Goal: Task Accomplishment & Management: Use online tool/utility

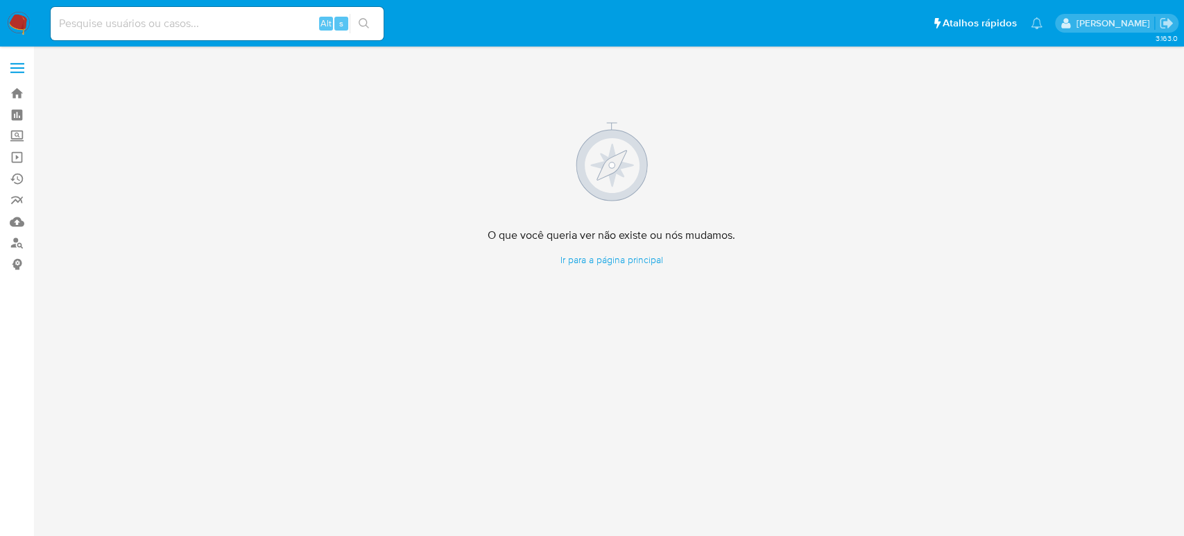
click at [181, 22] on input at bounding box center [217, 24] width 333 height 18
paste input "MZR7GEX330NlpqkknBMHPhiQ"
type input "MZR7GEX330NlpqkknBMHPhiQ"
click at [364, 17] on button "search-icon" at bounding box center [364, 23] width 28 height 19
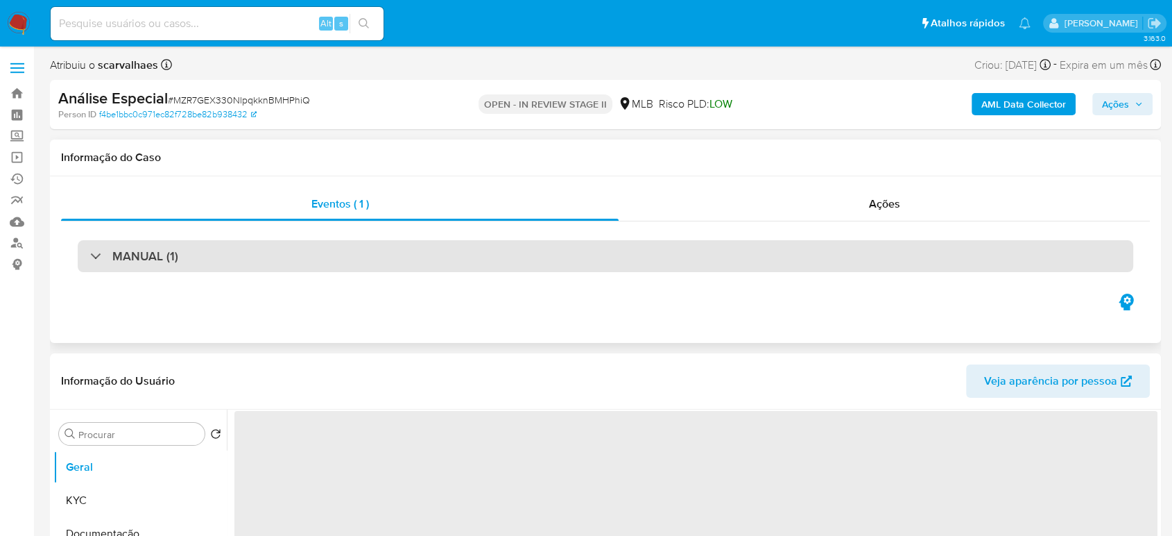
select select "10"
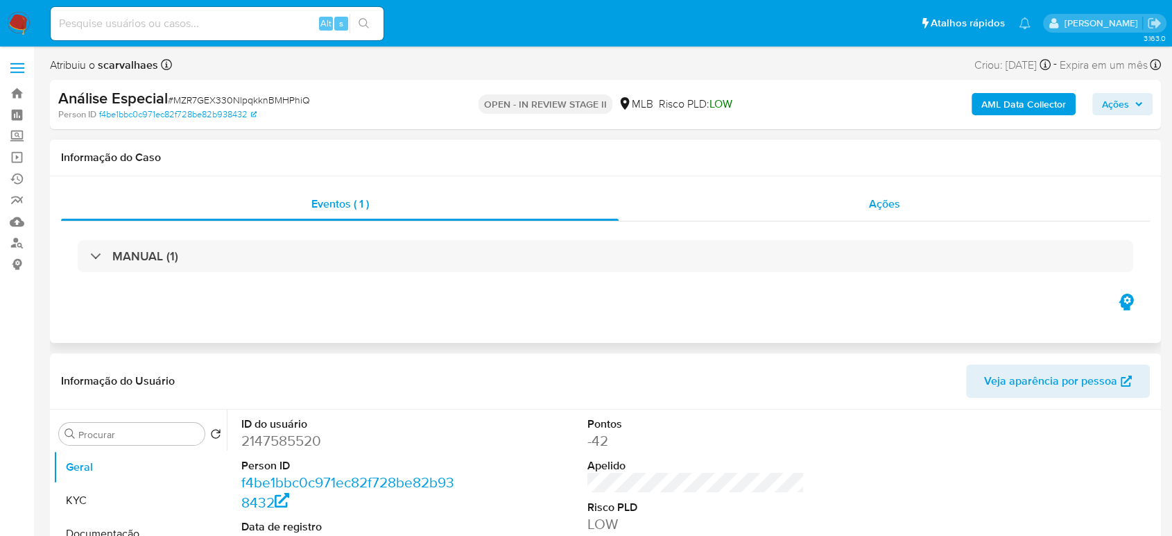
click at [891, 203] on span "Ações" at bounding box center [884, 204] width 31 height 16
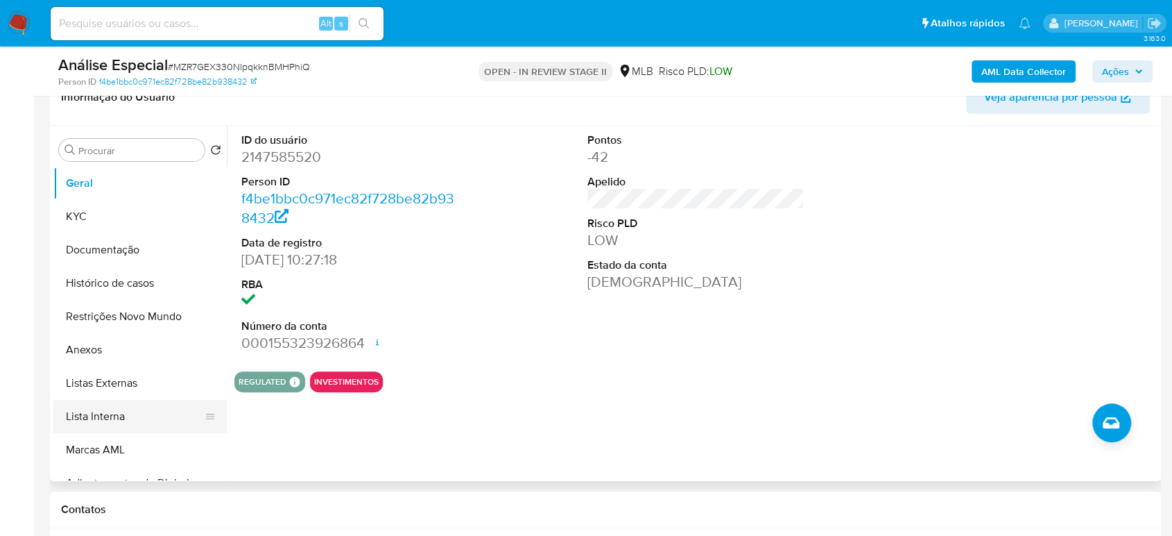
scroll to position [308, 0]
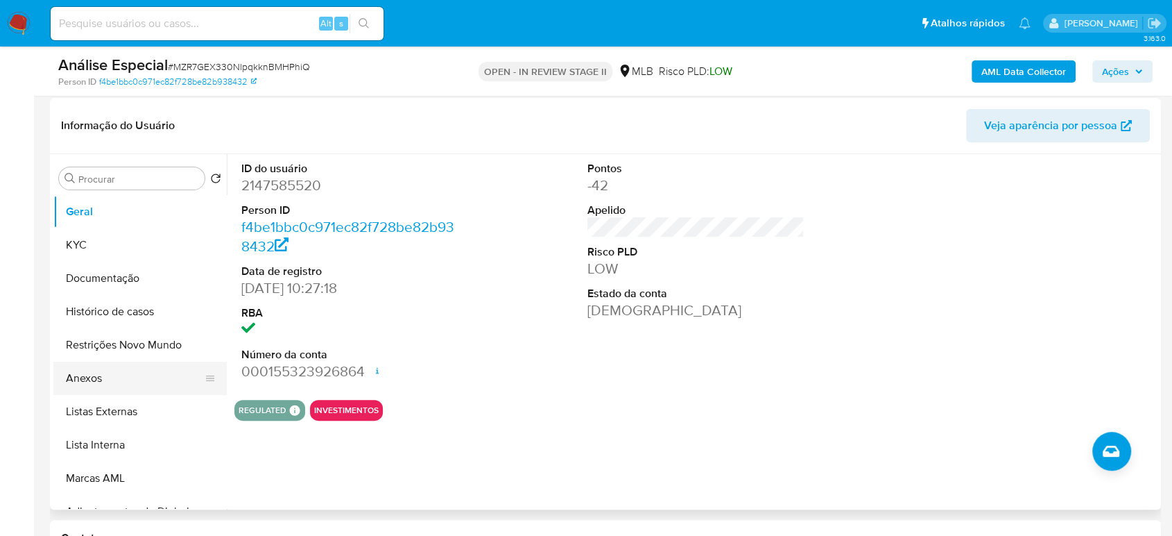
click at [86, 377] on button "Anexos" at bounding box center [134, 377] width 162 height 33
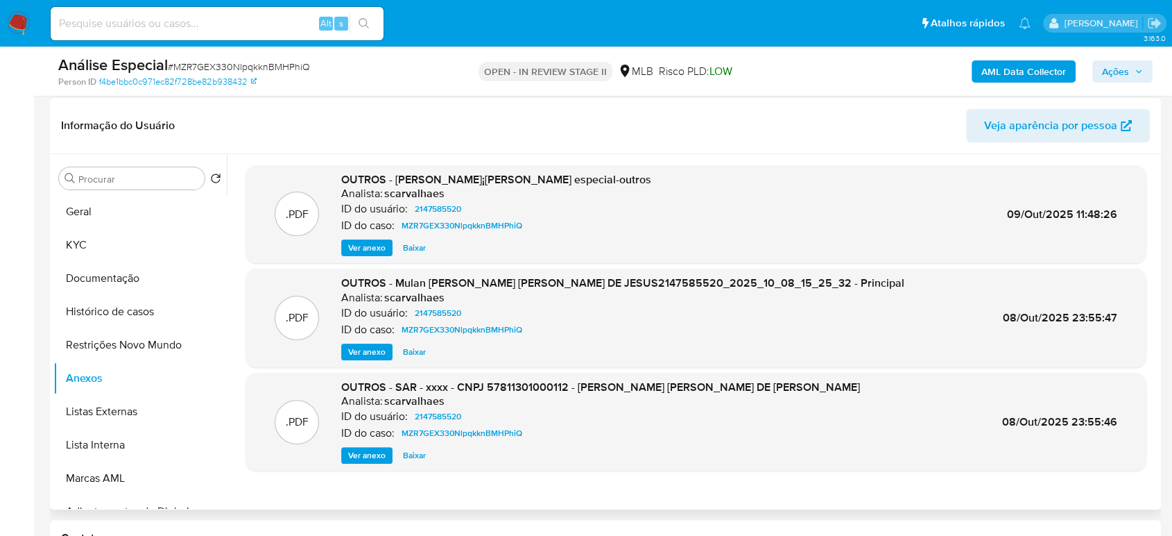
click at [366, 249] on span "Ver anexo" at bounding box center [366, 248] width 37 height 14
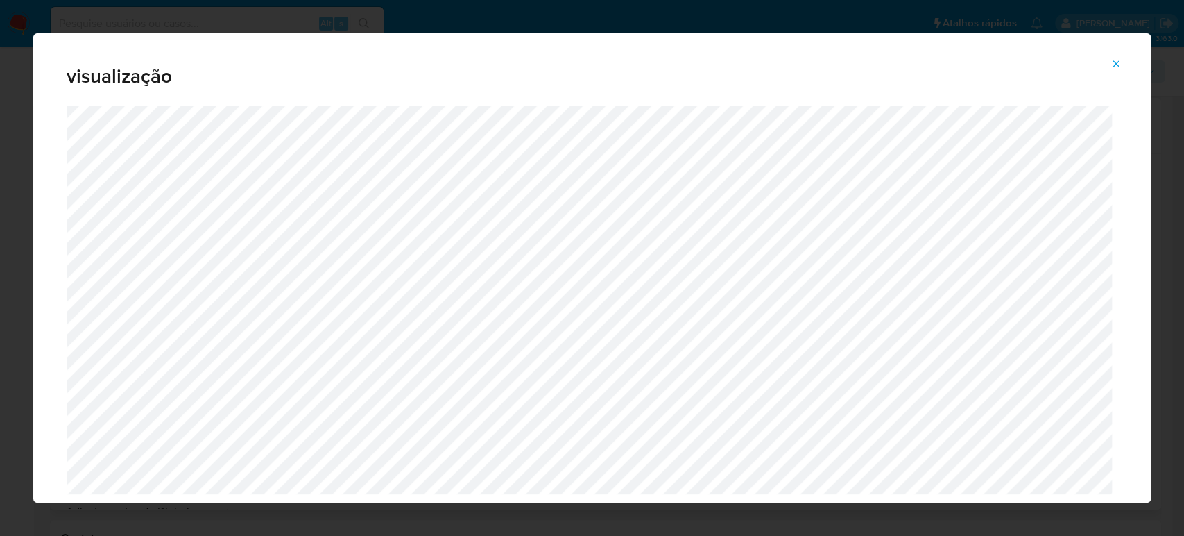
click at [1116, 63] on icon "Attachment preview" at bounding box center [1116, 63] width 6 height 6
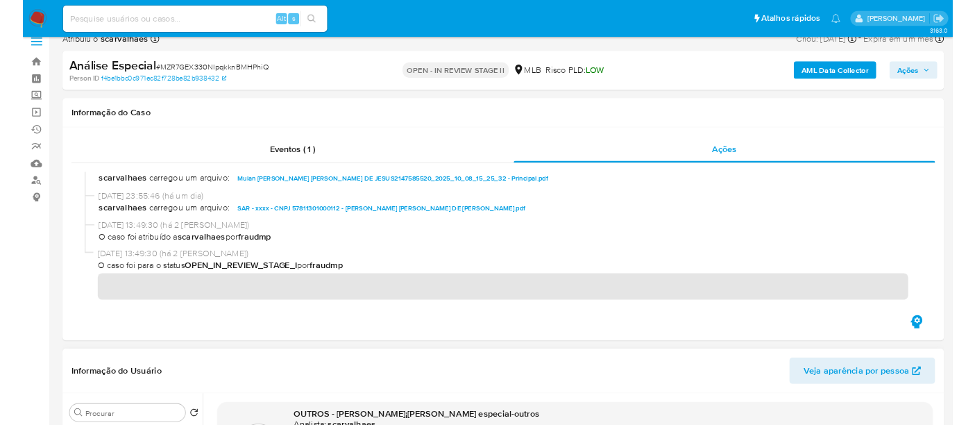
scroll to position [0, 0]
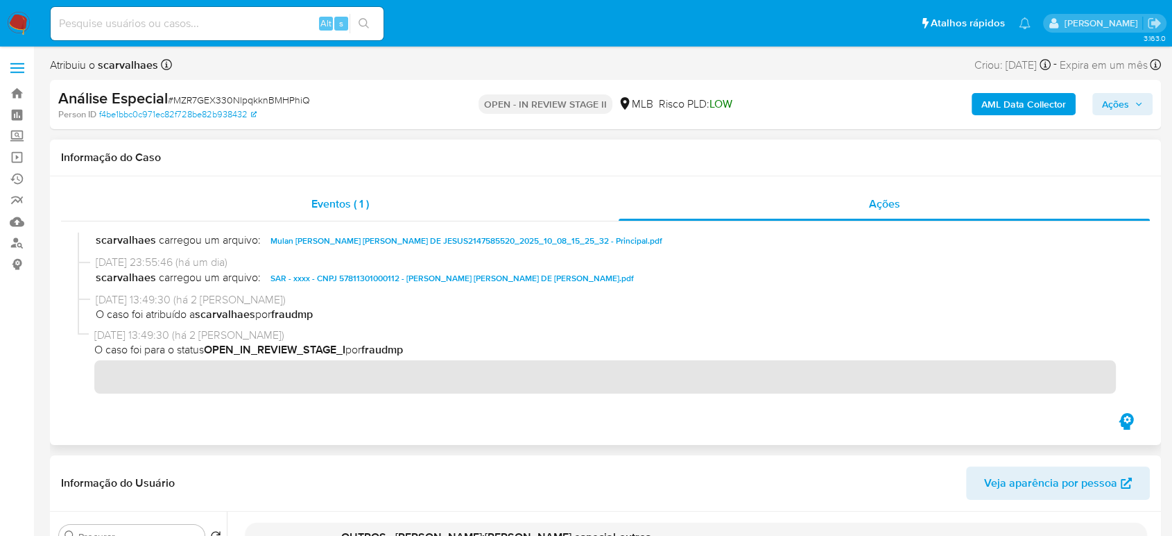
click at [339, 205] on span "Eventos ( 1 )" at bounding box center [340, 204] width 58 height 16
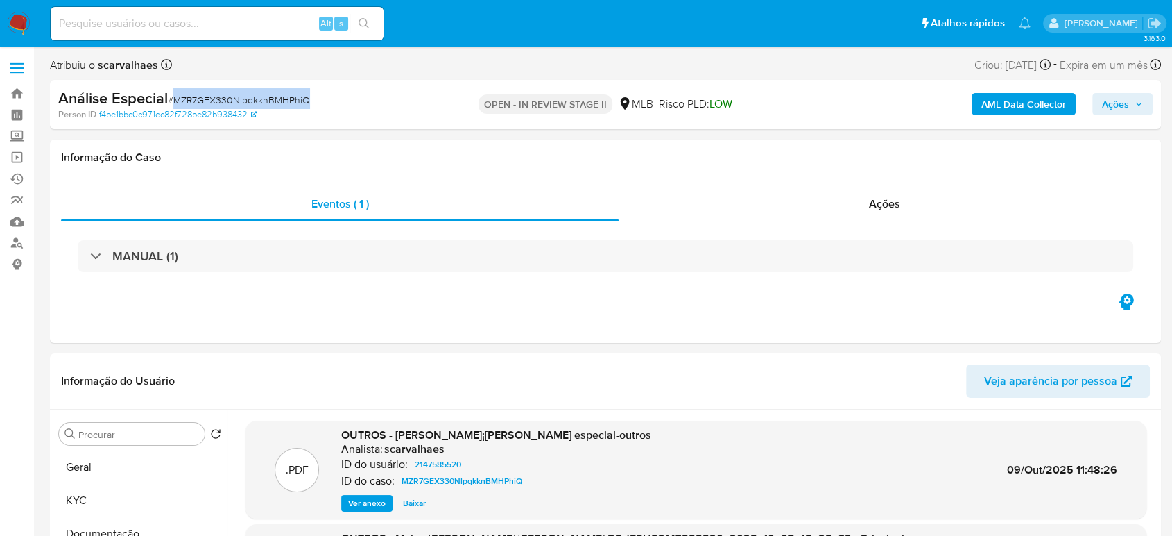
drag, startPoint x: 175, startPoint y: 98, endPoint x: 311, endPoint y: 106, distance: 136.2
click at [311, 106] on div "Análise Especial # MZR7GEX330NlpqkknBMHPhiQ" at bounding box center [238, 98] width 360 height 21
copy span "MZR7GEX330NlpqkknBMHPhiQ"
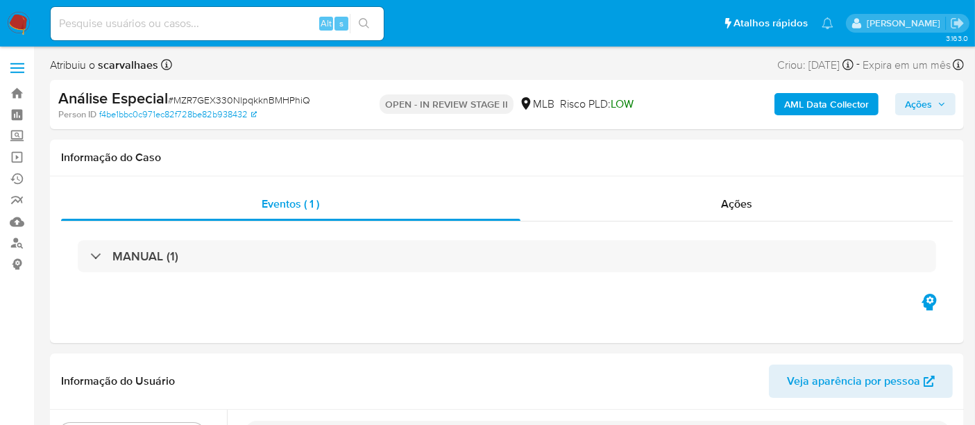
click at [245, 22] on input at bounding box center [217, 24] width 333 height 18
paste input "8NJfcrVc5ZY7WANVeKTvlgee"
type input "8NJfcrVc5ZY7WANVeKTvlgee"
click at [361, 23] on icon "search-icon" at bounding box center [364, 23] width 11 height 11
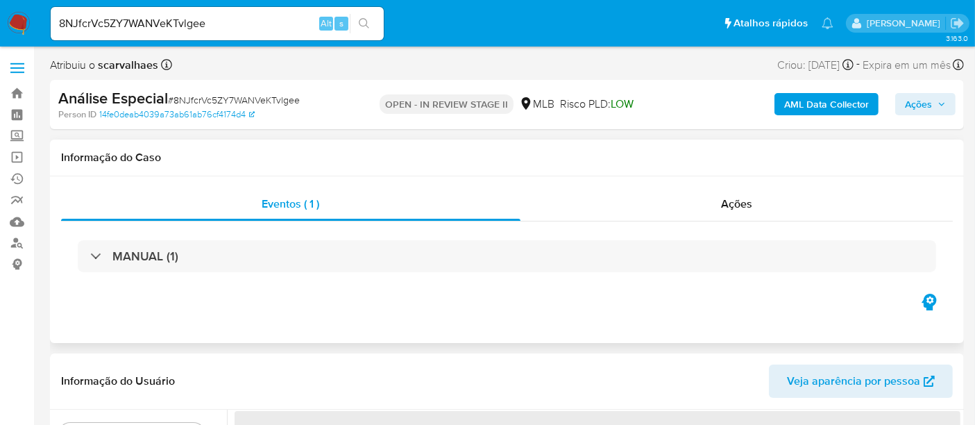
select select "10"
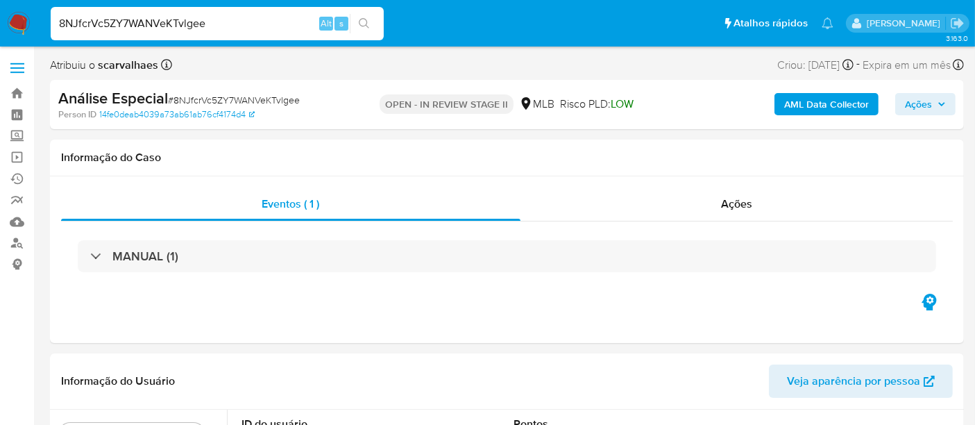
drag, startPoint x: 214, startPoint y: 27, endPoint x: 0, endPoint y: 24, distance: 213.7
click at [0, 24] on nav "Pausado Ver notificaciones 8NJfcrVc5ZY7WANVeKTvlgee Alt s Atalhos rápidos Presi…" at bounding box center [487, 23] width 975 height 46
paste input "hXGyCDAP6qrlaaOuDZnPErFT"
type input "hXGyCDAP6qrlaaOuDZnPErFT"
click at [366, 22] on icon "search-icon" at bounding box center [364, 23] width 10 height 10
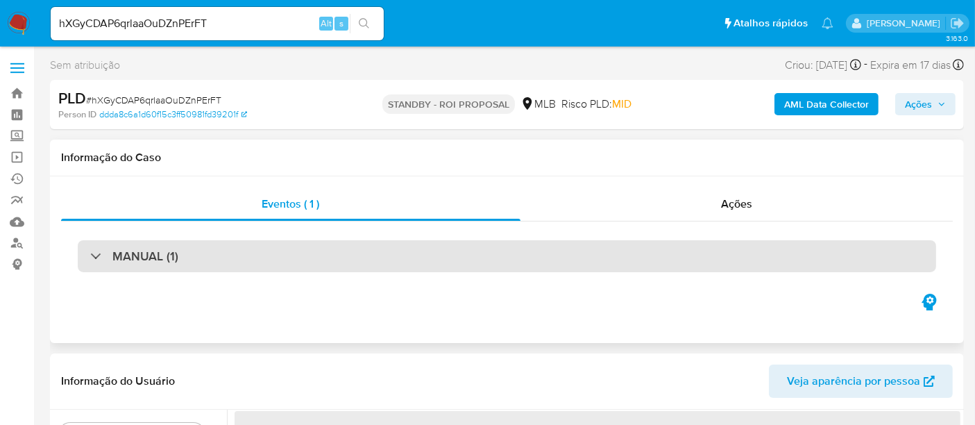
select select "10"
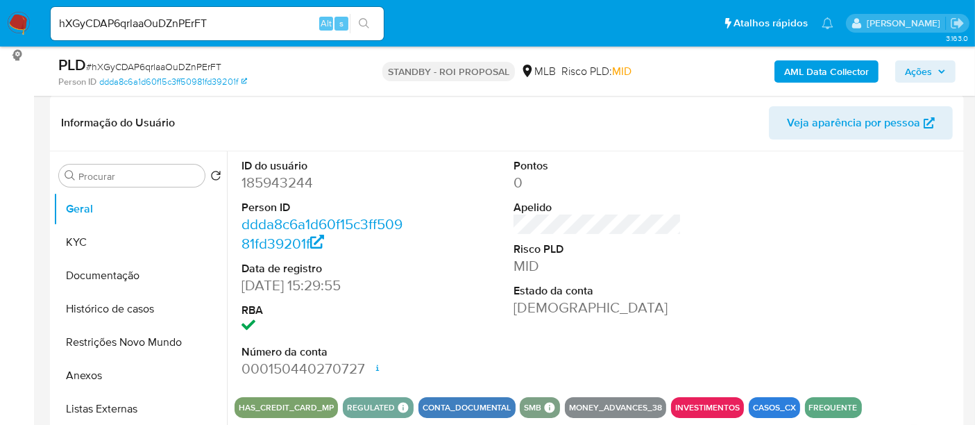
scroll to position [231, 0]
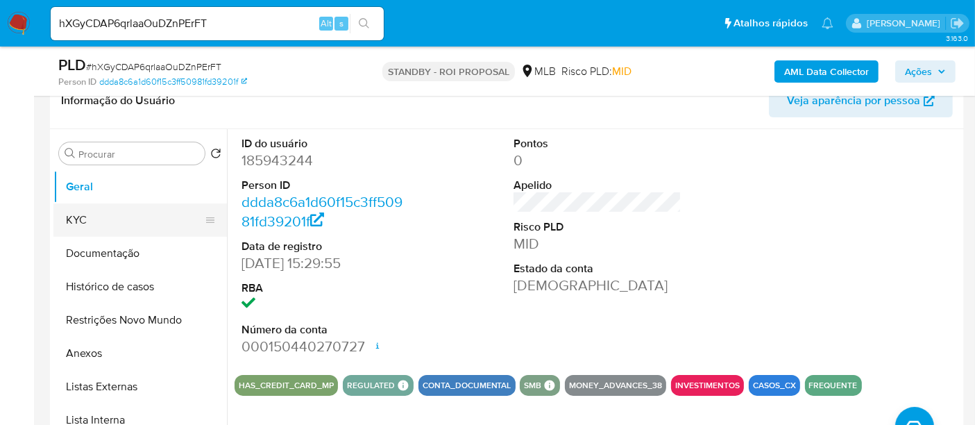
drag, startPoint x: 77, startPoint y: 225, endPoint x: 182, endPoint y: 238, distance: 105.6
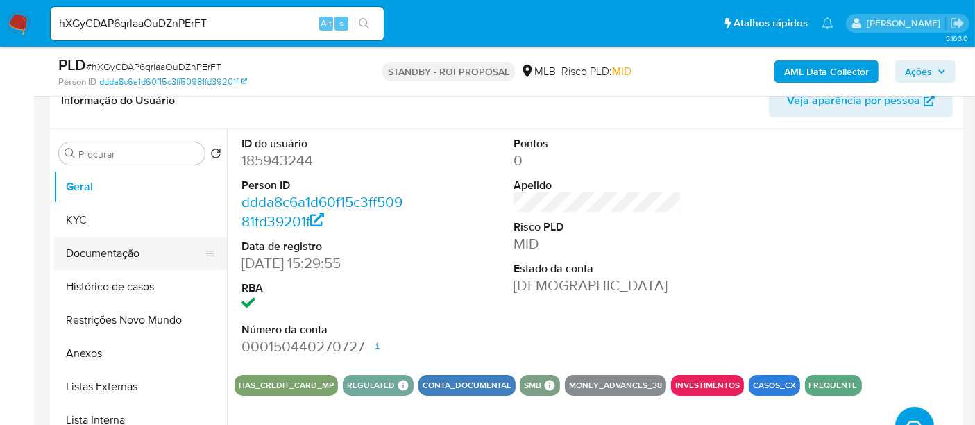
click at [78, 225] on button "KYC" at bounding box center [139, 219] width 173 height 33
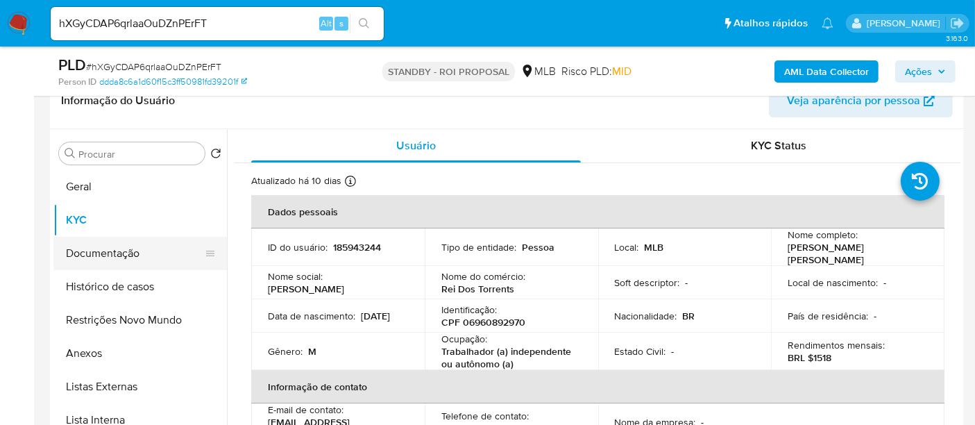
click at [119, 262] on button "Documentação" at bounding box center [134, 253] width 162 height 33
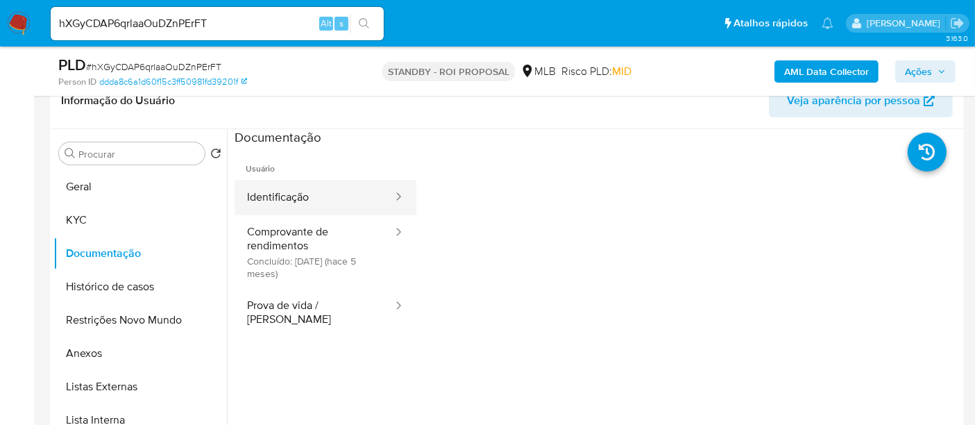
click at [330, 196] on button "Identificação" at bounding box center [314, 197] width 160 height 35
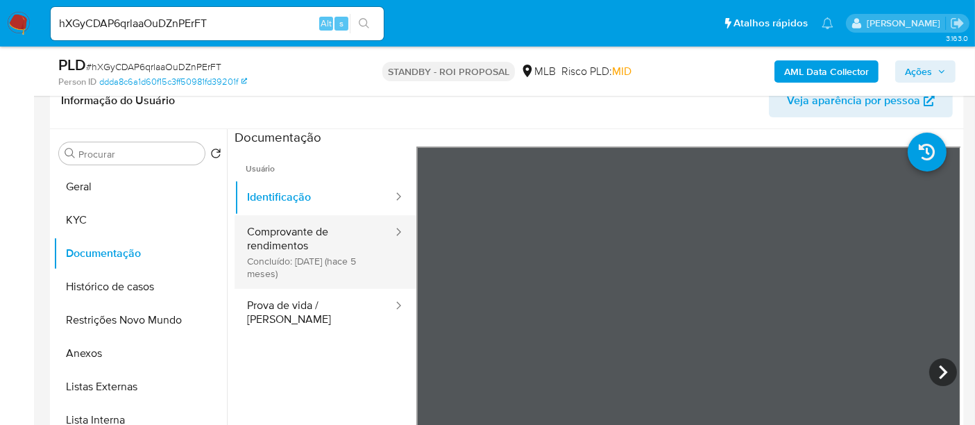
click at [301, 234] on button "Comprovante de rendimentos Concluído: 06/05/2025 (hace 5 meses)" at bounding box center [314, 252] width 160 height 74
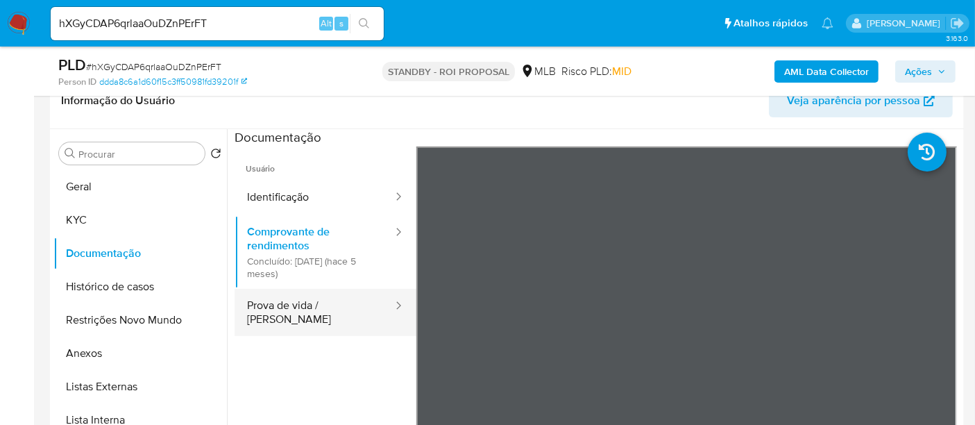
click at [280, 300] on button "Prova de vida / [PERSON_NAME]" at bounding box center [314, 312] width 160 height 47
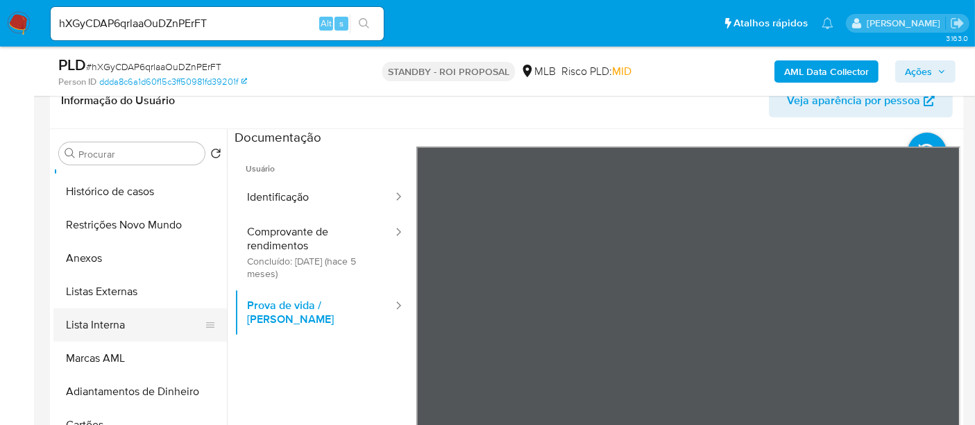
scroll to position [0, 0]
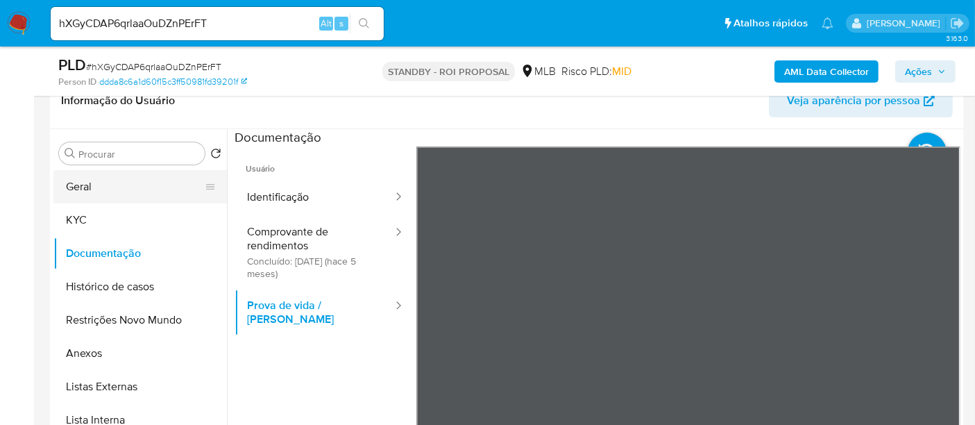
click at [95, 186] on button "Geral" at bounding box center [134, 186] width 162 height 33
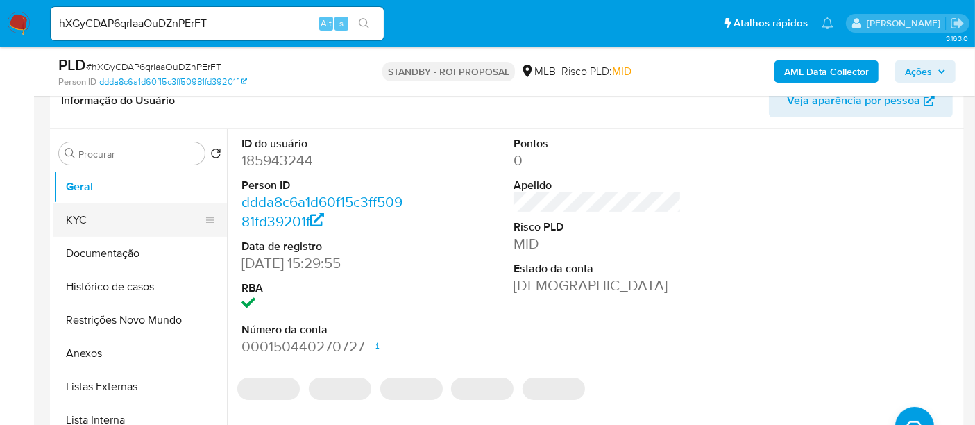
click at [85, 210] on button "KYC" at bounding box center [134, 219] width 162 height 33
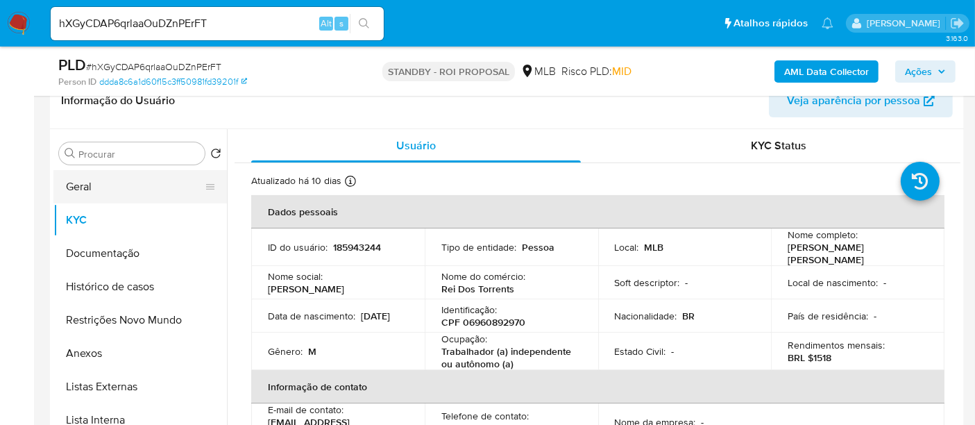
click at [99, 191] on button "Geral" at bounding box center [134, 186] width 162 height 33
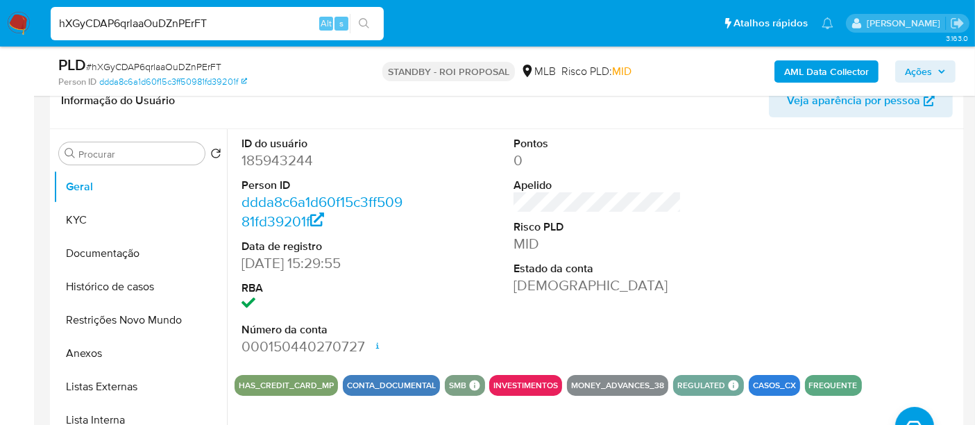
drag, startPoint x: 232, startPoint y: 19, endPoint x: 0, endPoint y: 54, distance: 235.0
paste input "YDGJT5oT9pgAwRdmVU84a4yD"
type input "YDGJT5oT9pgAwRdmVU84a4yD"
click at [365, 21] on icon "search-icon" at bounding box center [364, 23] width 11 height 11
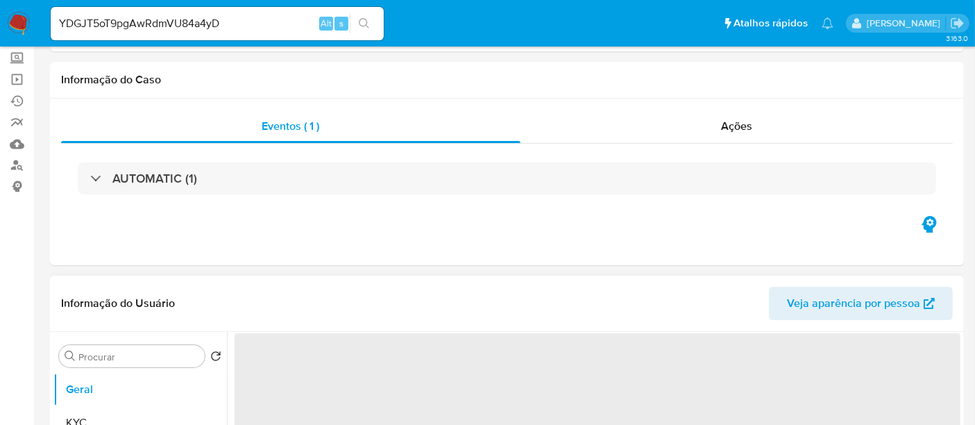
select select "10"
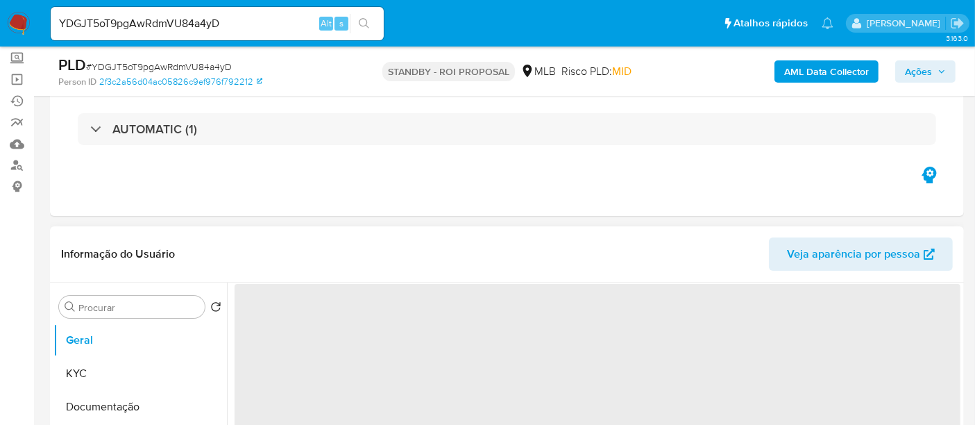
scroll to position [154, 0]
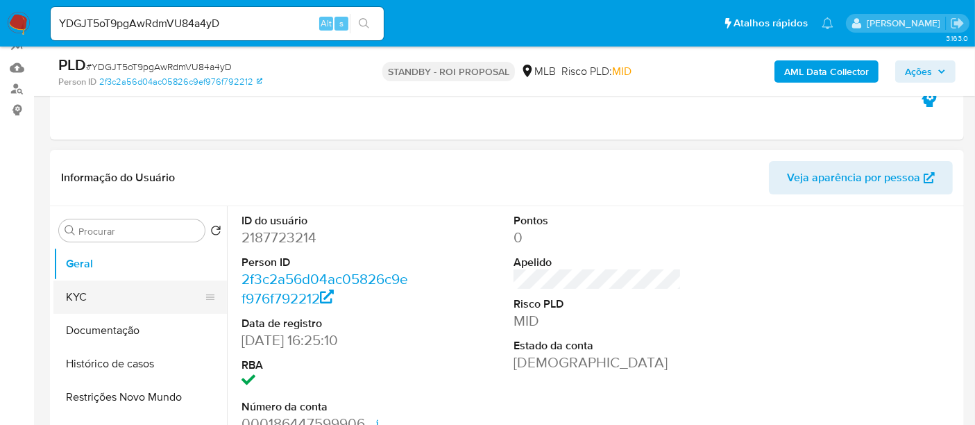
click at [89, 293] on button "KYC" at bounding box center [134, 296] width 162 height 33
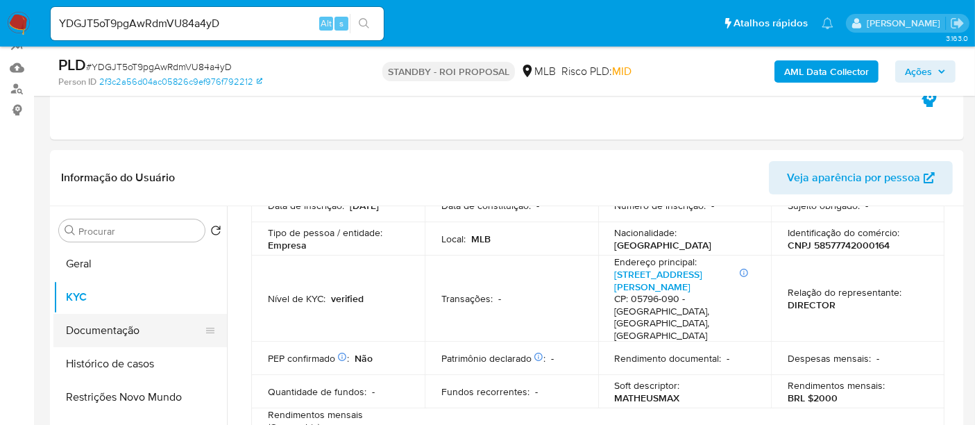
click at [96, 336] on button "Documentação" at bounding box center [134, 330] width 162 height 33
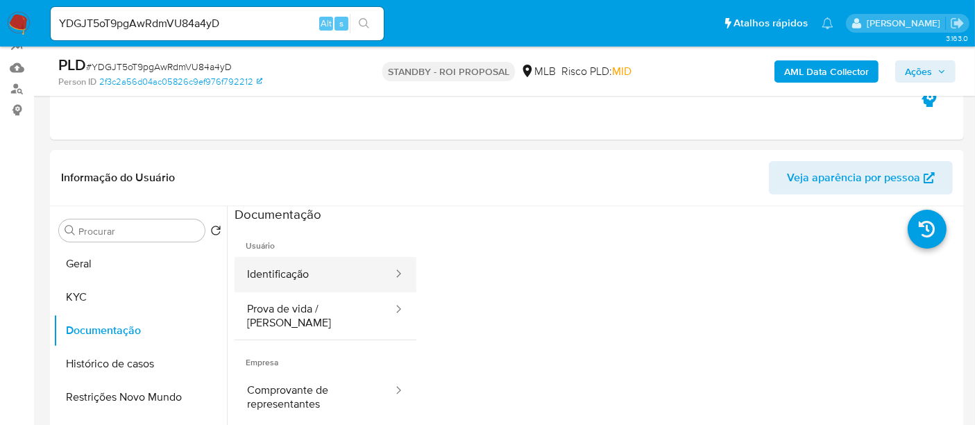
click at [327, 268] on button "Identificação" at bounding box center [314, 274] width 160 height 35
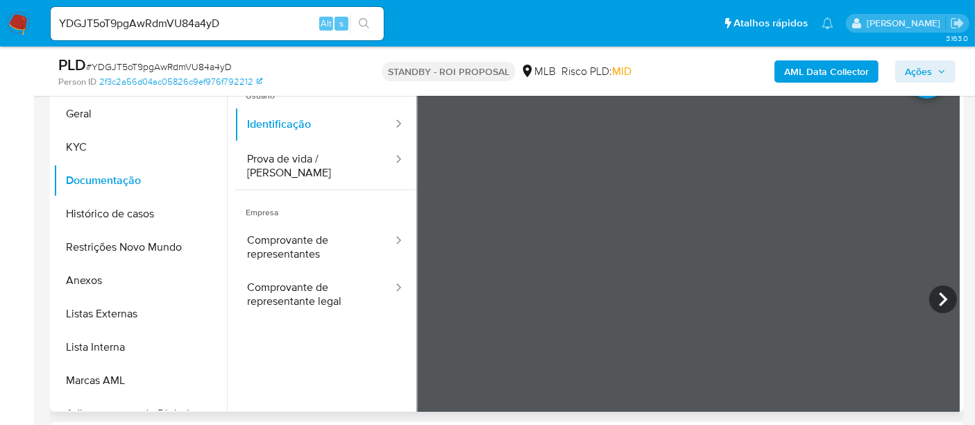
scroll to position [309, 0]
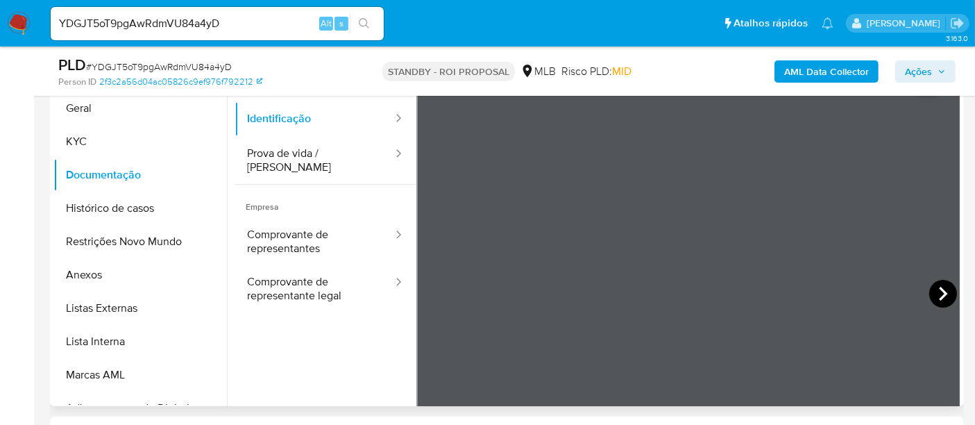
click at [939, 288] on icon at bounding box center [943, 293] width 8 height 14
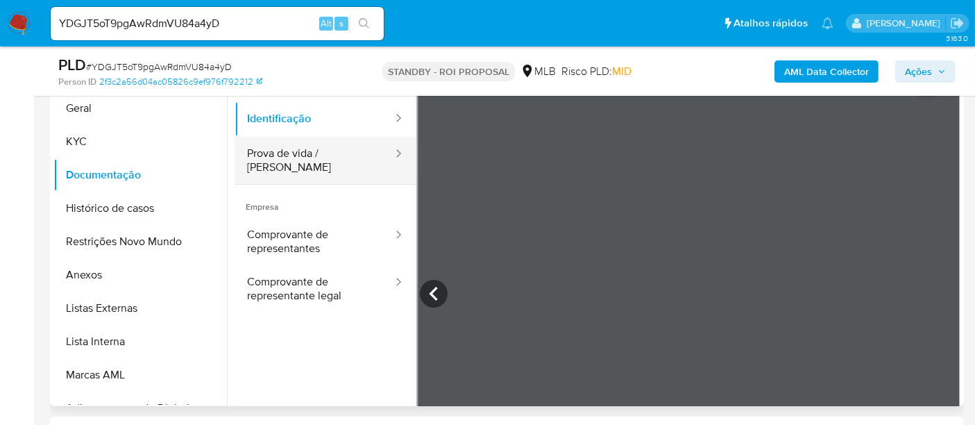
click at [288, 157] on button "Prova de vida / Selfie" at bounding box center [314, 160] width 160 height 47
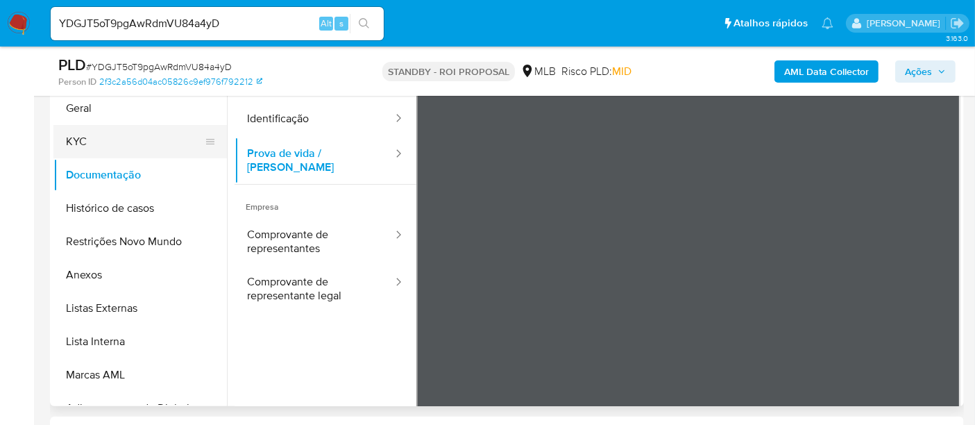
click at [93, 137] on button "KYC" at bounding box center [134, 141] width 162 height 33
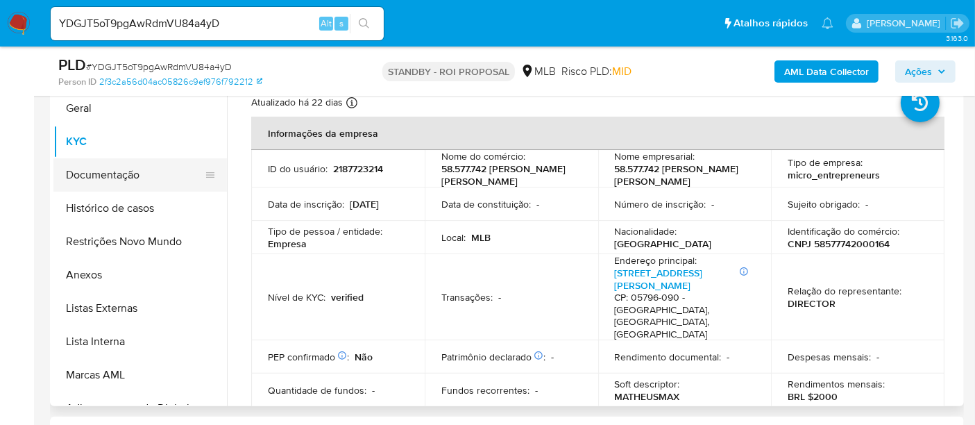
drag, startPoint x: 101, startPoint y: 174, endPoint x: 155, endPoint y: 179, distance: 54.3
click at [102, 174] on button "Documentação" at bounding box center [134, 174] width 162 height 33
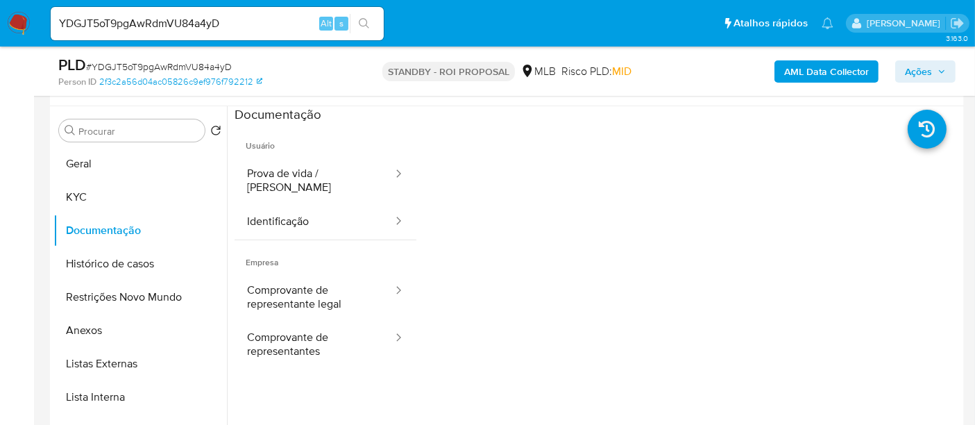
scroll to position [232, 0]
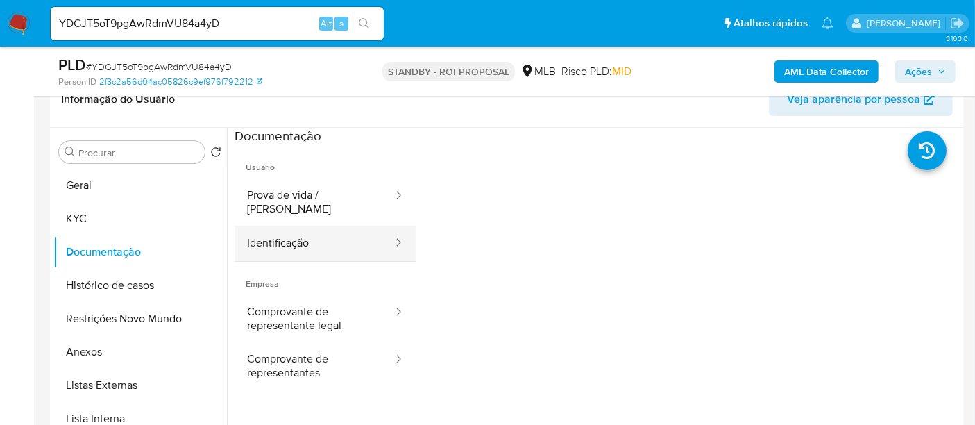
click at [303, 226] on button "Identificação" at bounding box center [314, 242] width 160 height 35
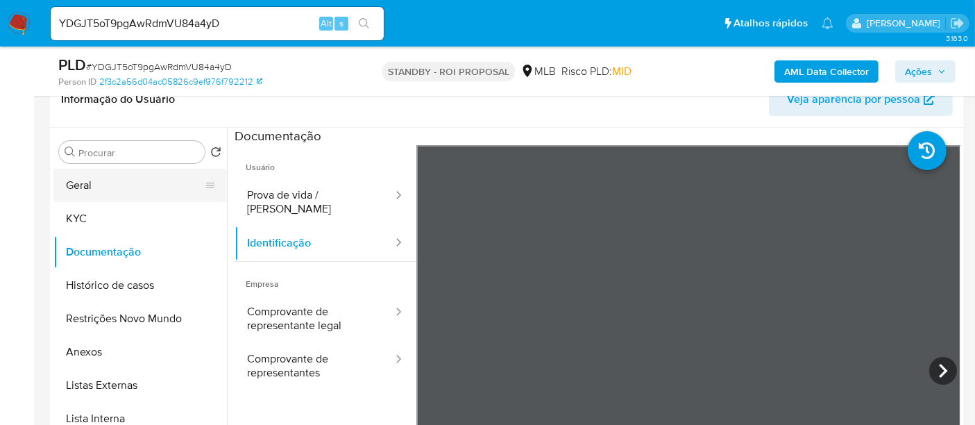
click at [108, 187] on button "Geral" at bounding box center [134, 185] width 162 height 33
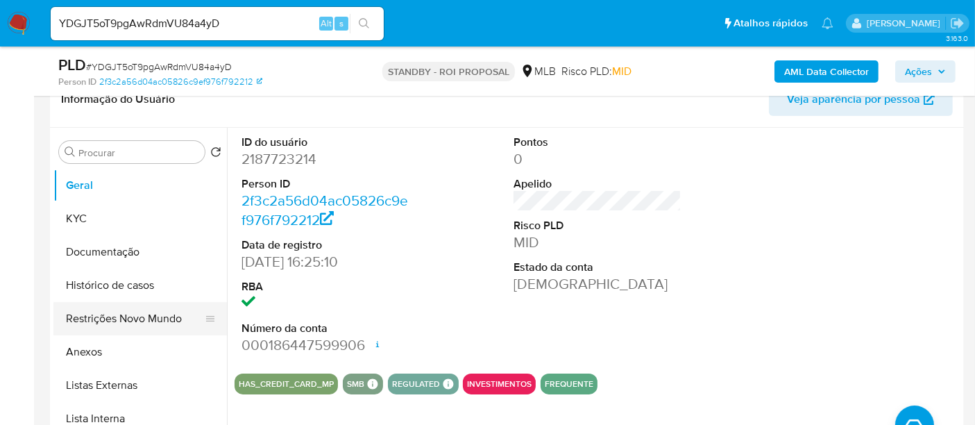
click at [121, 314] on button "Restrições Novo Mundo" at bounding box center [134, 318] width 162 height 33
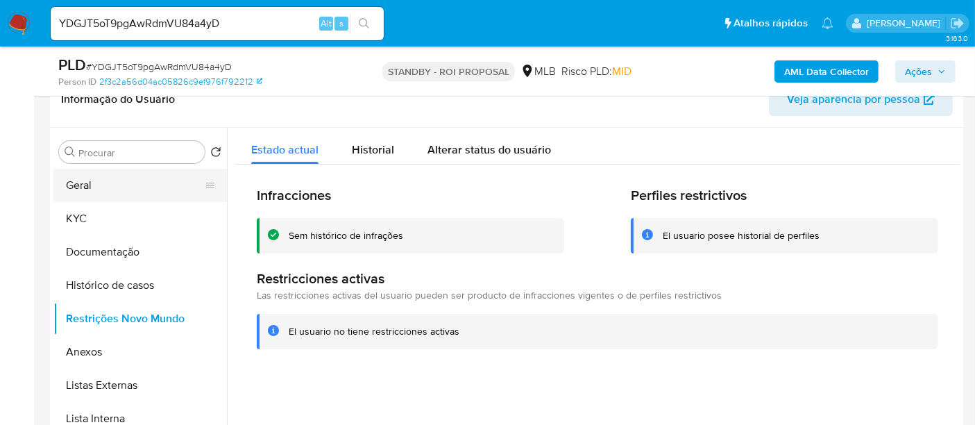
click at [97, 185] on button "Geral" at bounding box center [134, 185] width 162 height 33
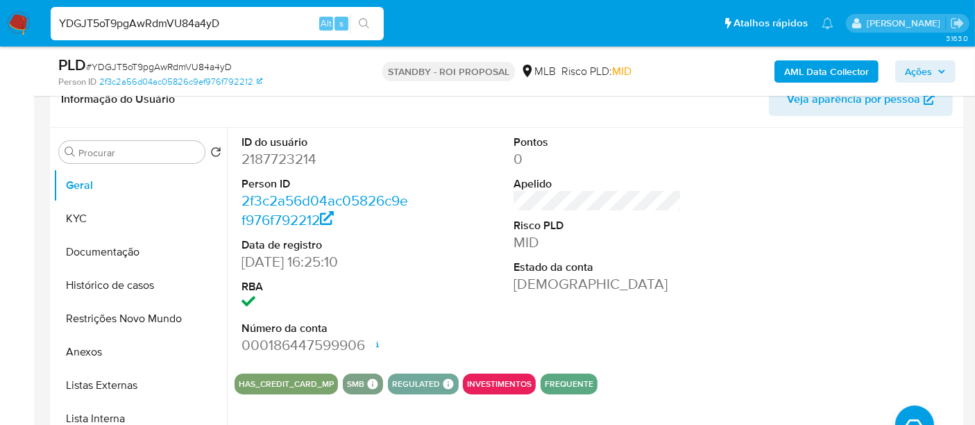
drag, startPoint x: 129, startPoint y: 19, endPoint x: 0, endPoint y: 18, distance: 129.0
click at [0, 18] on nav "Pausado Ver notificaciones YDGJT5oT9pgAwRdmVU84a4yD Alt s Atalhos rápidos Presi…" at bounding box center [487, 23] width 975 height 46
paste input "Un79EIzWmjqft3lPzfas2AW5"
type input "Un79EIzWmjqft3lPzfas2AW5"
click at [358, 18] on button "search-icon" at bounding box center [364, 23] width 28 height 19
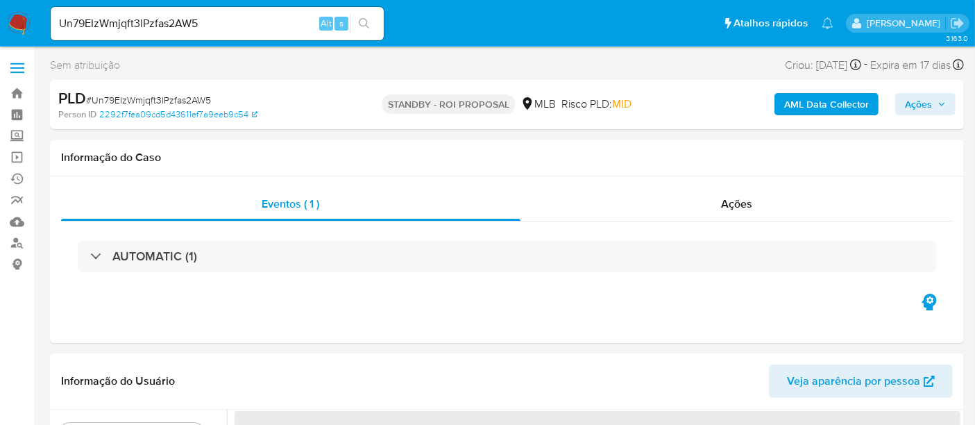
select select "10"
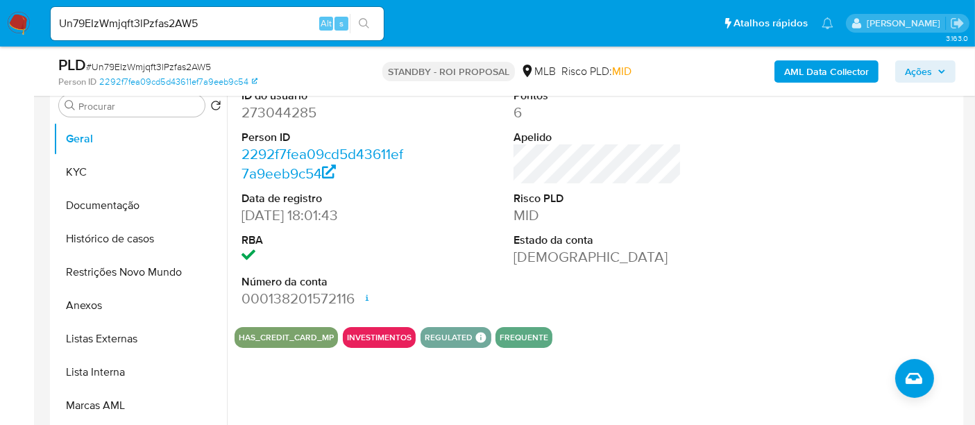
scroll to position [308, 0]
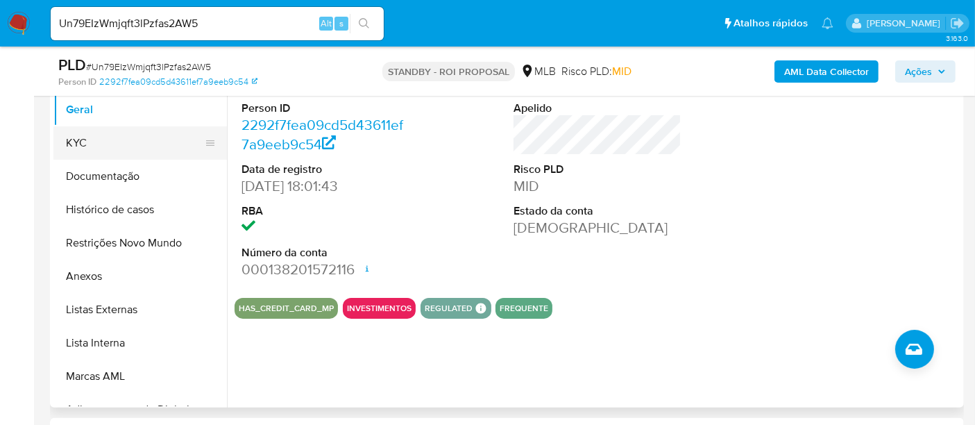
click at [74, 148] on button "KYC" at bounding box center [134, 142] width 162 height 33
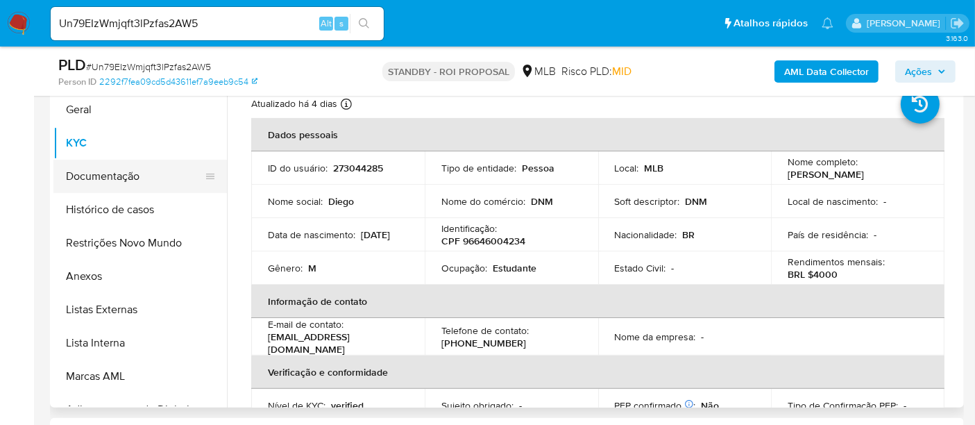
drag, startPoint x: 118, startPoint y: 183, endPoint x: 131, endPoint y: 183, distance: 13.2
click at [118, 183] on button "Documentação" at bounding box center [134, 176] width 162 height 33
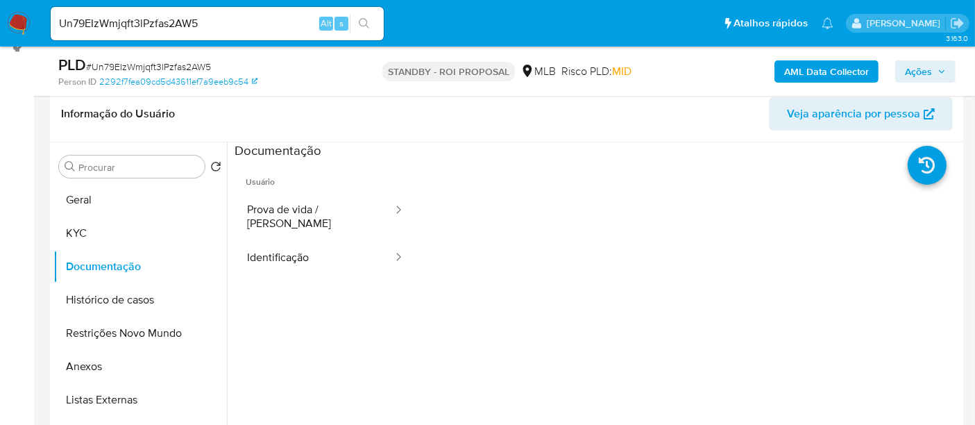
scroll to position [154, 0]
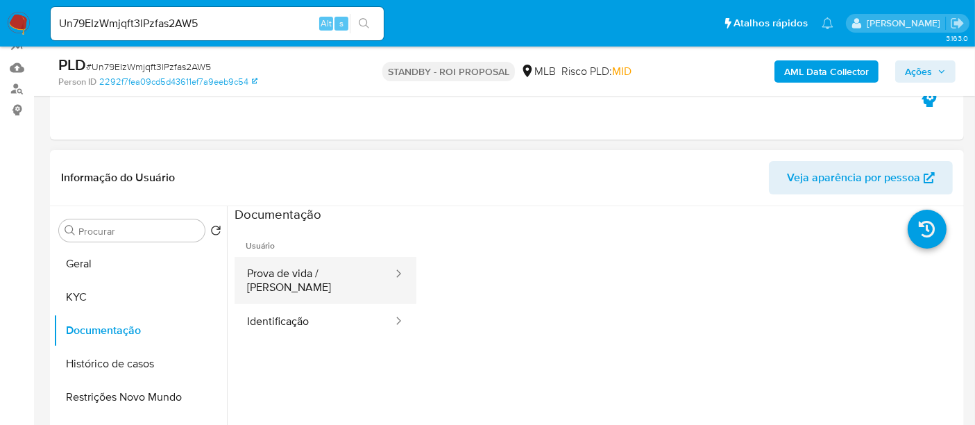
click at [307, 269] on button "Prova de vida / [PERSON_NAME]" at bounding box center [314, 280] width 160 height 47
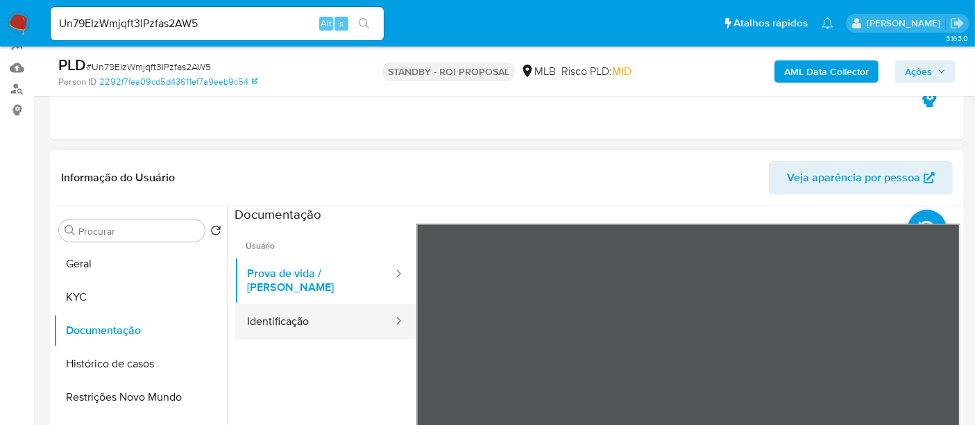
click at [289, 305] on button "Identificação" at bounding box center [314, 321] width 160 height 35
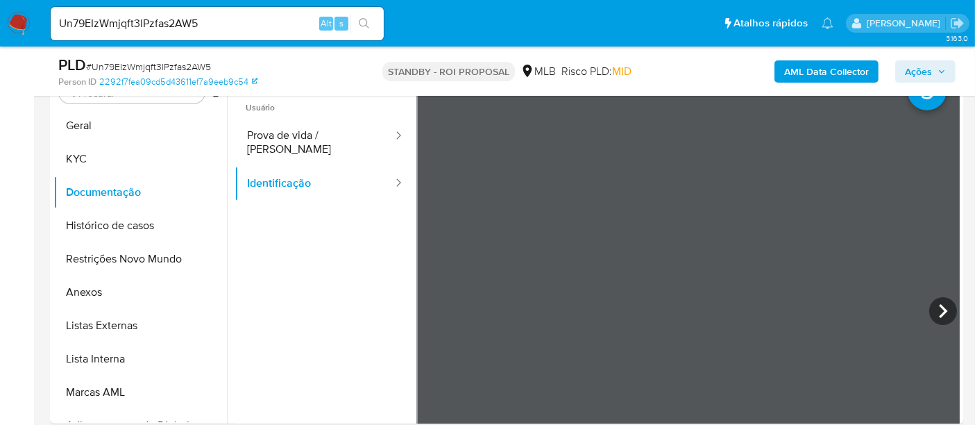
scroll to position [295, 0]
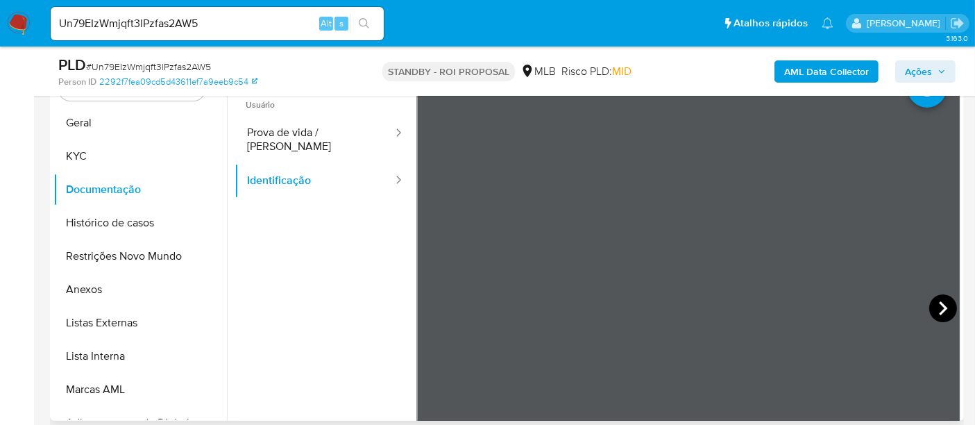
click at [932, 311] on icon at bounding box center [943, 308] width 28 height 28
drag, startPoint x: 221, startPoint y: 22, endPoint x: 0, endPoint y: 14, distance: 220.7
click at [0, 14] on nav "Pausado Ver notificaciones Un79EIzWmjqft3lPzfas2AW5 Alt s Atalhos rápidos Presi…" at bounding box center [487, 23] width 975 height 46
paste input "zPaMbUKKoN2CNf98E3KI0jrB"
type input "zPaMbUKKoN2CNf98E3KI0jrB"
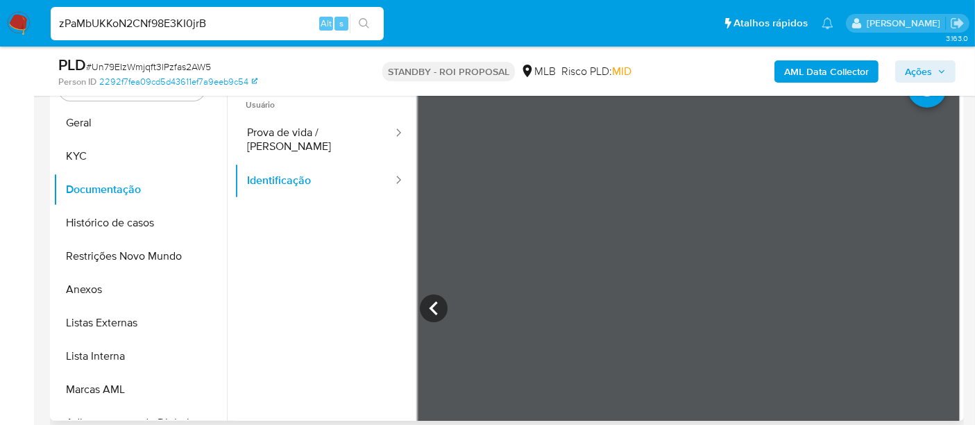
click at [365, 24] on icon "search-icon" at bounding box center [364, 23] width 11 height 11
drag, startPoint x: 232, startPoint y: 27, endPoint x: 0, endPoint y: 11, distance: 232.2
click at [0, 11] on nav "Pausado Ver notificaciones zPaMbUKKoN2CNf98E3KI0jrB Alt s Atalhos rápidos Presi…" at bounding box center [487, 23] width 975 height 46
click at [361, 20] on icon "search-icon" at bounding box center [364, 23] width 11 height 11
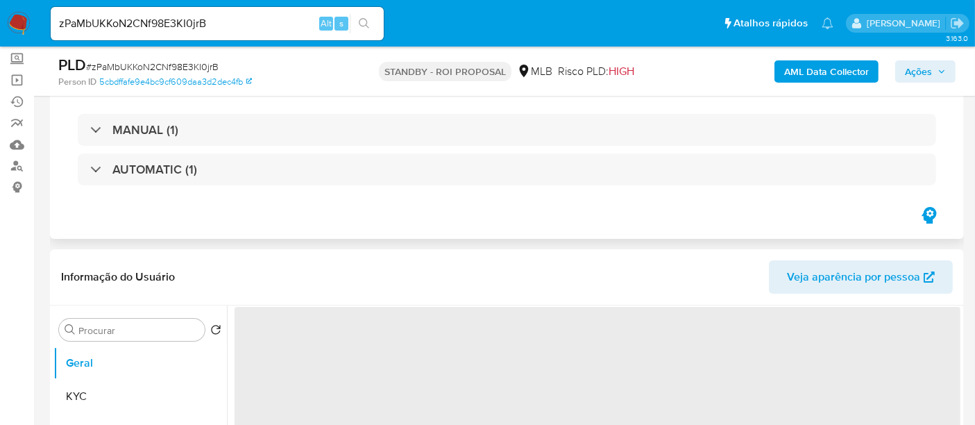
select select "10"
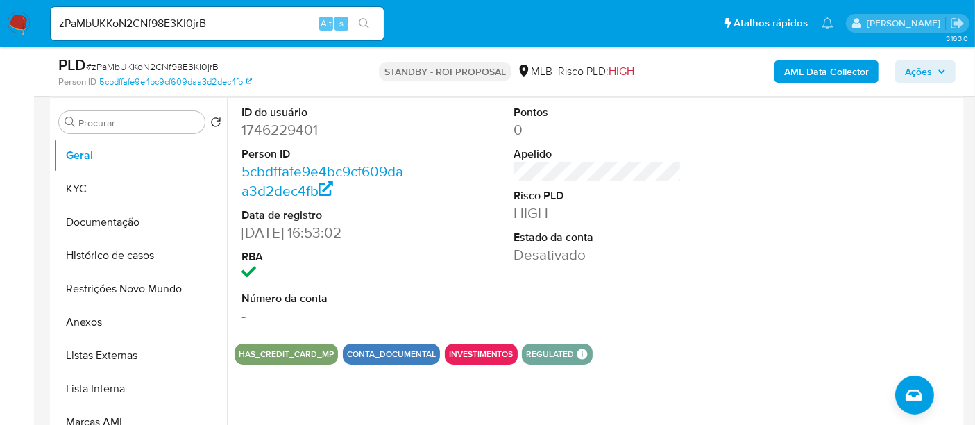
scroll to position [308, 0]
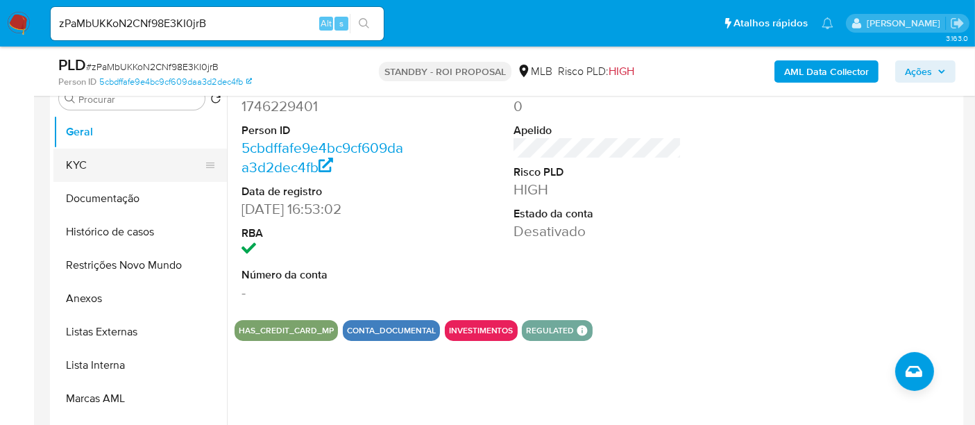
click at [89, 166] on button "KYC" at bounding box center [134, 164] width 162 height 33
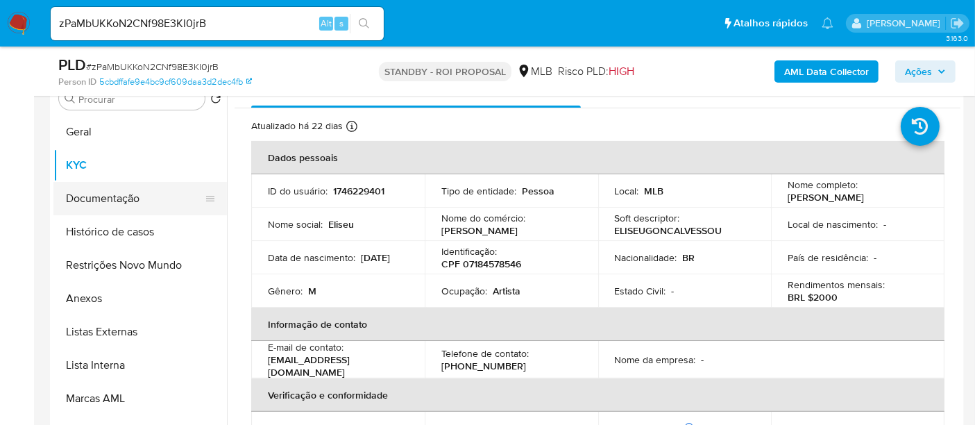
click at [111, 193] on button "Documentação" at bounding box center [134, 198] width 162 height 33
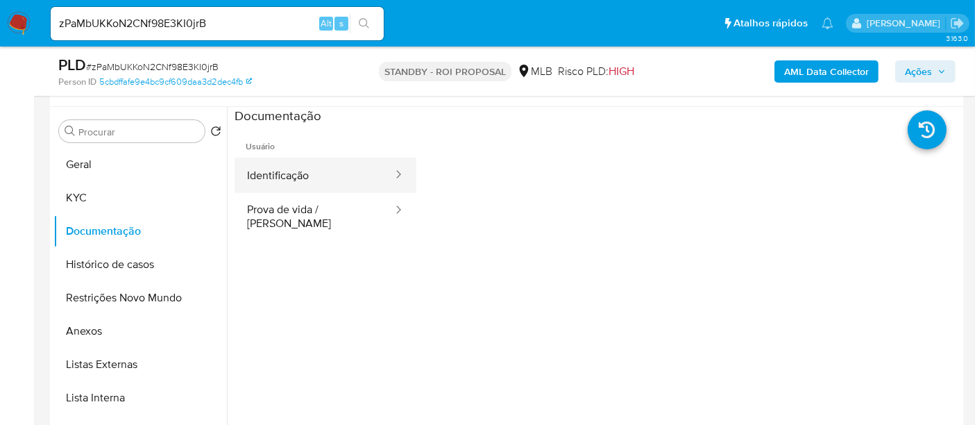
scroll to position [231, 0]
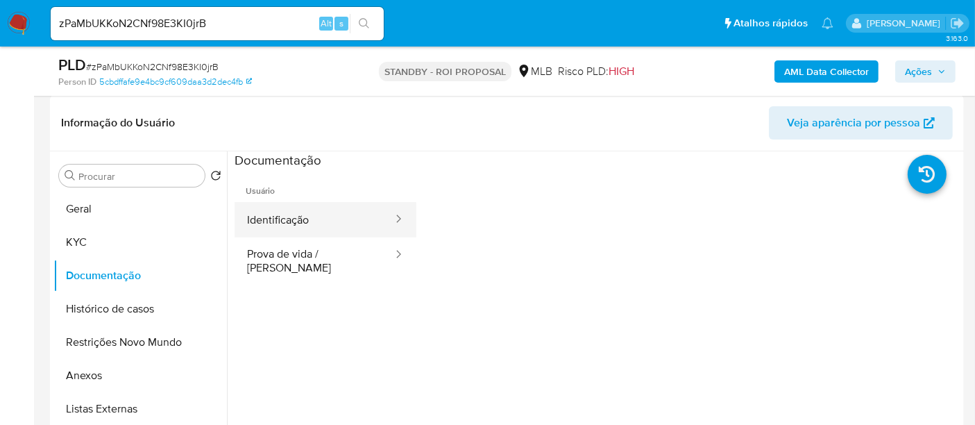
click at [291, 219] on button "Identificação" at bounding box center [314, 219] width 160 height 35
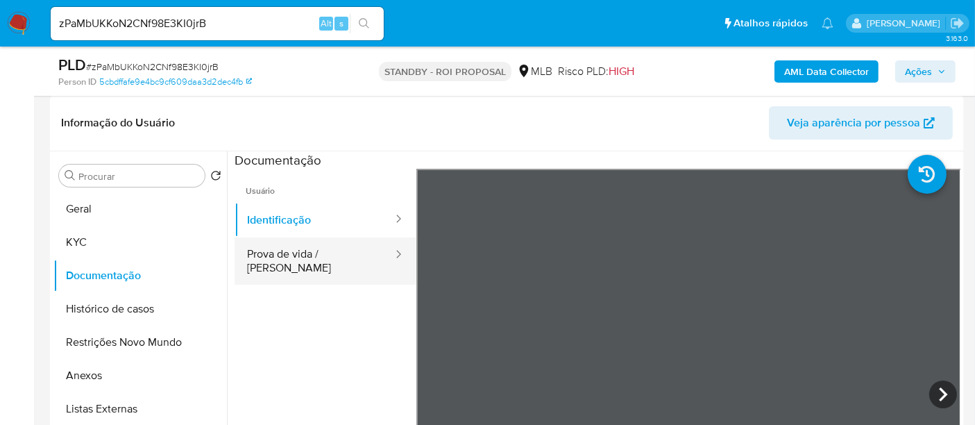
drag, startPoint x: 286, startPoint y: 243, endPoint x: 348, endPoint y: 246, distance: 62.5
click at [287, 243] on button "Prova de vida / Selfie" at bounding box center [314, 260] width 160 height 47
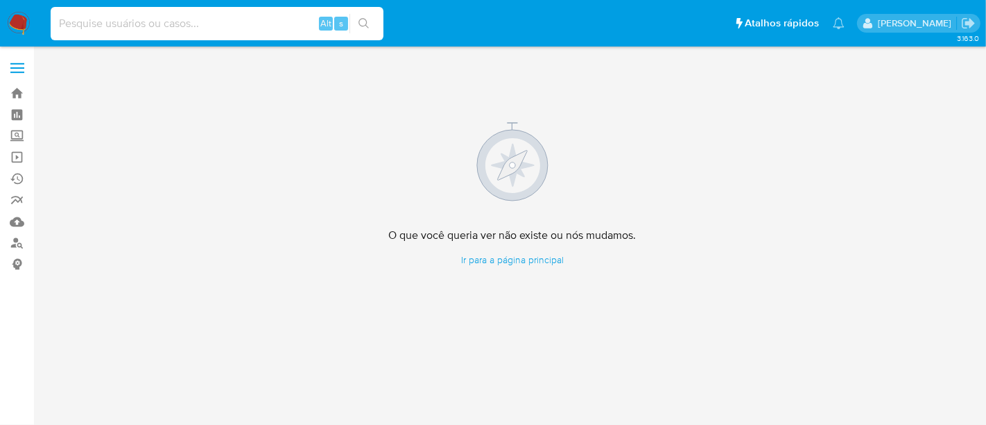
click at [154, 21] on input at bounding box center [217, 24] width 333 height 18
paste input "8ChjWQSj2lTM5B6AFfieqt4K"
type input "8ChjWQSj2lTM5B6AFfieqt4K"
click at [365, 19] on icon "search-icon" at bounding box center [364, 23] width 10 height 10
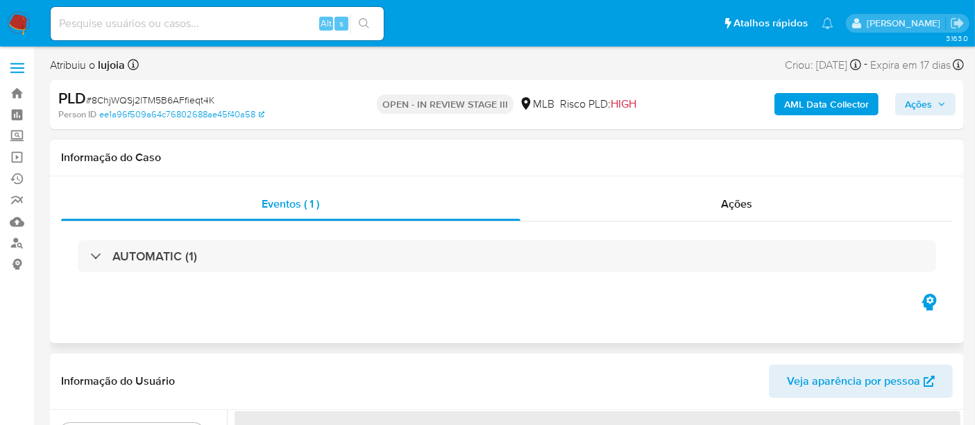
select select "10"
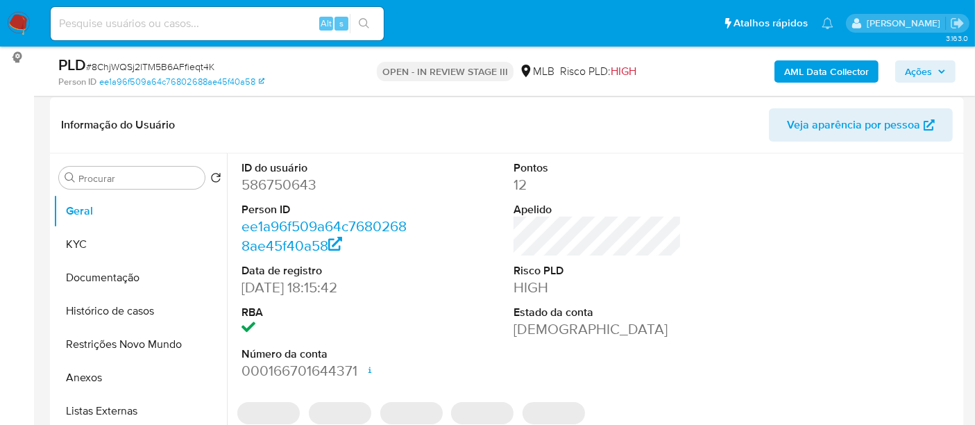
scroll to position [308, 0]
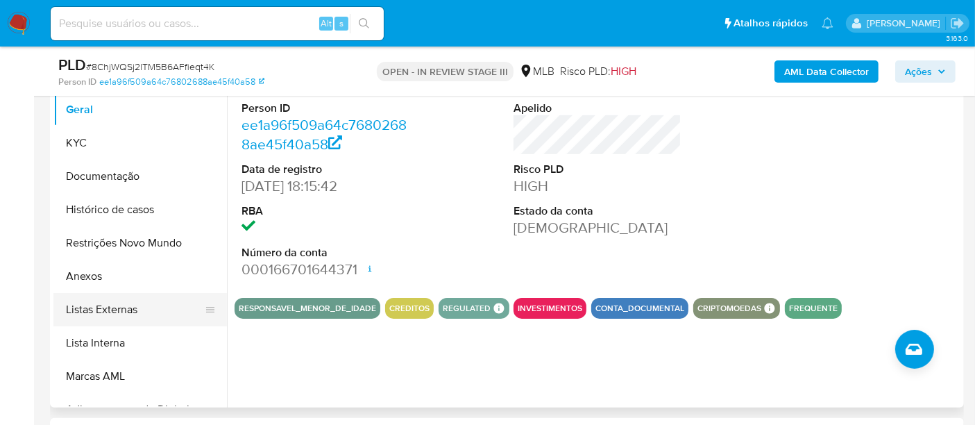
click at [101, 306] on button "Listas Externas" at bounding box center [134, 309] width 162 height 33
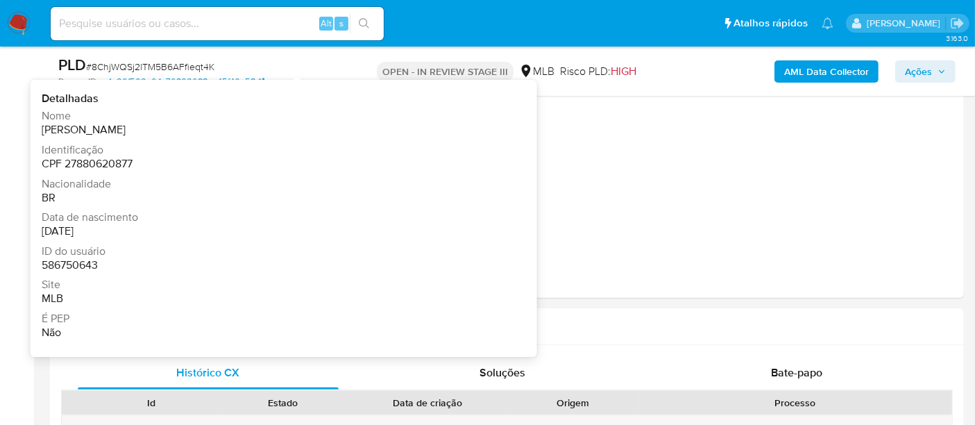
scroll to position [462, 0]
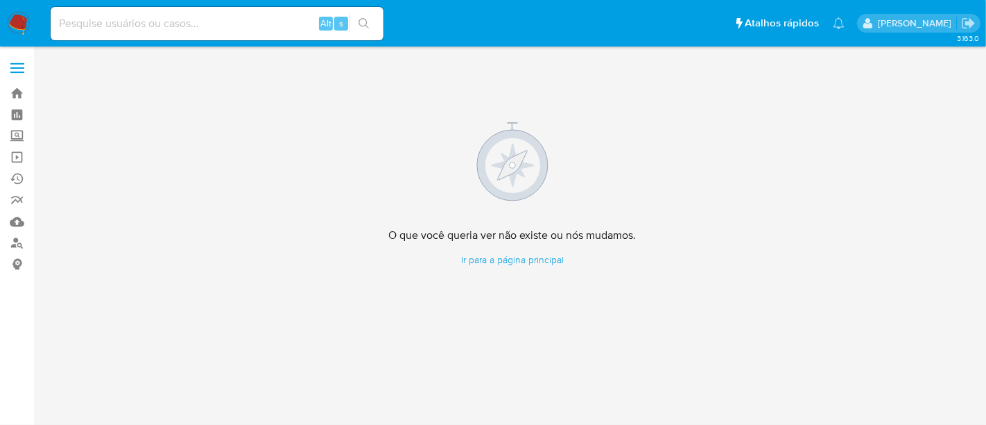
click at [108, 30] on input at bounding box center [217, 24] width 333 height 18
paste input "2145698827"
type input "2145698827"
click at [365, 16] on button "search-icon" at bounding box center [364, 23] width 28 height 19
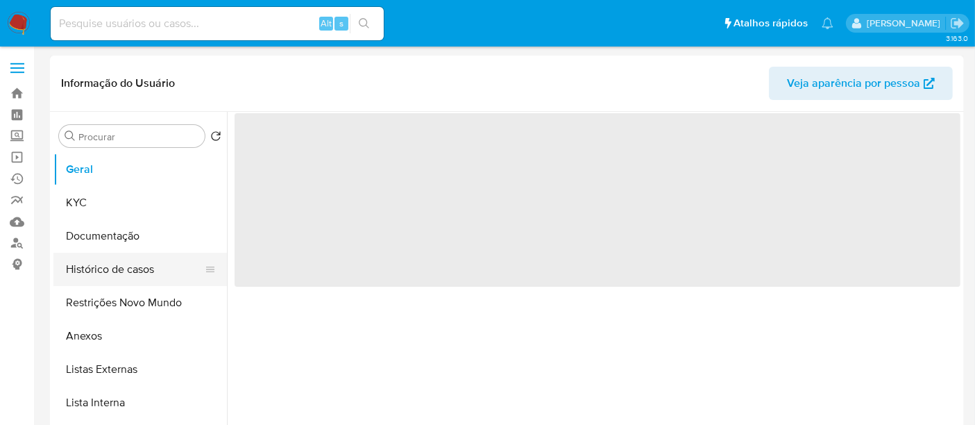
select select "10"
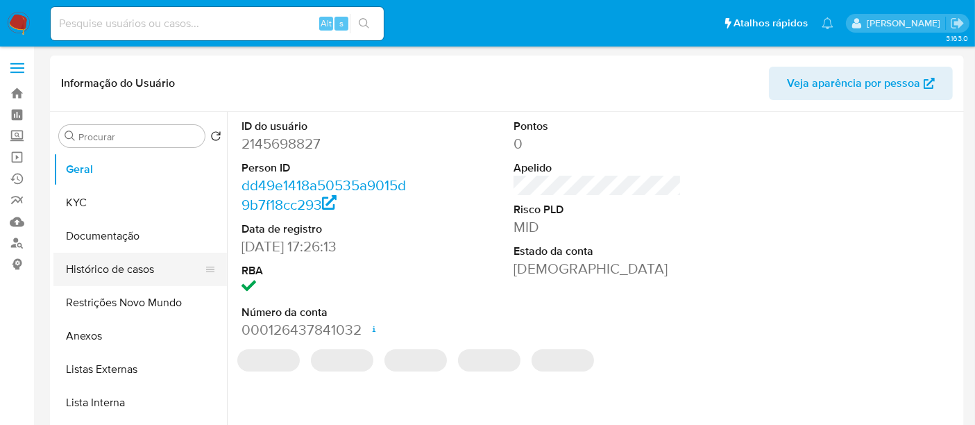
click at [123, 265] on button "Histórico de casos" at bounding box center [134, 268] width 162 height 33
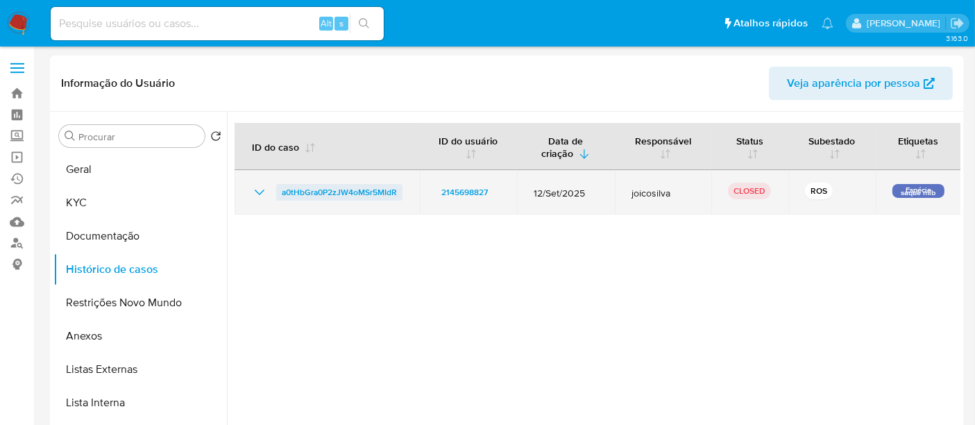
click at [336, 188] on span "a0tHbGra0P2zJW4oMSr5MIdR" at bounding box center [339, 192] width 115 height 17
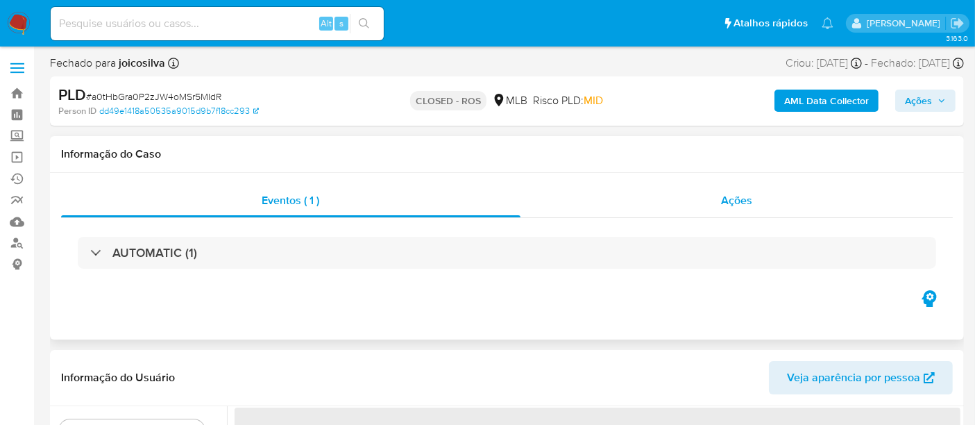
click at [749, 201] on span "Ações" at bounding box center [736, 200] width 31 height 16
select select "10"
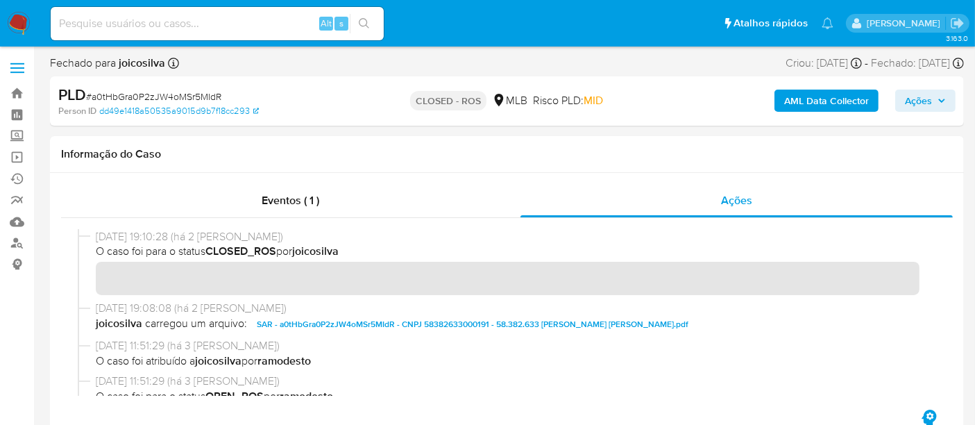
click at [132, 24] on input at bounding box center [217, 24] width 333 height 18
paste input "2035627241"
type input "2035627241"
click at [364, 19] on icon "search-icon" at bounding box center [364, 23] width 11 height 11
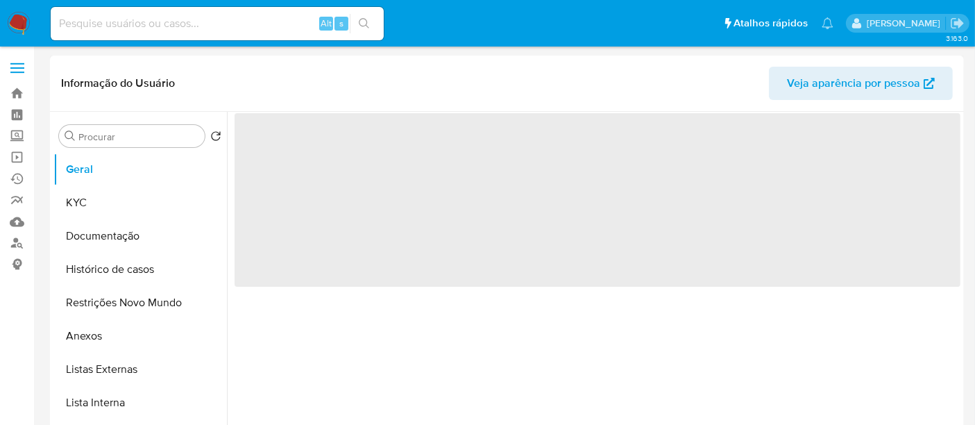
select select "10"
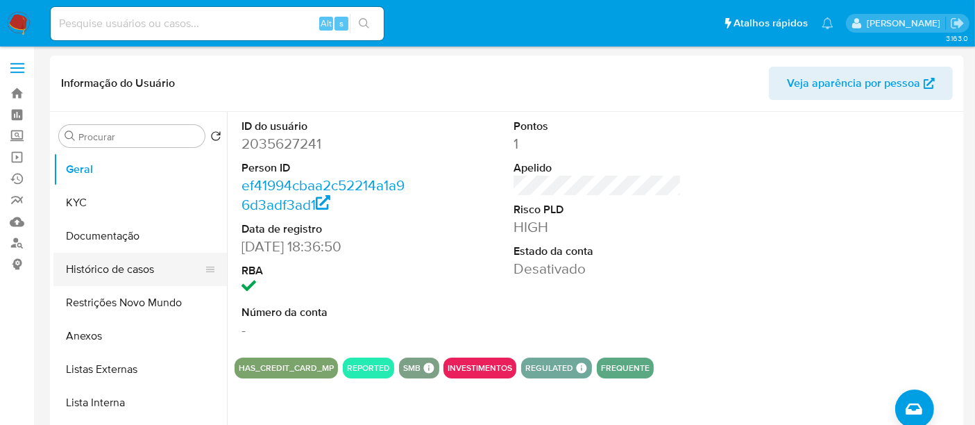
click at [130, 269] on button "Histórico de casos" at bounding box center [134, 268] width 162 height 33
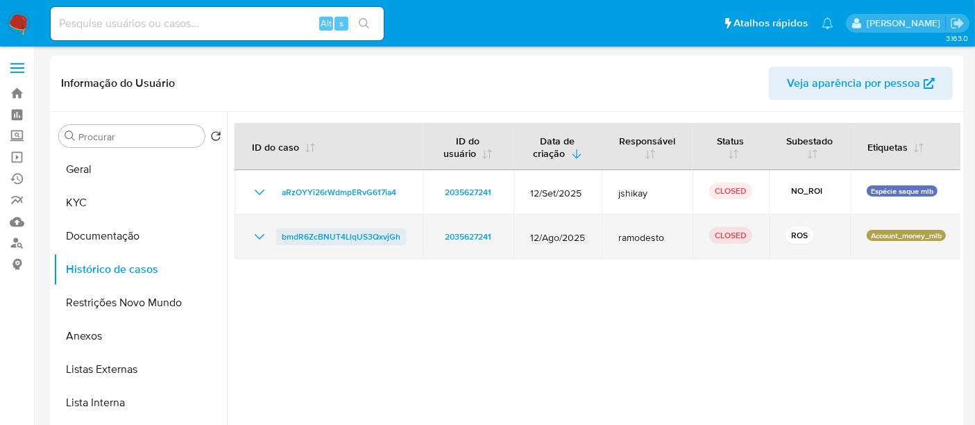
click at [327, 232] on span "bmdR6ZcBNUT4LlqUS3QxvjGh" at bounding box center [341, 236] width 119 height 17
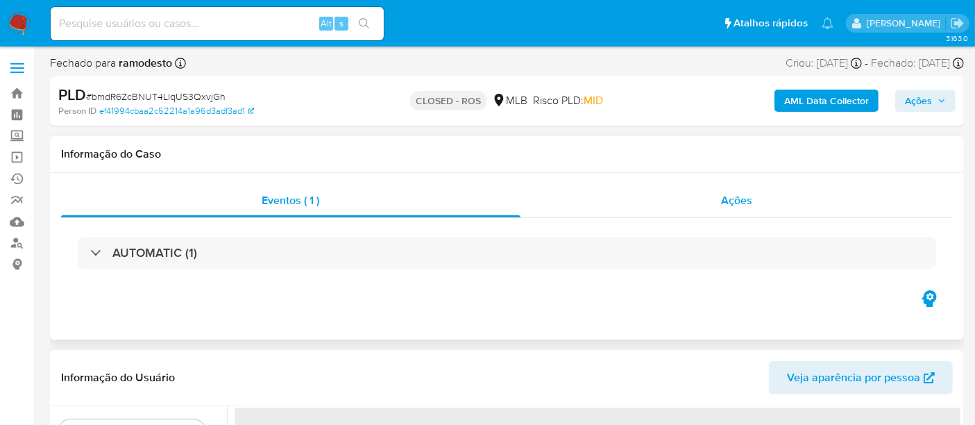
click at [739, 202] on span "Ações" at bounding box center [736, 200] width 31 height 16
select select "10"
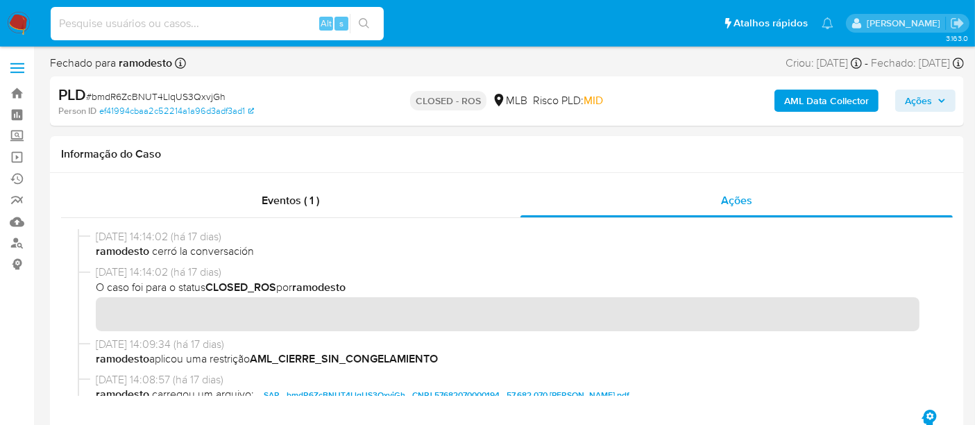
click at [101, 21] on input at bounding box center [217, 24] width 333 height 18
paste input "2119721513"
type input "2119721513"
click at [370, 20] on button "search-icon" at bounding box center [364, 23] width 28 height 19
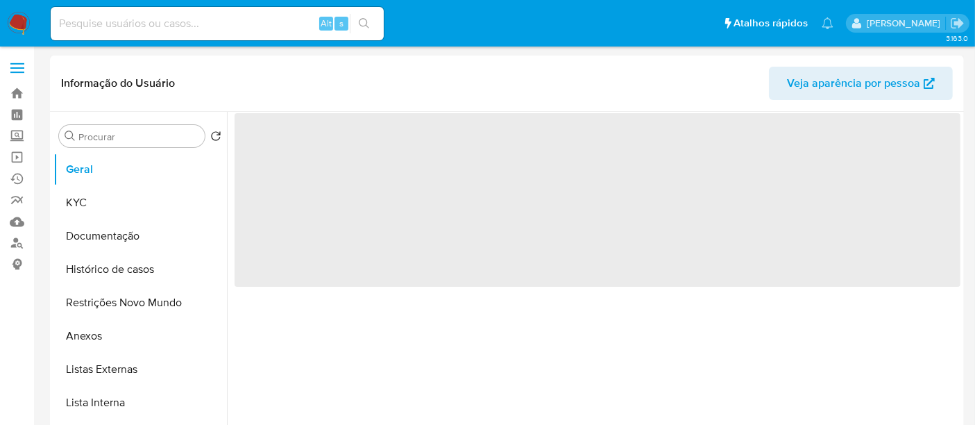
select select "10"
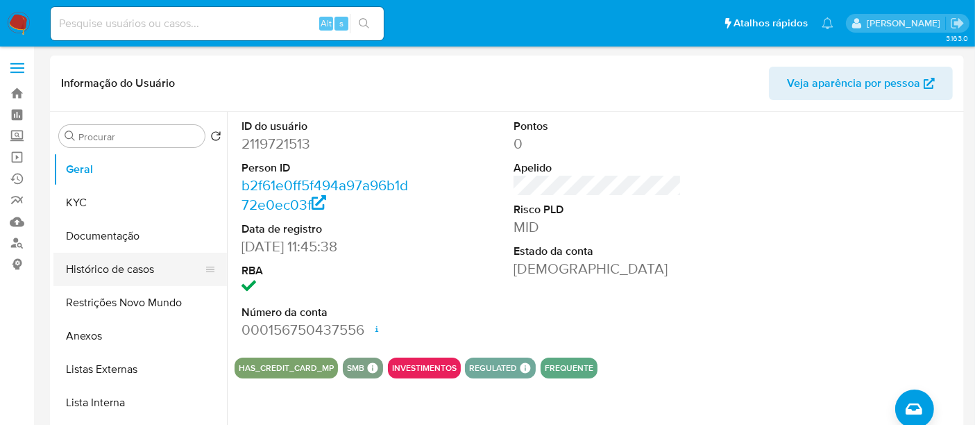
click at [129, 268] on button "Histórico de casos" at bounding box center [134, 268] width 162 height 33
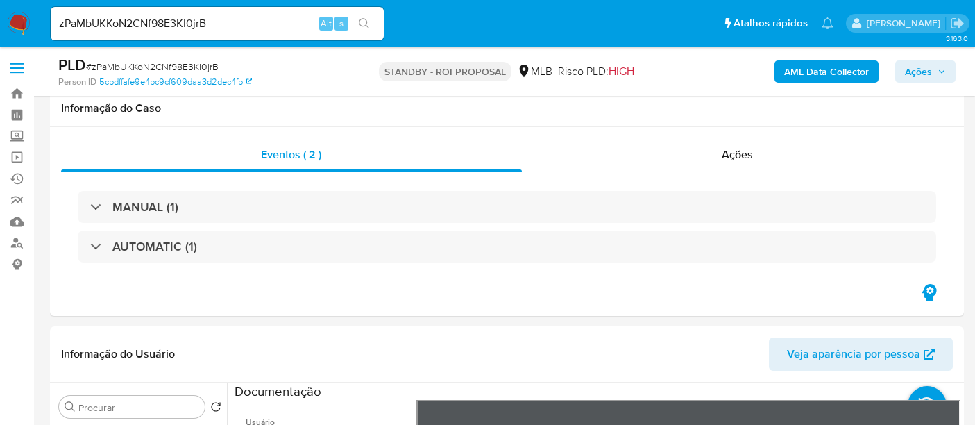
select select "10"
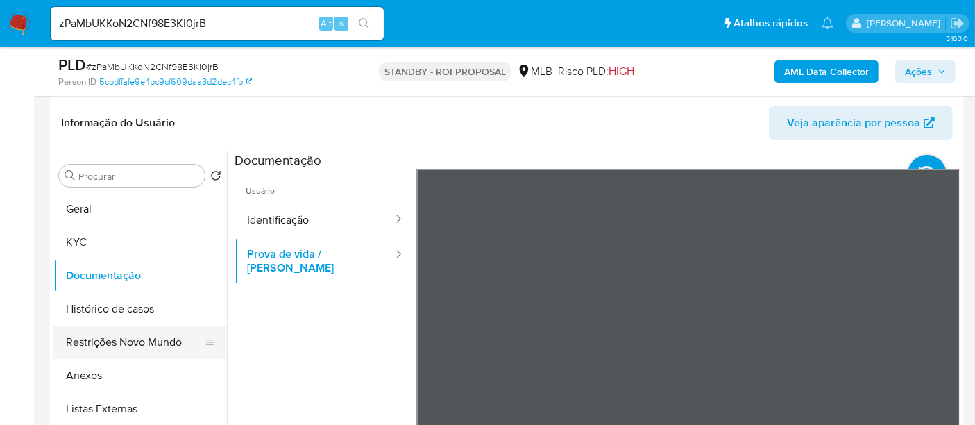
click at [120, 342] on button "Restrições Novo Mundo" at bounding box center [134, 341] width 162 height 33
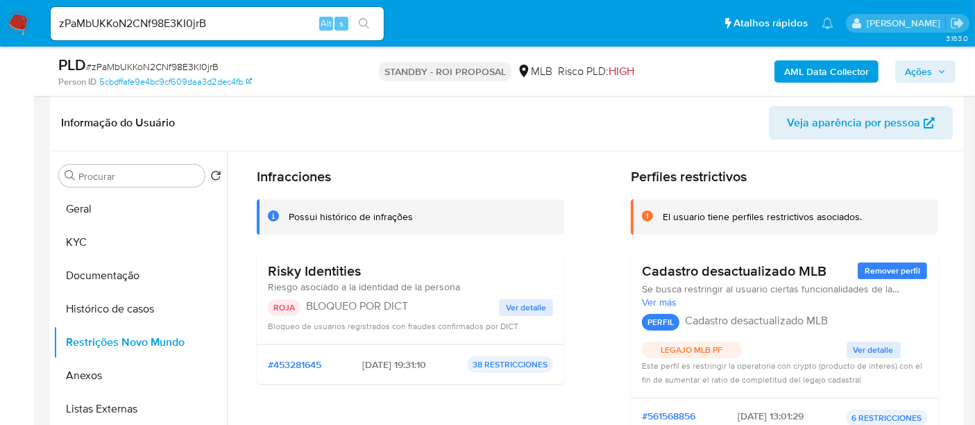
scroll to position [77, 0]
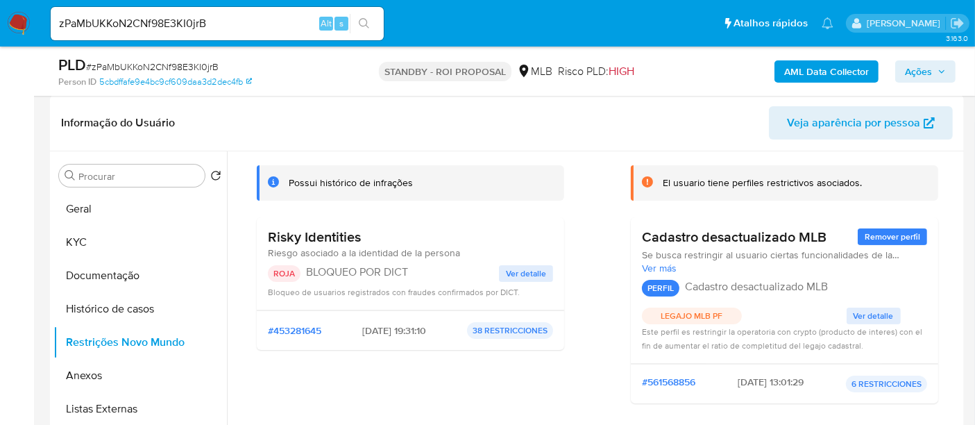
click at [529, 277] on span "Ver detalle" at bounding box center [526, 273] width 40 height 14
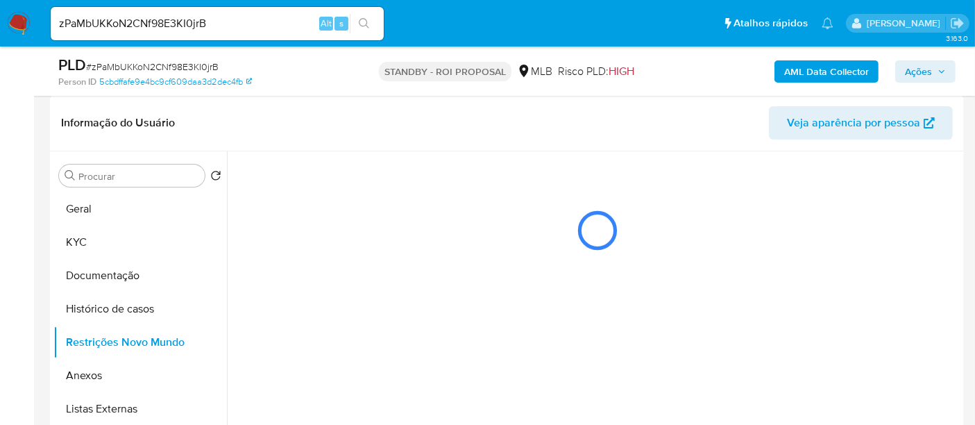
scroll to position [0, 0]
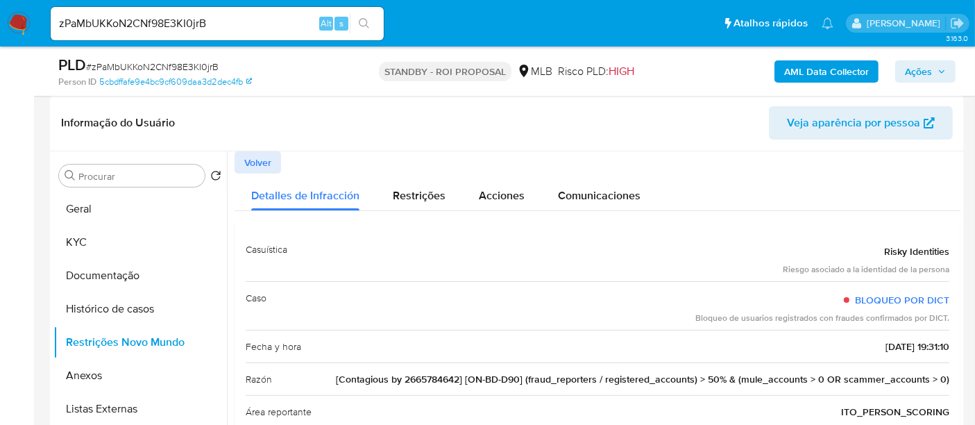
drag, startPoint x: 116, startPoint y: 205, endPoint x: 225, endPoint y: 207, distance: 109.6
click at [115, 205] on button "Geral" at bounding box center [139, 208] width 173 height 33
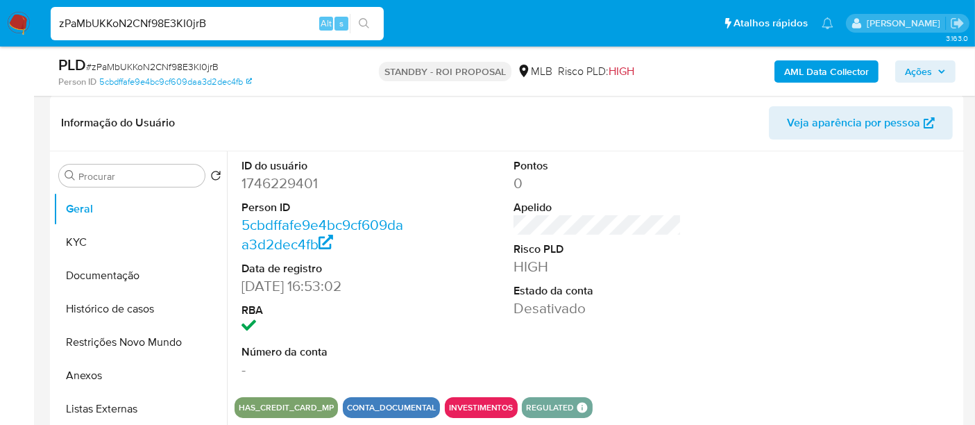
drag, startPoint x: 239, startPoint y: 20, endPoint x: 0, endPoint y: 44, distance: 240.5
click at [0, 44] on nav "Pausado Ver notificaciones zPaMbUKKoN2CNf98E3KI0jrB Alt s Atalhos rápidos Presi…" at bounding box center [487, 23] width 975 height 46
paste input "fUgn1JwrxLuFSZmo2IQSnokv"
type input "fUgn1JwrxLuFSZmo2IQSnokv"
click at [364, 21] on icon "search-icon" at bounding box center [364, 23] width 11 height 11
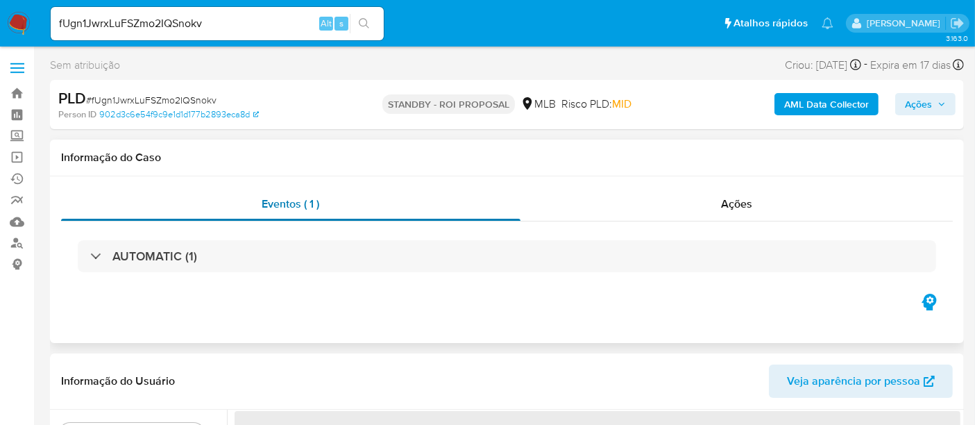
select select "10"
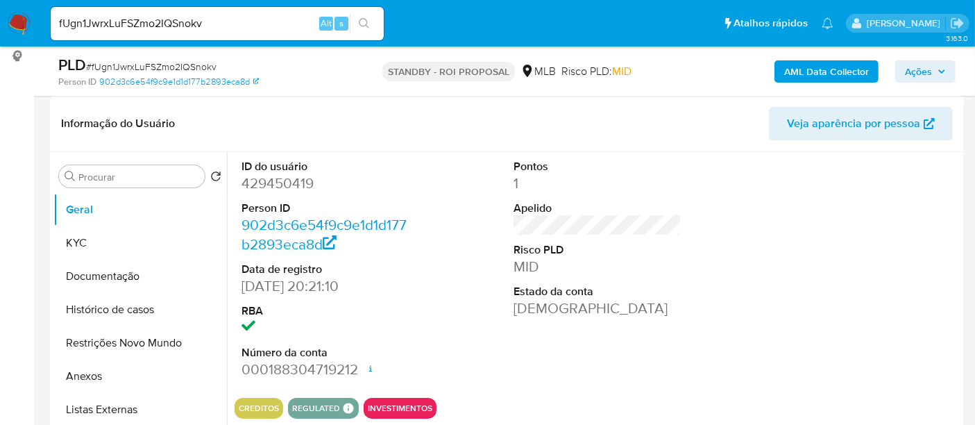
scroll to position [231, 0]
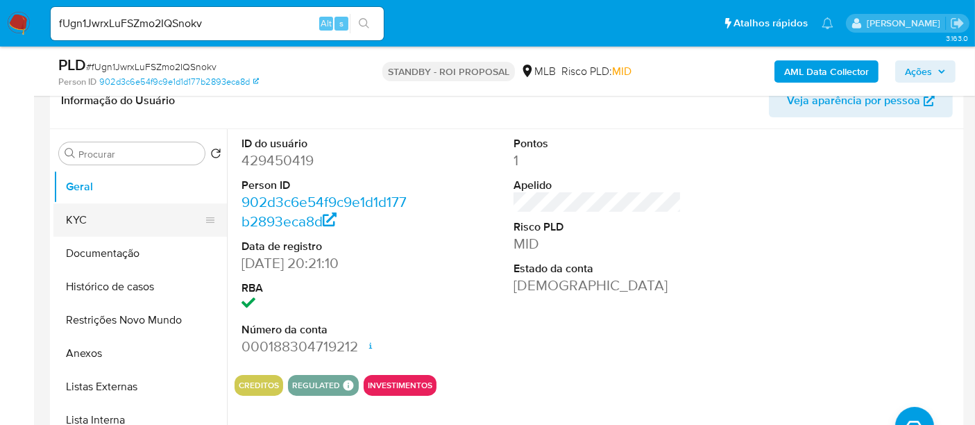
drag, startPoint x: 92, startPoint y: 216, endPoint x: 99, endPoint y: 217, distance: 7.0
click at [92, 216] on button "KYC" at bounding box center [134, 219] width 162 height 33
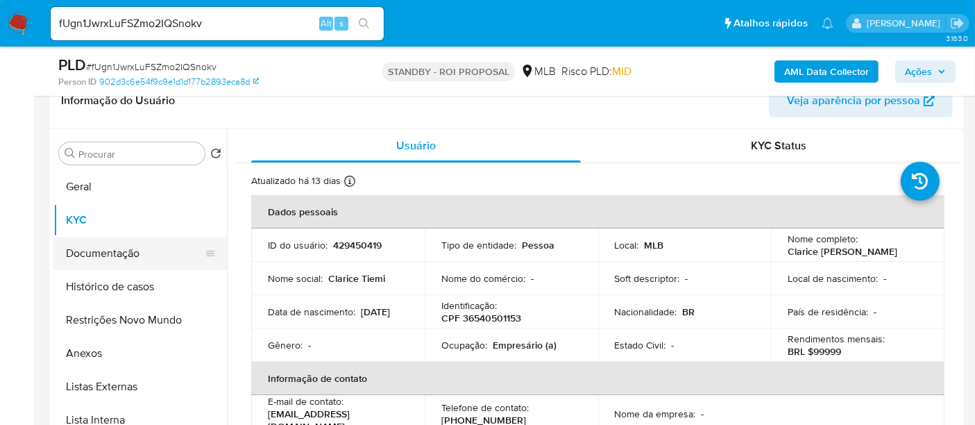
click at [124, 249] on button "Documentação" at bounding box center [134, 253] width 162 height 33
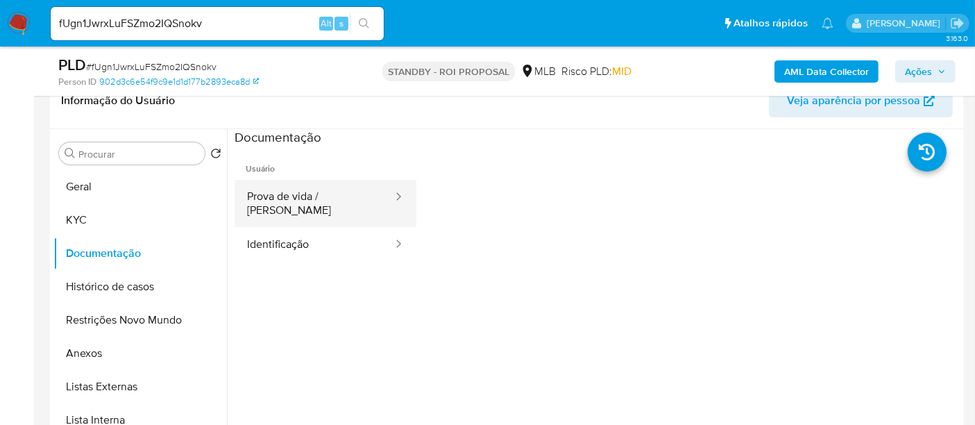
click at [313, 187] on button "Prova de vida / Selfie" at bounding box center [314, 203] width 160 height 47
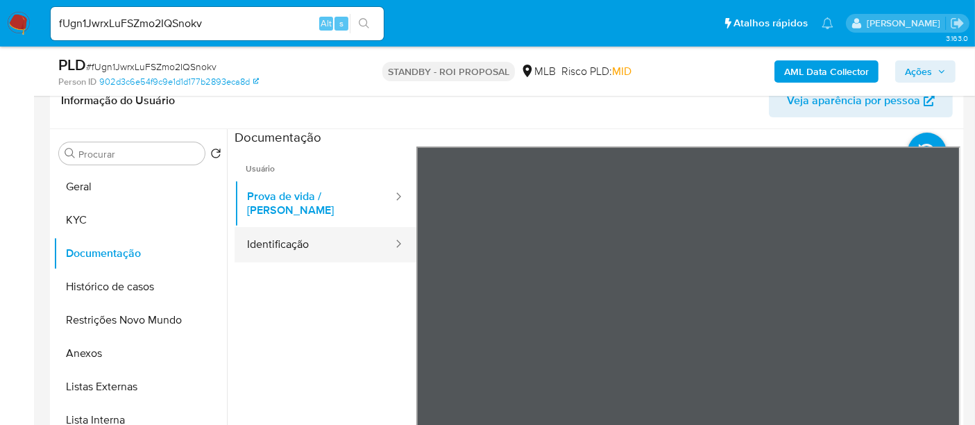
click at [291, 230] on button "Identificação" at bounding box center [314, 244] width 160 height 35
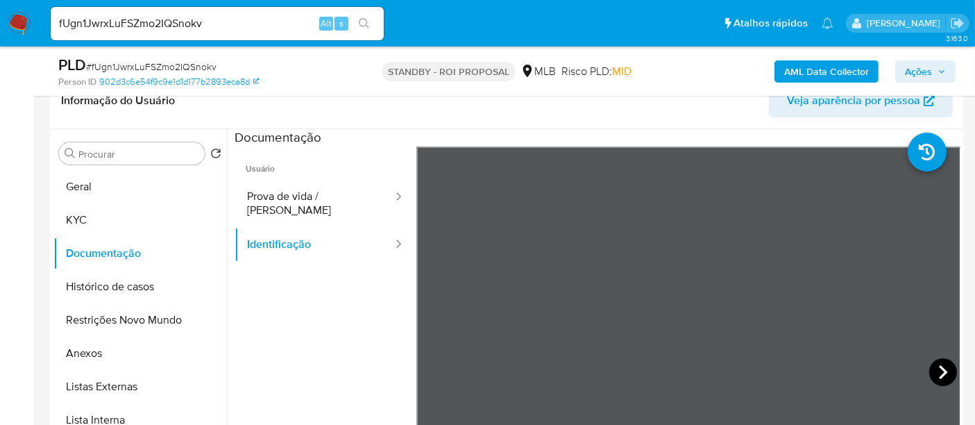
click at [929, 370] on icon at bounding box center [943, 372] width 28 height 28
drag, startPoint x: 228, startPoint y: 27, endPoint x: 0, endPoint y: 5, distance: 229.3
click at [0, 5] on nav "Pausado Ver notificaciones fUgn1JwrxLuFSZmo2IQSnokv Alt s Atalhos rápidos Presi…" at bounding box center [487, 23] width 975 height 46
paste input "0XyKbdo5KIfIsM1bsMjq5CZy"
type input "0XyKbdo5KIfIsM1bsMjq5CZy"
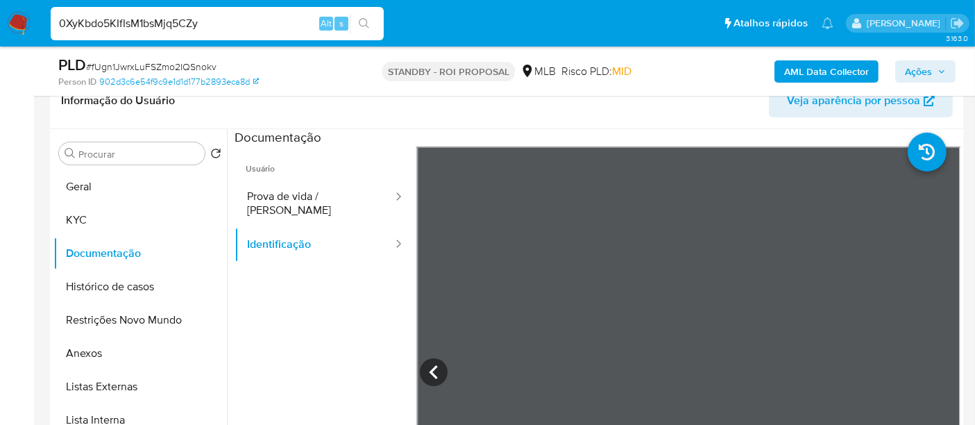
click at [362, 17] on button "search-icon" at bounding box center [364, 23] width 28 height 19
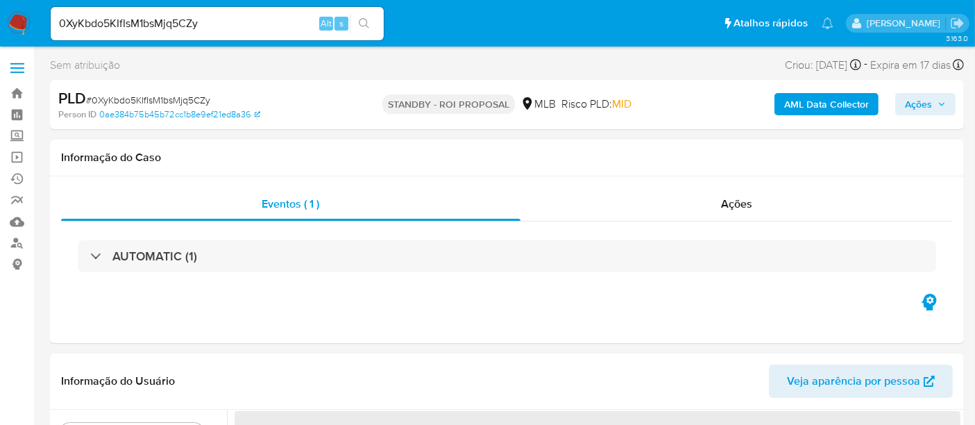
select select "10"
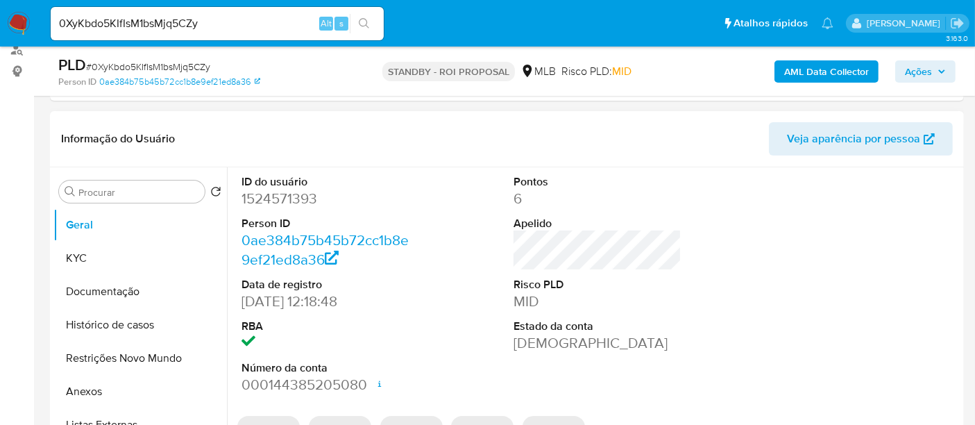
scroll to position [231, 0]
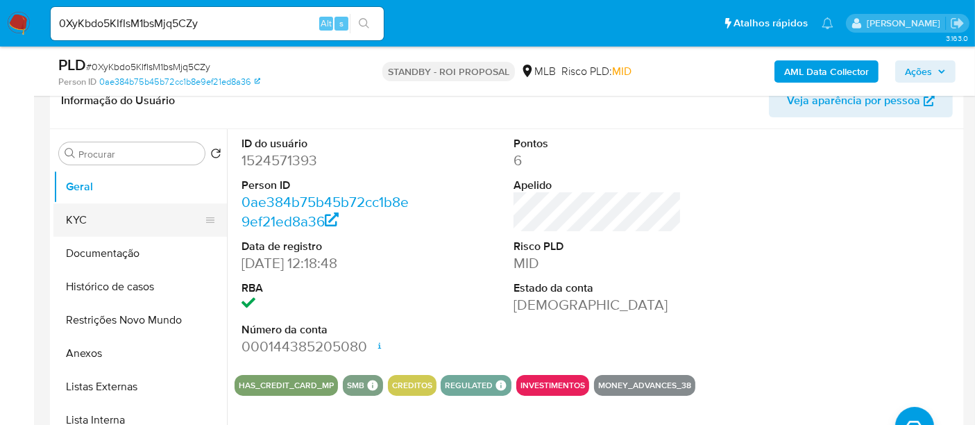
click at [91, 212] on button "KYC" at bounding box center [134, 219] width 162 height 33
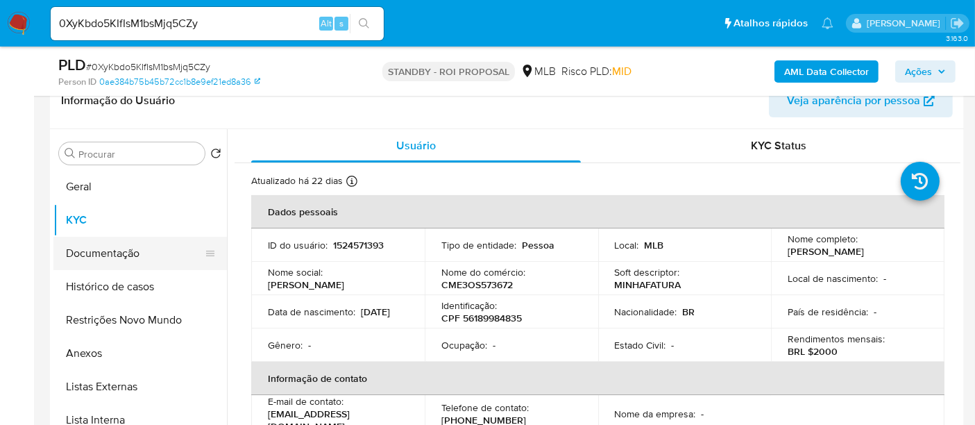
click at [135, 246] on button "Documentação" at bounding box center [134, 253] width 162 height 33
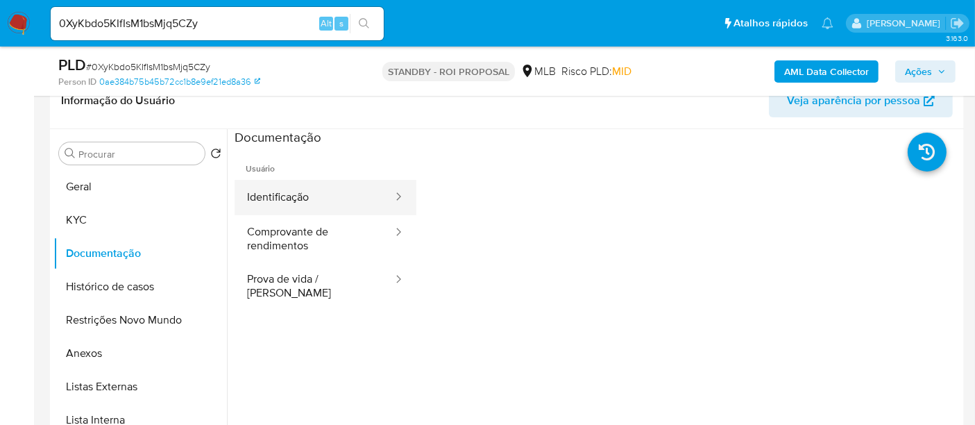
click at [306, 201] on button "Identificação" at bounding box center [314, 197] width 160 height 35
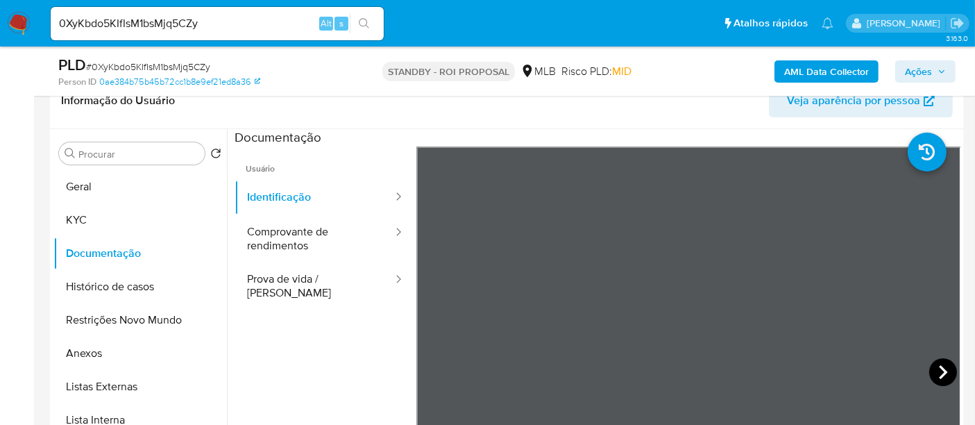
click at [933, 372] on icon at bounding box center [943, 372] width 28 height 28
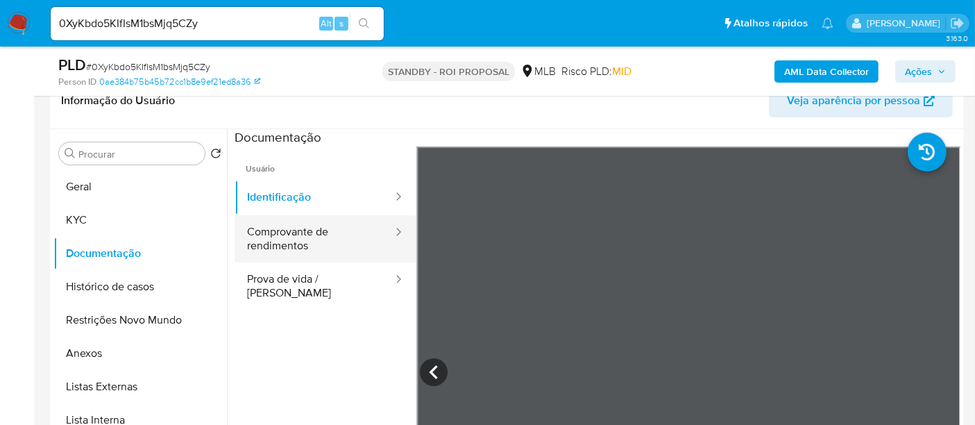
click at [296, 234] on button "Comprovante de rendimentos" at bounding box center [314, 238] width 160 height 47
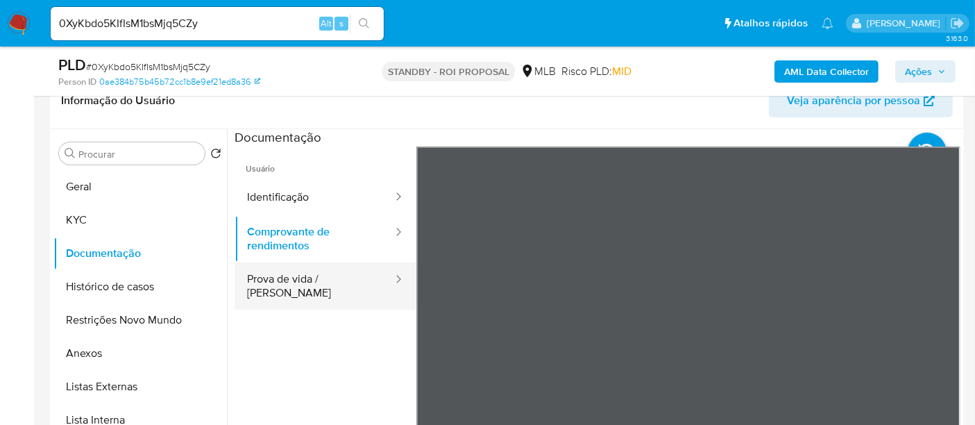
click at [325, 278] on button "Prova de vida / Selfie" at bounding box center [314, 285] width 160 height 47
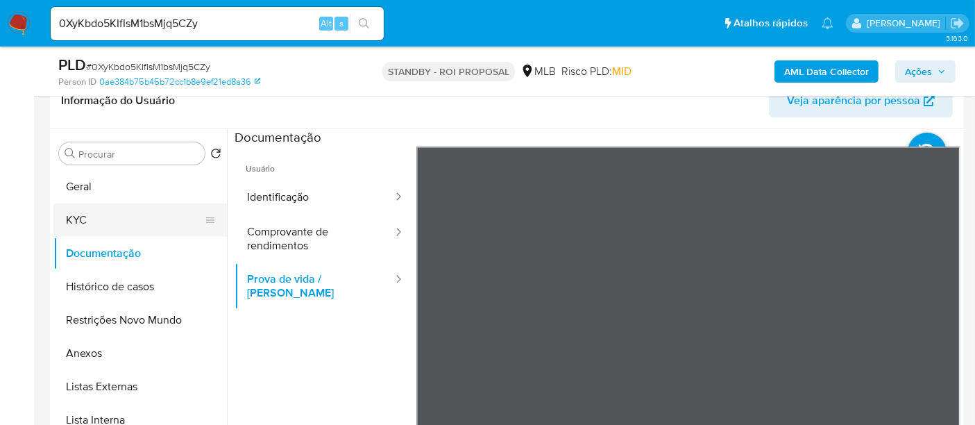
click at [90, 213] on button "KYC" at bounding box center [134, 219] width 162 height 33
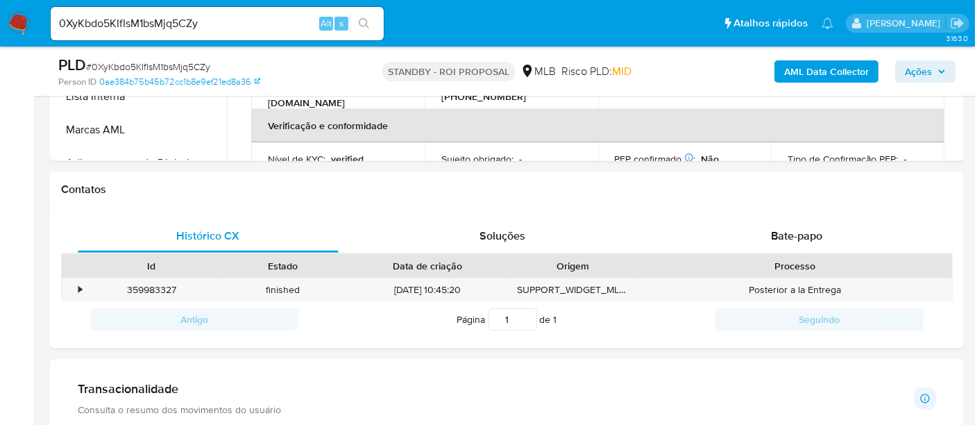
scroll to position [477, 0]
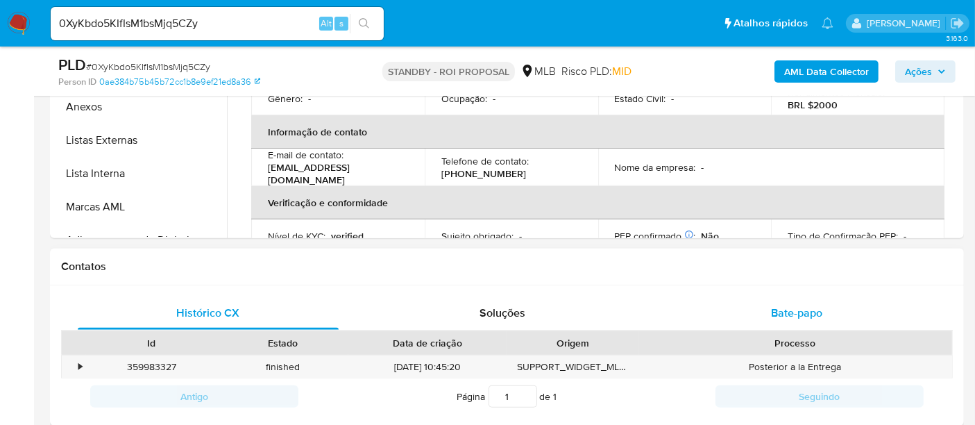
click at [817, 308] on span "Bate-papo" at bounding box center [796, 313] width 51 height 16
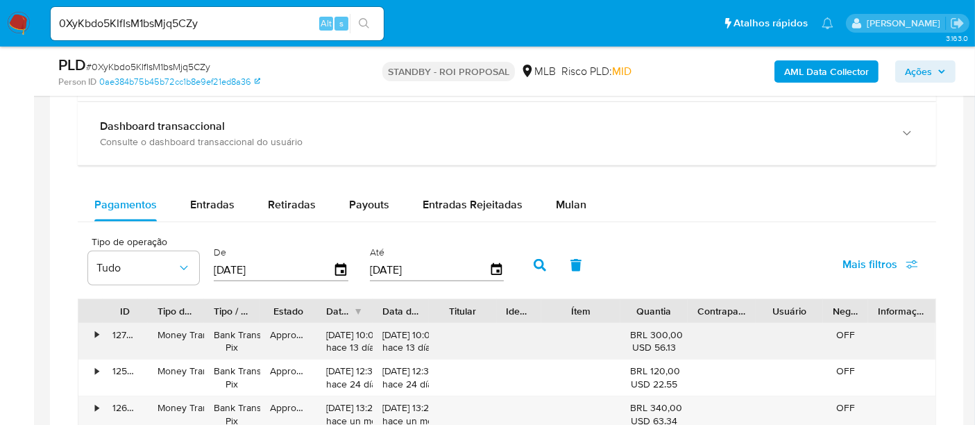
scroll to position [914, 0]
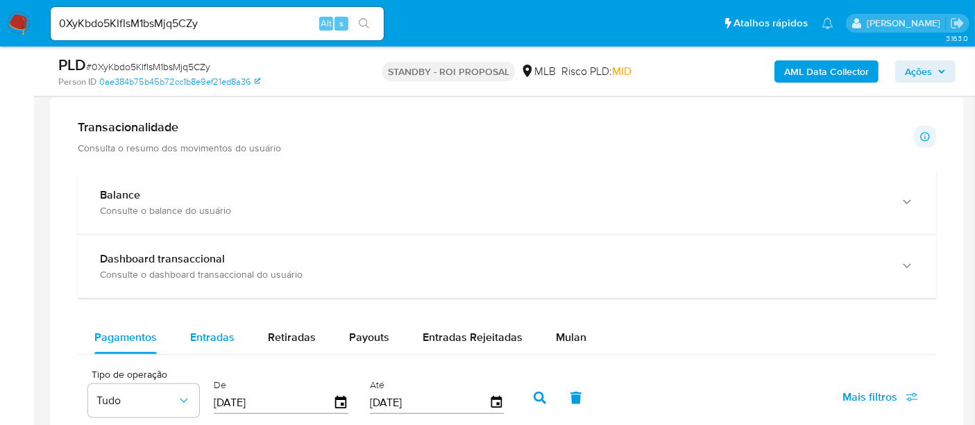
click at [202, 336] on span "Entradas" at bounding box center [212, 337] width 44 height 16
select select "10"
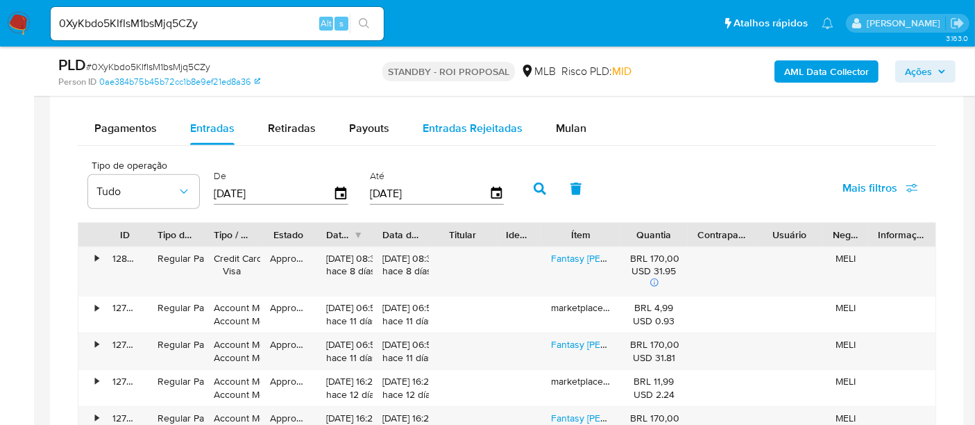
scroll to position [1222, 0]
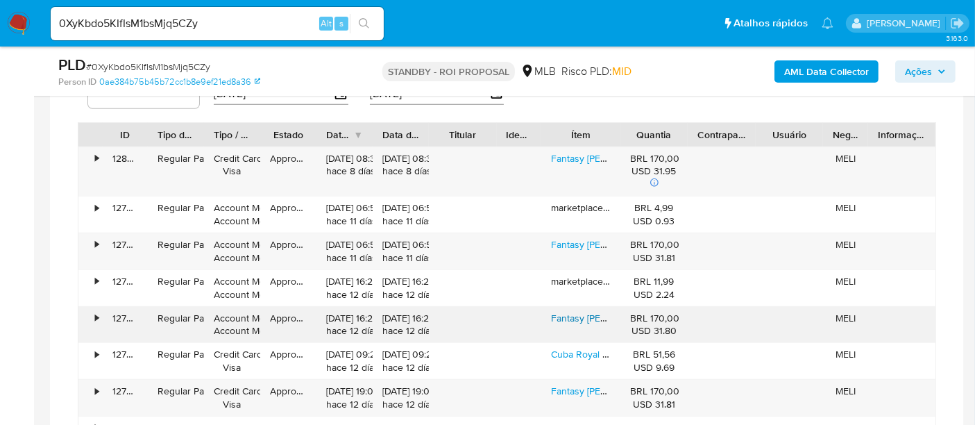
click at [576, 316] on link "Fantasy Britney Spears Eau De Parfum Perfume Feminino 100ml" at bounding box center [694, 318] width 286 height 14
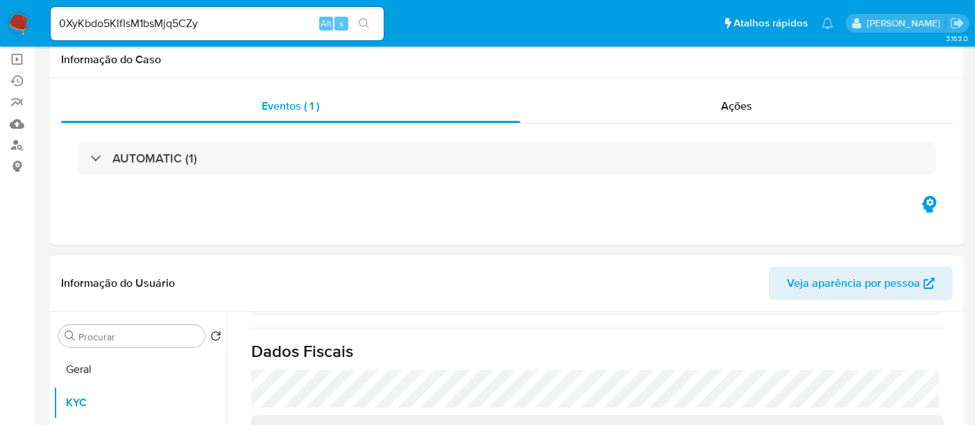
scroll to position [231, 0]
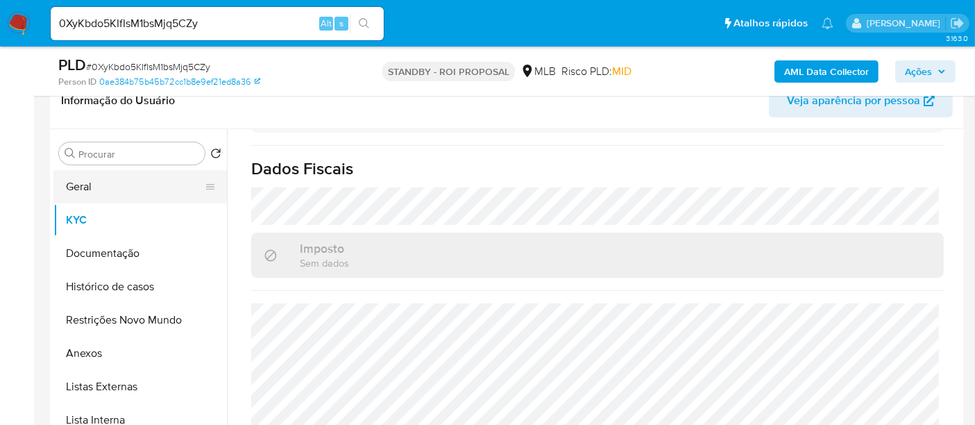
click at [83, 187] on button "Geral" at bounding box center [134, 186] width 162 height 33
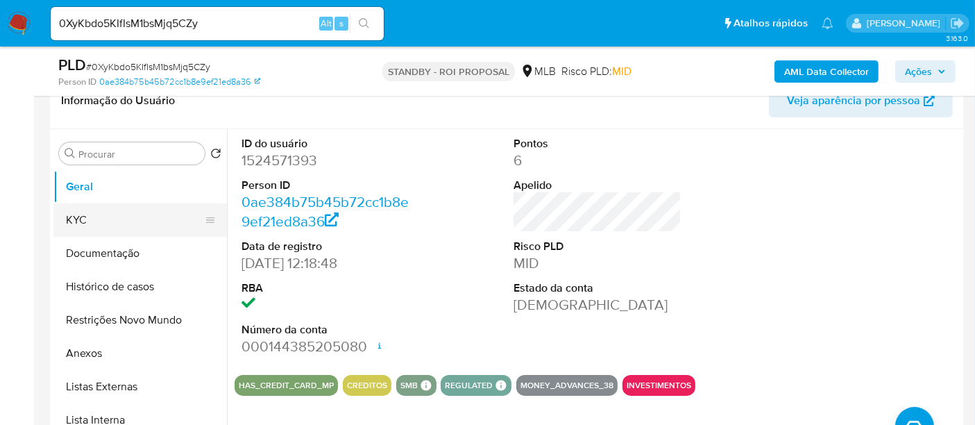
drag, startPoint x: 73, startPoint y: 218, endPoint x: 109, endPoint y: 225, distance: 36.7
click at [72, 219] on button "KYC" at bounding box center [134, 219] width 162 height 33
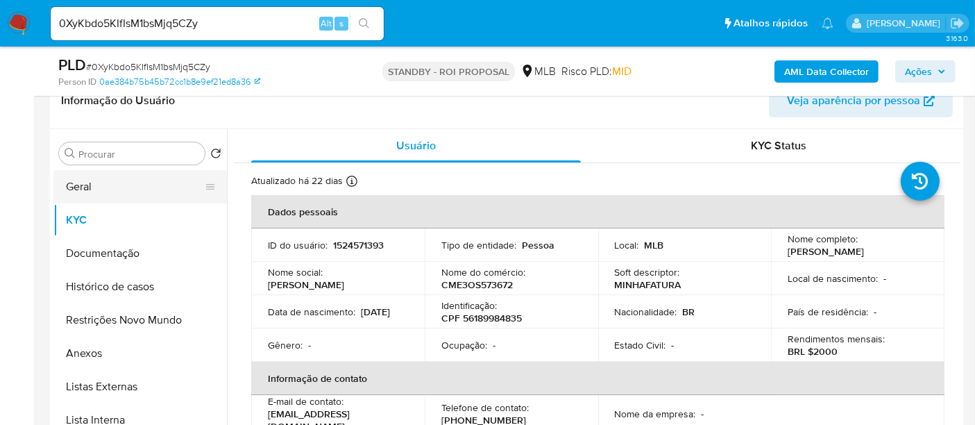
click at [95, 189] on button "Geral" at bounding box center [134, 186] width 162 height 33
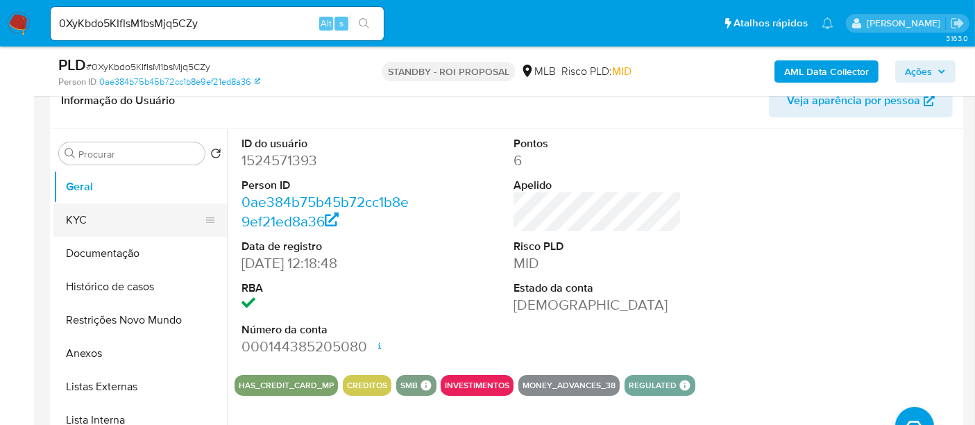
drag, startPoint x: 81, startPoint y: 222, endPoint x: 94, endPoint y: 223, distance: 13.2
click at [82, 222] on button "KYC" at bounding box center [134, 219] width 162 height 33
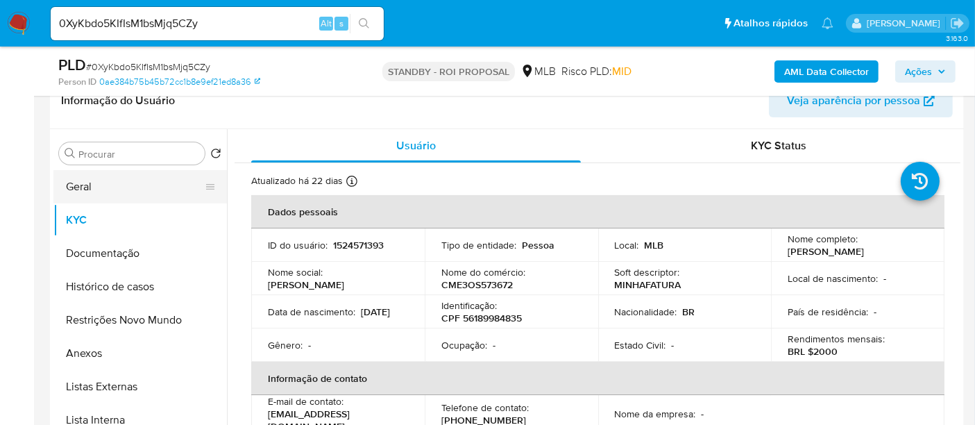
click at [88, 188] on button "Geral" at bounding box center [134, 186] width 162 height 33
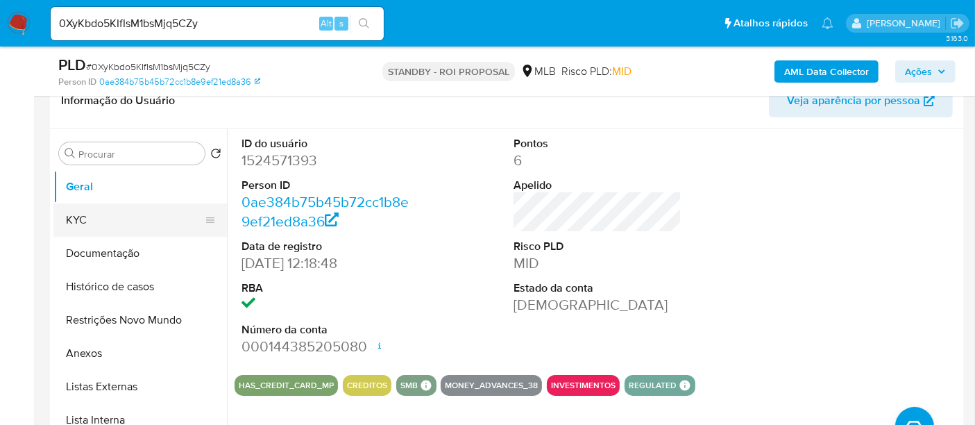
click at [83, 215] on button "KYC" at bounding box center [134, 219] width 162 height 33
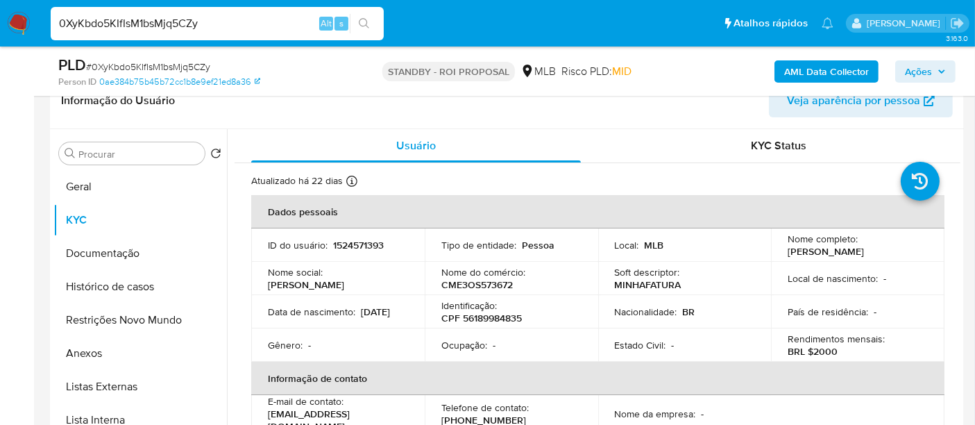
drag, startPoint x: 223, startPoint y: 22, endPoint x: 0, endPoint y: 1, distance: 223.6
click at [0, 1] on nav "Pausado Ver notificaciones 0XyKbdo5KIfIsM1bsMjq5CZy Alt s Atalhos rápidos Presi…" at bounding box center [487, 23] width 975 height 46
paste input
click at [119, 23] on input at bounding box center [217, 24] width 333 height 18
paste input "Wv1vBaC5Y8vPVs9kTM0ProQb"
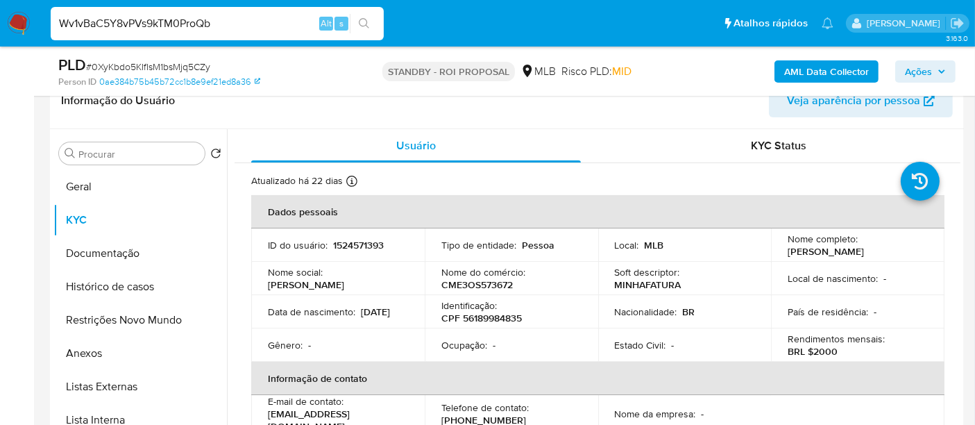
type input "Wv1vBaC5Y8vPVs9kTM0ProQb"
click at [364, 17] on button "search-icon" at bounding box center [364, 23] width 28 height 19
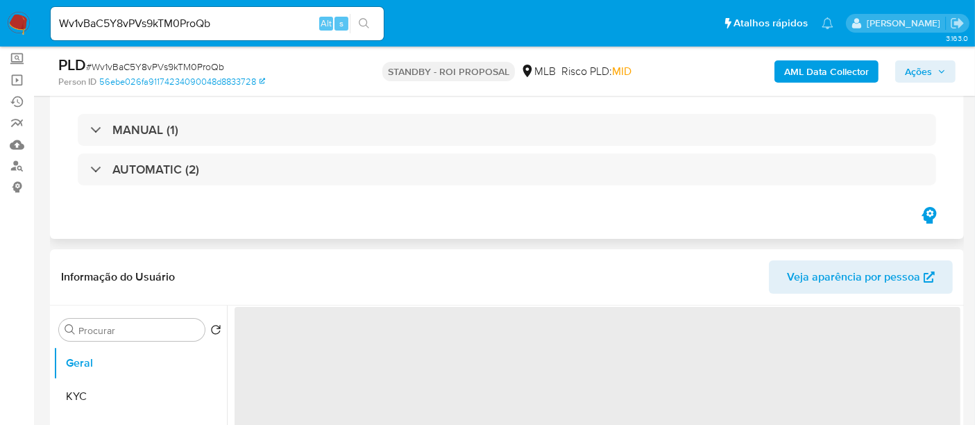
select select "10"
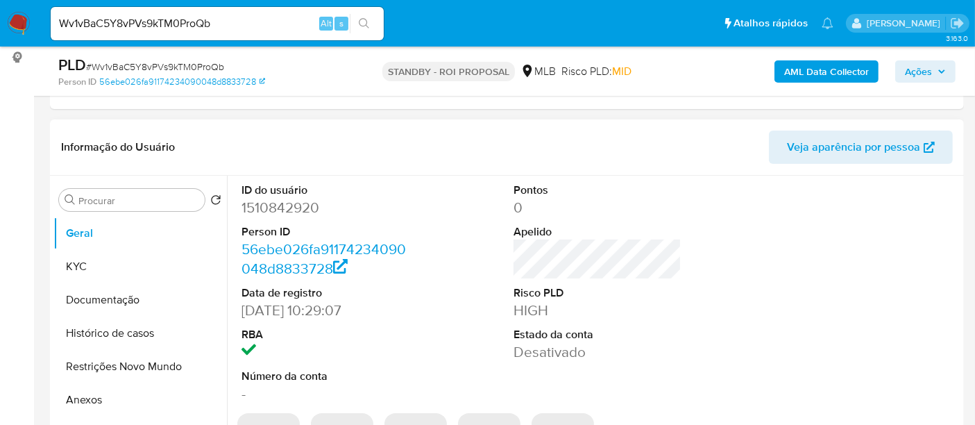
scroll to position [231, 0]
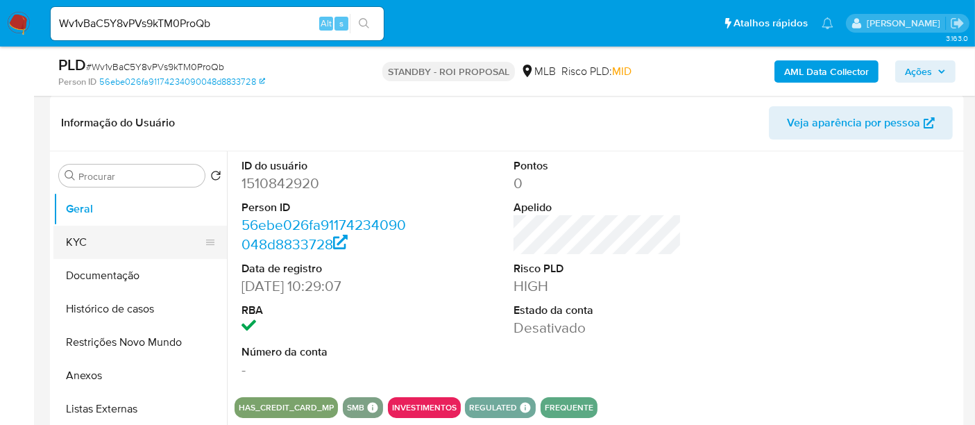
click at [100, 244] on button "KYC" at bounding box center [134, 241] width 162 height 33
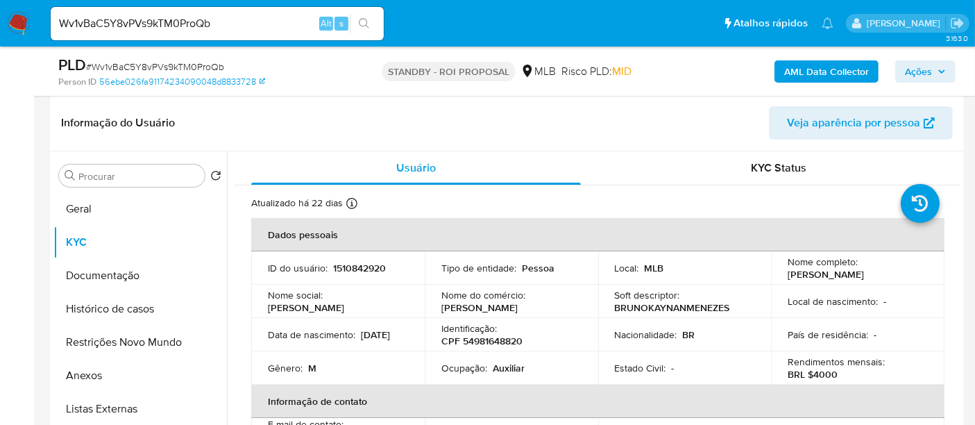
scroll to position [77, 0]
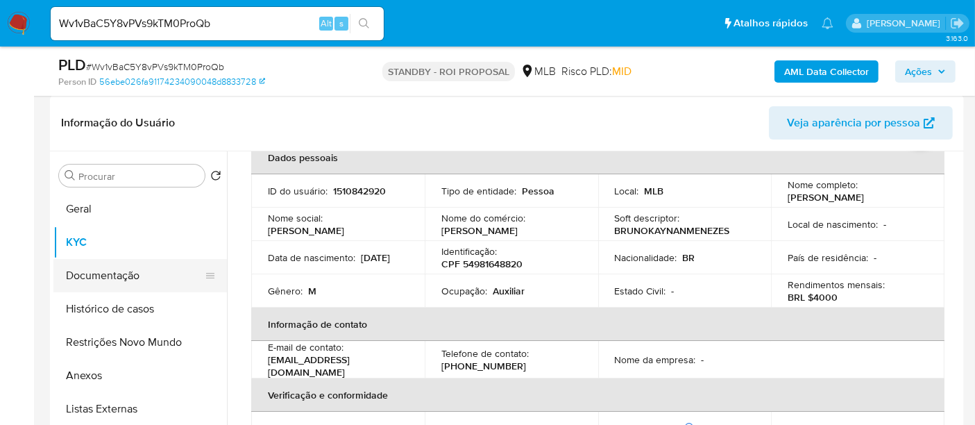
drag, startPoint x: 104, startPoint y: 275, endPoint x: 198, endPoint y: 264, distance: 94.3
click at [105, 275] on button "Documentação" at bounding box center [134, 275] width 162 height 33
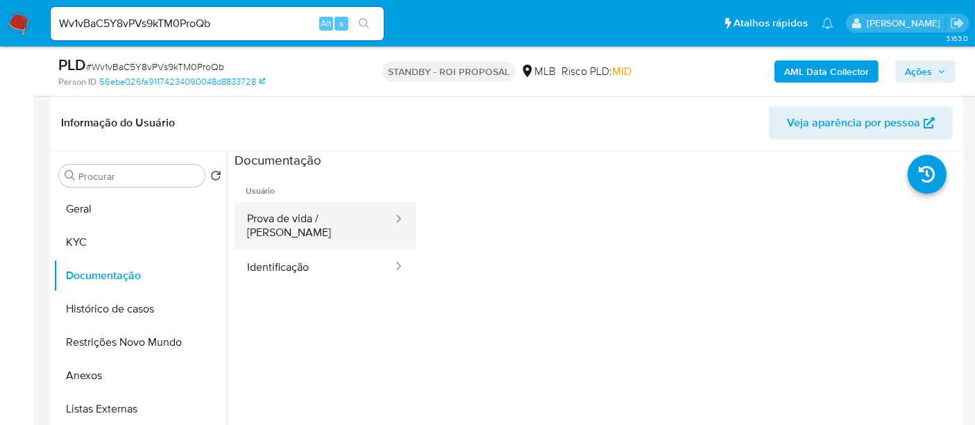
drag, startPoint x: 311, startPoint y: 219, endPoint x: 398, endPoint y: 228, distance: 87.9
click at [312, 219] on button "Prova de vida / Selfie" at bounding box center [314, 225] width 160 height 47
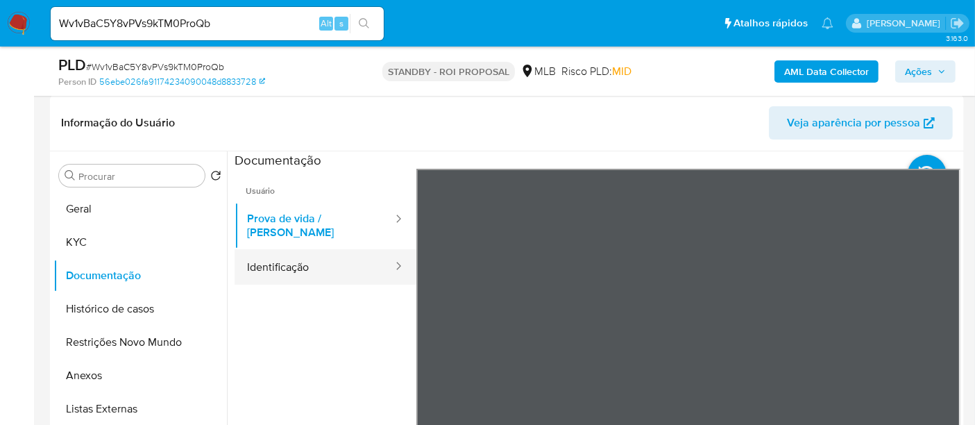
drag, startPoint x: 266, startPoint y: 248, endPoint x: 388, endPoint y: 264, distance: 122.4
click at [269, 249] on button "Identificação" at bounding box center [314, 266] width 160 height 35
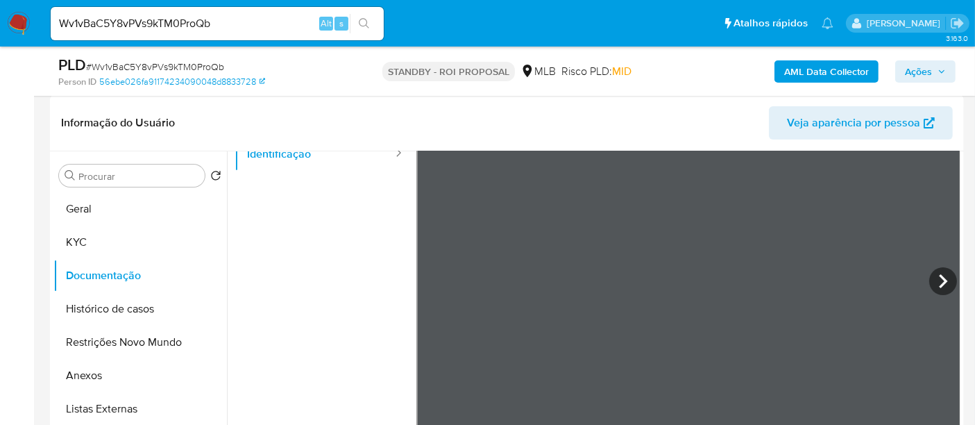
scroll to position [117, 0]
click at [933, 281] on icon at bounding box center [943, 278] width 28 height 28
click at [133, 339] on button "Restrições Novo Mundo" at bounding box center [134, 341] width 162 height 33
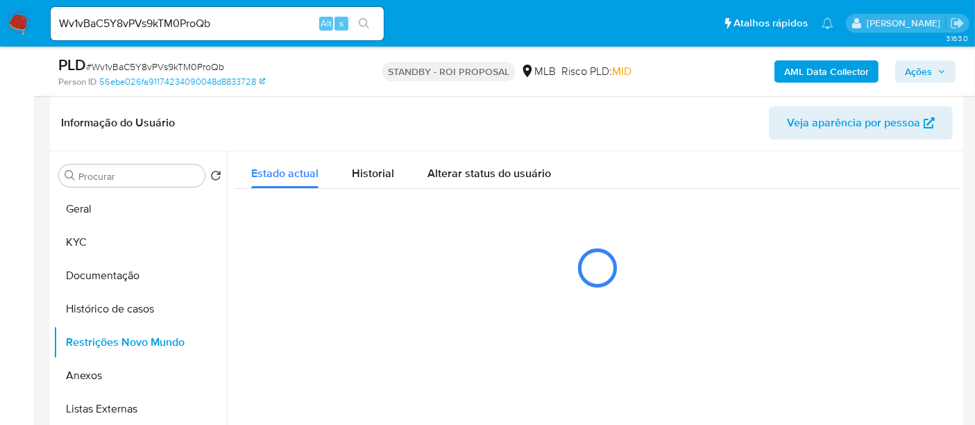
scroll to position [0, 0]
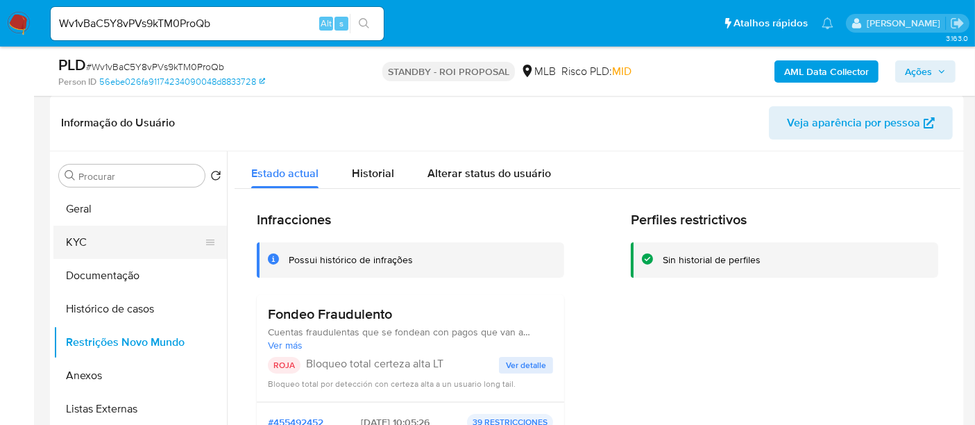
click at [83, 237] on button "KYC" at bounding box center [134, 241] width 162 height 33
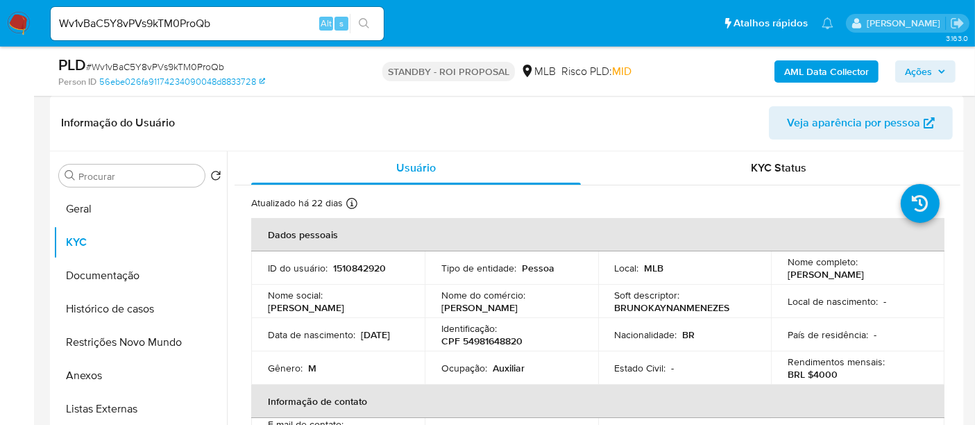
drag, startPoint x: 267, startPoint y: 338, endPoint x: 329, endPoint y: 345, distance: 62.2
click at [329, 341] on div "Data de nascimento : 12/12/2004" at bounding box center [338, 334] width 140 height 12
copy p "12/12/2004"
click at [92, 206] on button "Geral" at bounding box center [134, 208] width 162 height 33
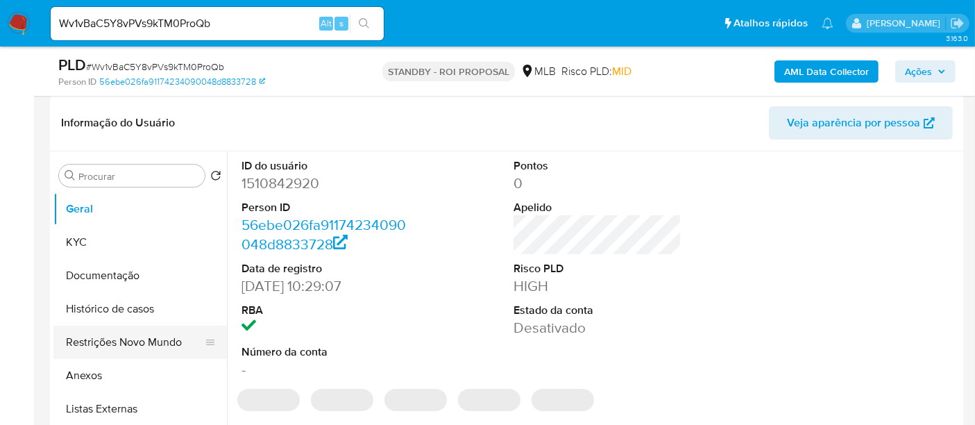
click at [144, 340] on button "Restrições Novo Mundo" at bounding box center [134, 341] width 162 height 33
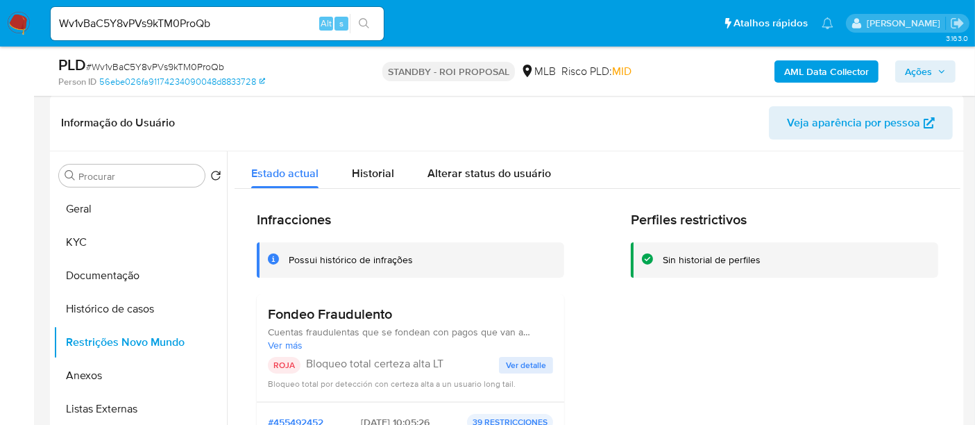
click at [522, 365] on span "Ver detalle" at bounding box center [526, 365] width 40 height 14
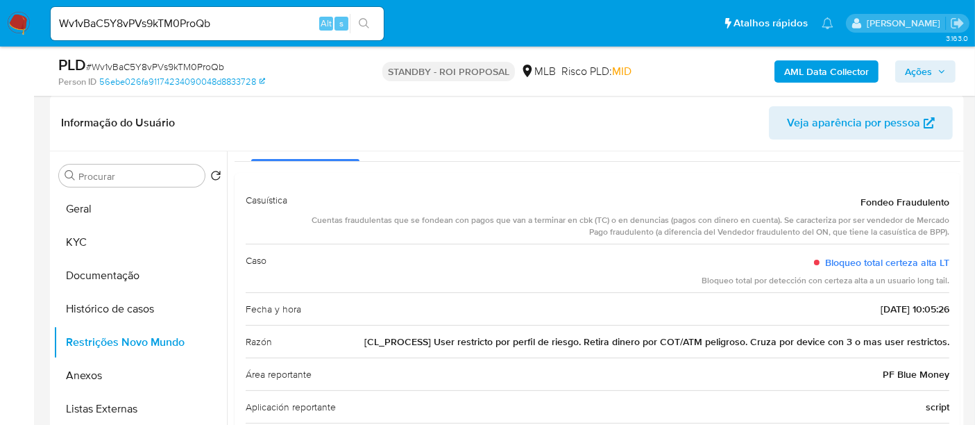
scroll to position [77, 0]
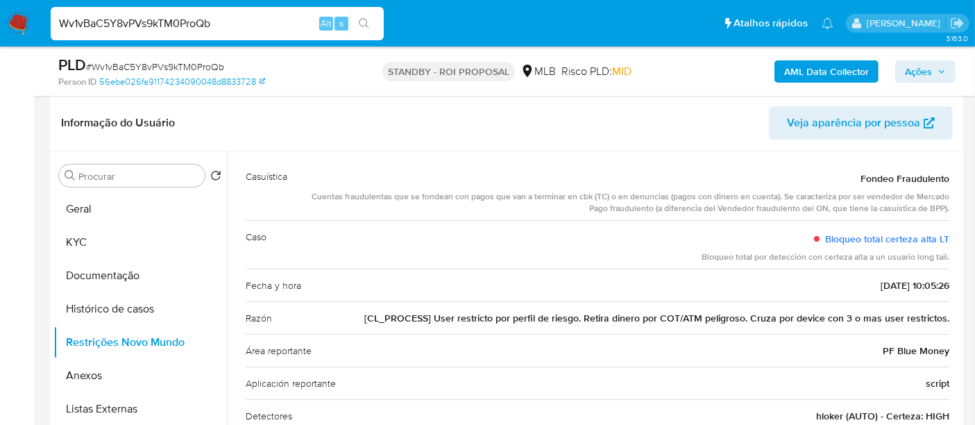
drag, startPoint x: 236, startPoint y: 21, endPoint x: 0, endPoint y: 19, distance: 235.9
click at [0, 19] on nav "Pausado Ver notificaciones Wv1vBaC5Y8vPVs9kTM0ProQb Alt s Atalhos rápidos Presi…" at bounding box center [487, 23] width 975 height 46
paste input "sak59JpATsJQUdgYJbmQreE8"
type input "sak59JpATsJQUdgYJbmQreE8"
click at [363, 19] on icon "search-icon" at bounding box center [364, 23] width 11 height 11
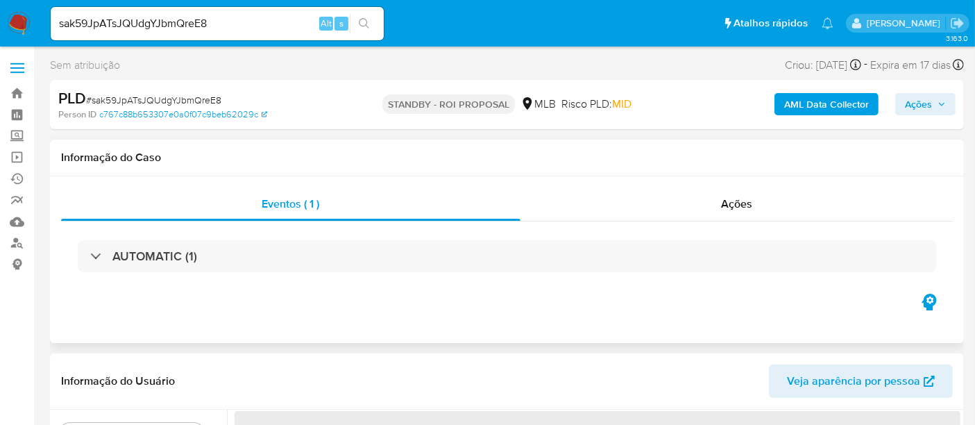
select select "10"
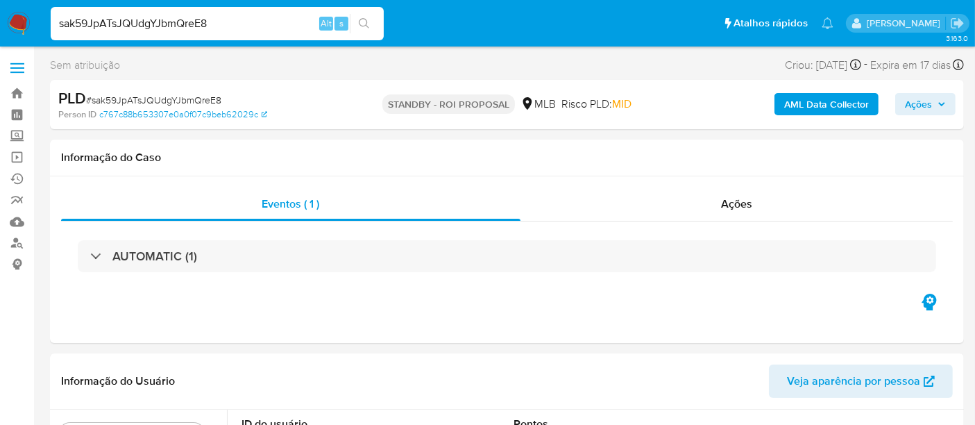
drag, startPoint x: 232, startPoint y: 24, endPoint x: 0, endPoint y: -26, distance: 237.7
drag, startPoint x: 363, startPoint y: 17, endPoint x: 379, endPoint y: 31, distance: 21.1
click at [363, 18] on icon "search-icon" at bounding box center [364, 23] width 11 height 11
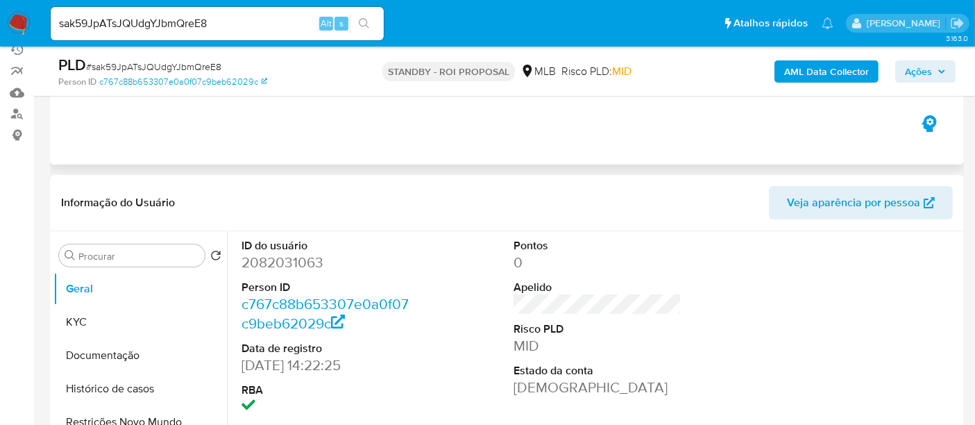
scroll to position [154, 0]
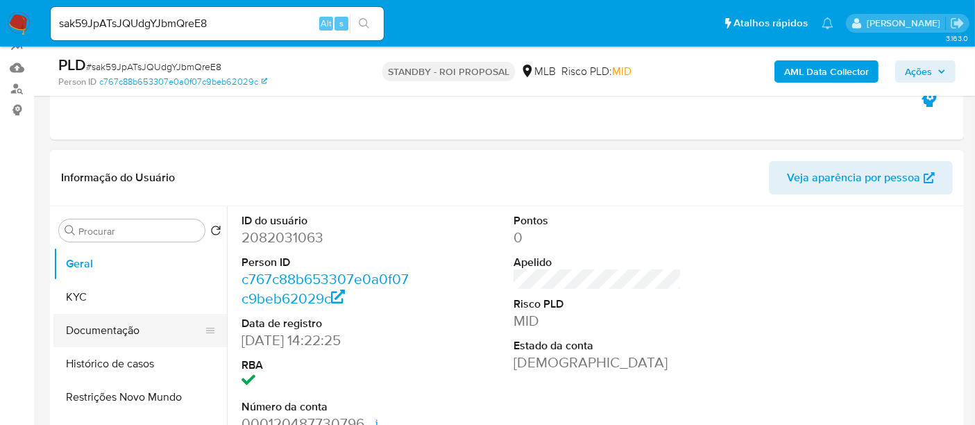
click at [101, 322] on button "Documentação" at bounding box center [134, 330] width 162 height 33
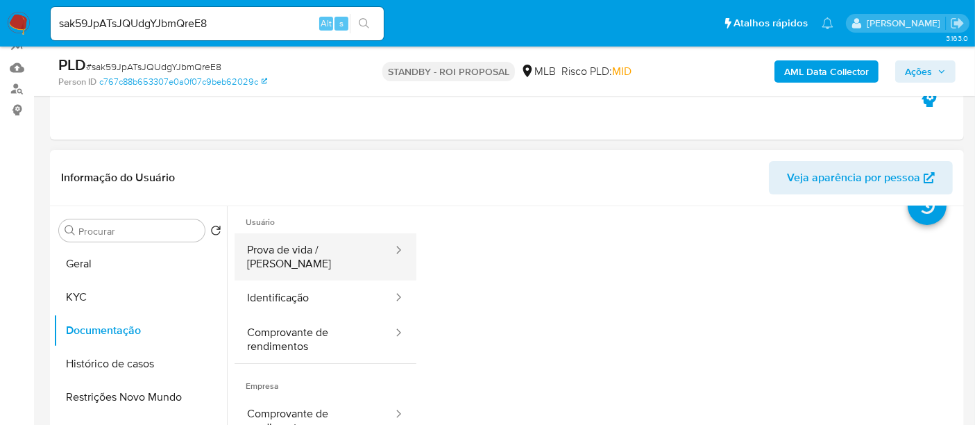
scroll to position [0, 0]
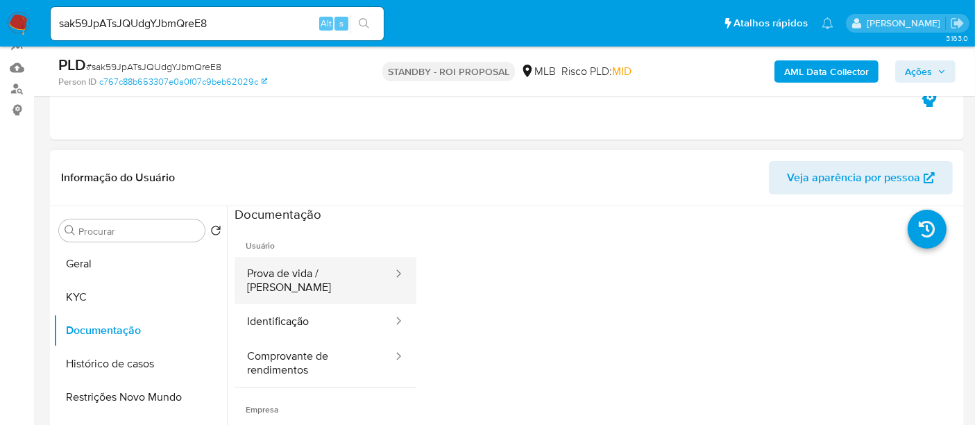
click at [325, 276] on button "Prova de vida / Selfie" at bounding box center [314, 280] width 160 height 47
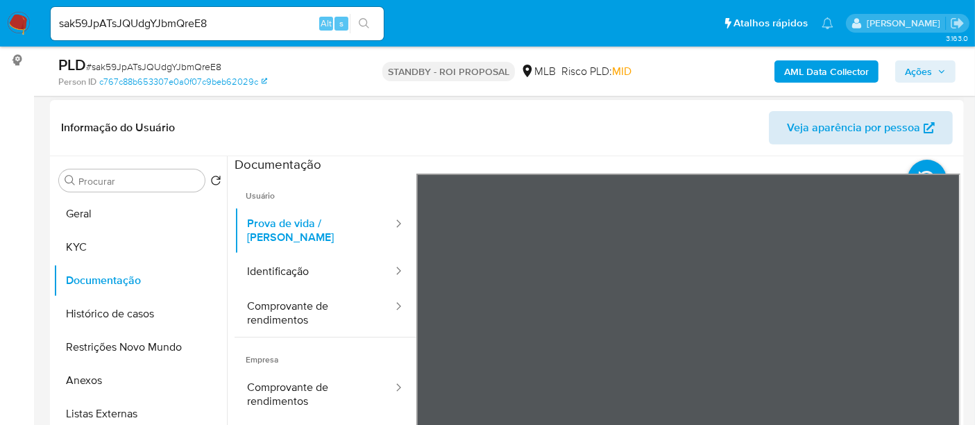
scroll to position [214, 0]
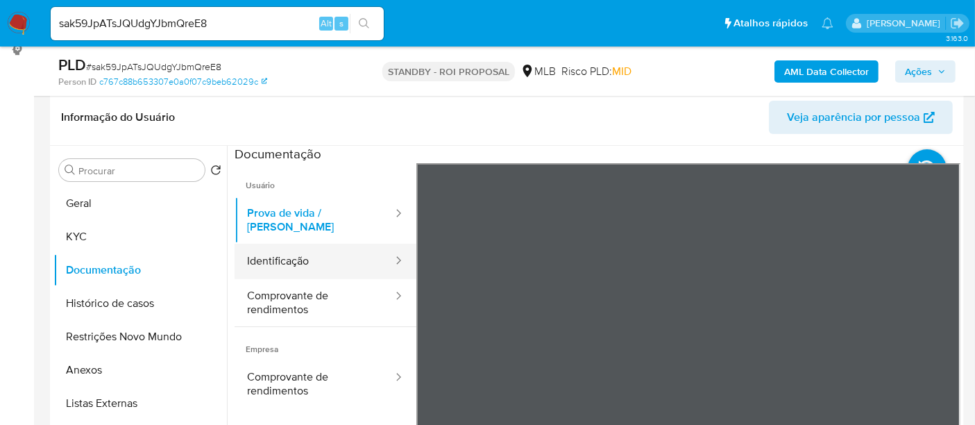
click at [307, 246] on button "Identificação" at bounding box center [314, 260] width 160 height 35
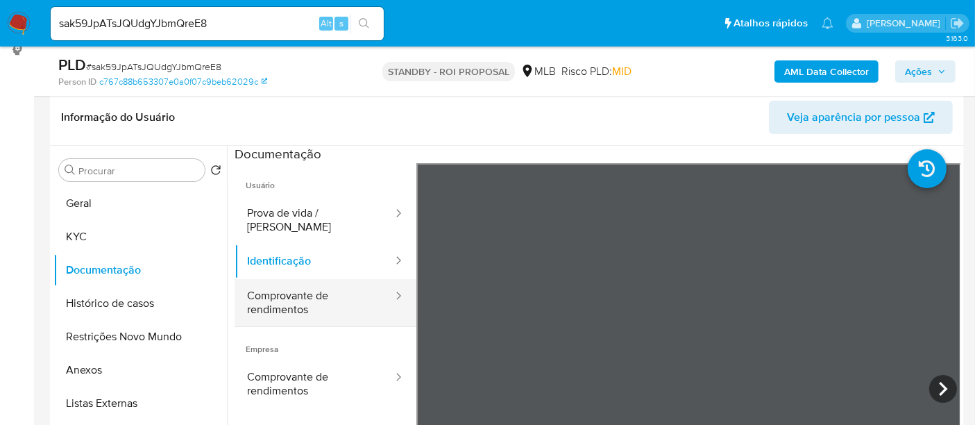
click at [320, 296] on button "Comprovante de rendimentos" at bounding box center [314, 302] width 160 height 47
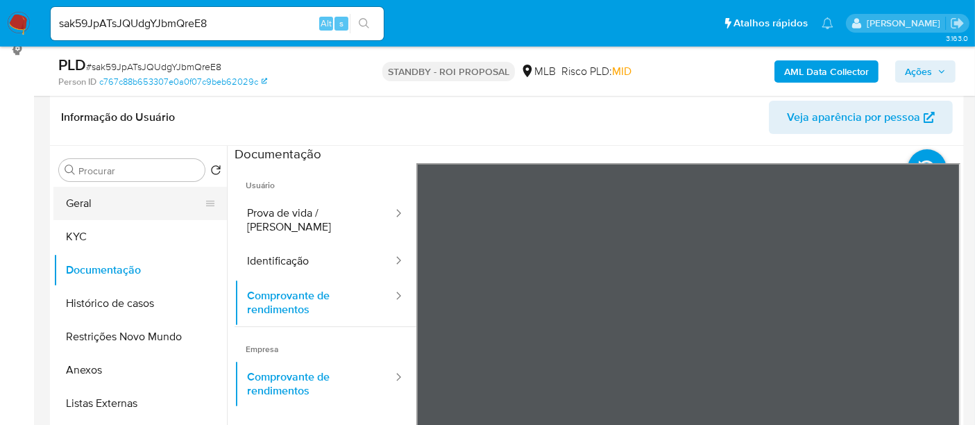
drag, startPoint x: 87, startPoint y: 203, endPoint x: 164, endPoint y: 199, distance: 77.1
click at [87, 203] on button "Geral" at bounding box center [134, 203] width 162 height 33
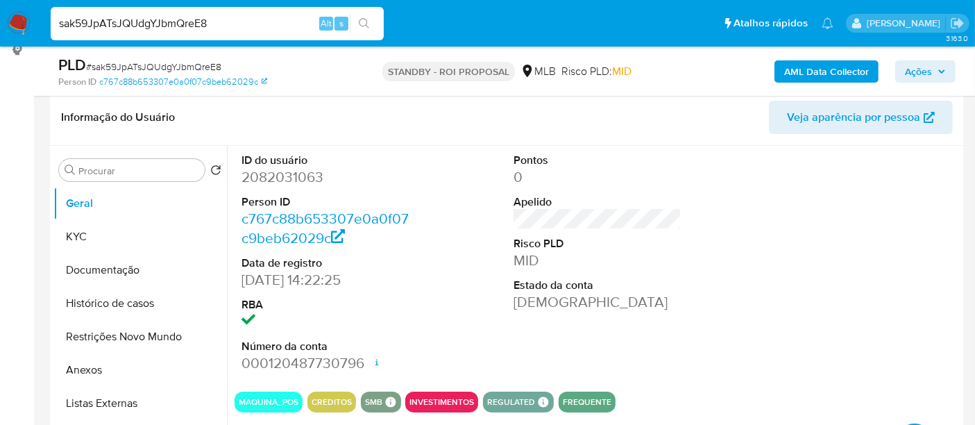
drag, startPoint x: 248, startPoint y: 23, endPoint x: 0, endPoint y: 29, distance: 247.7
click at [0, 29] on nav "Pausado Ver notificaciones sak59JpATsJQUdgYJbmQreE8 Alt s Atalhos rápidos Presi…" at bounding box center [487, 23] width 975 height 46
paste input "L5J2Qu28Ulqf8EdEqHnGYgAH"
type input "L5J2Qu28Ulqf8EdEqHnGYgAH"
click at [357, 19] on button "search-icon" at bounding box center [364, 23] width 28 height 19
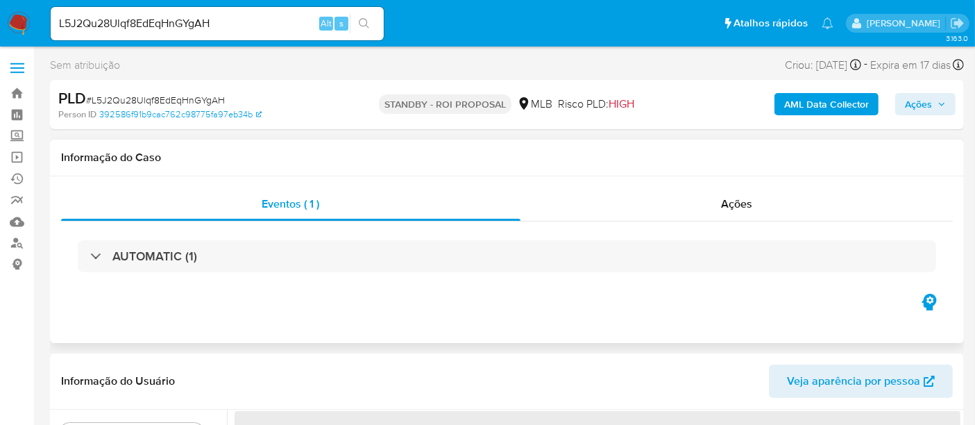
select select "10"
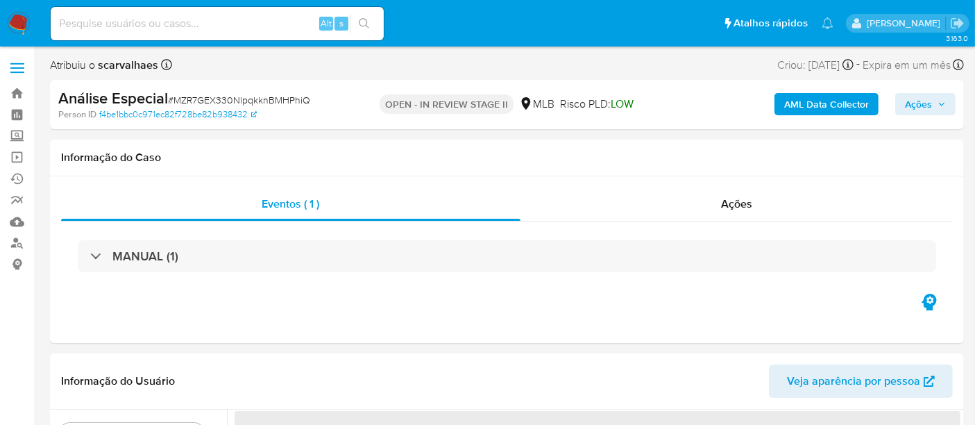
select select "10"
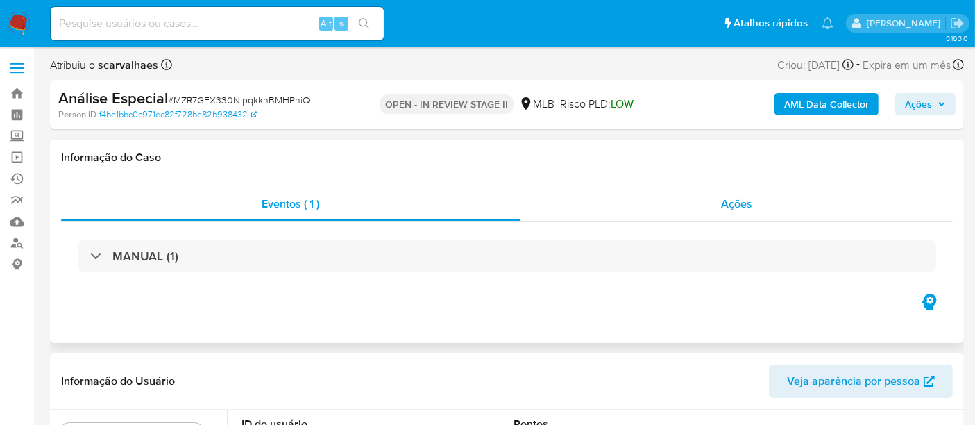
click at [733, 204] on span "Ações" at bounding box center [736, 204] width 31 height 16
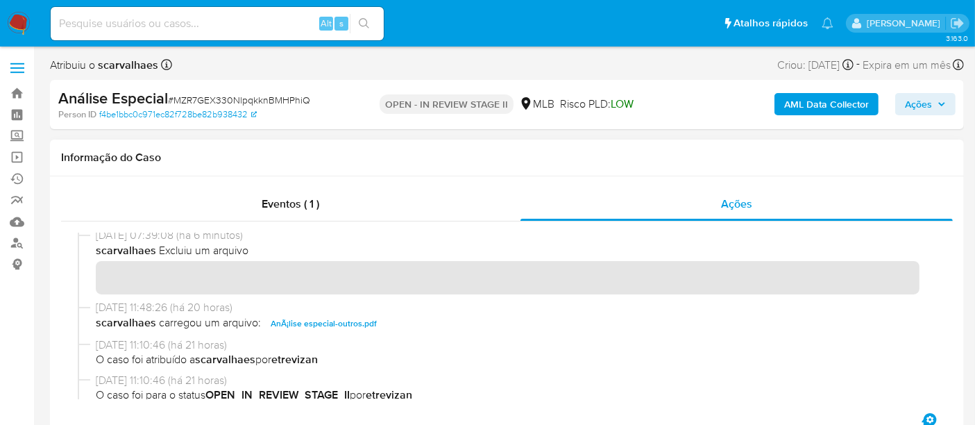
scroll to position [77, 0]
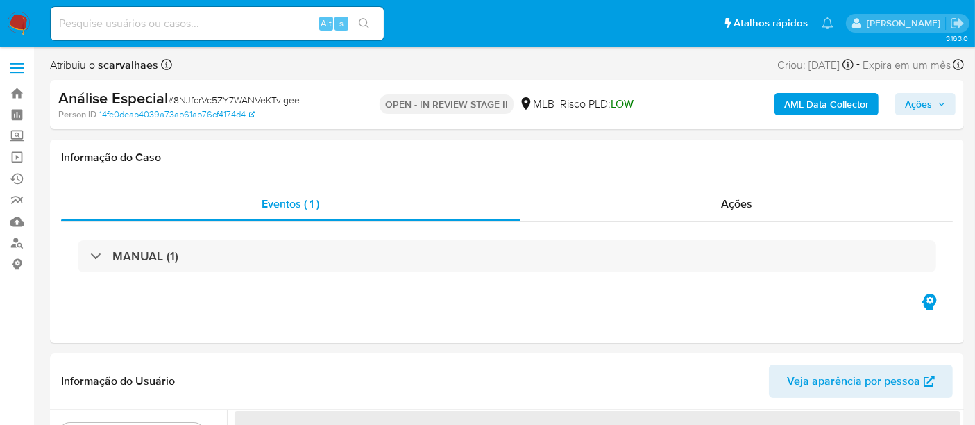
select select "10"
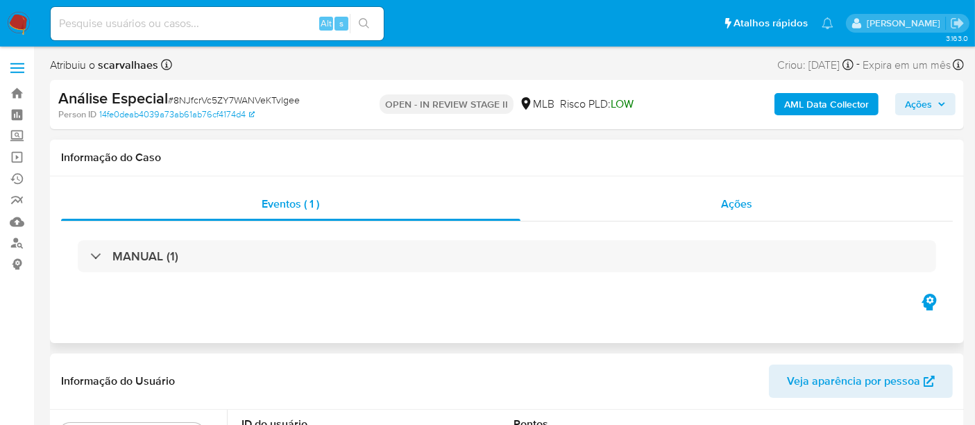
click at [741, 203] on span "Ações" at bounding box center [736, 204] width 31 height 16
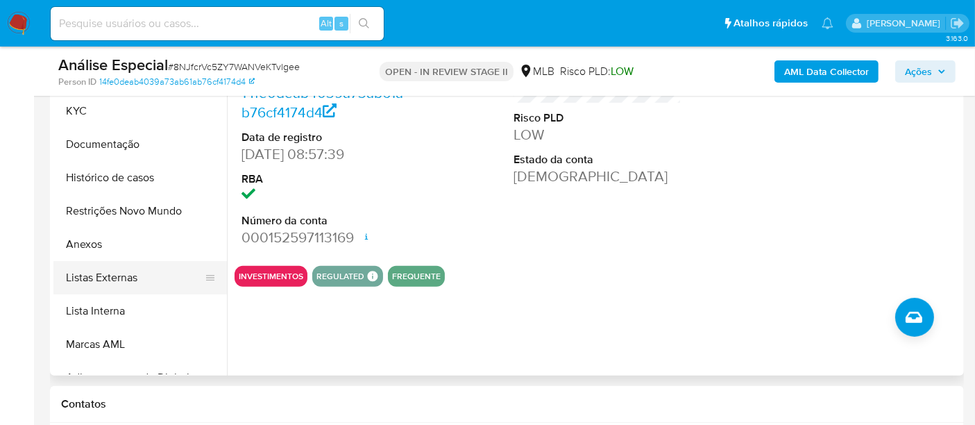
scroll to position [462, 0]
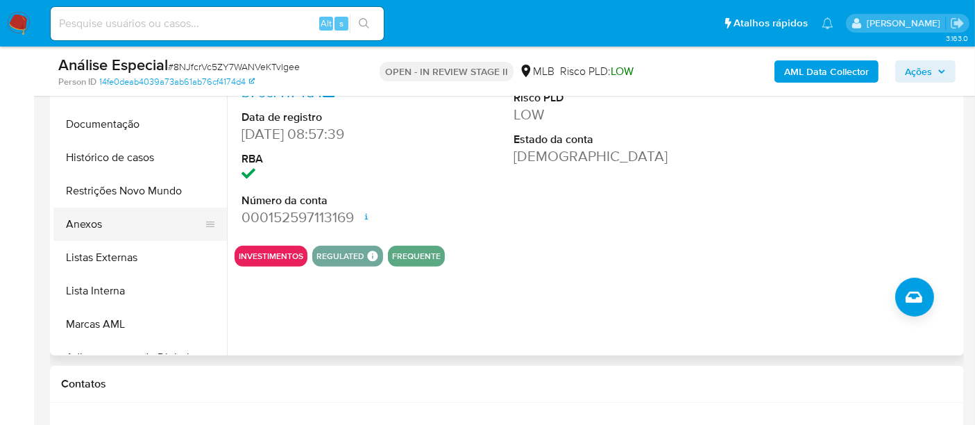
drag, startPoint x: 80, startPoint y: 219, endPoint x: 194, endPoint y: 222, distance: 113.8
click at [81, 219] on button "Anexos" at bounding box center [134, 223] width 162 height 33
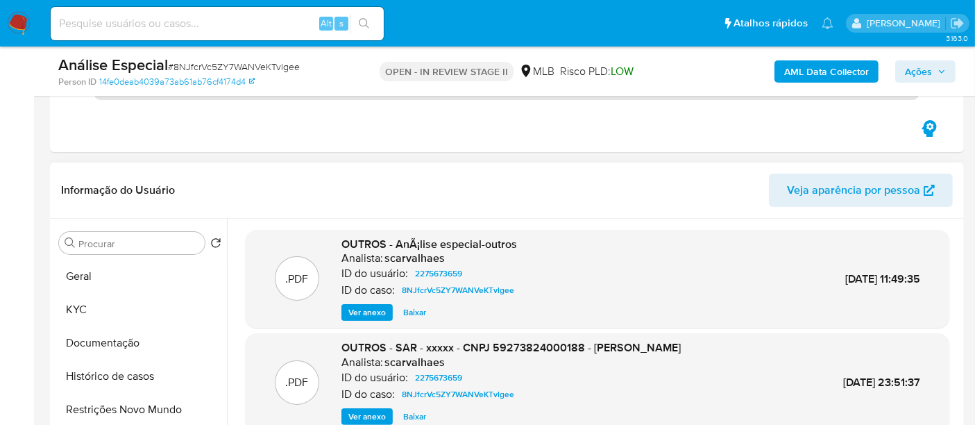
scroll to position [308, 0]
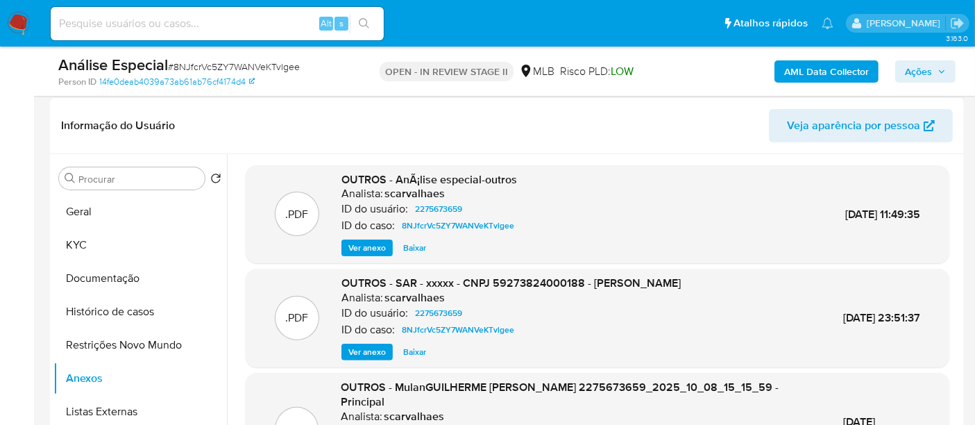
click at [364, 248] on span "Ver anexo" at bounding box center [366, 248] width 37 height 14
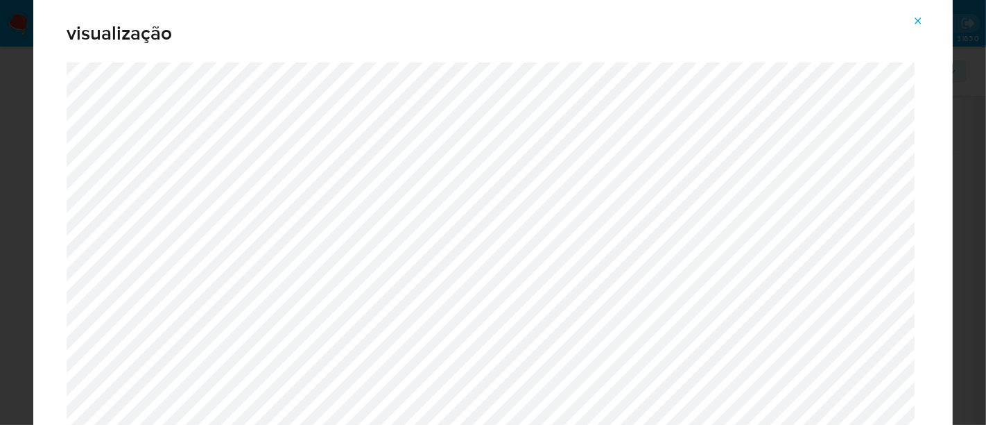
click at [916, 15] on icon "Attachment preview" at bounding box center [918, 20] width 11 height 11
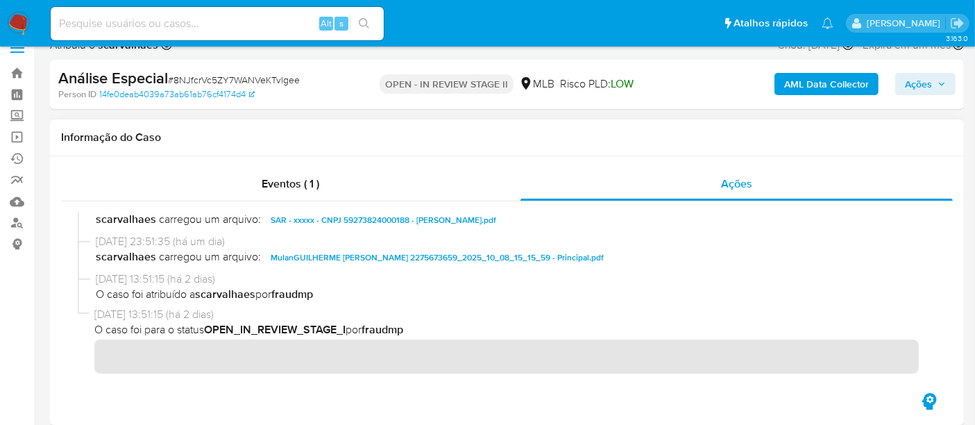
scroll to position [0, 0]
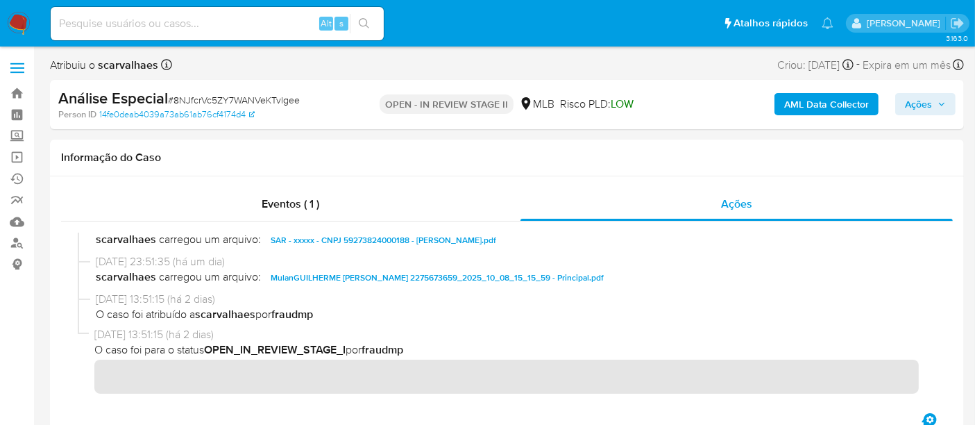
click at [941, 105] on icon "button" at bounding box center [942, 104] width 6 height 3
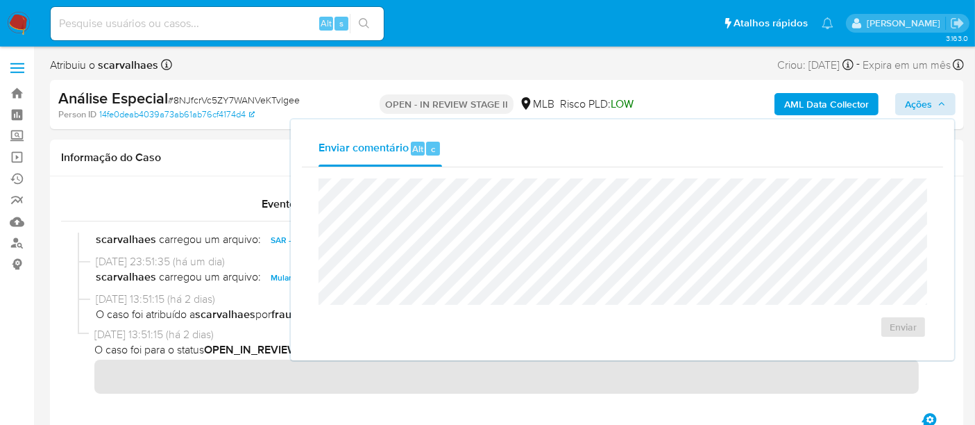
click at [617, 142] on div "Enviar comentário Alt c" at bounding box center [622, 148] width 641 height 36
click at [209, 163] on h1 "Informação do Caso" at bounding box center [506, 158] width 891 height 14
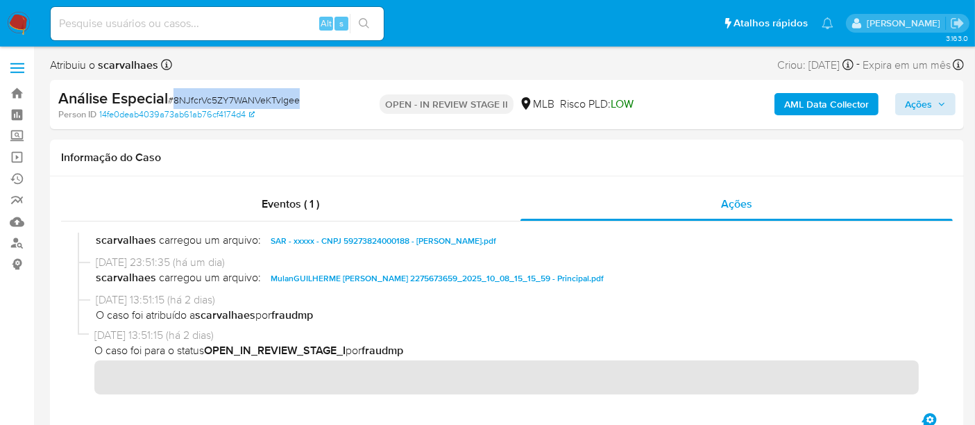
drag, startPoint x: 175, startPoint y: 99, endPoint x: 297, endPoint y: 100, distance: 122.1
click at [297, 100] on span "# 8NJfcrVc5ZY7WANVeKTvlgee" at bounding box center [234, 100] width 132 height 14
copy span "8NJfcrVc5ZY7WANVeKTvlgee"
drag, startPoint x: 15, startPoint y: 15, endPoint x: 95, endPoint y: 26, distance: 80.6
click at [16, 16] on img at bounding box center [19, 24] width 24 height 24
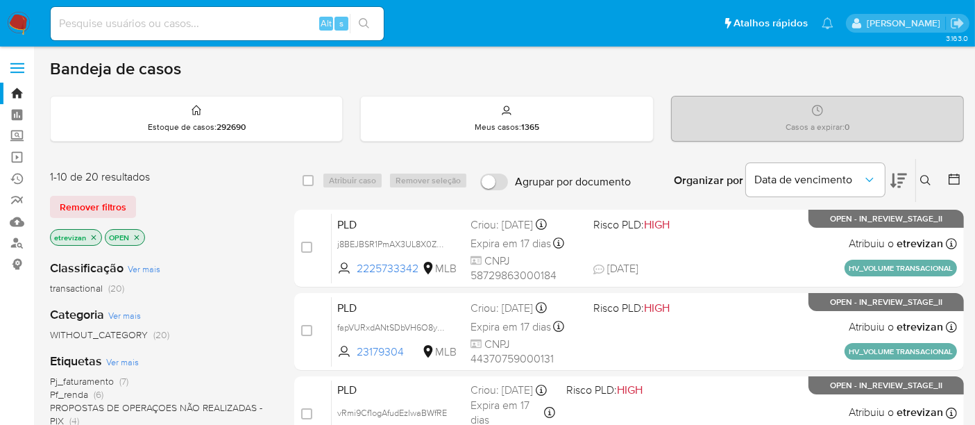
click at [109, 26] on input at bounding box center [217, 24] width 333 height 18
paste input "8NJfcrVc5ZY7WANVeKTvlgee"
type input "8NJfcrVc5ZY7WANVeKTvlgee"
click at [366, 23] on icon "search-icon" at bounding box center [364, 23] width 10 height 10
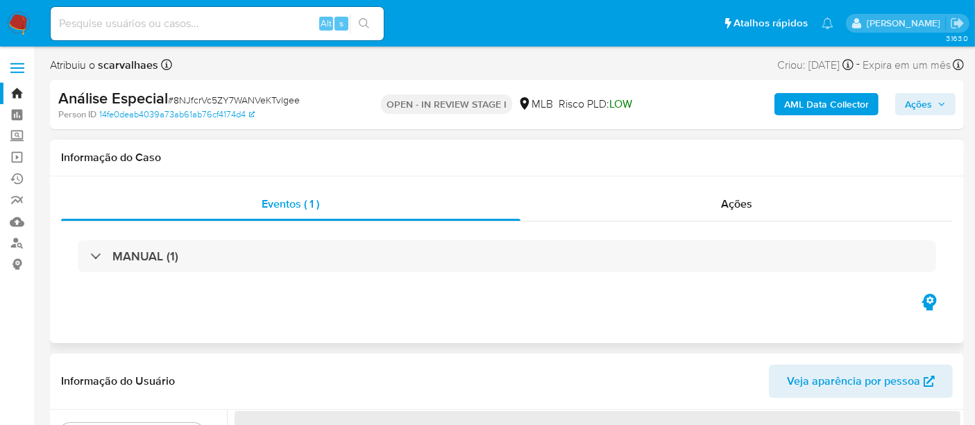
select select "10"
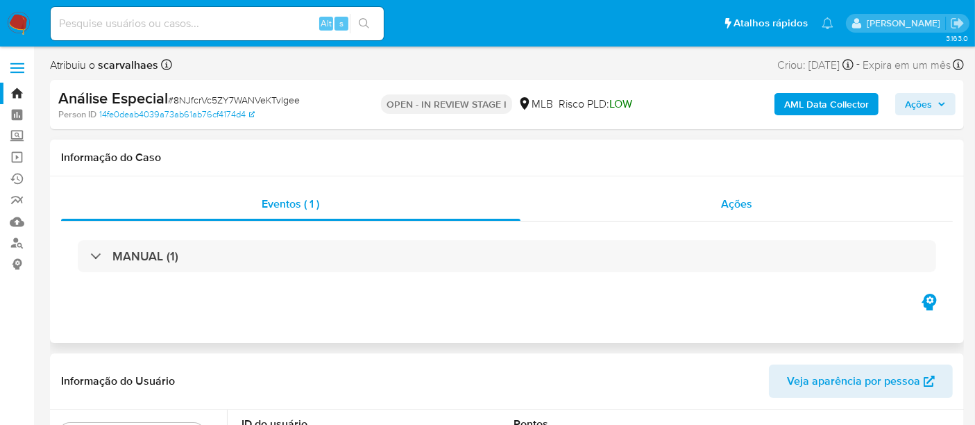
click at [725, 210] on span "Ações" at bounding box center [736, 204] width 31 height 16
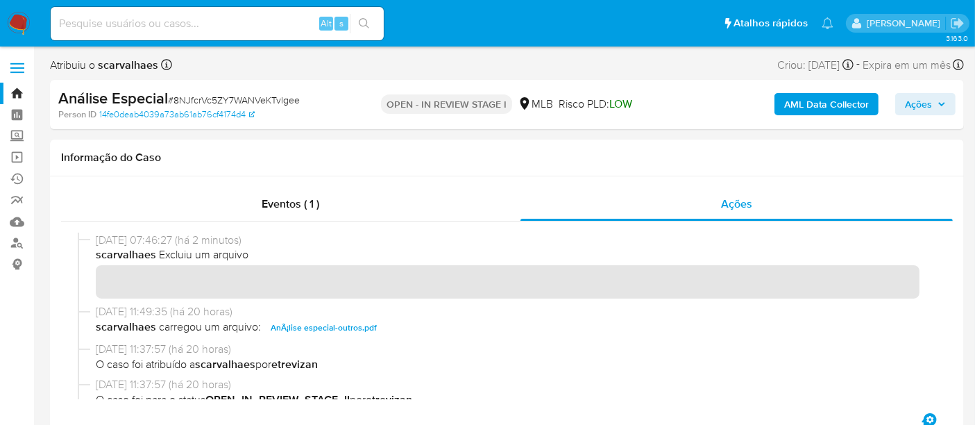
click at [209, 24] on input at bounding box center [217, 24] width 333 height 18
paste input "MZR7GEX330NlpqkknBMHPhiQ"
type input "MZR7GEX330NlpqkknBMHPhiQ"
click at [365, 17] on button "search-icon" at bounding box center [364, 23] width 28 height 19
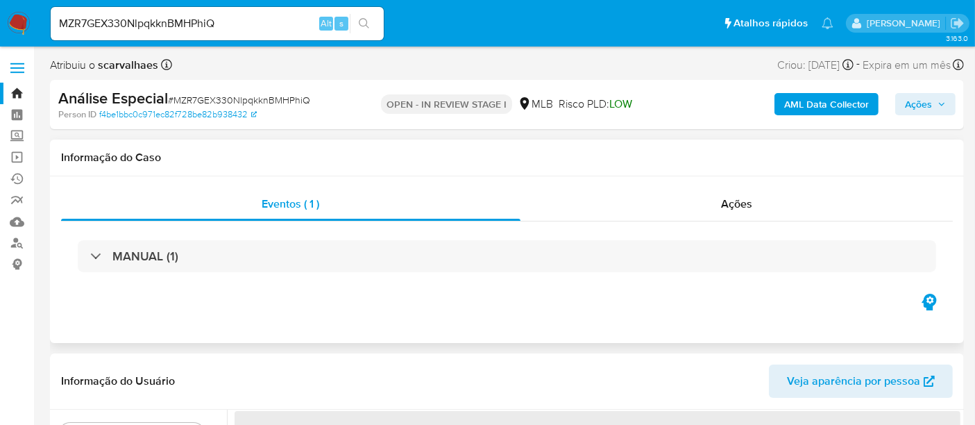
select select "10"
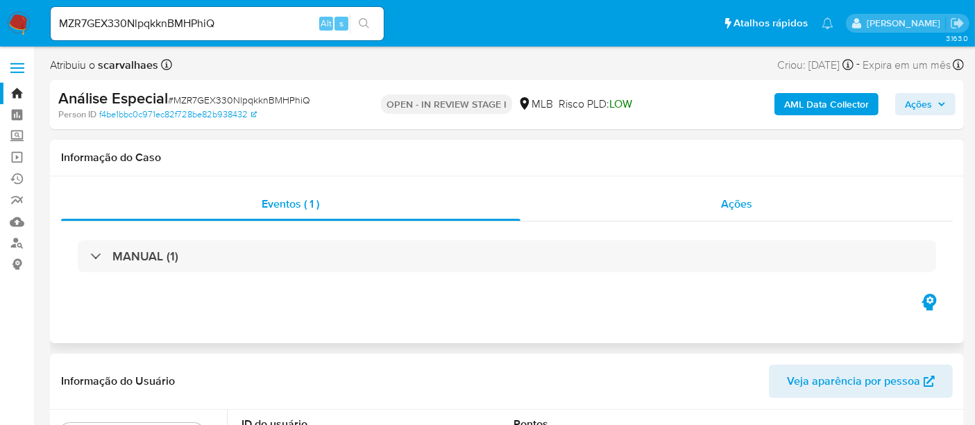
click at [731, 203] on span "Ações" at bounding box center [736, 204] width 31 height 16
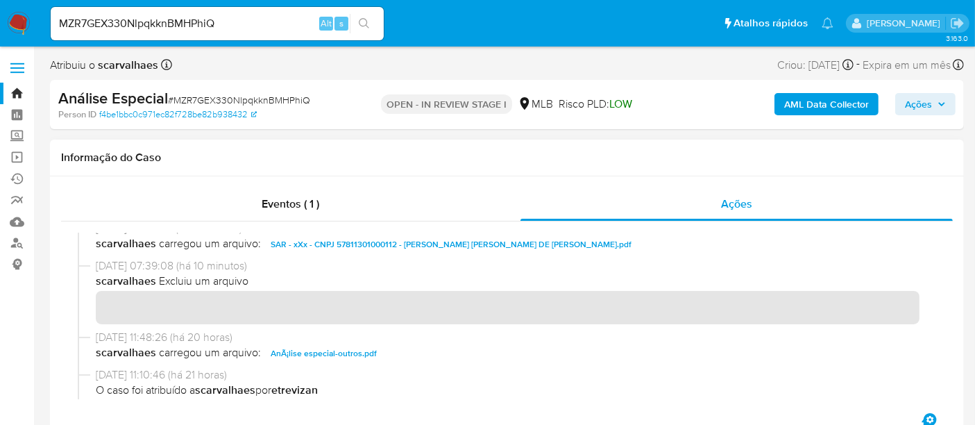
scroll to position [154, 0]
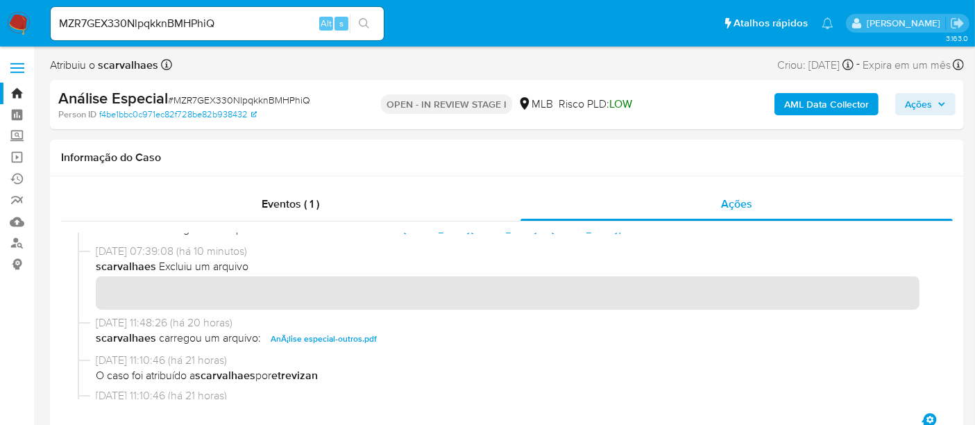
click at [10, 16] on img at bounding box center [19, 24] width 24 height 24
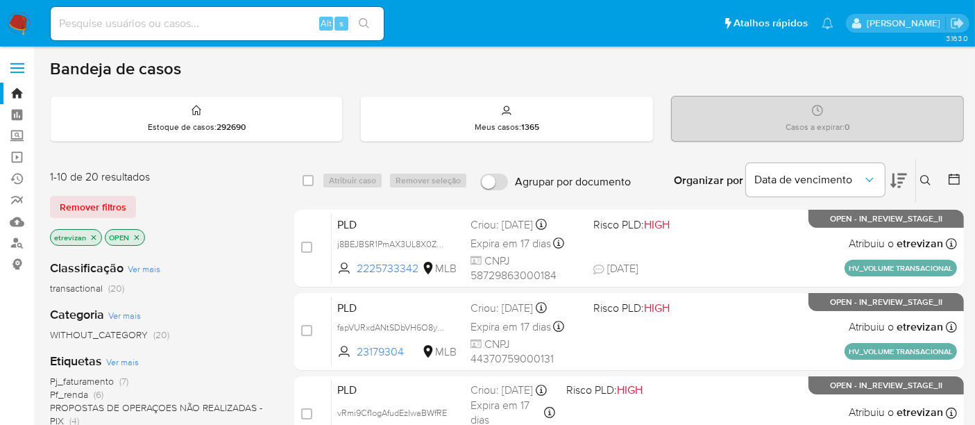
click at [175, 27] on input at bounding box center [217, 24] width 333 height 18
paste input "MZR7GEX330NlpqkknBMHPhiQ"
type input "MZR7GEX330NlpqkknBMHPhiQ"
click at [368, 19] on icon "search-icon" at bounding box center [364, 23] width 11 height 11
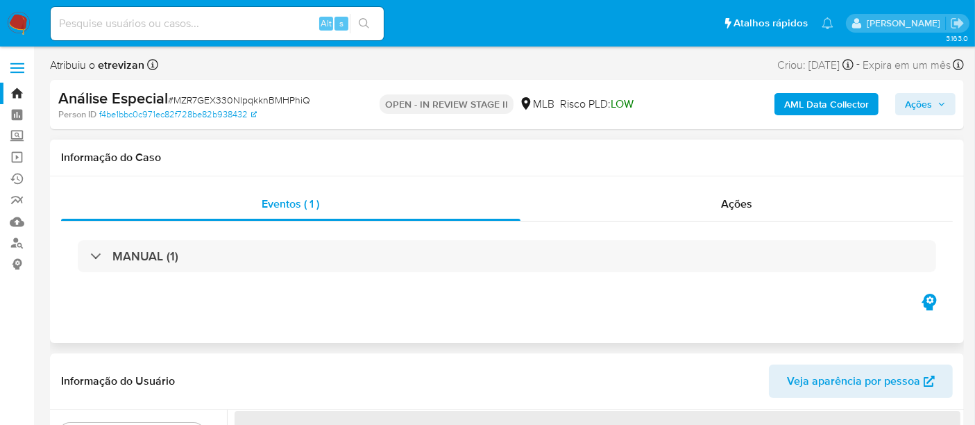
select select "10"
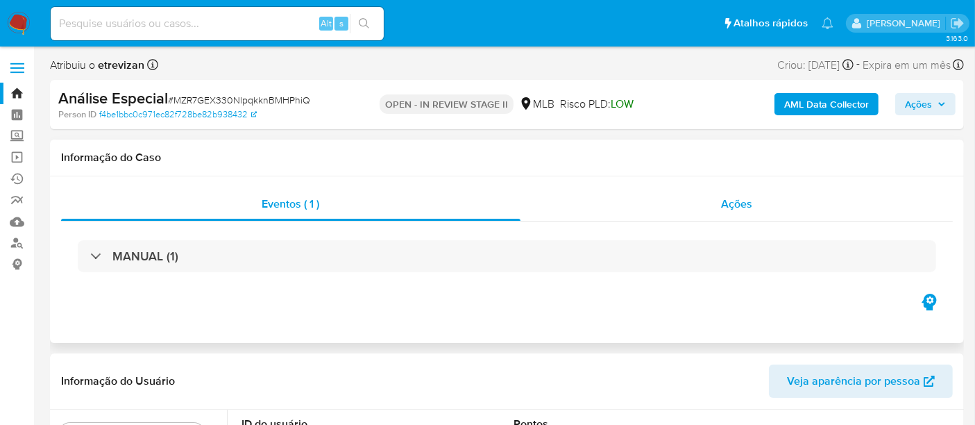
click at [733, 202] on span "Ações" at bounding box center [736, 204] width 31 height 16
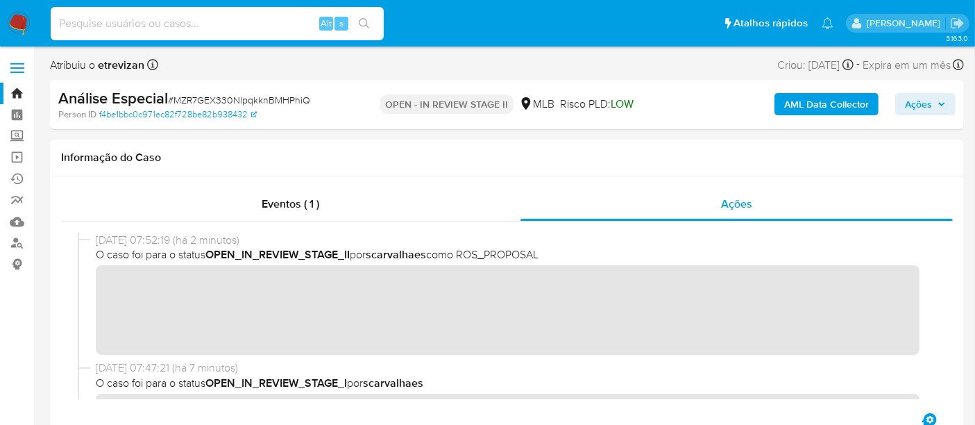
click at [188, 22] on input at bounding box center [217, 24] width 333 height 18
paste input "8NJfcrVc5ZY7WANVeKTvlgee"
type input "8NJfcrVc5ZY7WANVeKTvlgee"
click at [362, 19] on icon "search-icon" at bounding box center [364, 23] width 11 height 11
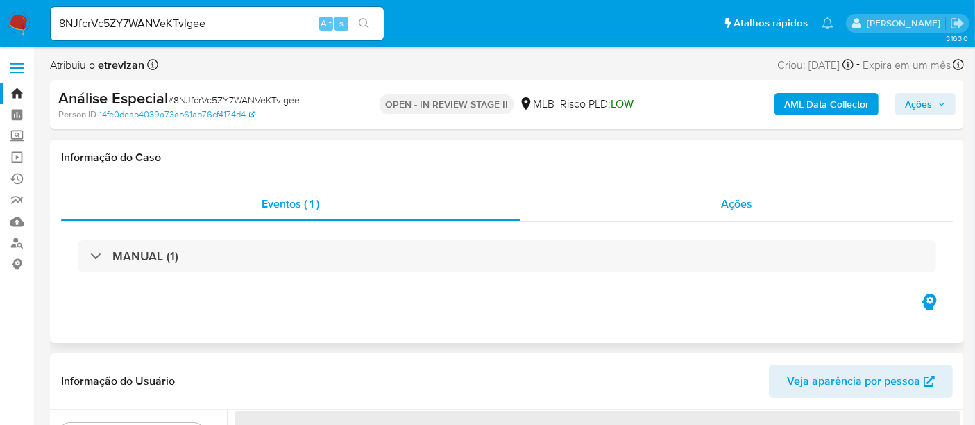
select select "10"
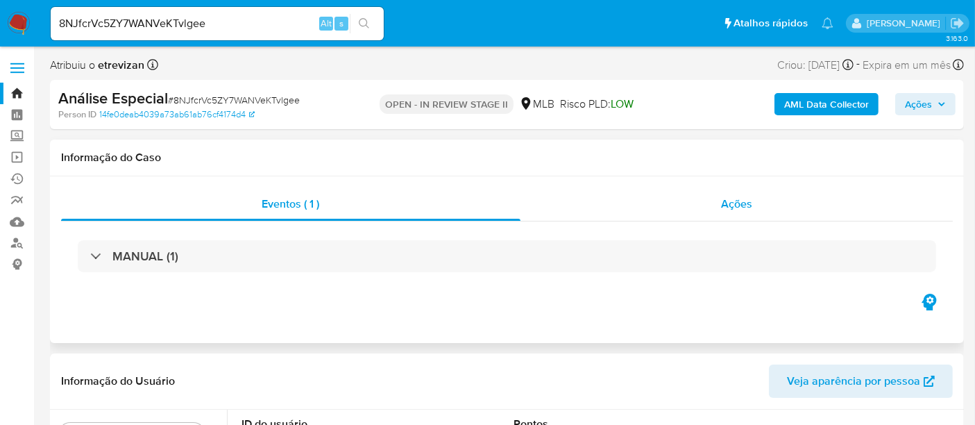
click at [745, 205] on span "Ações" at bounding box center [736, 204] width 31 height 16
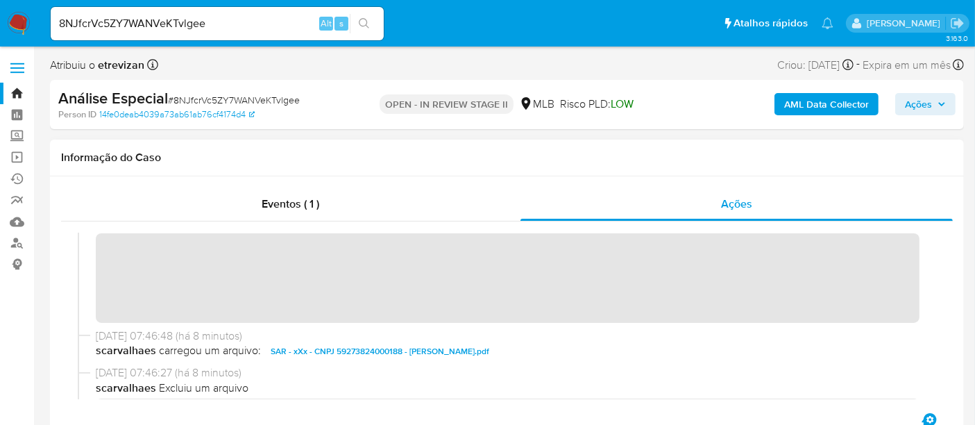
scroll to position [154, 0]
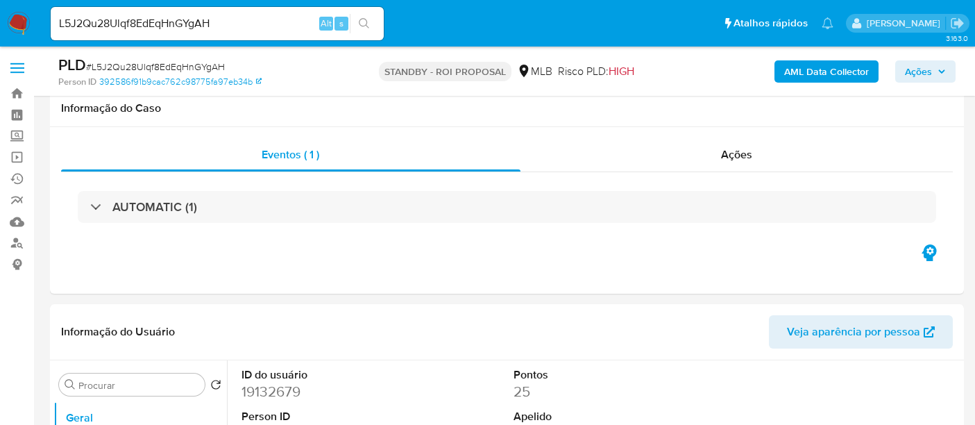
select select "10"
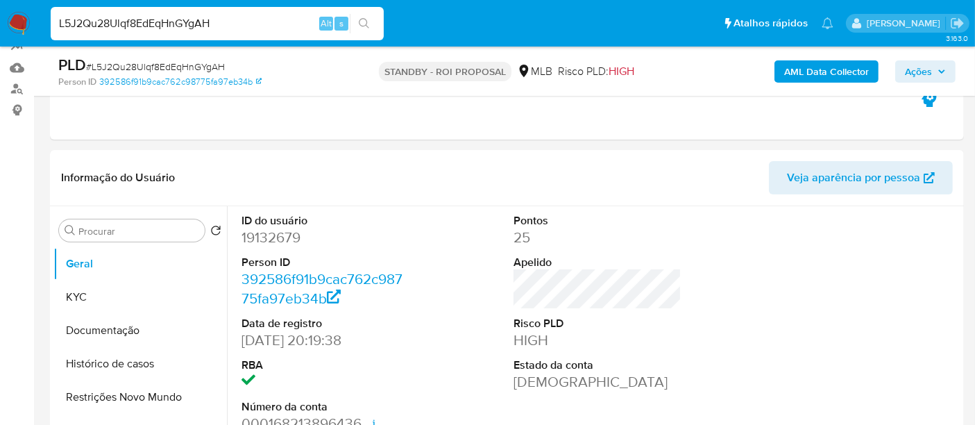
drag, startPoint x: 250, startPoint y: 26, endPoint x: 0, endPoint y: 37, distance: 250.0
click at [0, 37] on nav "Pausado Ver notificaciones L5J2Qu28Ulqf8EdEqHnGYgAH Alt s Atalhos rápidos Presi…" at bounding box center [487, 23] width 975 height 46
click at [362, 20] on icon "search-icon" at bounding box center [364, 23] width 11 height 11
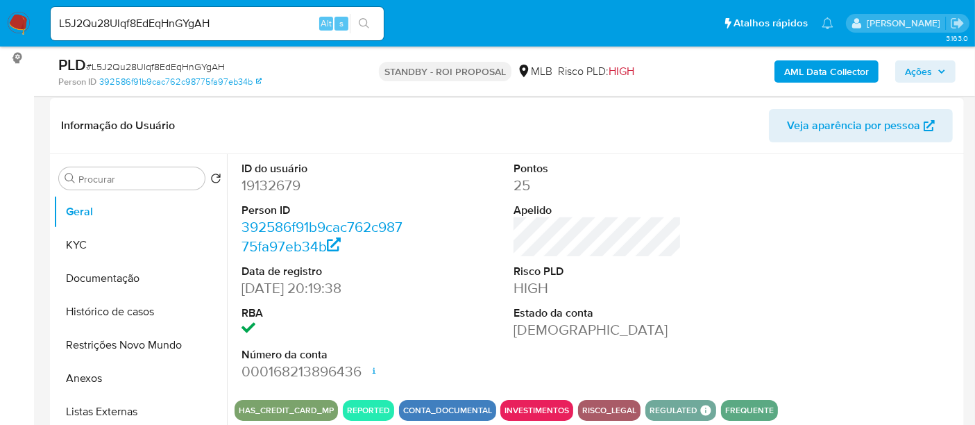
scroll to position [231, 0]
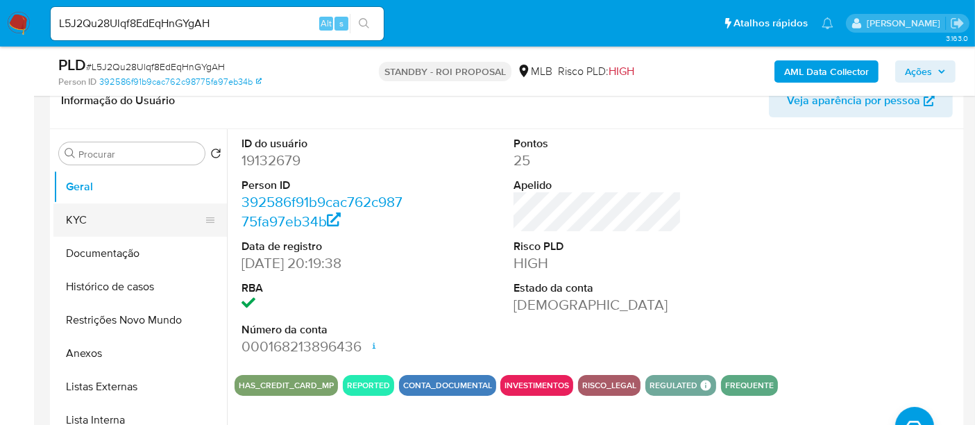
click at [92, 219] on button "KYC" at bounding box center [134, 219] width 162 height 33
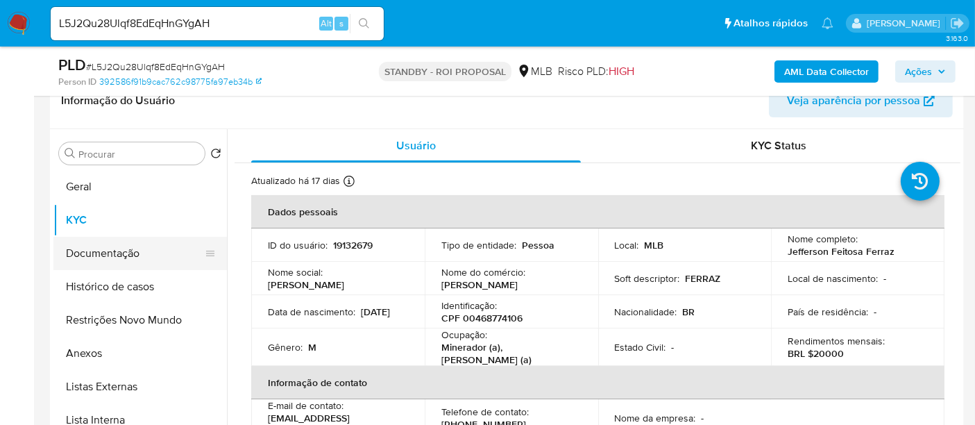
click at [111, 255] on button "Documentação" at bounding box center [134, 253] width 162 height 33
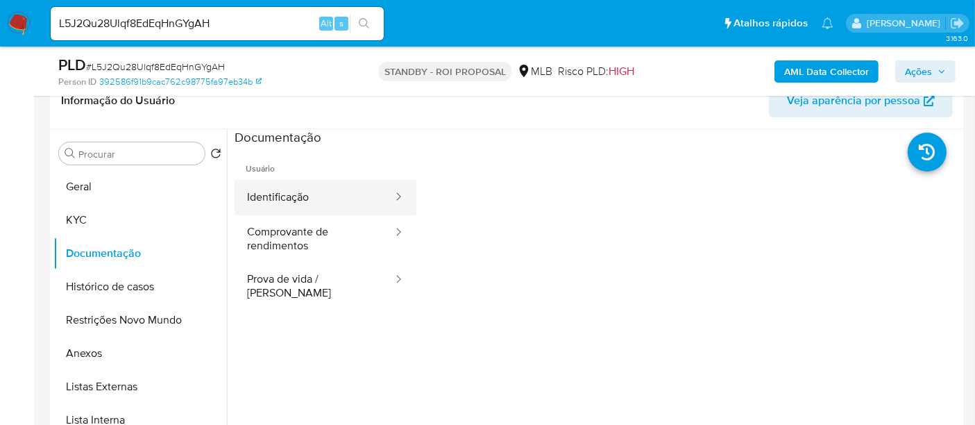
drag, startPoint x: 332, startPoint y: 197, endPoint x: 391, endPoint y: 201, distance: 59.1
click at [332, 198] on button "Identificação" at bounding box center [314, 197] width 160 height 35
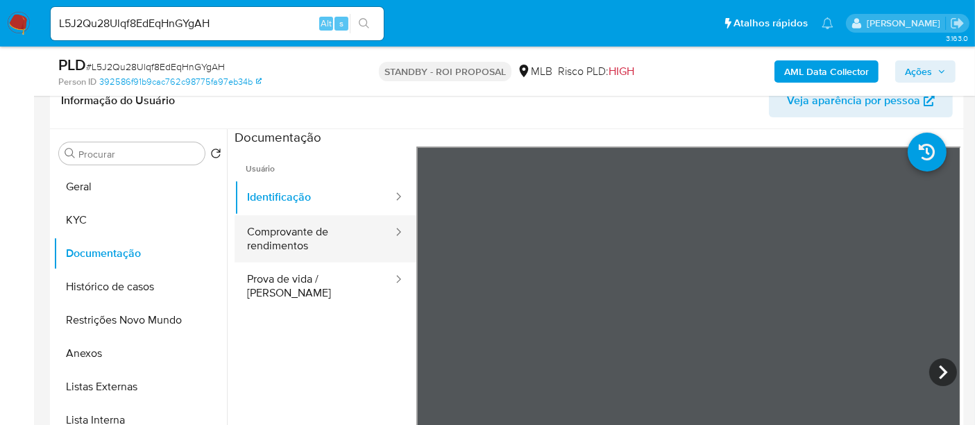
click at [275, 239] on button "Comprovante de rendimentos" at bounding box center [314, 238] width 160 height 47
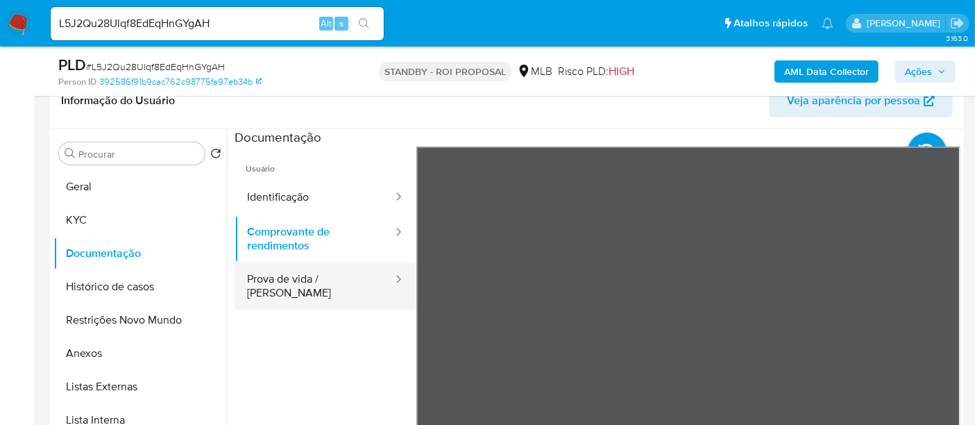
click at [291, 281] on button "Prova de vida / [PERSON_NAME]" at bounding box center [314, 285] width 160 height 47
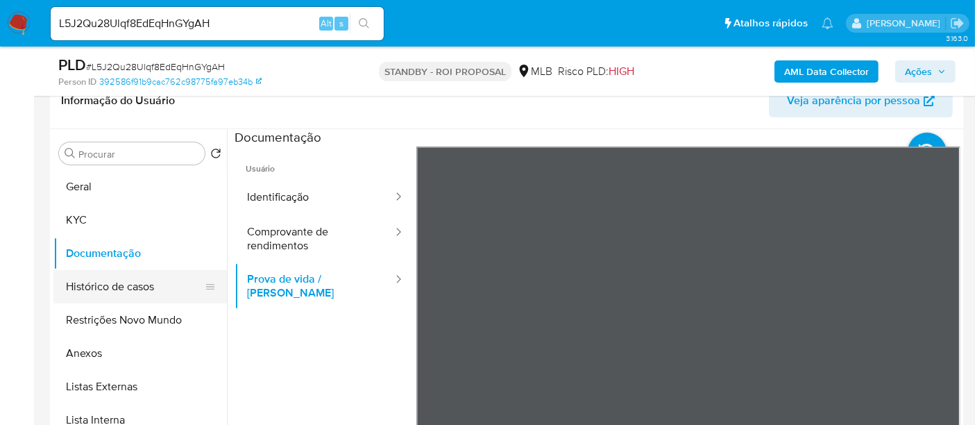
click at [129, 281] on button "Histórico de casos" at bounding box center [134, 286] width 162 height 33
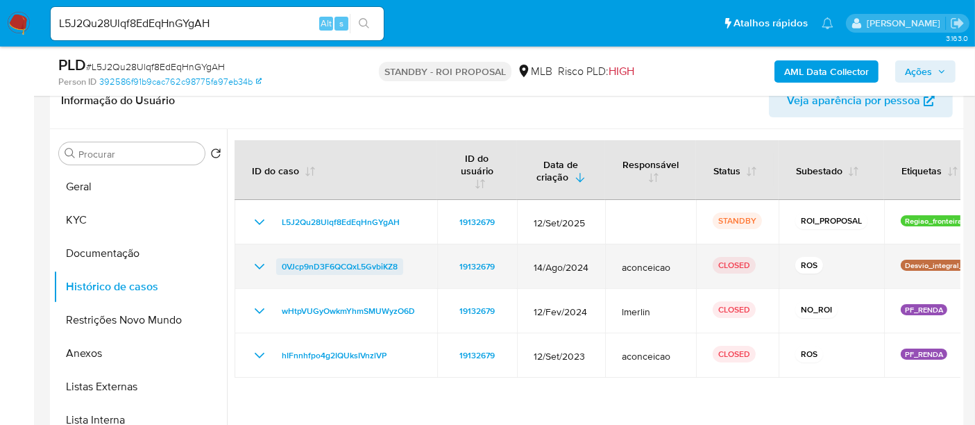
click at [312, 264] on span "0VJcp9nD3F6QCQxL5GvbiKZ8" at bounding box center [340, 266] width 116 height 17
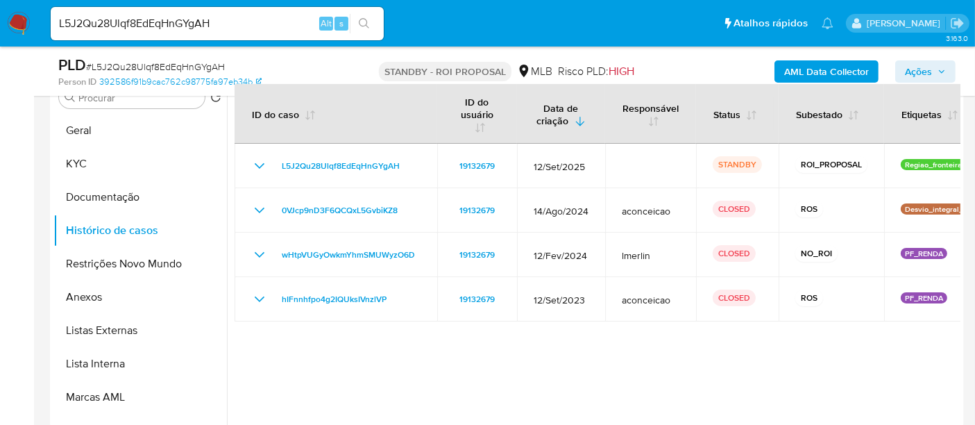
scroll to position [308, 0]
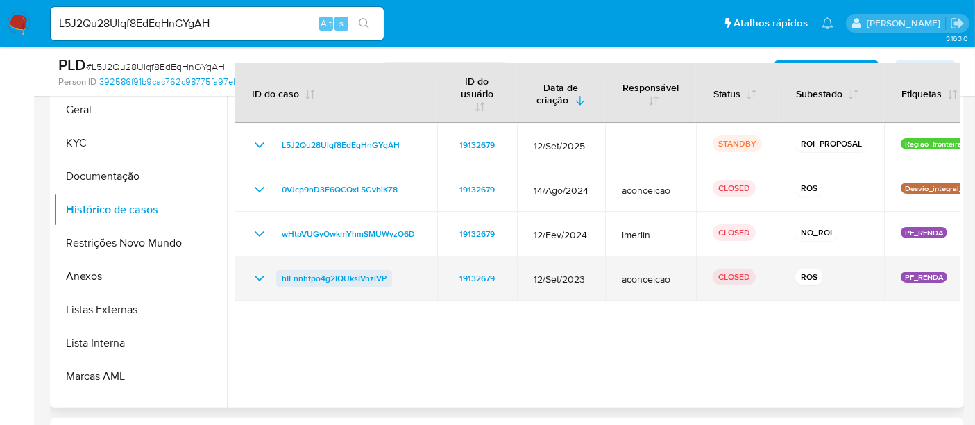
click at [352, 280] on span "hIFnnhfpo4g2IQUksIVnzlVP" at bounding box center [334, 278] width 105 height 17
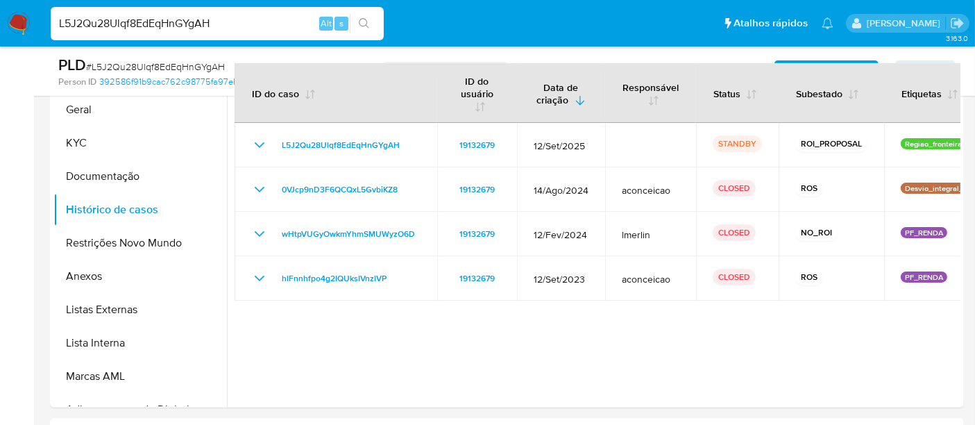
drag, startPoint x: 230, startPoint y: 26, endPoint x: 0, endPoint y: 33, distance: 229.7
click at [0, 33] on nav "Pausado Ver notificaciones L5J2Qu28Ulqf8EdEqHnGYgAH Alt s Atalhos rápidos Presi…" at bounding box center [487, 23] width 975 height 46
paste input "xykJbHG75Dtu9gbXYAuK9kUV"
type input "xykJbHG75Dtu9gbXYAuK9kUV"
click at [366, 20] on icon "search-icon" at bounding box center [364, 23] width 10 height 10
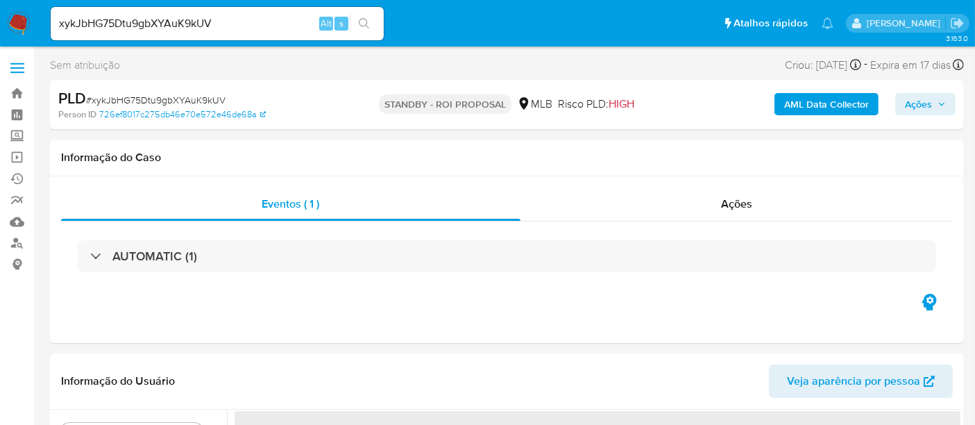
select select "10"
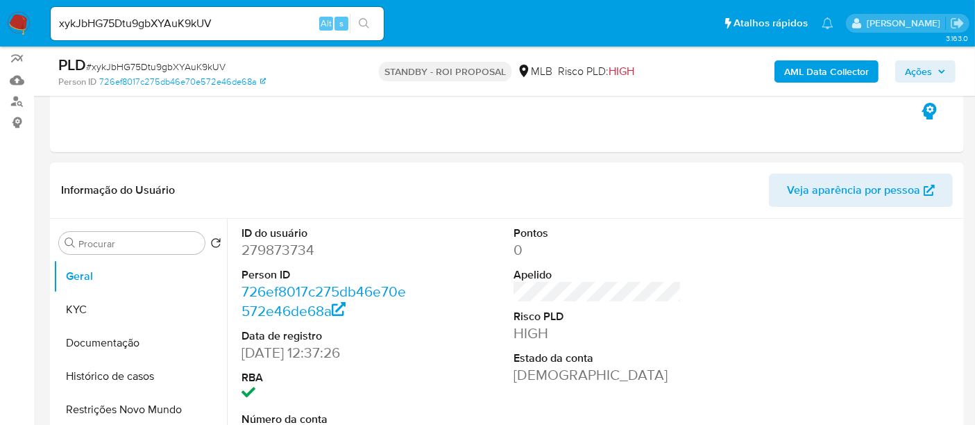
scroll to position [231, 0]
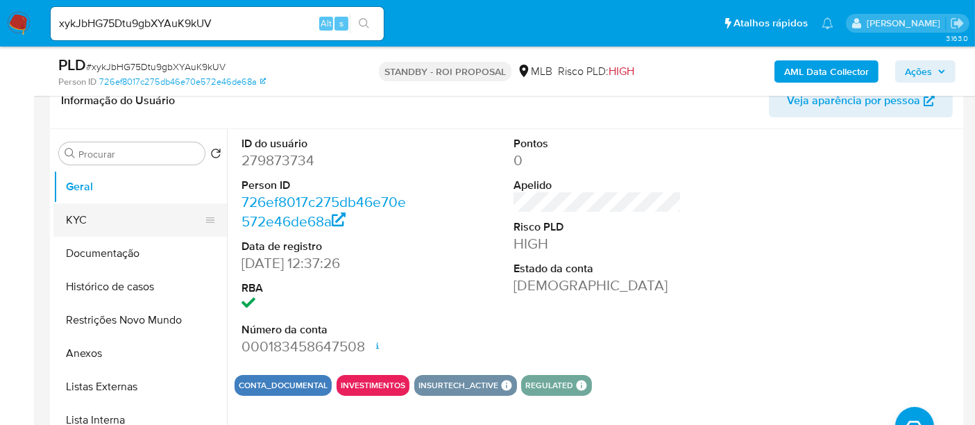
click at [74, 217] on button "KYC" at bounding box center [134, 219] width 162 height 33
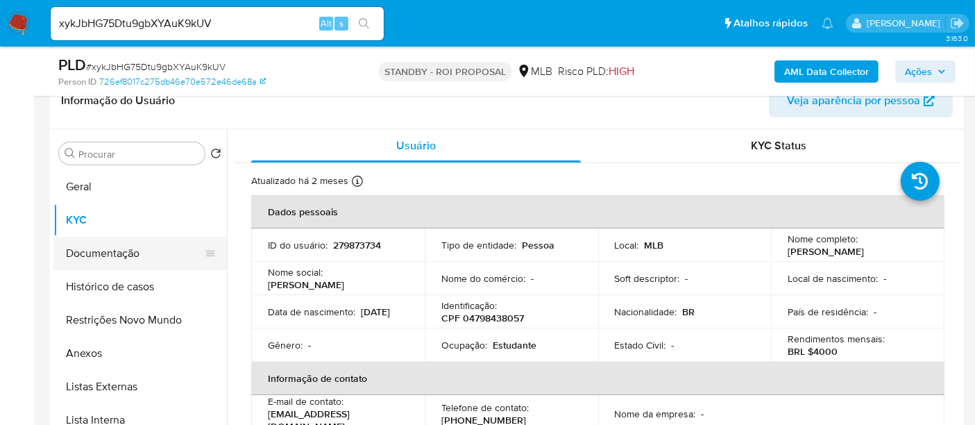
drag, startPoint x: 119, startPoint y: 245, endPoint x: 140, endPoint y: 253, distance: 23.1
click at [119, 245] on button "Documentação" at bounding box center [134, 253] width 162 height 33
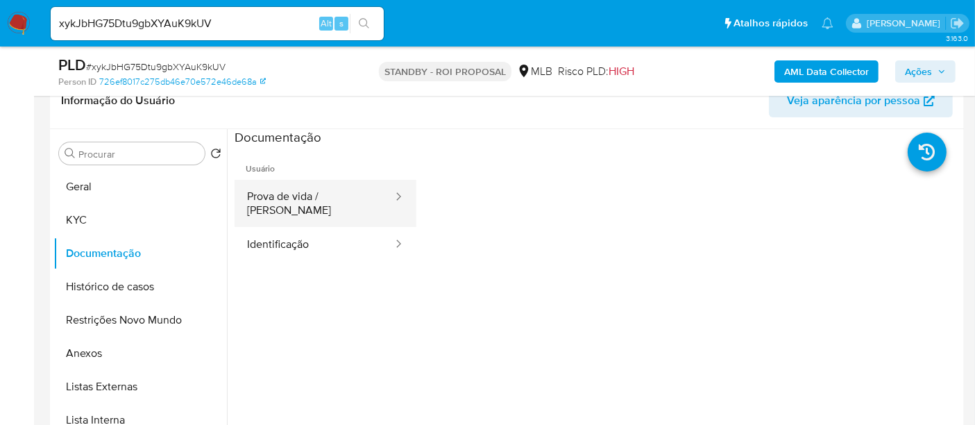
click at [322, 197] on button "Prova de vida / [PERSON_NAME]" at bounding box center [314, 203] width 160 height 47
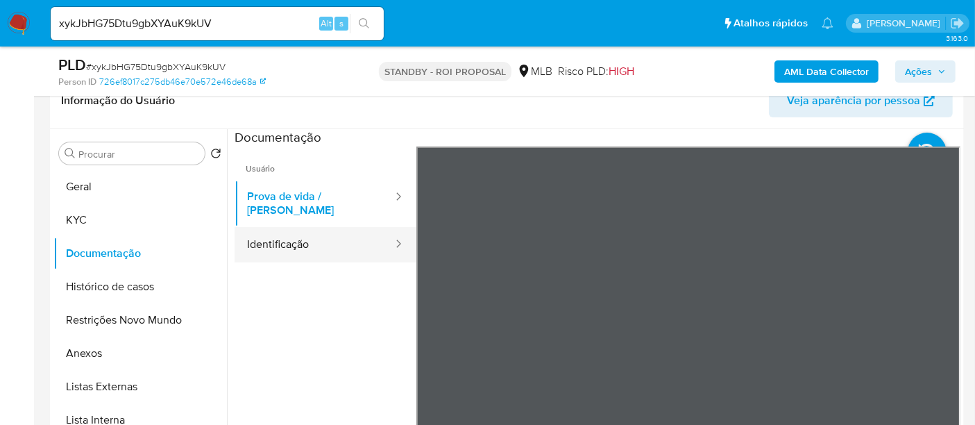
click at [307, 230] on button "Identificação" at bounding box center [314, 244] width 160 height 35
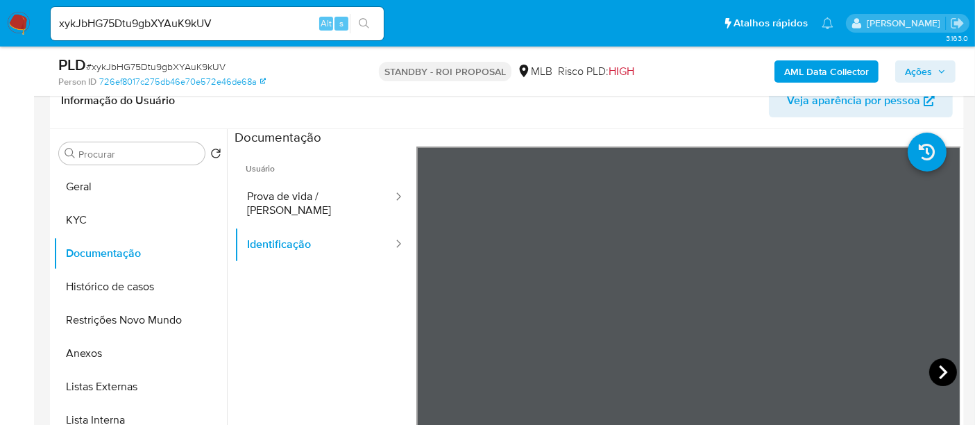
click at [941, 372] on icon at bounding box center [943, 372] width 28 height 28
drag, startPoint x: 89, startPoint y: 216, endPoint x: 132, endPoint y: 211, distance: 43.3
click at [91, 214] on button "KYC" at bounding box center [134, 219] width 162 height 33
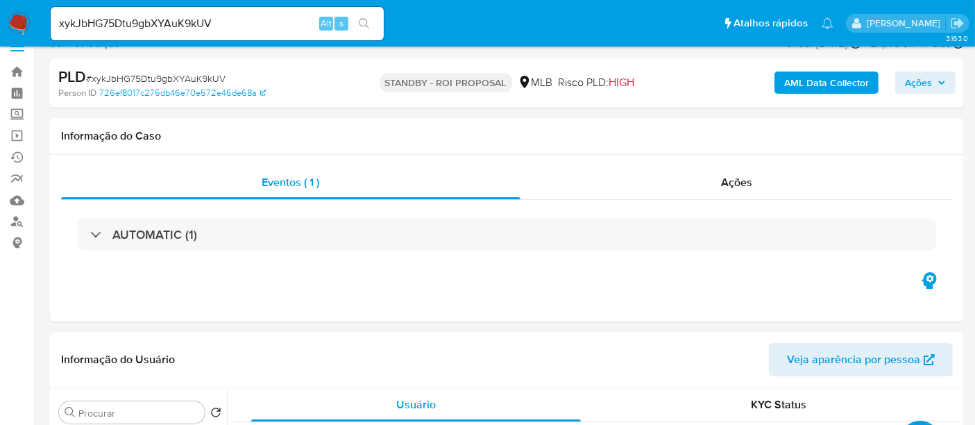
scroll to position [0, 0]
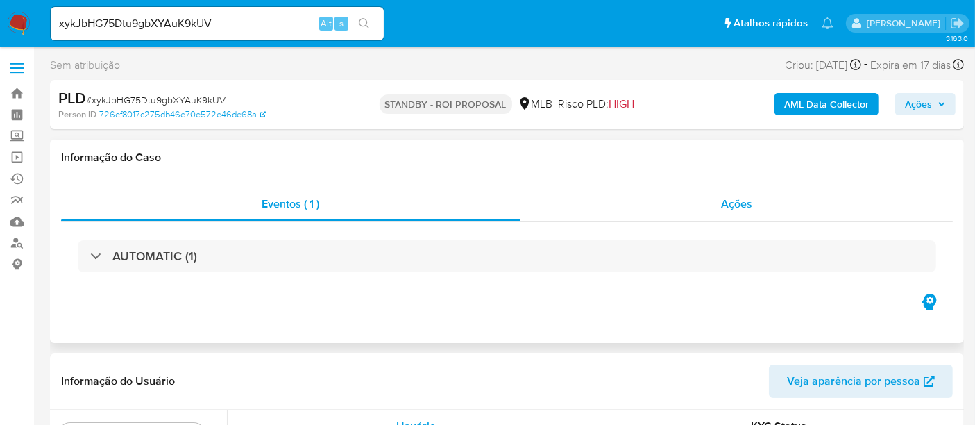
click at [732, 205] on span "Ações" at bounding box center [736, 204] width 31 height 16
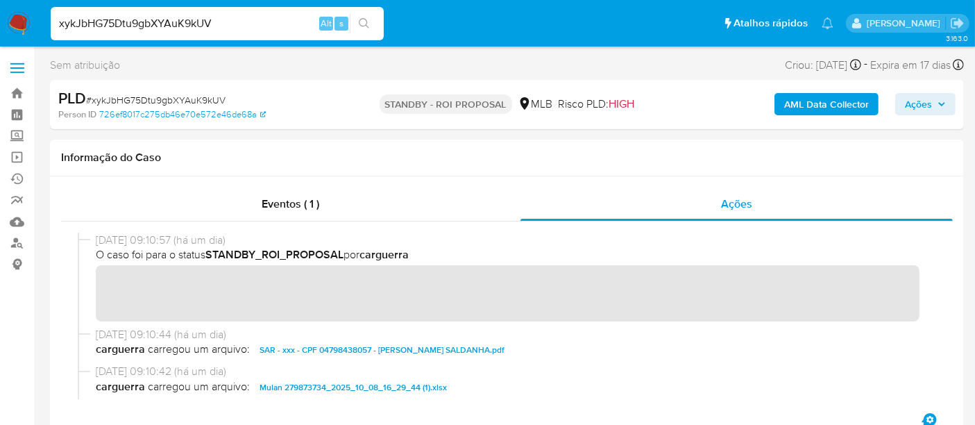
drag, startPoint x: 239, startPoint y: 21, endPoint x: 0, endPoint y: 24, distance: 239.3
click at [0, 24] on nav "Pausado Ver notificaciones xykJbHG75Dtu9gbXYAuK9kUV Alt s Atalhos rápidos Presi…" at bounding box center [487, 23] width 975 height 46
paste input "Dm27QDdrzha5HcQ78TXpKY1S"
type input "Dm27QDdrzha5HcQ78TXpKY1S"
click at [367, 23] on icon "search-icon" at bounding box center [364, 23] width 11 height 11
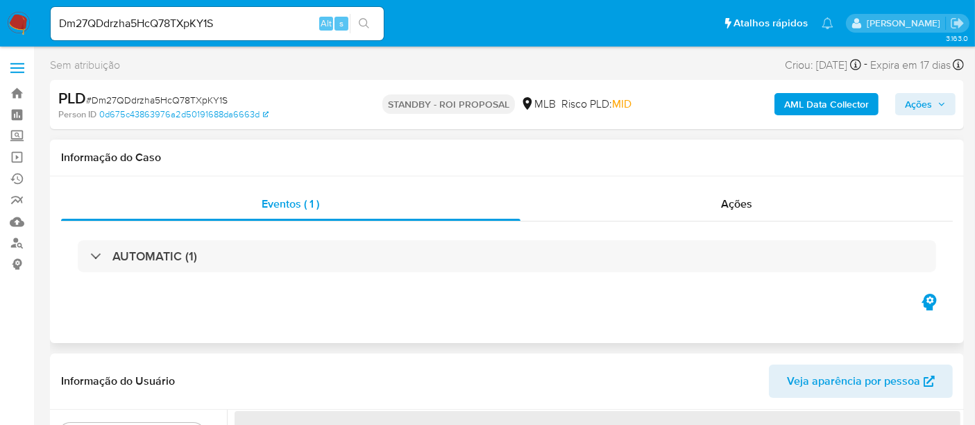
select select "10"
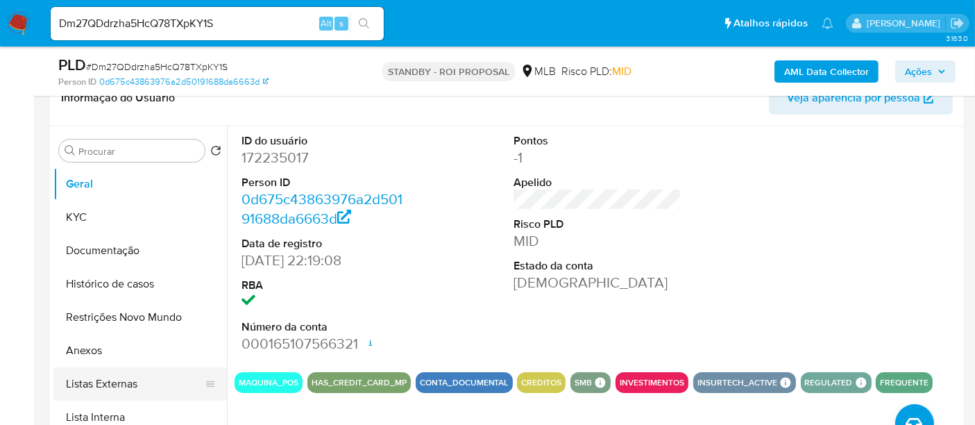
scroll to position [308, 0]
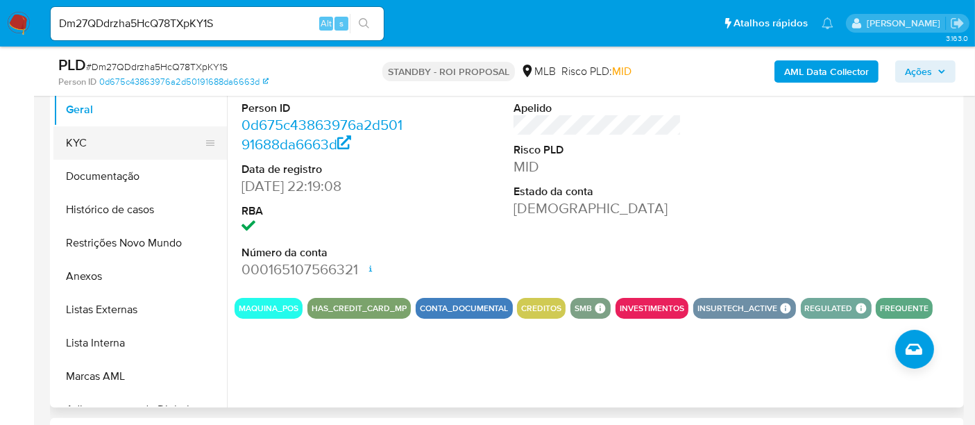
click at [92, 143] on button "KYC" at bounding box center [134, 142] width 162 height 33
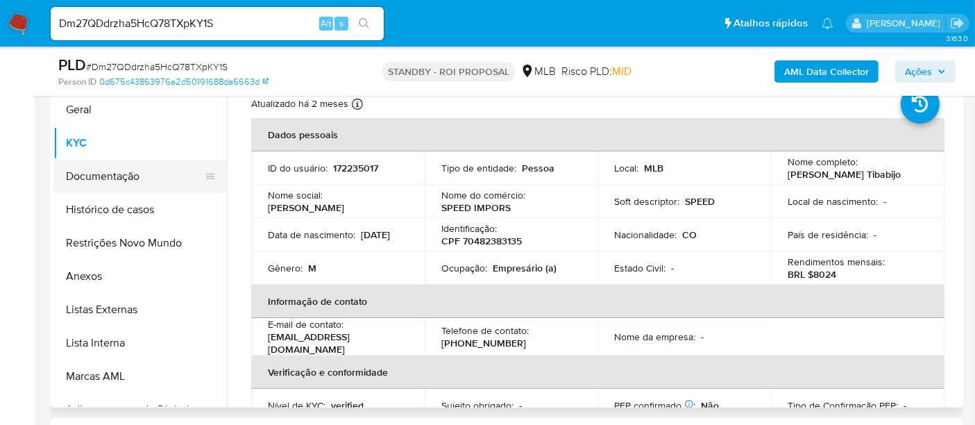
click at [87, 172] on button "Documentação" at bounding box center [134, 176] width 162 height 33
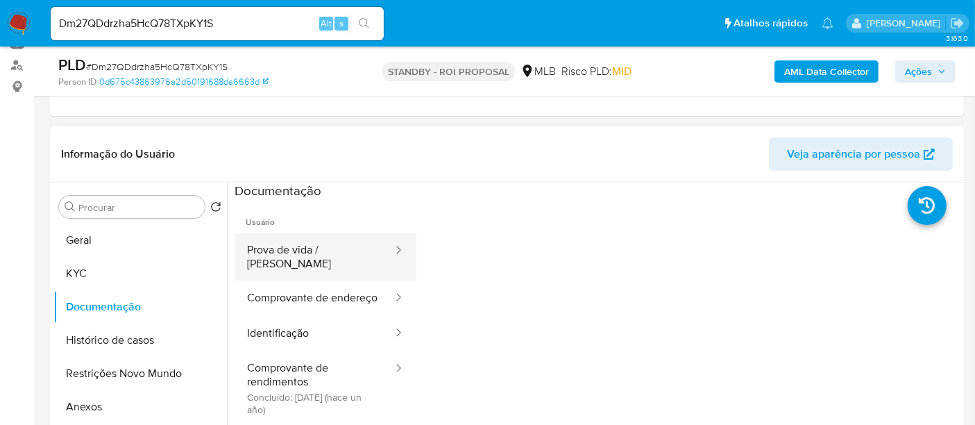
scroll to position [154, 0]
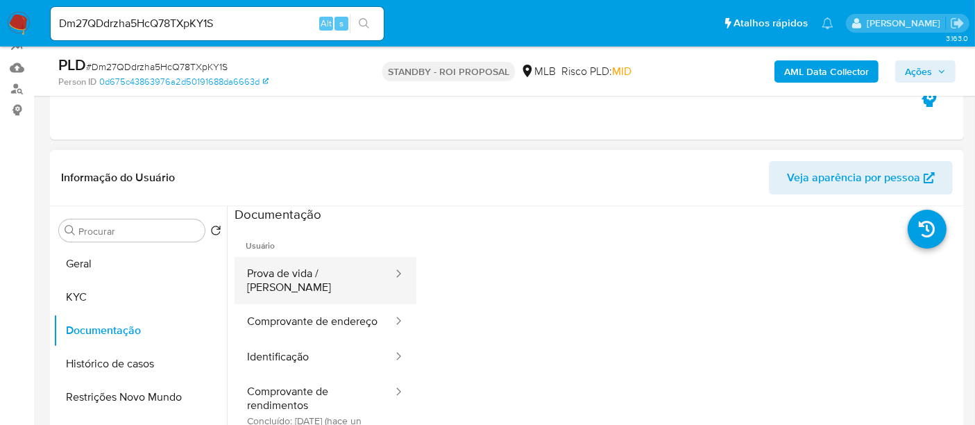
click at [317, 286] on button "Prova de vida / Selfie" at bounding box center [314, 280] width 160 height 47
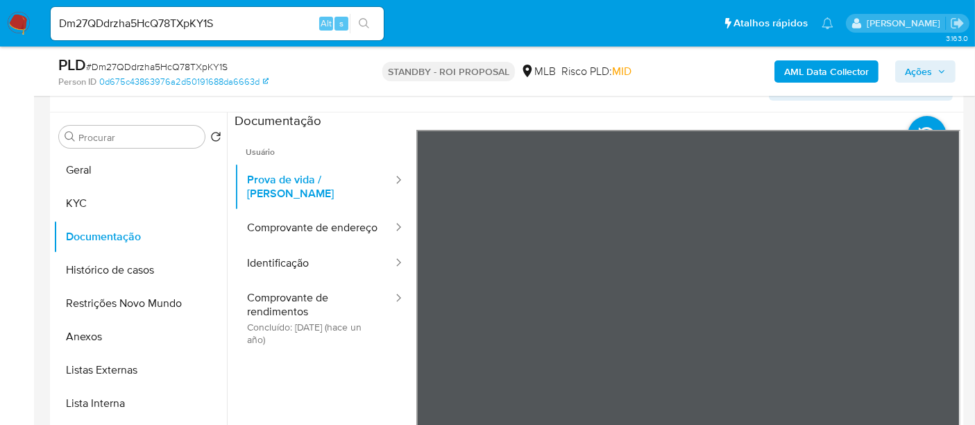
scroll to position [251, 0]
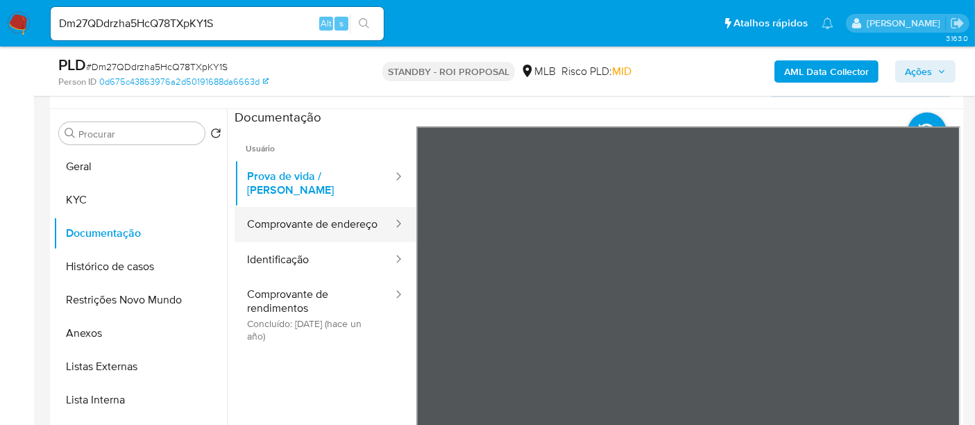
drag, startPoint x: 300, startPoint y: 222, endPoint x: 395, endPoint y: 227, distance: 94.5
click at [300, 222] on button "Comprovante de endereço" at bounding box center [314, 224] width 160 height 35
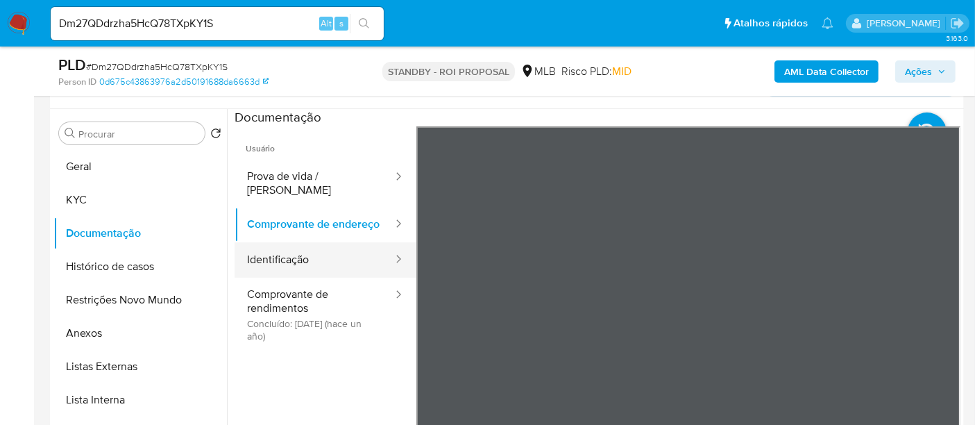
click at [305, 257] on button "Identificação" at bounding box center [314, 259] width 160 height 35
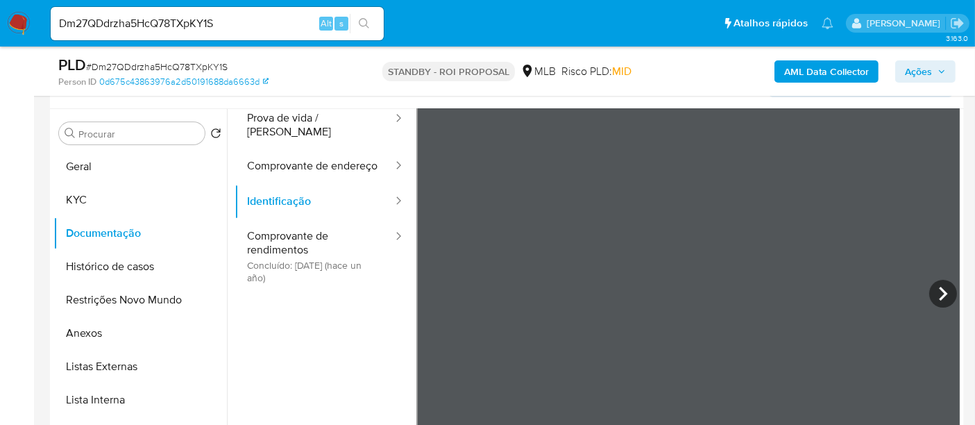
scroll to position [117, 0]
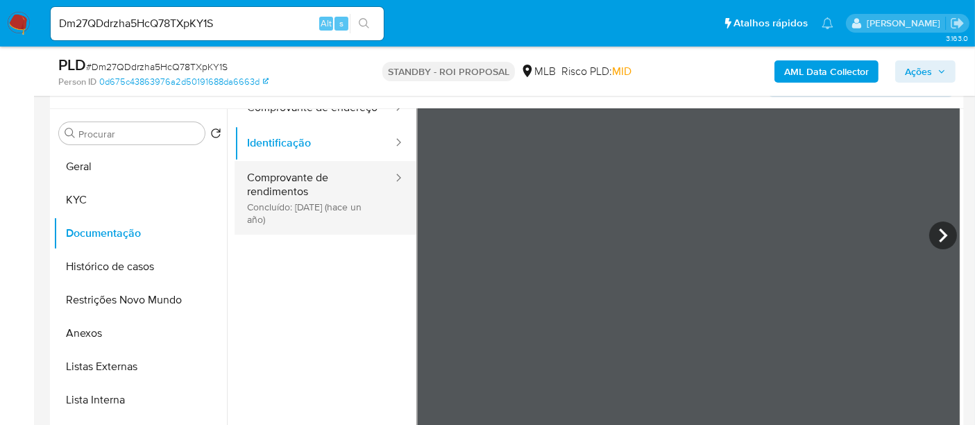
click at [279, 185] on button "Comprovante de rendimentos Concluído: 15/06/2024 (hace un año)" at bounding box center [314, 198] width 160 height 74
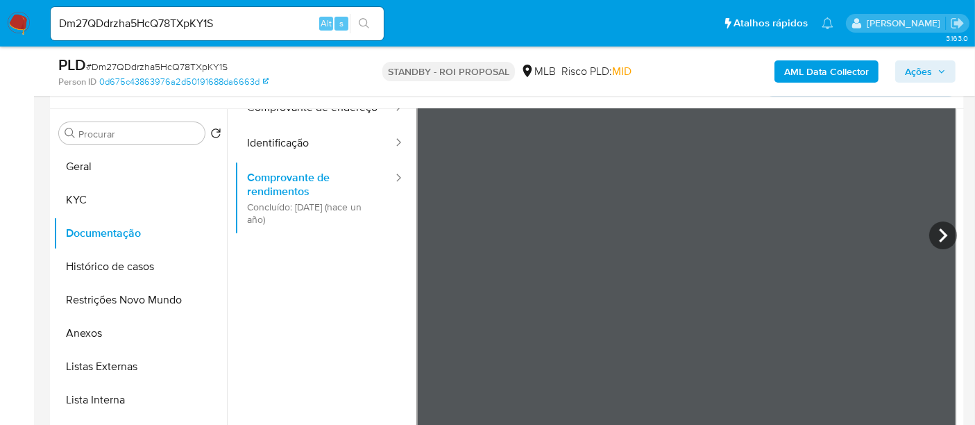
click at [307, 257] on ul "Usuário Prova de vida / Selfie Comprovante de endereço Identificação Comprovant…" at bounding box center [325, 210] width 182 height 400
click at [961, 172] on div "Procurar Retornar ao pedido padrão Geral KYC Documentação Histórico de casos Re…" at bounding box center [507, 286] width 914 height 355
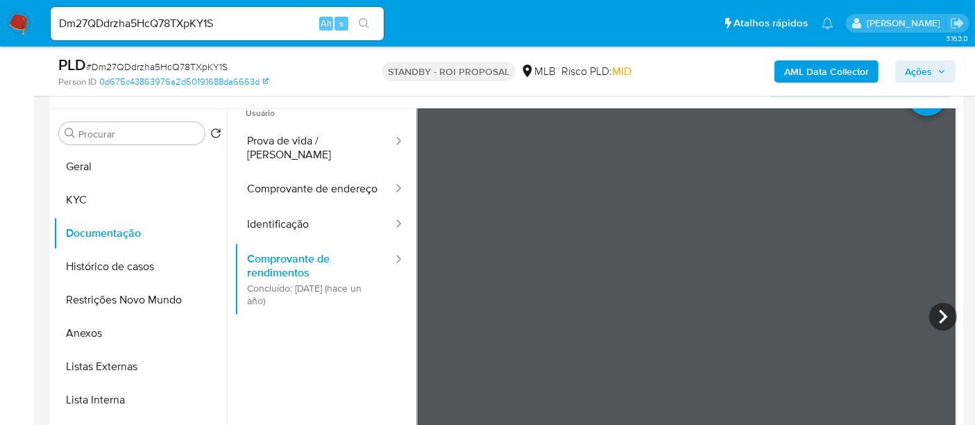
scroll to position [26, 0]
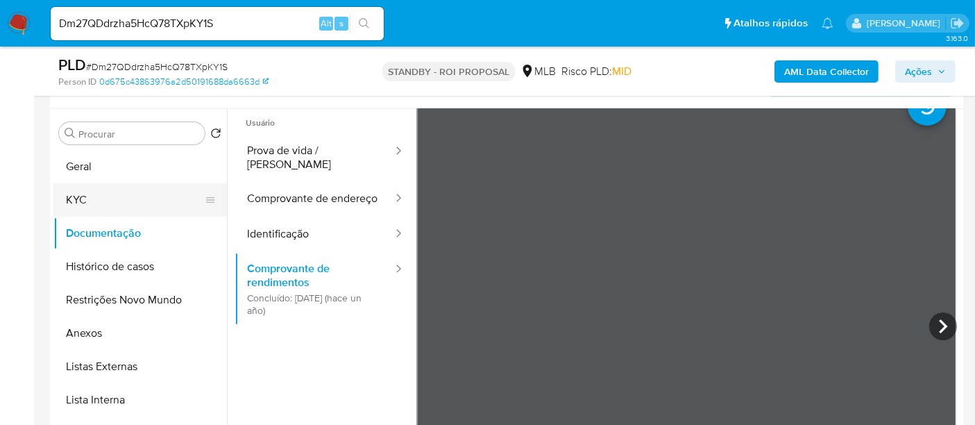
click at [154, 192] on button "KYC" at bounding box center [134, 199] width 162 height 33
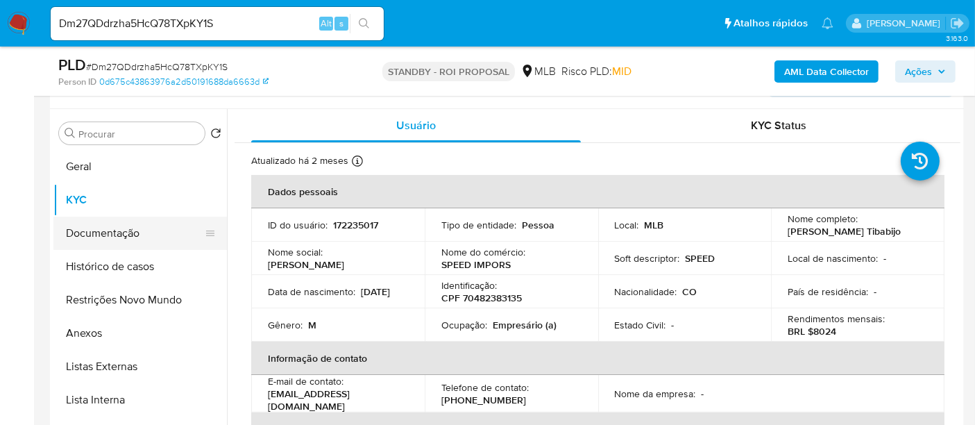
click at [101, 228] on button "Documentação" at bounding box center [134, 232] width 162 height 33
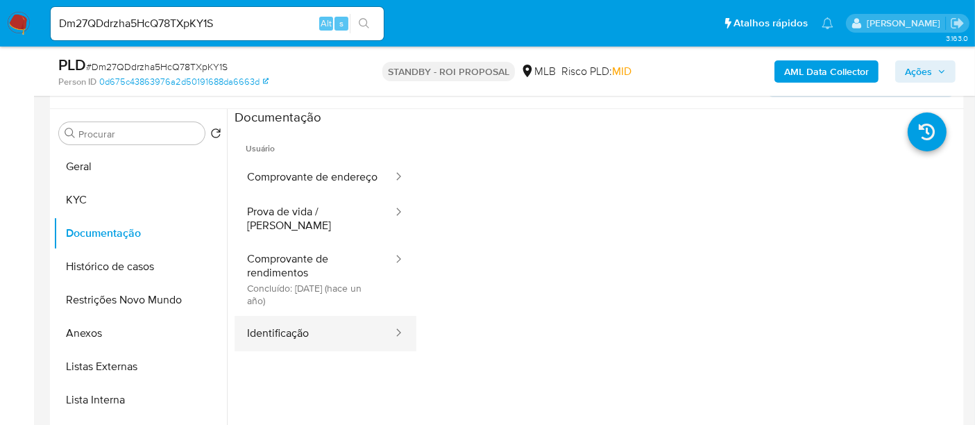
click at [284, 336] on button "Identificação" at bounding box center [314, 333] width 160 height 35
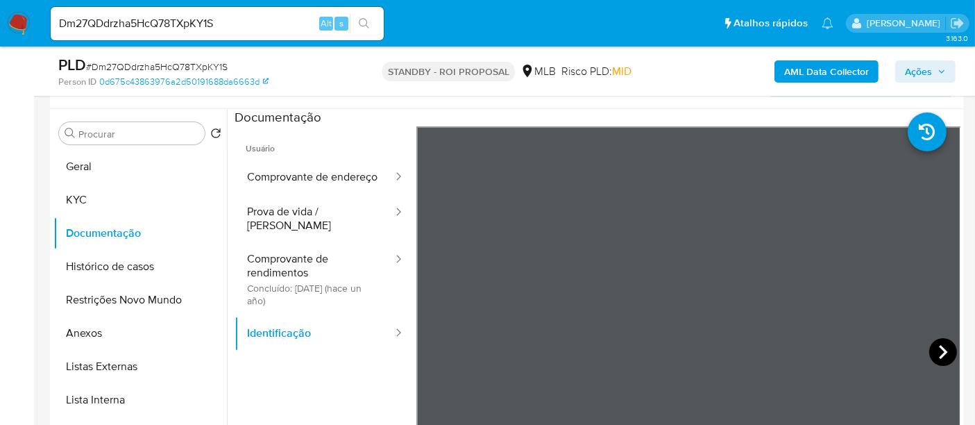
click at [931, 342] on icon at bounding box center [943, 352] width 28 height 28
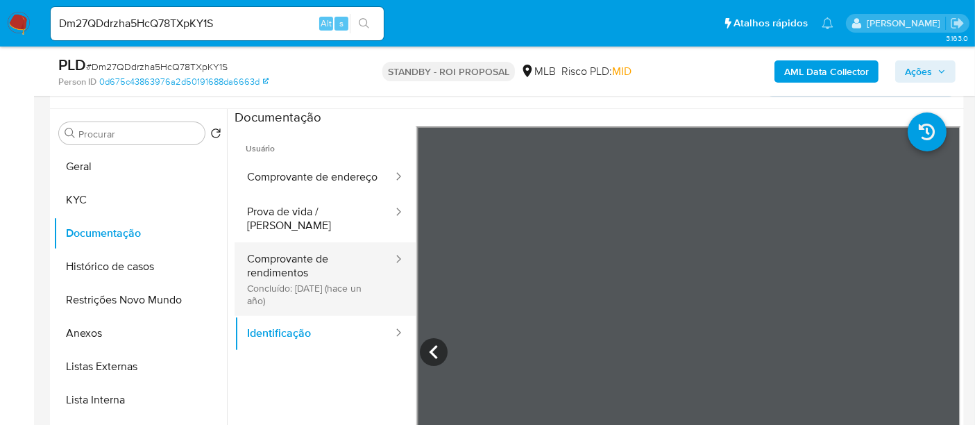
click at [320, 276] on button "Comprovante de rendimentos Concluído: 15/06/2024 (hace un año)" at bounding box center [314, 279] width 160 height 74
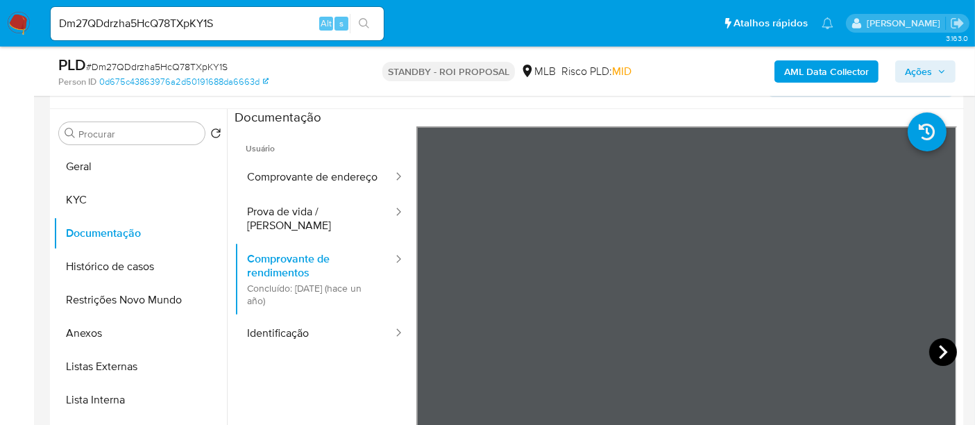
click at [939, 345] on icon at bounding box center [943, 352] width 8 height 14
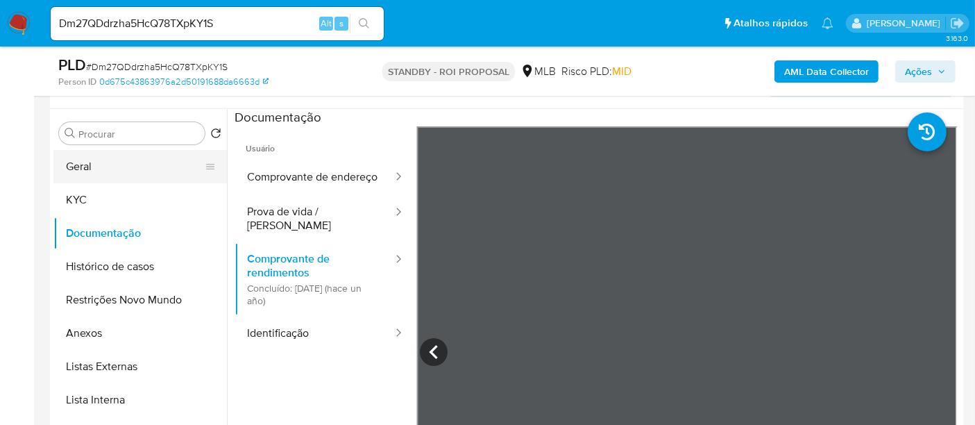
click at [134, 161] on button "Geral" at bounding box center [134, 166] width 162 height 33
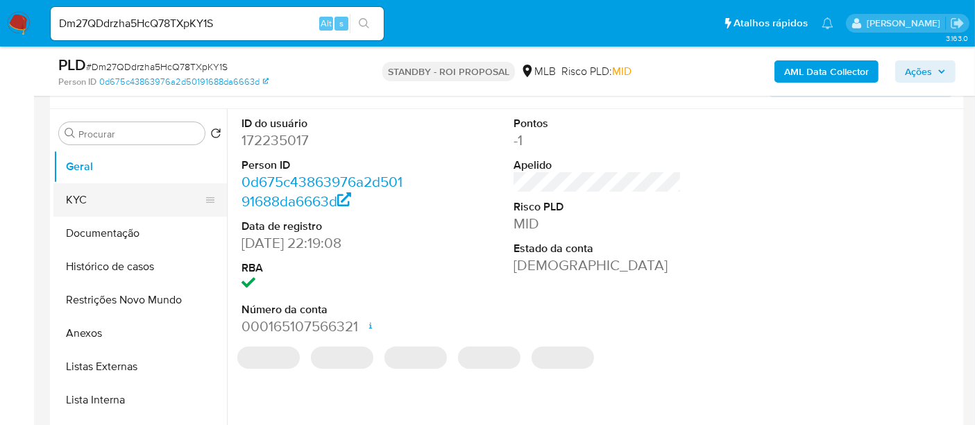
click at [81, 203] on button "KYC" at bounding box center [134, 199] width 162 height 33
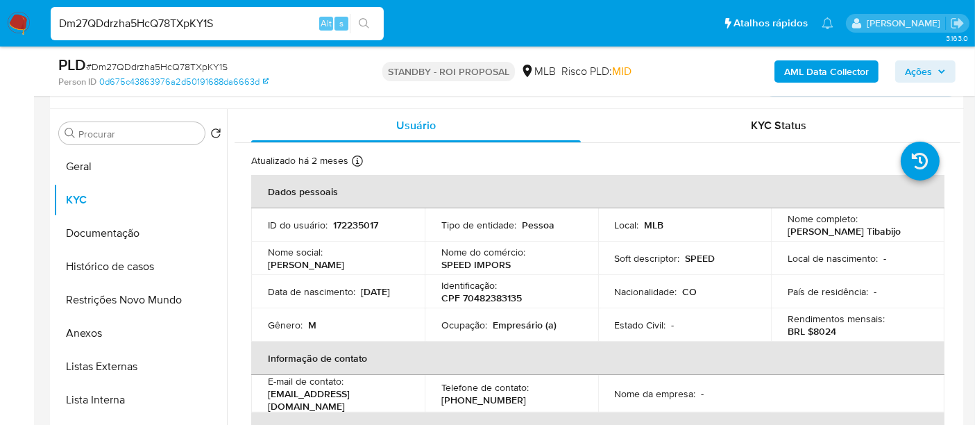
drag, startPoint x: 236, startPoint y: 19, endPoint x: 0, endPoint y: 93, distance: 247.3
paste input "RwfmvQxln2dVbXJLjlZF0MtM"
type input "RwfmvQxln2dVbXJLjlZF0MtM"
click at [360, 24] on icon "search-icon" at bounding box center [364, 23] width 10 height 10
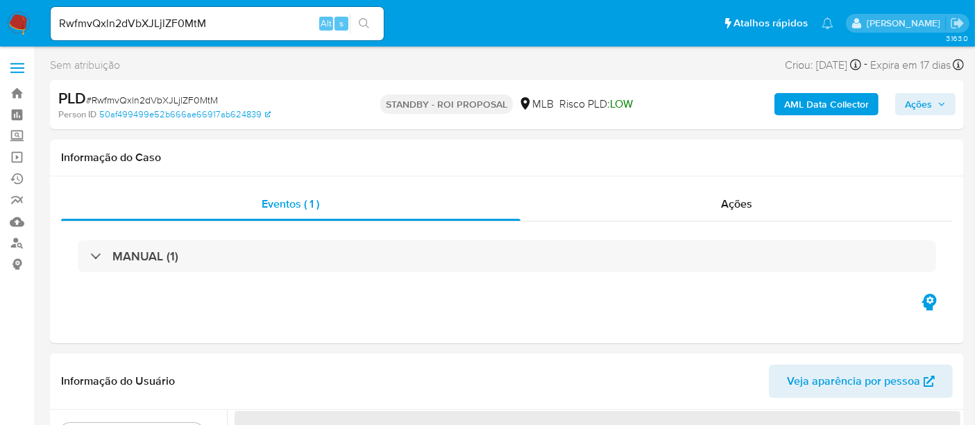
select select "10"
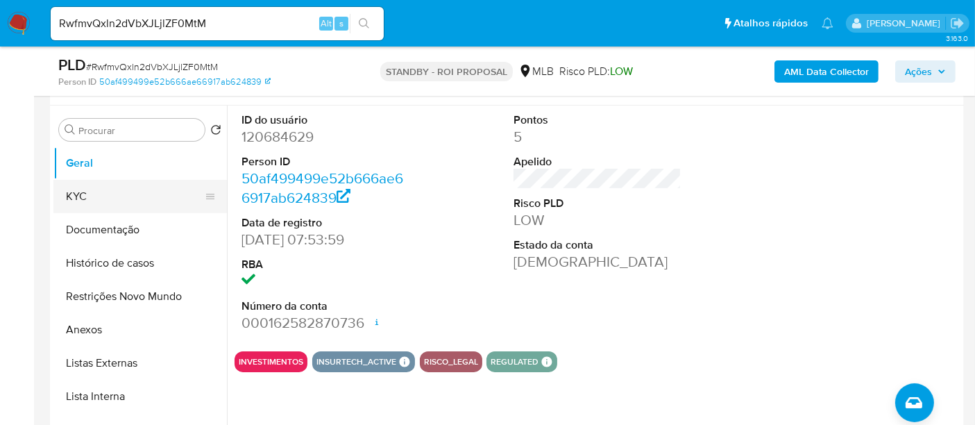
scroll to position [231, 0]
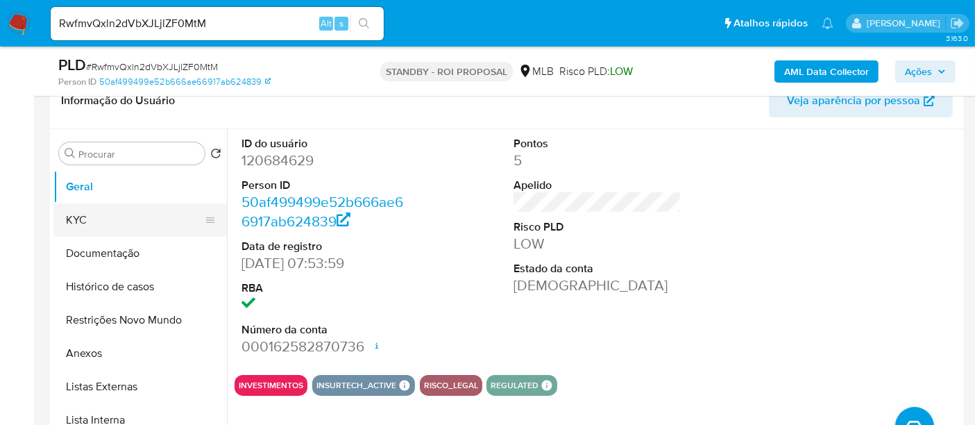
click at [76, 221] on button "KYC" at bounding box center [134, 219] width 162 height 33
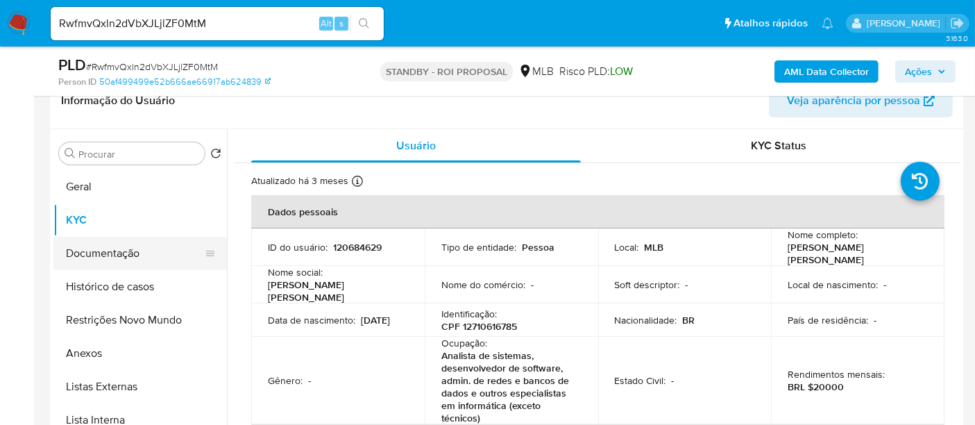
click at [99, 252] on button "Documentação" at bounding box center [134, 253] width 162 height 33
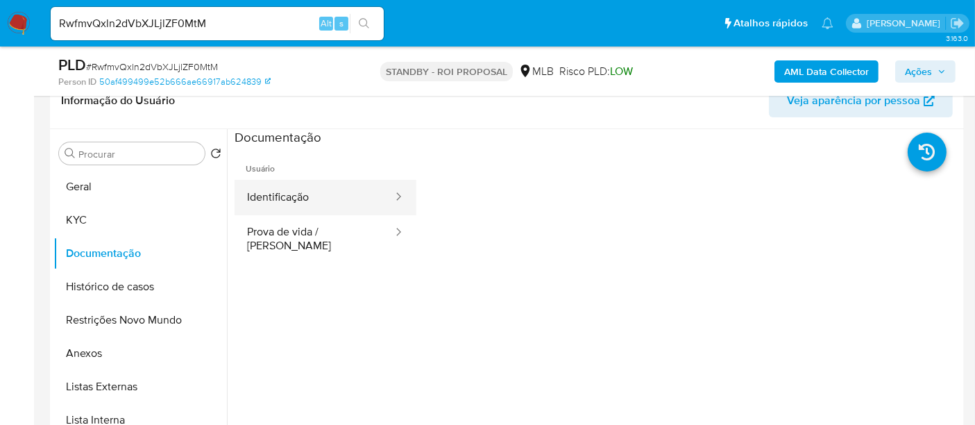
click at [328, 194] on button "Identificação" at bounding box center [314, 197] width 160 height 35
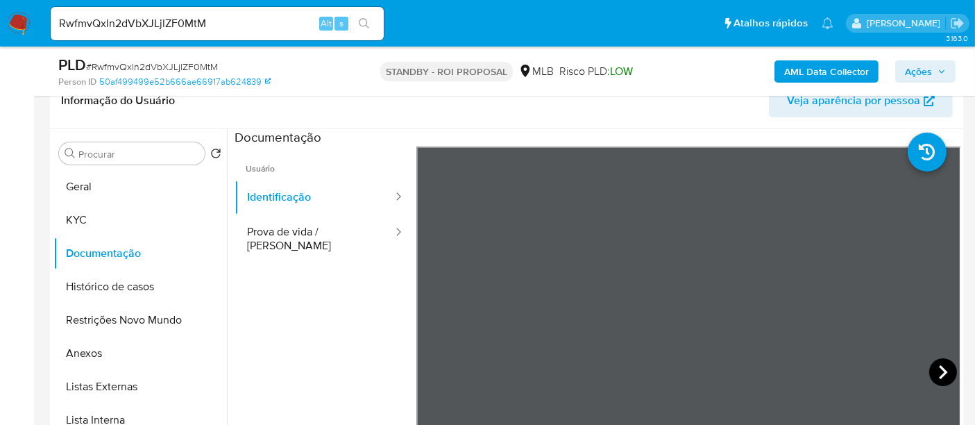
click at [943, 366] on icon at bounding box center [943, 372] width 28 height 28
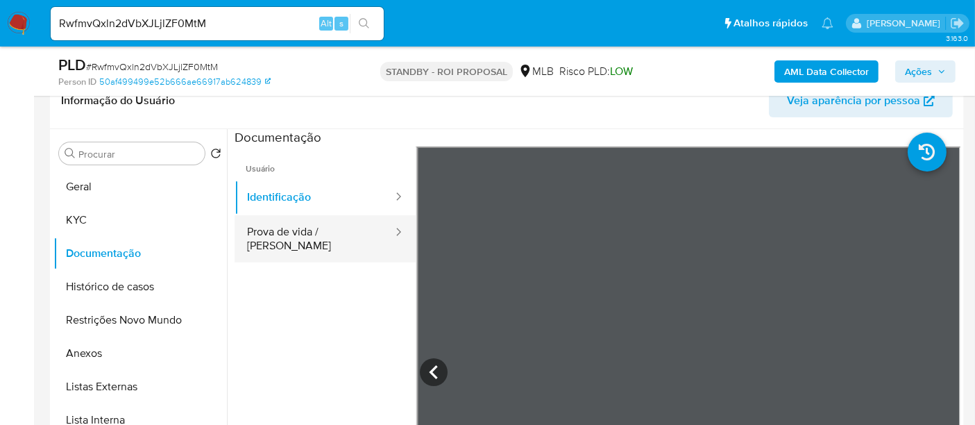
click at [271, 232] on button "Prova de vida / [PERSON_NAME]" at bounding box center [314, 238] width 160 height 47
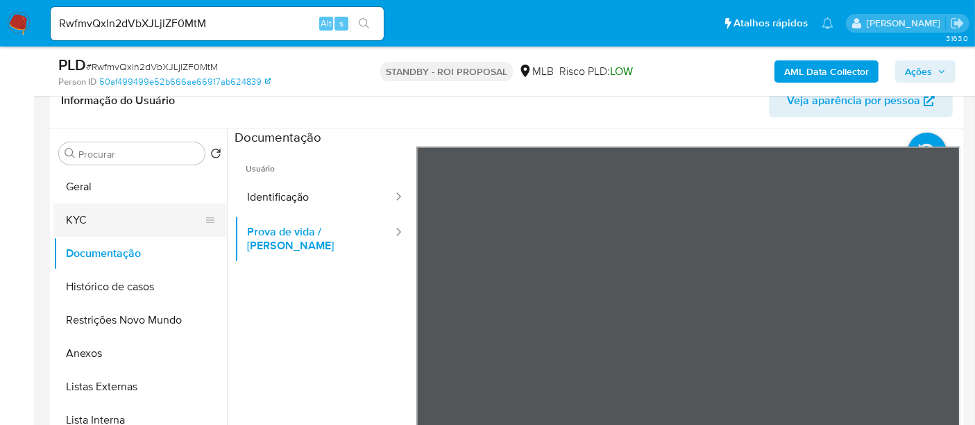
click at [89, 218] on button "KYC" at bounding box center [134, 219] width 162 height 33
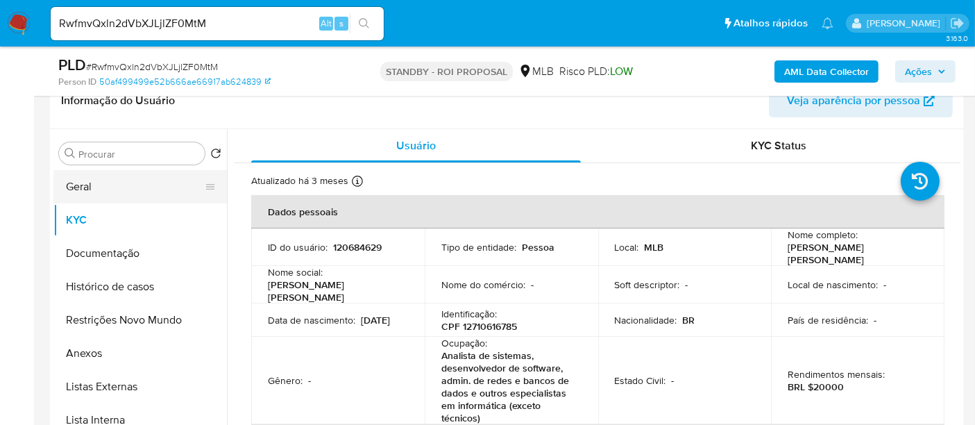
click at [83, 180] on button "Geral" at bounding box center [134, 186] width 162 height 33
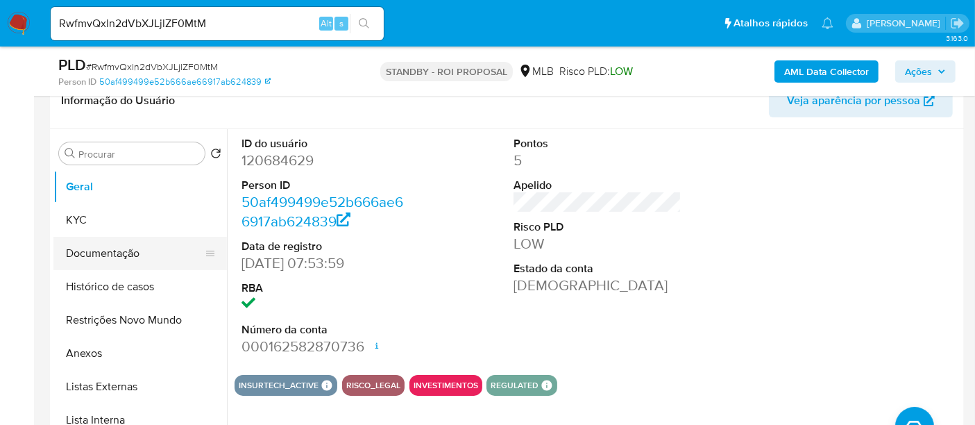
click at [109, 252] on button "Documentação" at bounding box center [134, 253] width 162 height 33
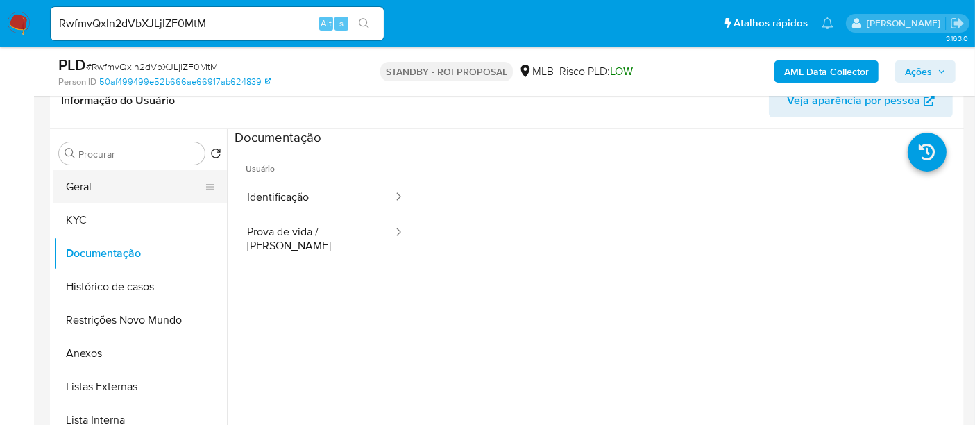
click at [87, 185] on button "Geral" at bounding box center [134, 186] width 162 height 33
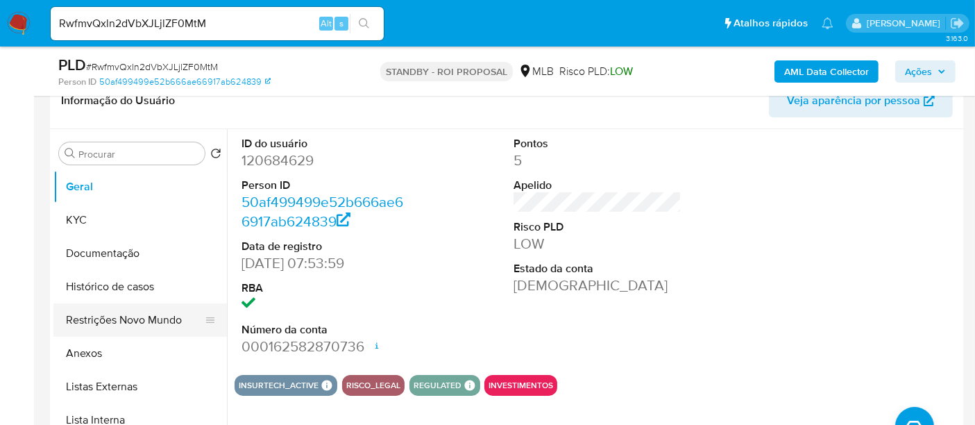
click at [149, 322] on button "Restrições Novo Mundo" at bounding box center [134, 319] width 162 height 33
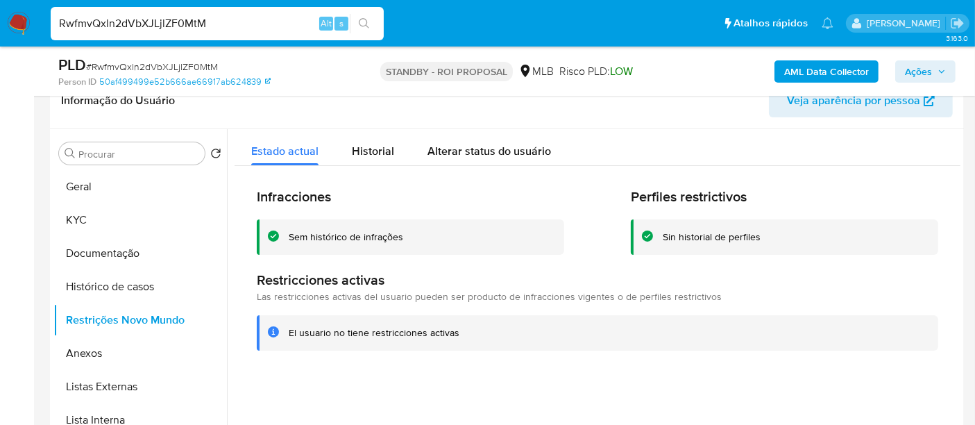
drag, startPoint x: 220, startPoint y: 19, endPoint x: 0, endPoint y: 49, distance: 221.9
paste input "NQSDnyFff4aSsPpFQ2uCp4ph"
type input "NQSDnyFff4aSsPpFQ2uCp4ph"
click at [362, 22] on icon "search-icon" at bounding box center [364, 23] width 11 height 11
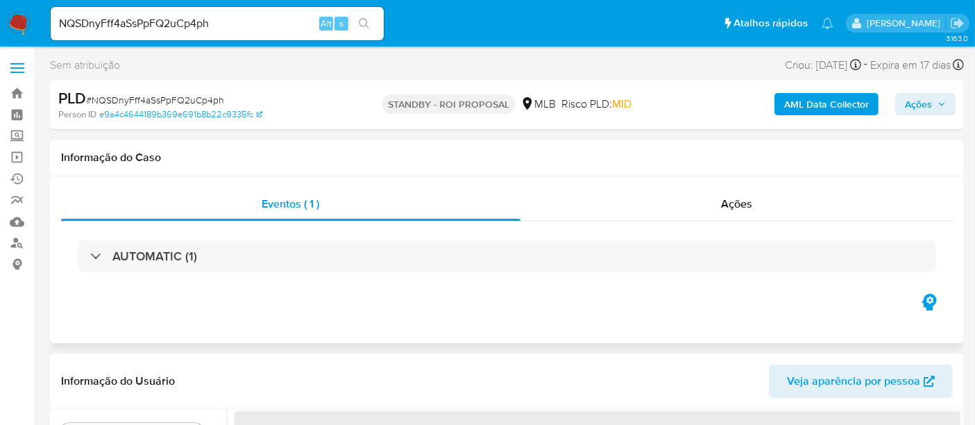
select select "10"
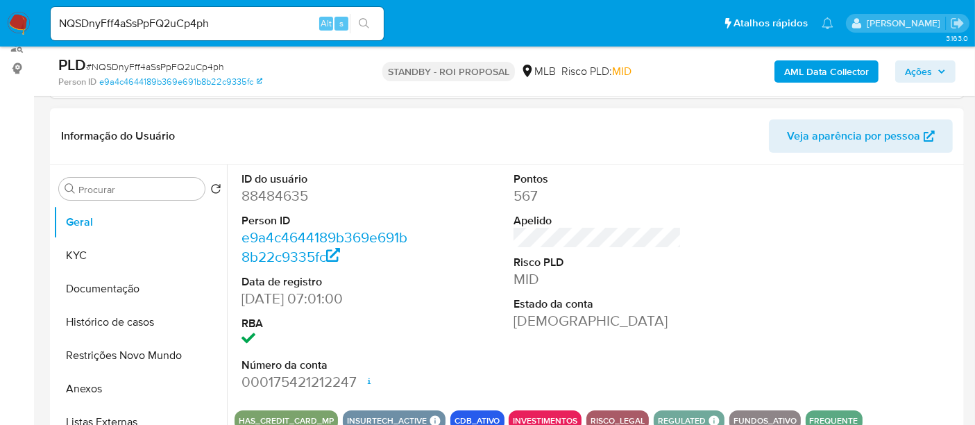
scroll to position [231, 0]
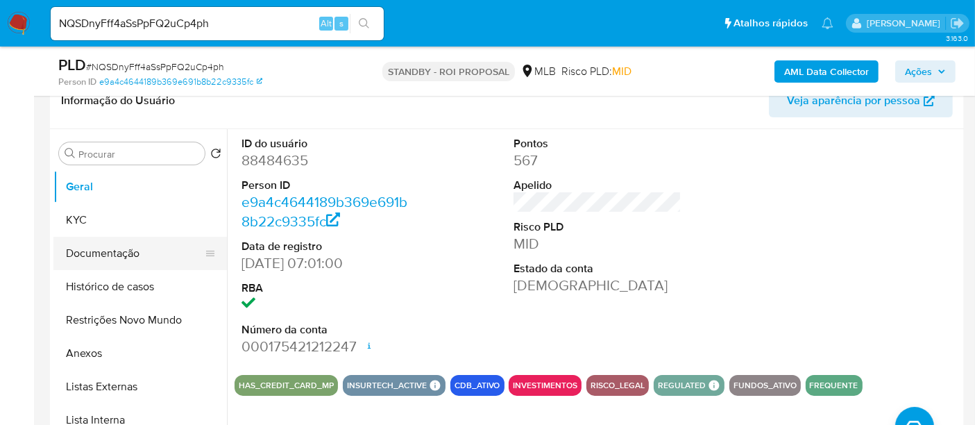
click at [103, 252] on button "Documentação" at bounding box center [134, 253] width 162 height 33
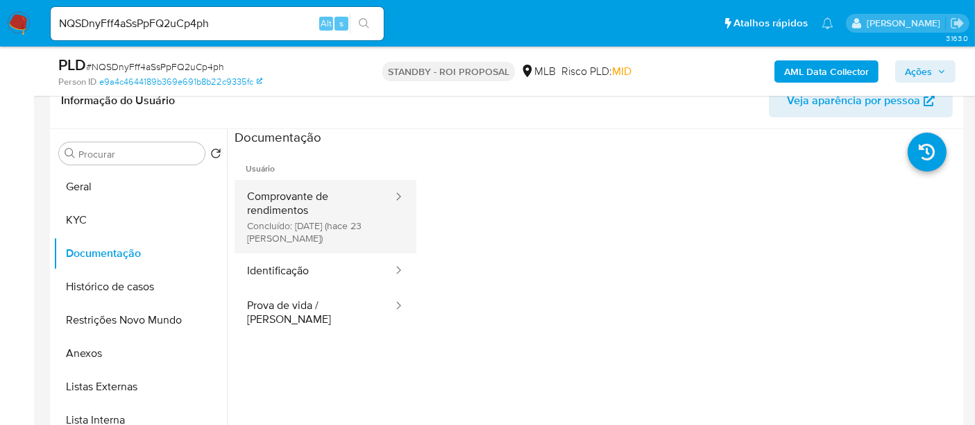
click at [352, 203] on button "Comprovante de rendimentos Concluído: 17/09/2025 (hace 23 días)" at bounding box center [314, 217] width 160 height 74
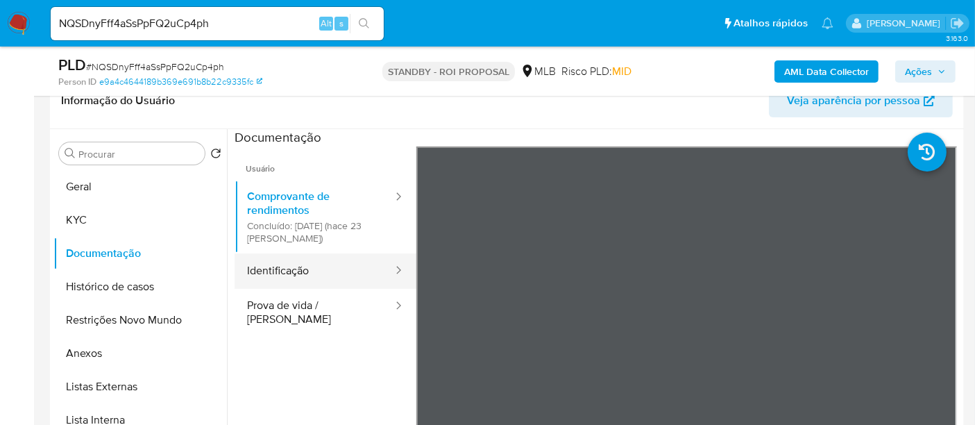
click at [275, 266] on button "Identificação" at bounding box center [314, 270] width 160 height 35
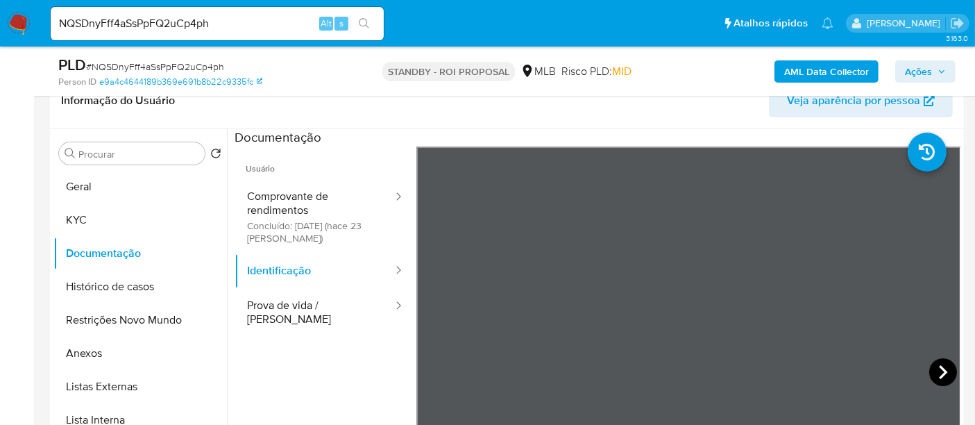
click at [939, 368] on icon at bounding box center [943, 372] width 8 height 14
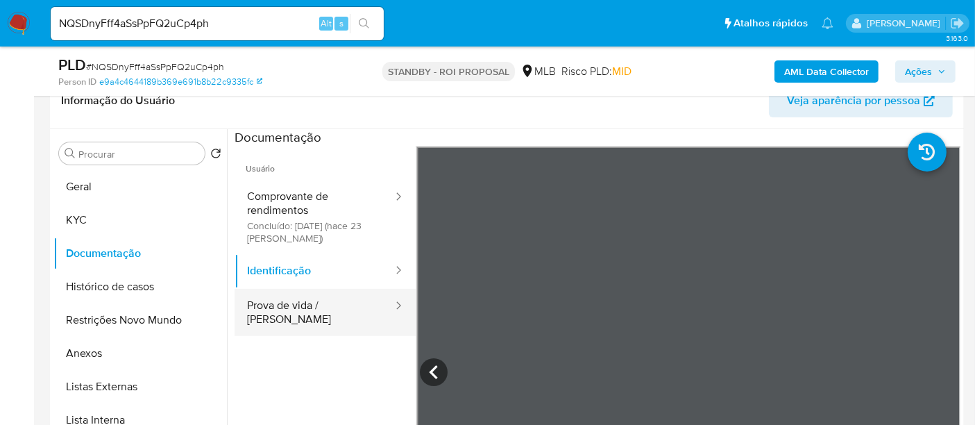
click at [286, 310] on button "Prova de vida / [PERSON_NAME]" at bounding box center [314, 312] width 160 height 47
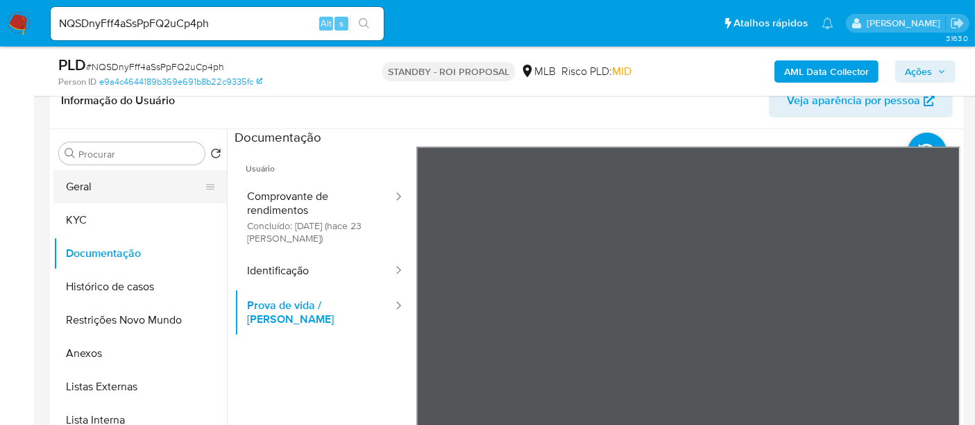
click at [92, 185] on button "Geral" at bounding box center [134, 186] width 162 height 33
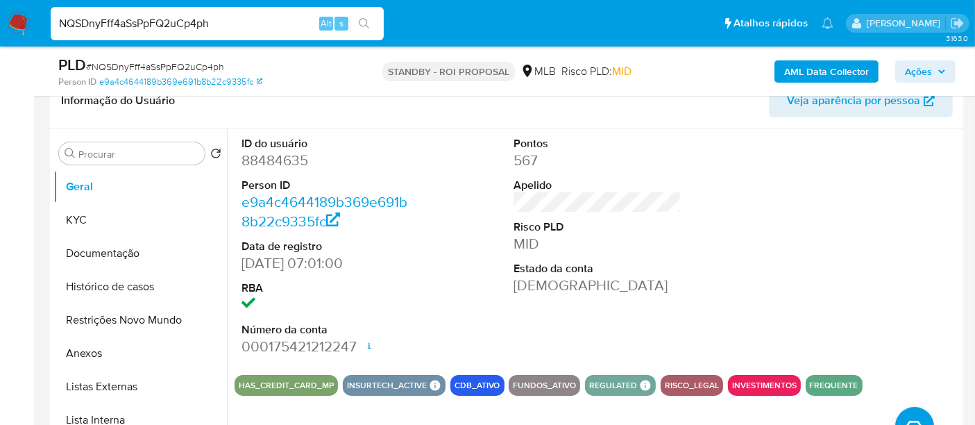
drag, startPoint x: 228, startPoint y: 19, endPoint x: 0, endPoint y: 38, distance: 228.4
click at [0, 38] on nav "Pausado Ver notificaciones NQSDnyFff4aSsPpFQ2uCp4ph Alt s Atalhos rápidos Presi…" at bounding box center [487, 23] width 975 height 46
paste input "mn1x3RI2oYxHfDpnDyo7VMVH"
type input "mn1x3RI2oYxHfDpnDyo7VMVH"
click at [361, 15] on button "search-icon" at bounding box center [364, 23] width 28 height 19
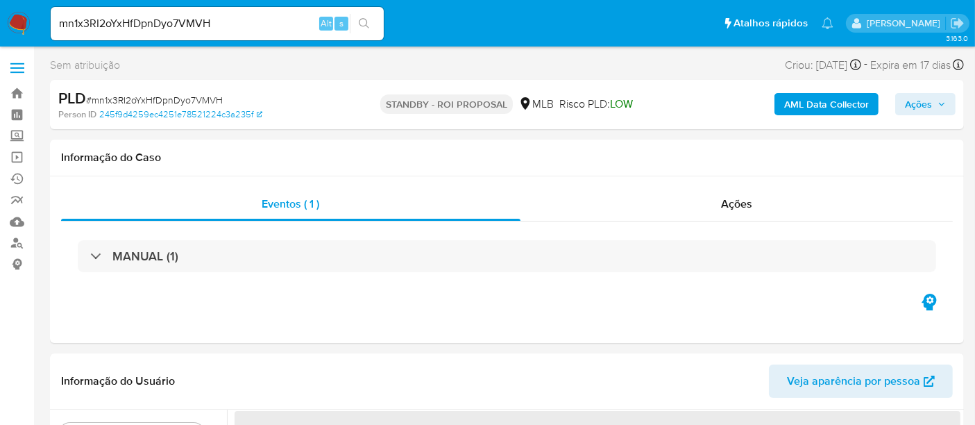
select select "10"
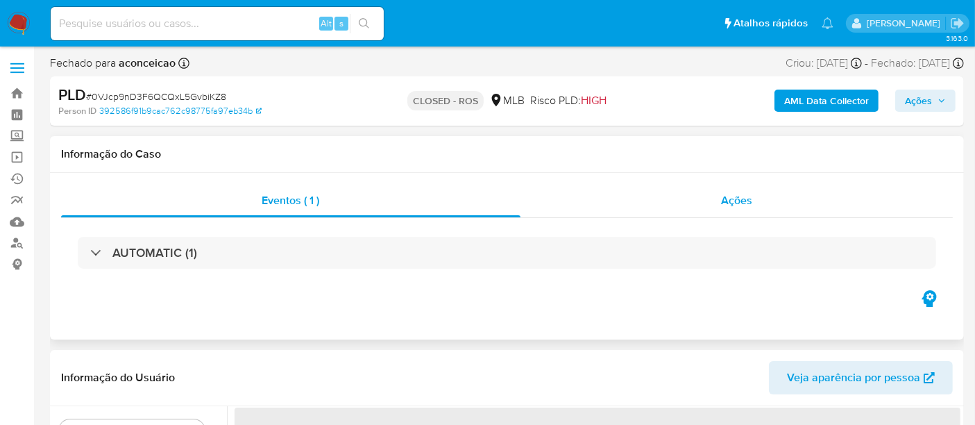
drag, startPoint x: 737, startPoint y: 199, endPoint x: 569, endPoint y: 201, distance: 168.6
click at [737, 199] on span "Ações" at bounding box center [736, 200] width 31 height 16
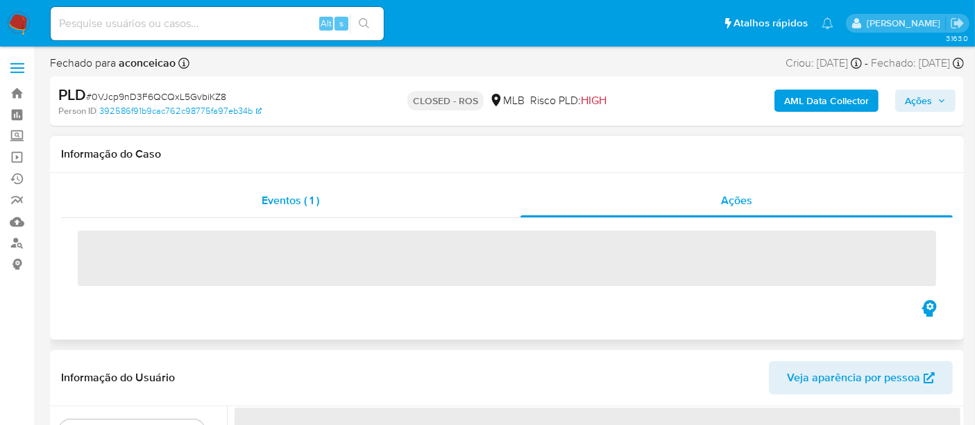
select select "10"
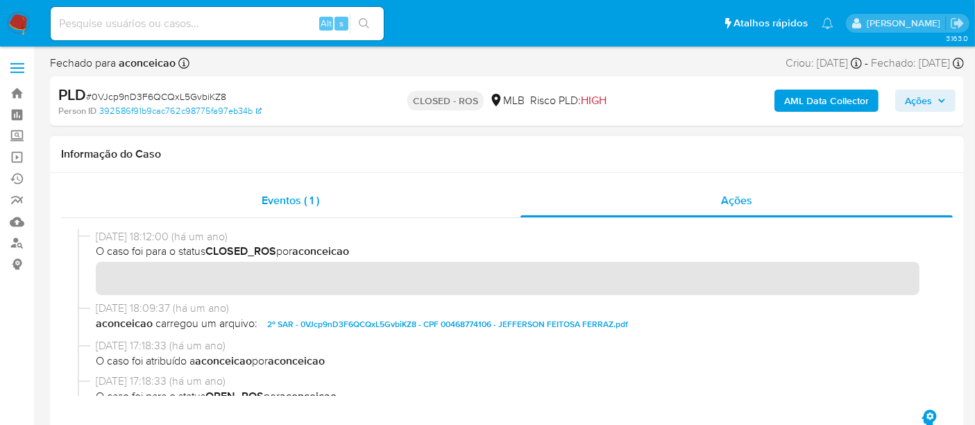
click at [286, 203] on span "Eventos ( 1 )" at bounding box center [291, 200] width 58 height 16
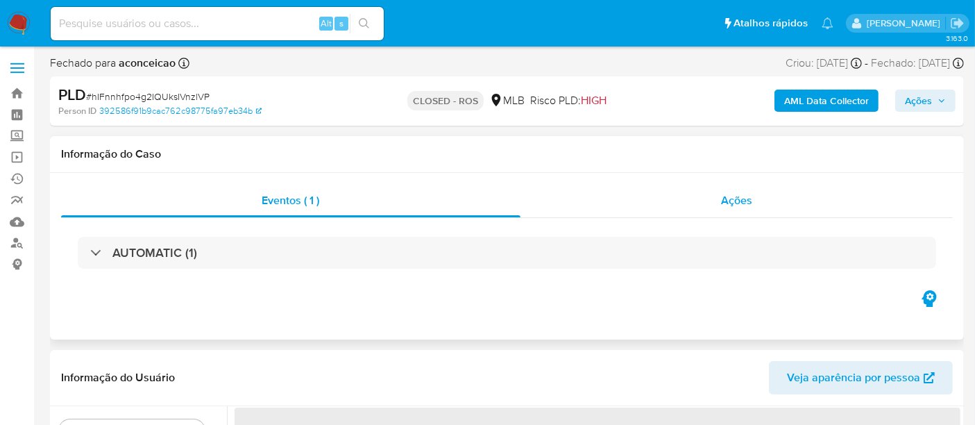
click at [746, 200] on span "Ações" at bounding box center [736, 200] width 31 height 16
select select "10"
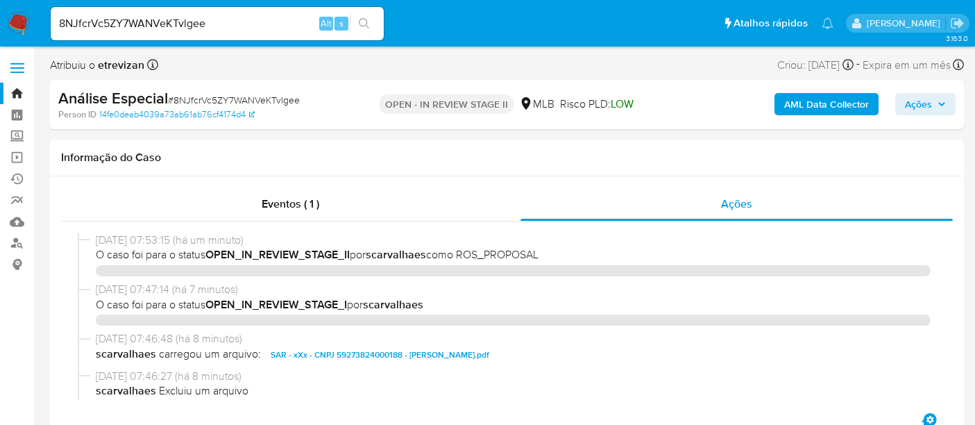
select select "10"
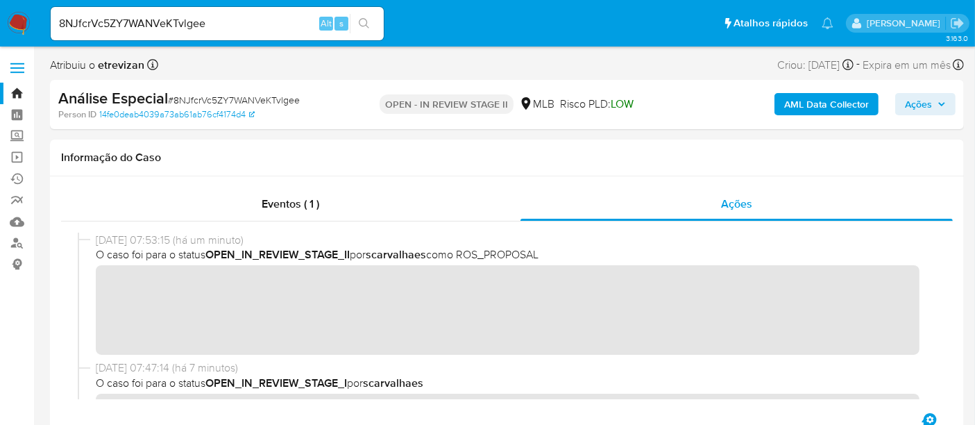
scroll to position [154, 0]
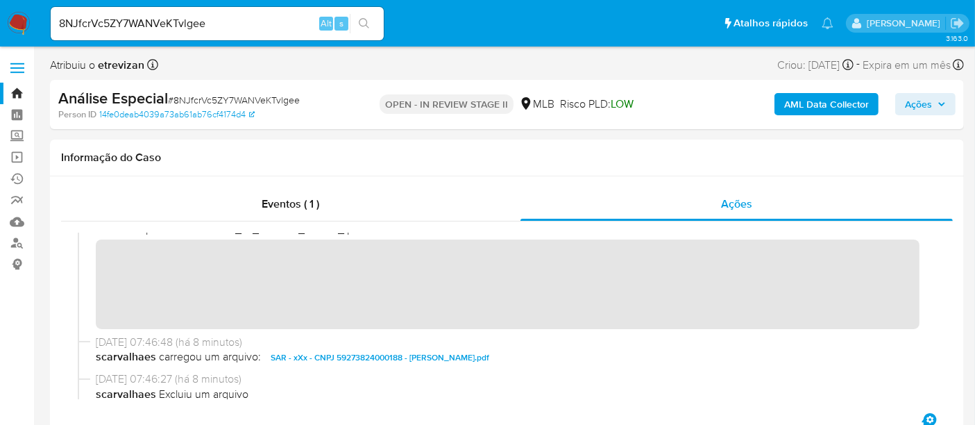
drag, startPoint x: 16, startPoint y: 28, endPoint x: 32, endPoint y: 44, distance: 23.1
click at [16, 28] on img at bounding box center [19, 24] width 24 height 24
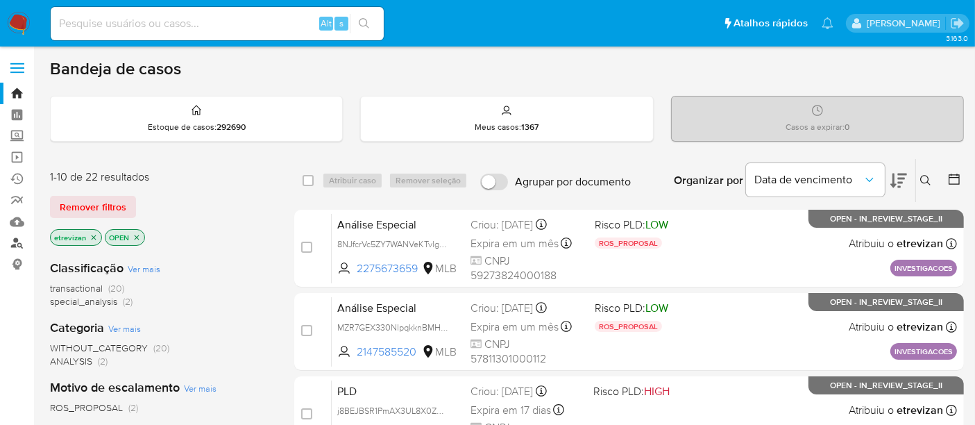
click at [17, 241] on link "Localizador de pessoas" at bounding box center [82, 243] width 165 height 22
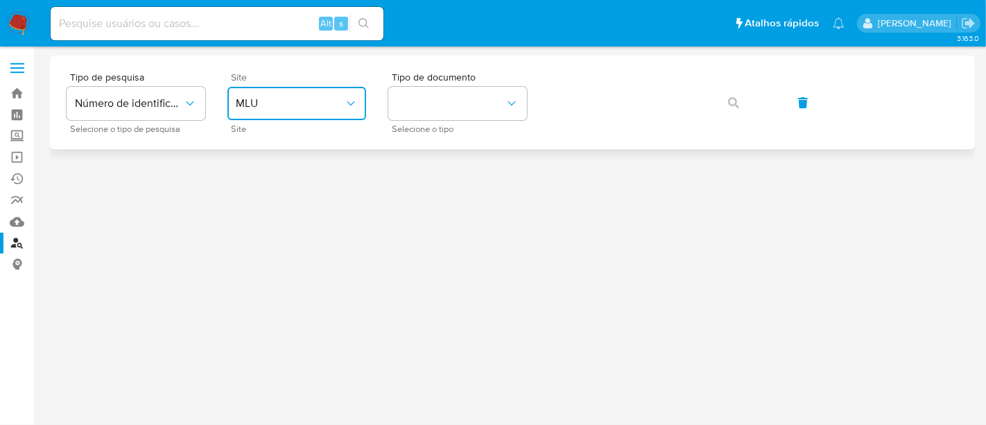
click at [352, 101] on icon "site_id" at bounding box center [351, 103] width 14 height 14
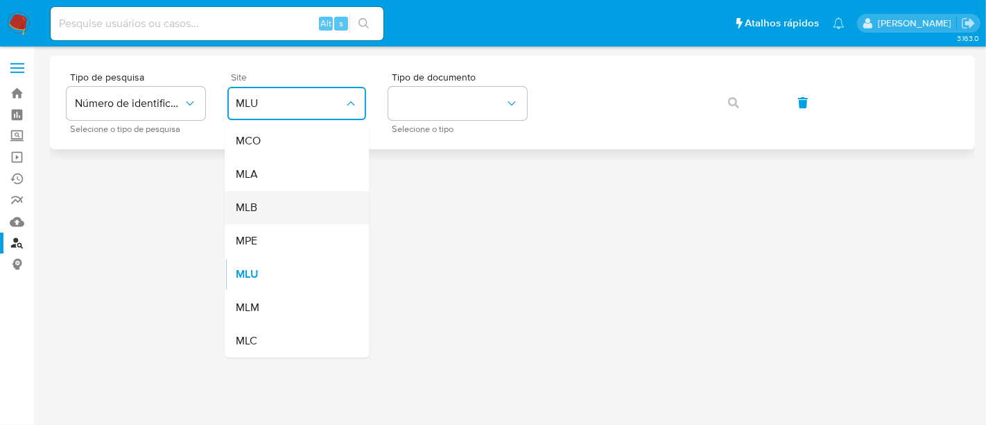
click at [252, 215] on div "MLB" at bounding box center [293, 207] width 114 height 33
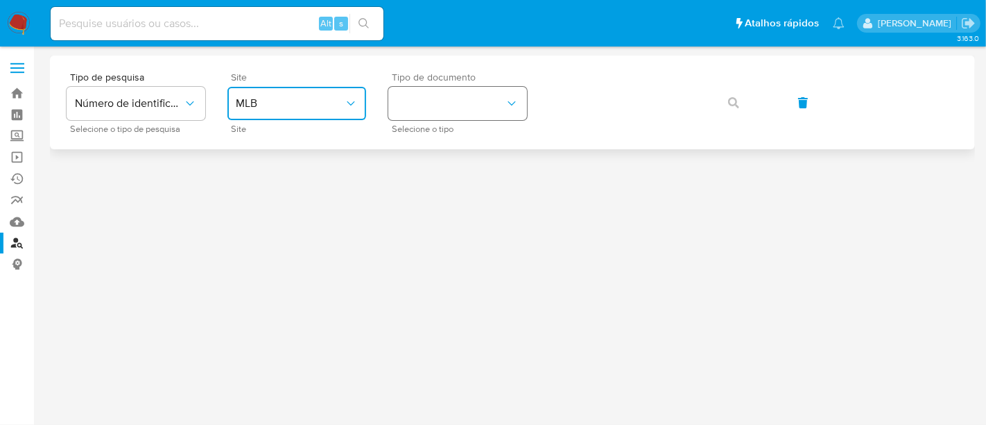
click at [511, 101] on icon "identificationType" at bounding box center [512, 103] width 14 height 14
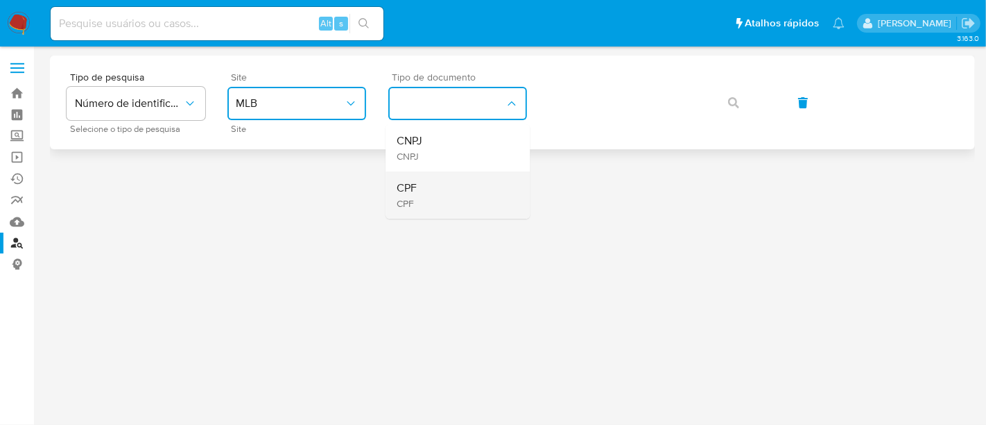
click at [421, 187] on div "CPF CPF" at bounding box center [454, 194] width 114 height 47
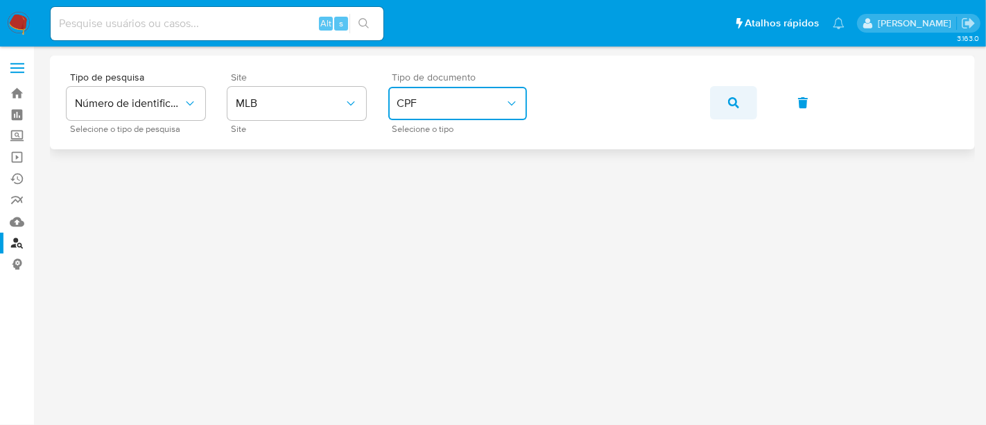
click at [735, 100] on icon "button" at bounding box center [733, 102] width 11 height 11
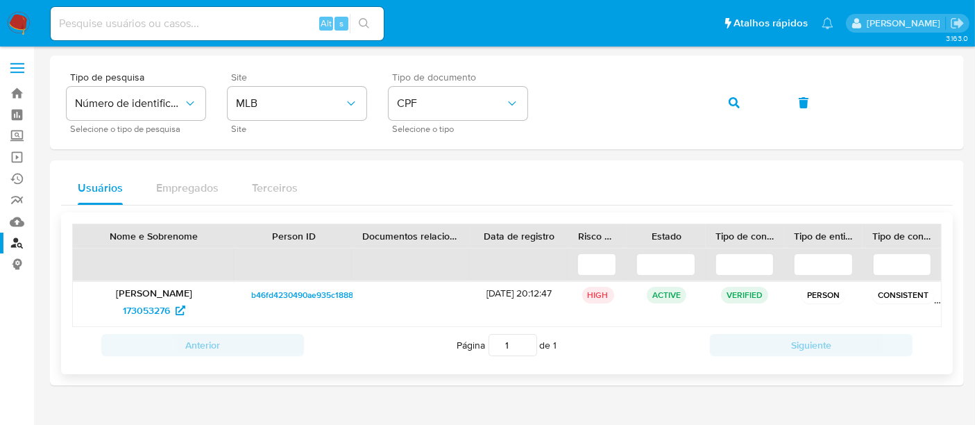
click at [148, 292] on p "[PERSON_NAME]" at bounding box center [154, 292] width 142 height 12
click at [148, 299] on span "173053276" at bounding box center [146, 310] width 47 height 22
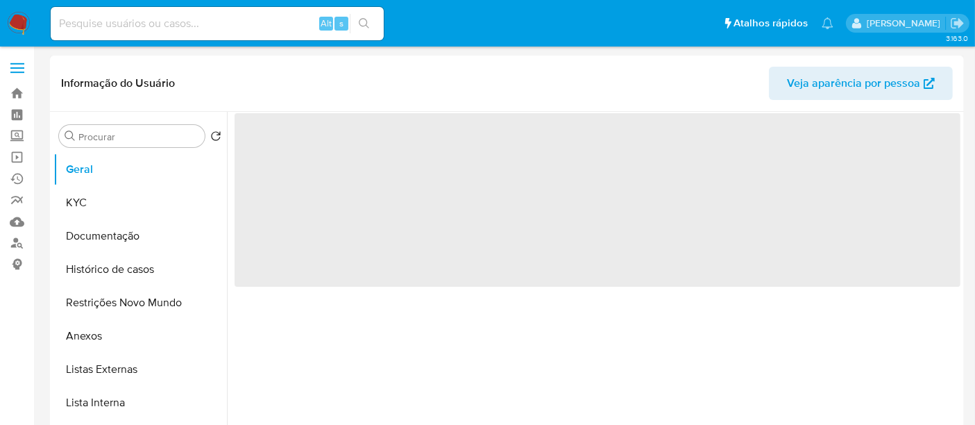
select select "10"
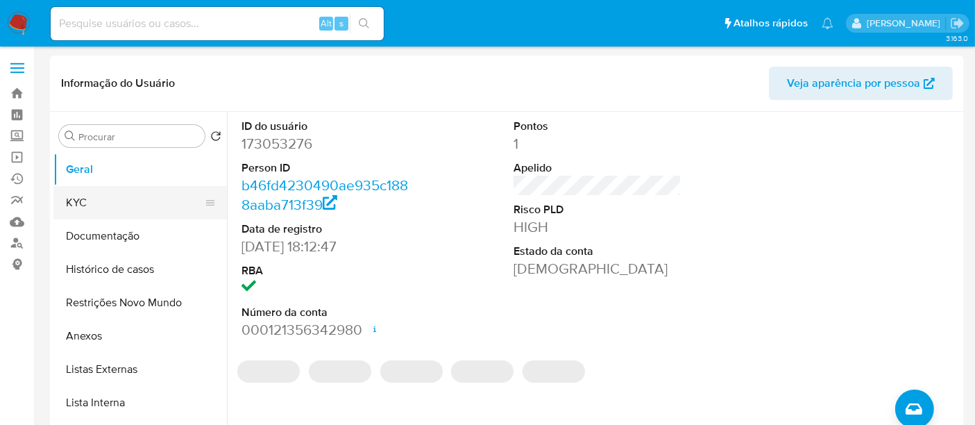
click at [125, 197] on button "KYC" at bounding box center [134, 202] width 162 height 33
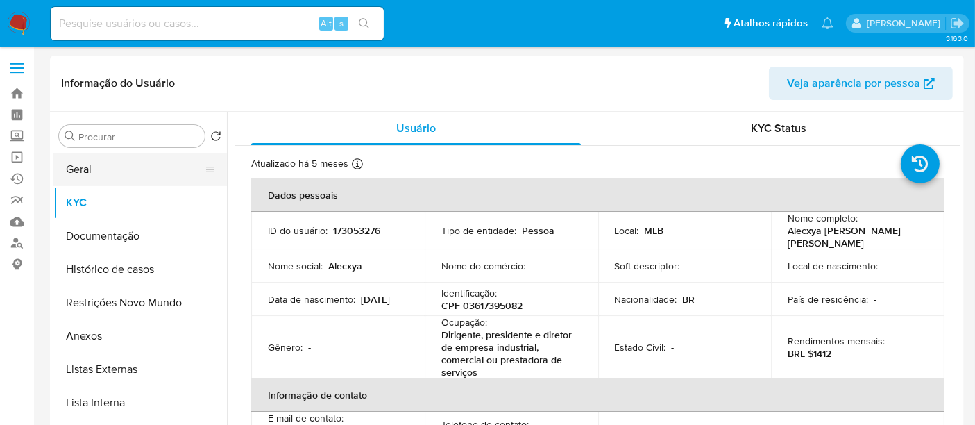
drag, startPoint x: 92, startPoint y: 164, endPoint x: 99, endPoint y: 167, distance: 8.4
click at [89, 165] on button "Geral" at bounding box center [134, 169] width 162 height 33
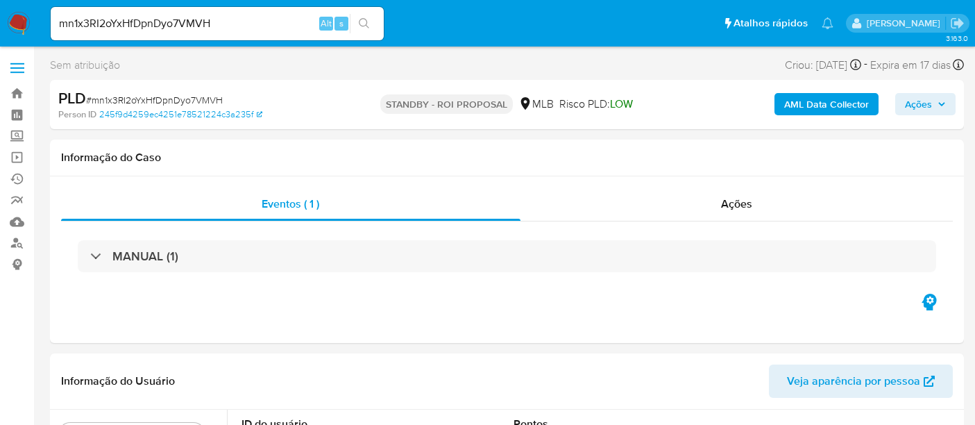
select select "10"
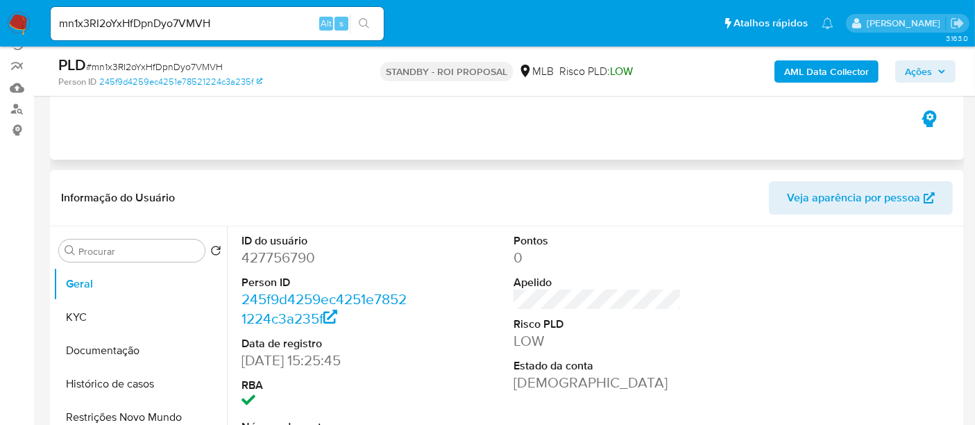
scroll to position [154, 0]
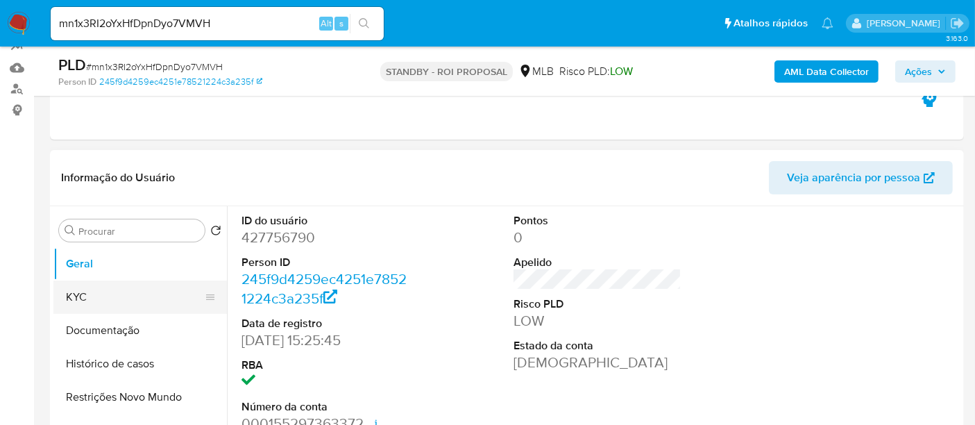
click at [84, 296] on button "KYC" at bounding box center [134, 296] width 162 height 33
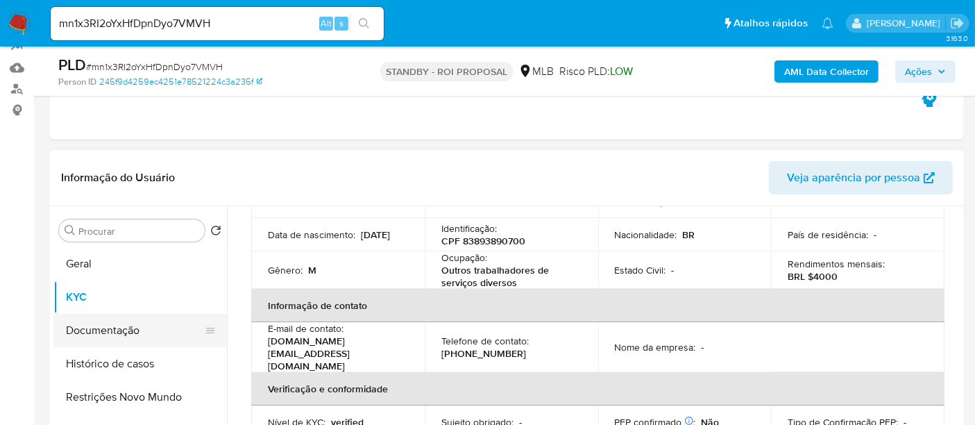
click at [99, 333] on button "Documentação" at bounding box center [134, 330] width 162 height 33
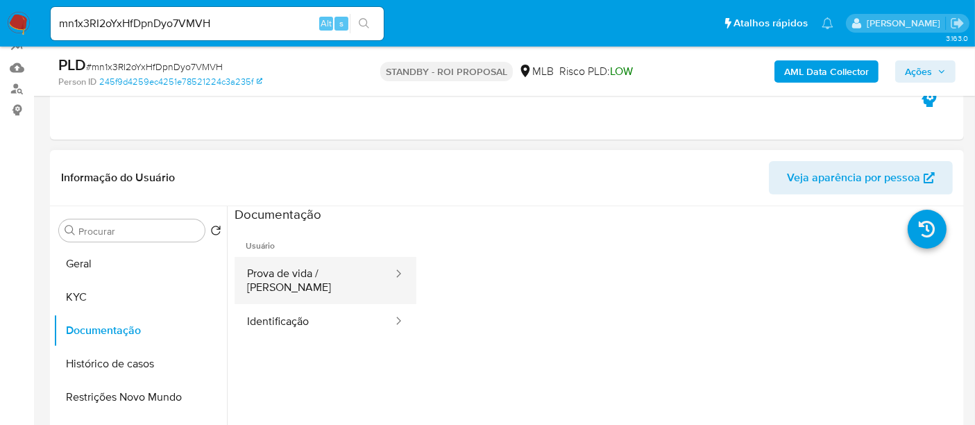
click at [310, 260] on button "Prova de vida / [PERSON_NAME]" at bounding box center [314, 280] width 160 height 47
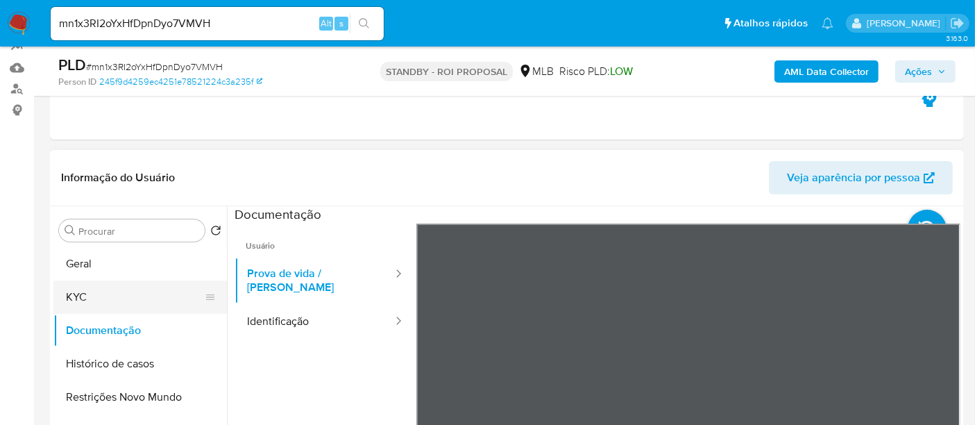
click at [110, 292] on button "KYC" at bounding box center [134, 296] width 162 height 33
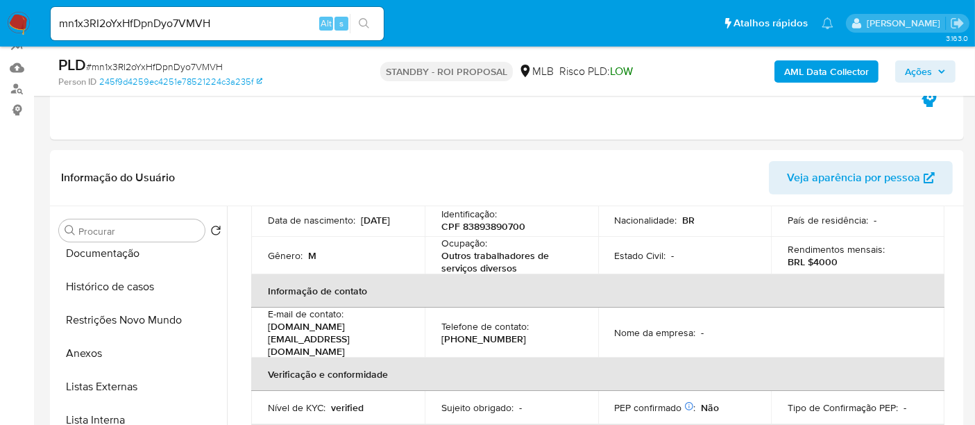
scroll to position [154, 0]
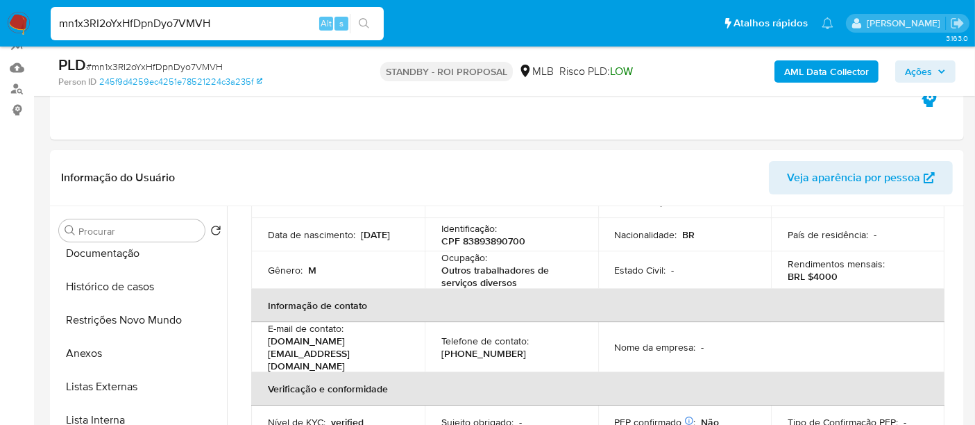
drag, startPoint x: 232, startPoint y: 26, endPoint x: 0, endPoint y: 31, distance: 232.4
click at [0, 31] on nav "Pausado Ver notificaciones mn1x3RI2oYxHfDpnDyo7VMVH Alt s Atalhos rápidos Presi…" at bounding box center [487, 23] width 975 height 46
paste input "xoT6nohljRjwb3kTvDEkC1zO"
type input "xoT6nohljRjwb3kTvDEkC1zO"
click at [360, 22] on icon "search-icon" at bounding box center [364, 23] width 11 height 11
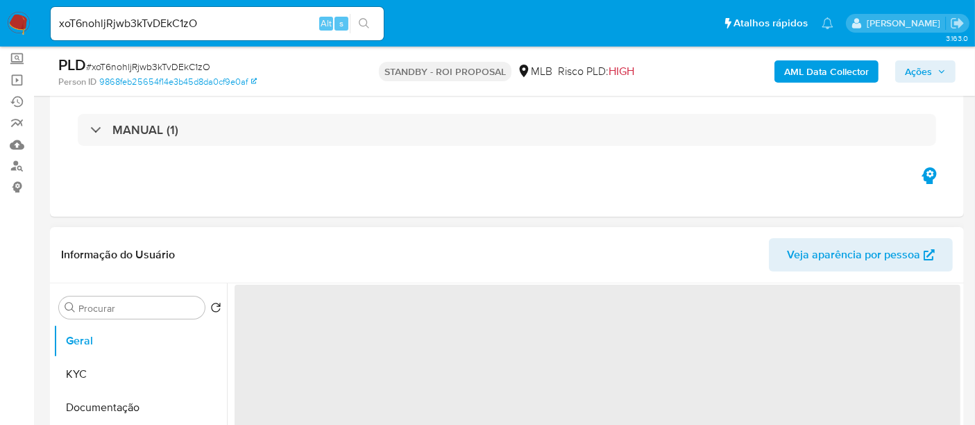
select select "10"
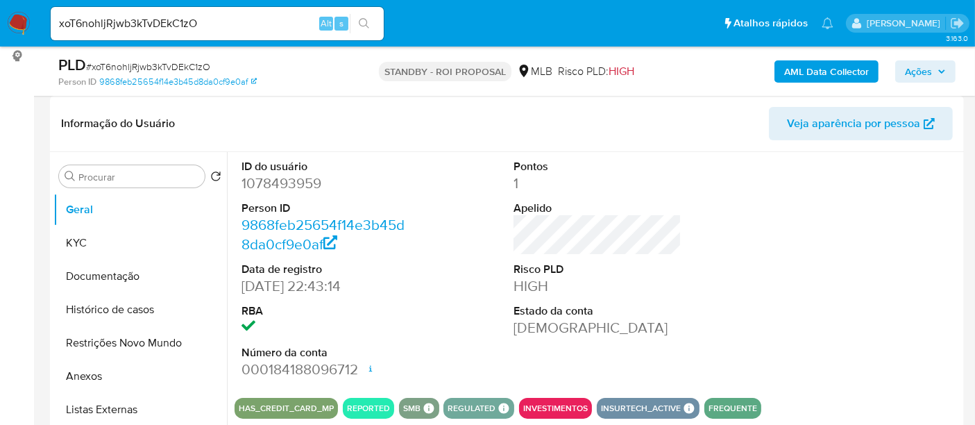
scroll to position [231, 0]
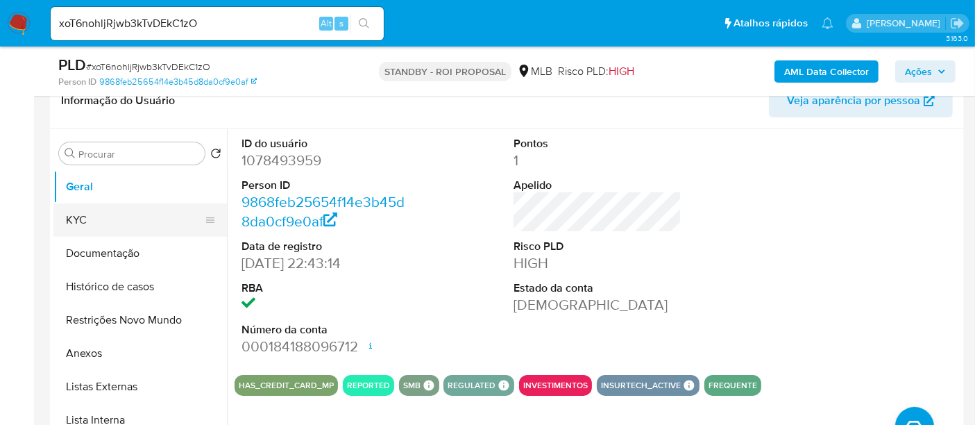
click at [93, 222] on button "KYC" at bounding box center [134, 219] width 162 height 33
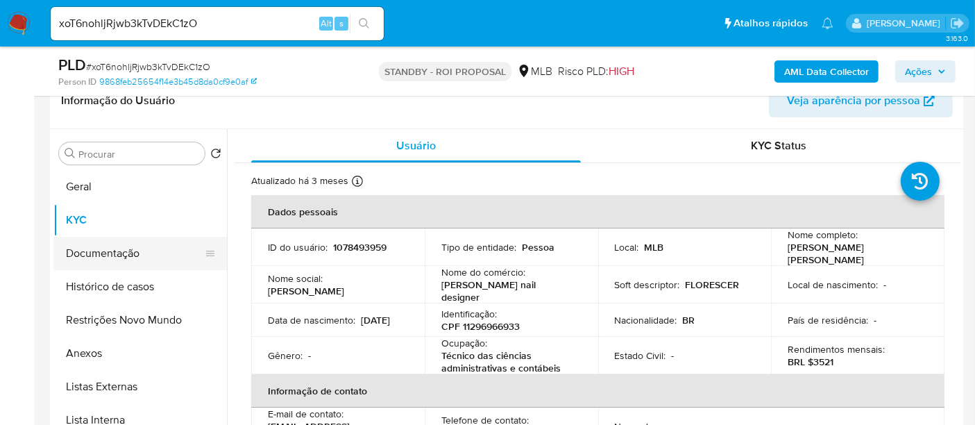
click at [108, 245] on button "Documentação" at bounding box center [134, 253] width 162 height 33
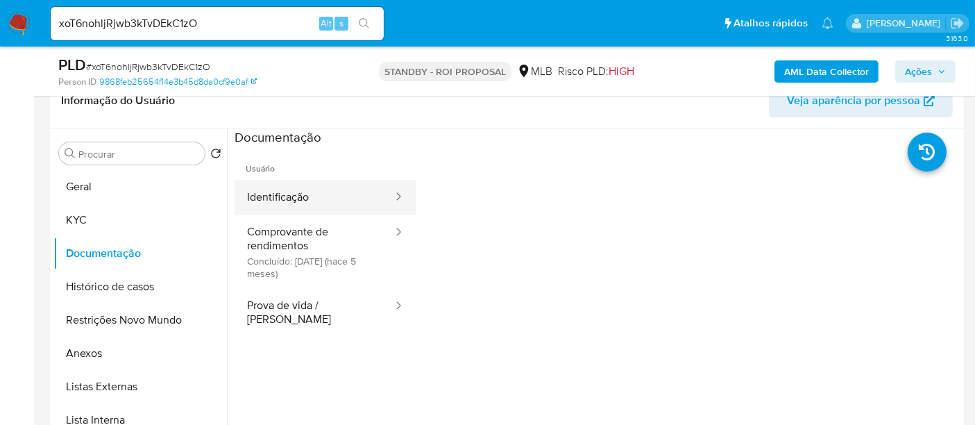
click at [329, 194] on button "Identificação" at bounding box center [314, 197] width 160 height 35
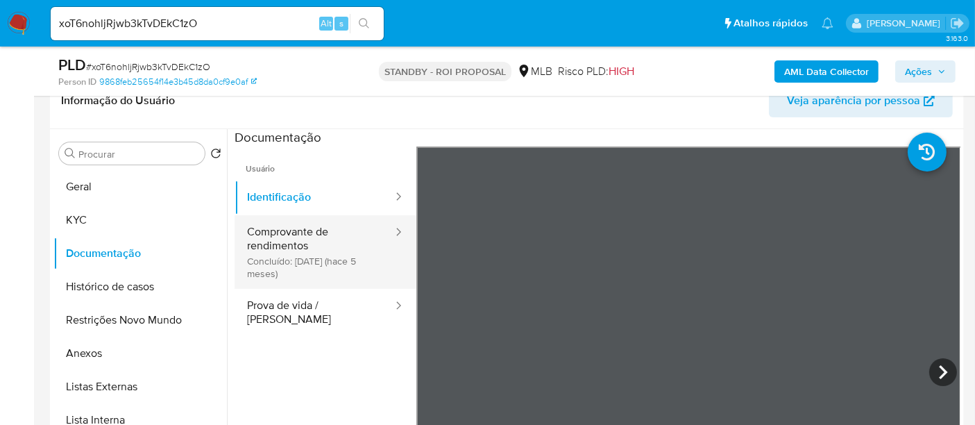
click at [255, 230] on button "Comprovante de rendimentos Concluído: [DATE] (hace 5 meses)" at bounding box center [314, 252] width 160 height 74
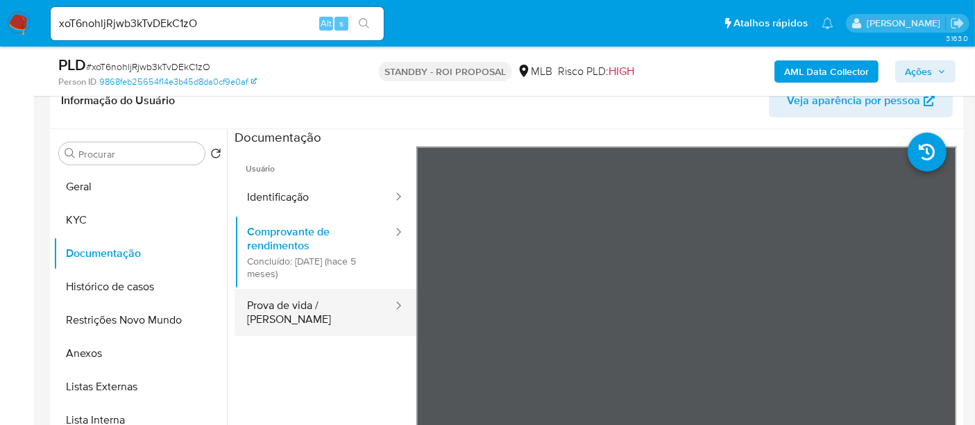
click at [283, 302] on button "Prova de vida / [PERSON_NAME]" at bounding box center [314, 312] width 160 height 47
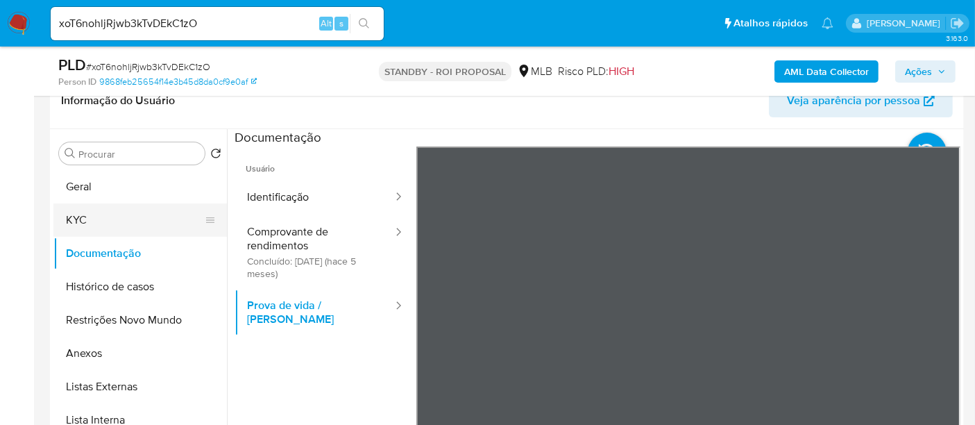
drag, startPoint x: 92, startPoint y: 221, endPoint x: 155, endPoint y: 229, distance: 63.7
click at [92, 221] on button "KYC" at bounding box center [134, 219] width 162 height 33
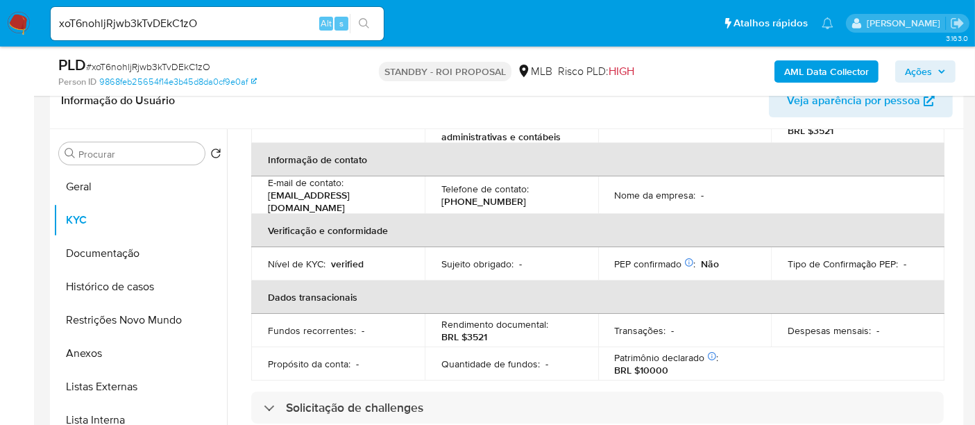
scroll to position [0, 0]
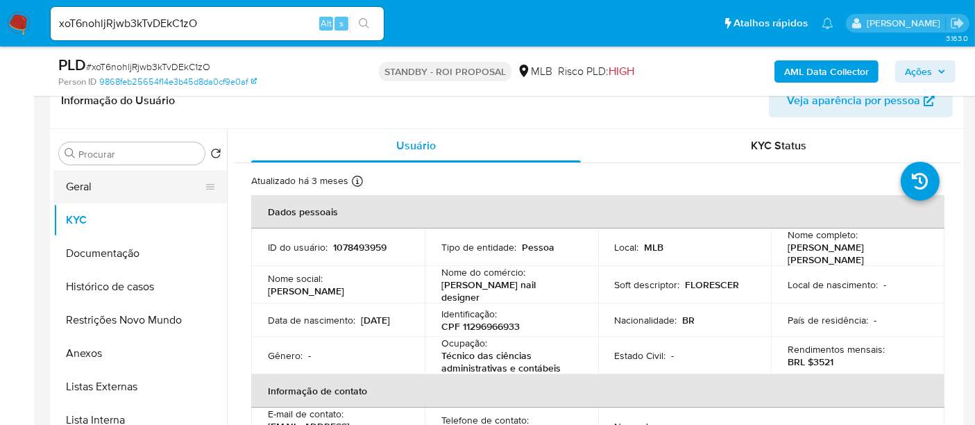
click at [96, 183] on button "Geral" at bounding box center [134, 186] width 162 height 33
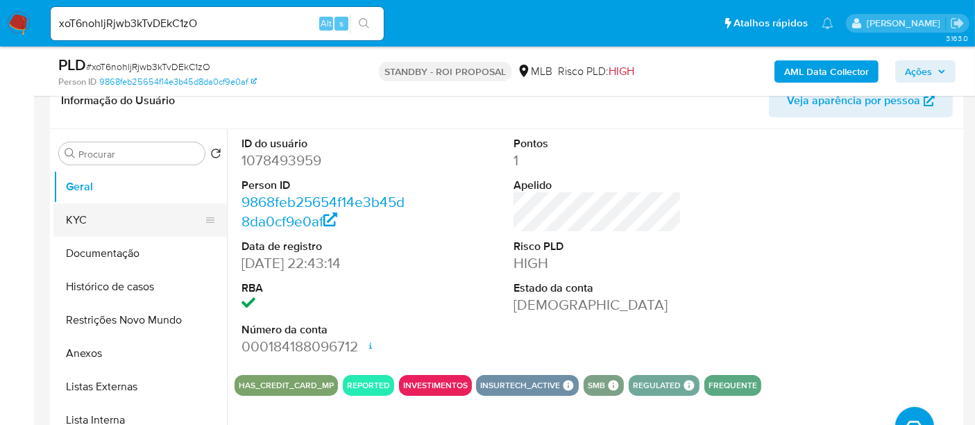
click at [85, 209] on button "KYC" at bounding box center [134, 219] width 162 height 33
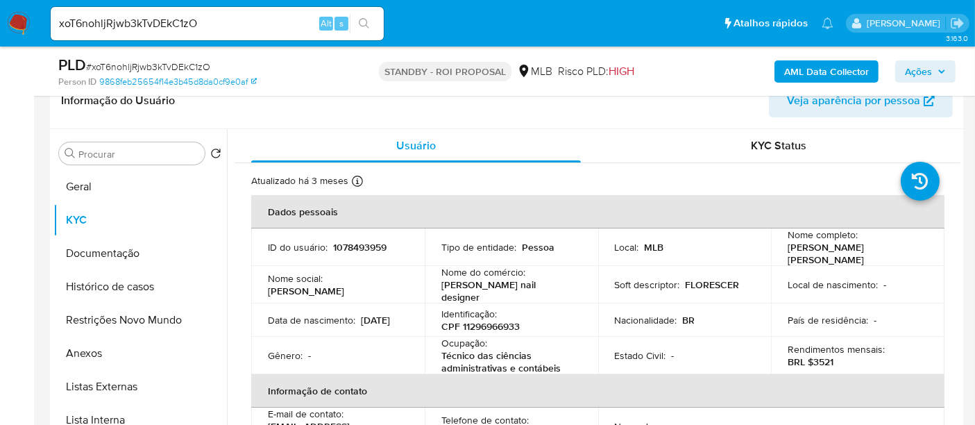
click at [248, 33] on div "xoT6nohljRjwb3kTvDEkC1zO Alt s" at bounding box center [217, 23] width 333 height 33
drag, startPoint x: 228, startPoint y: 13, endPoint x: 0, endPoint y: 12, distance: 228.2
click at [0, 12] on nav "Pausado Ver notificaciones xoT6nohljRjwb3kTvDEkC1zO Alt s Atalhos rápidos Presi…" at bounding box center [487, 23] width 975 height 46
click at [359, 21] on icon "search-icon" at bounding box center [364, 23] width 11 height 11
click at [222, 20] on input "xoT6nohljRjwb3kTvDEkC1zO" at bounding box center [217, 24] width 333 height 18
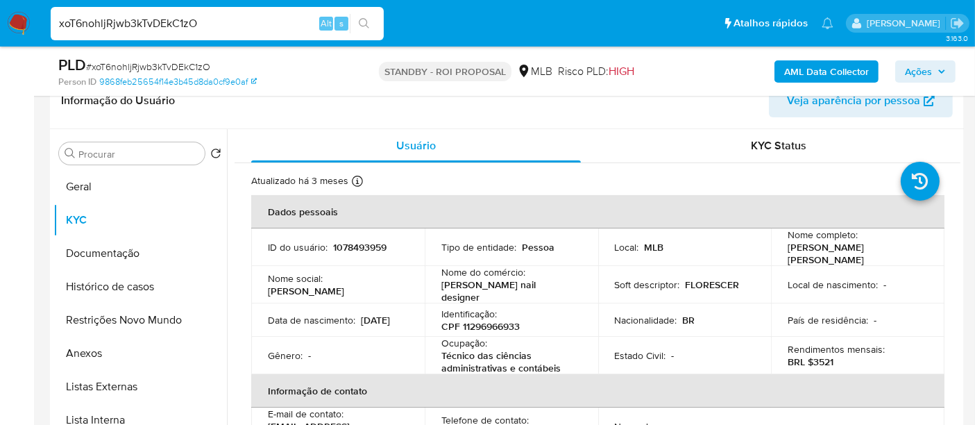
drag, startPoint x: 222, startPoint y: 20, endPoint x: 0, endPoint y: 13, distance: 222.1
click at [0, 13] on nav "Pausado Ver notificaciones xoT6nohljRjwb3kTvDEkC1zO Alt s Atalhos rápidos Presi…" at bounding box center [487, 23] width 975 height 46
paste input "0ZN1GpYohlFAFMnV6PjPFmLj"
type input "0ZN1GpYohlFAFMnV6PjPFmLj"
click at [361, 16] on button "search-icon" at bounding box center [364, 23] width 28 height 19
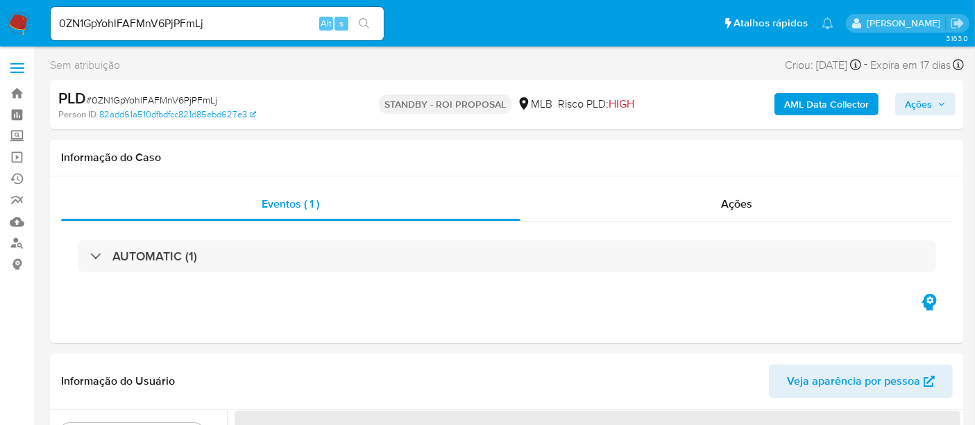
select select "10"
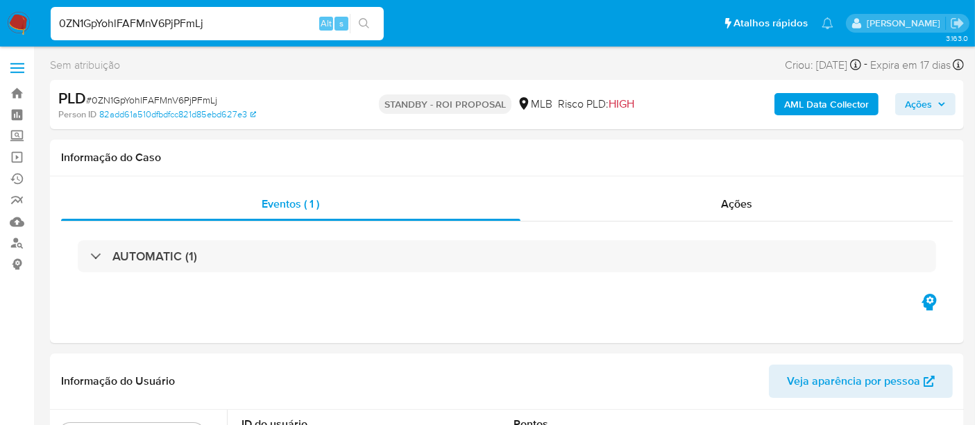
drag, startPoint x: 225, startPoint y: 19, endPoint x: 0, endPoint y: 11, distance: 224.9
click at [0, 11] on nav "Pausado Ver notificaciones 0ZN1GpYohlFAFMnV6PjPFmLj Alt s Atalhos rápidos Presi…" at bounding box center [487, 23] width 975 height 46
paste input "0ZN1GpYohlFAFMnV6PjPFmLj"
click at [364, 20] on icon "search-icon" at bounding box center [364, 23] width 11 height 11
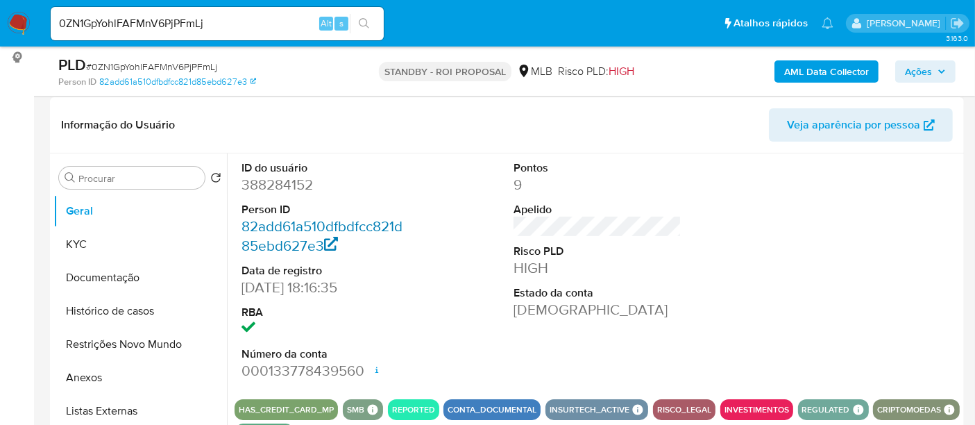
scroll to position [231, 0]
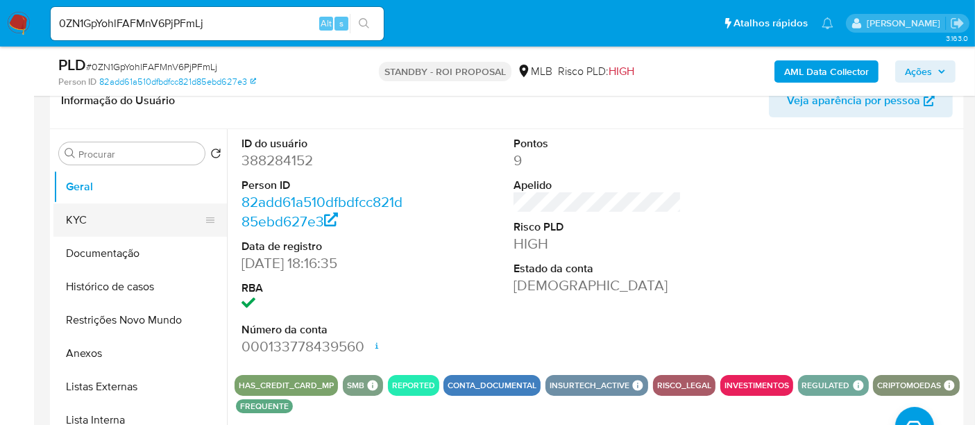
click at [81, 217] on button "KYC" at bounding box center [134, 219] width 162 height 33
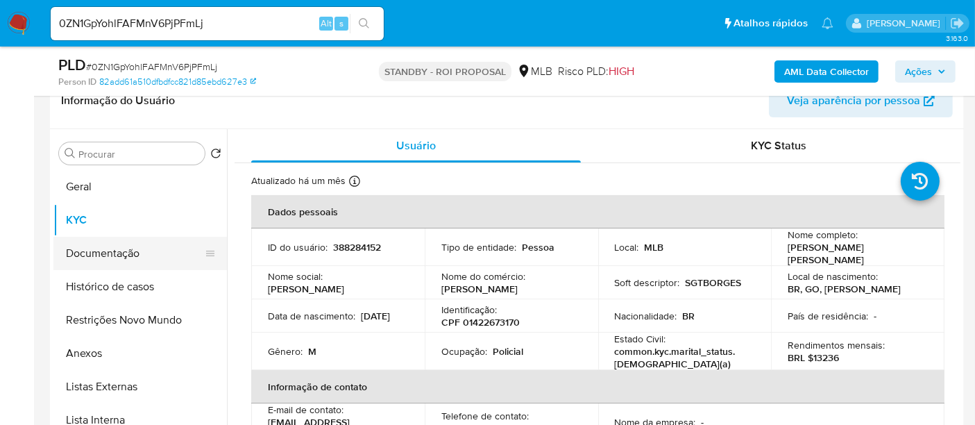
click at [114, 252] on button "Documentação" at bounding box center [134, 253] width 162 height 33
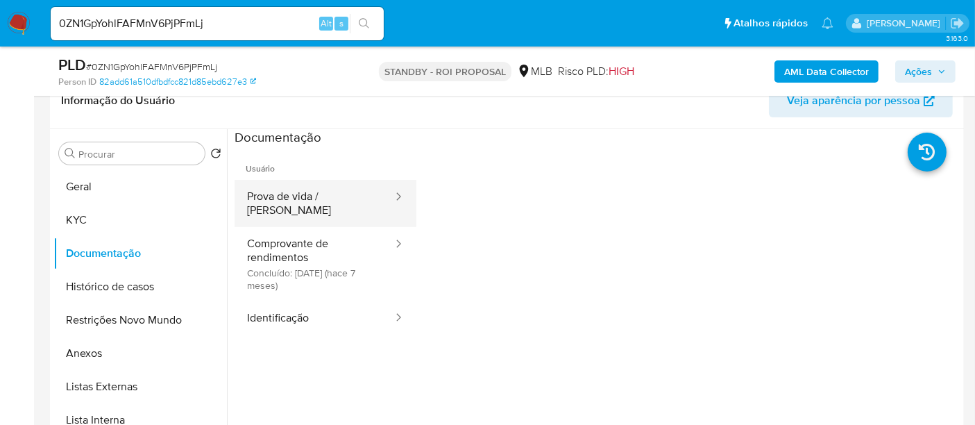
click at [334, 203] on button "Prova de vida / [PERSON_NAME]" at bounding box center [314, 203] width 160 height 47
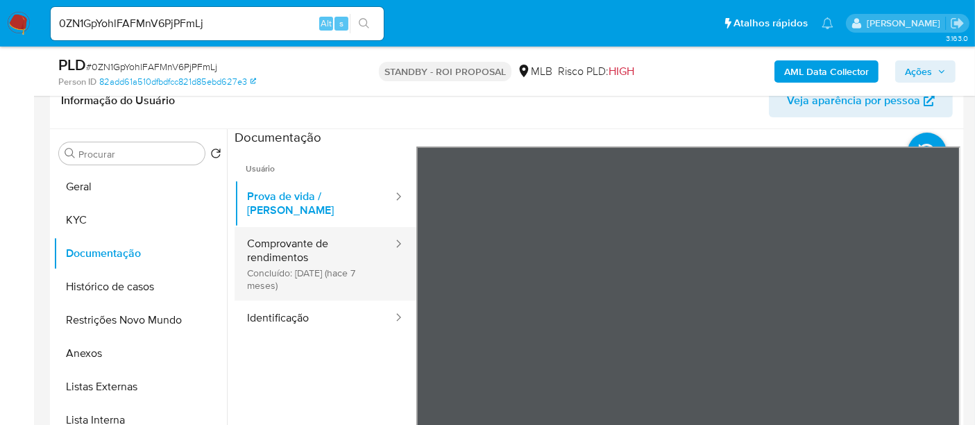
click at [311, 246] on button "Comprovante de rendimentos Concluído: [DATE] (hace 7 meses)" at bounding box center [314, 264] width 160 height 74
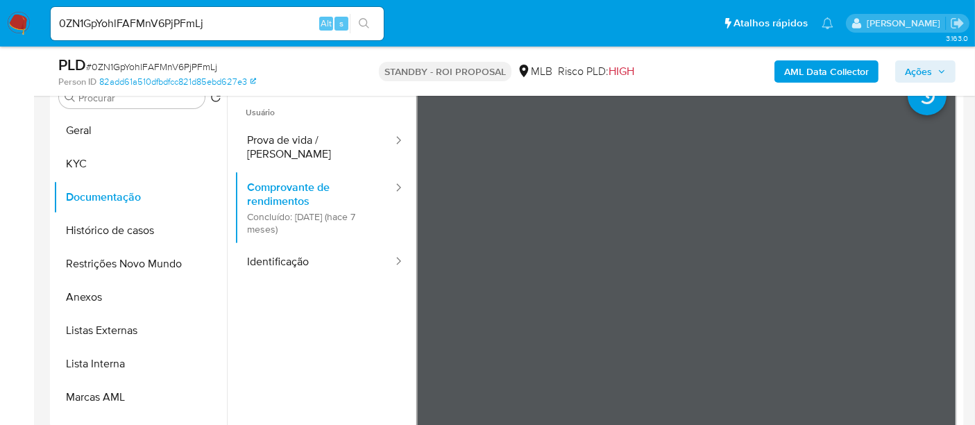
scroll to position [289, 0]
drag, startPoint x: 220, startPoint y: 14, endPoint x: 0, endPoint y: 12, distance: 219.9
click at [0, 12] on nav "Pausado Ver notificaciones 0ZN1GpYohlFAFMnV6PjPFmLj Alt s Atalhos rápidos Presi…" at bounding box center [487, 23] width 975 height 46
paste input "e0hpTKWlHJK3QENdlpwjM1WV"
type input "e0hpTKWlHJK3QENdlpwjM1WV"
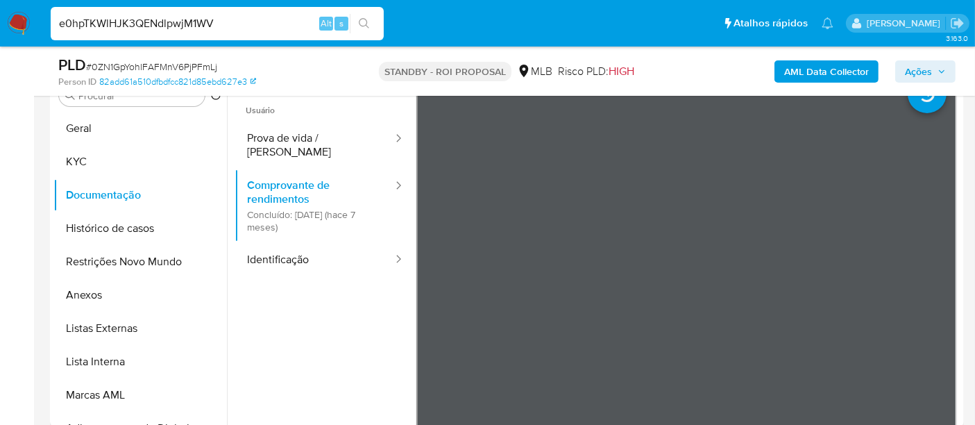
click at [368, 19] on icon "search-icon" at bounding box center [364, 23] width 11 height 11
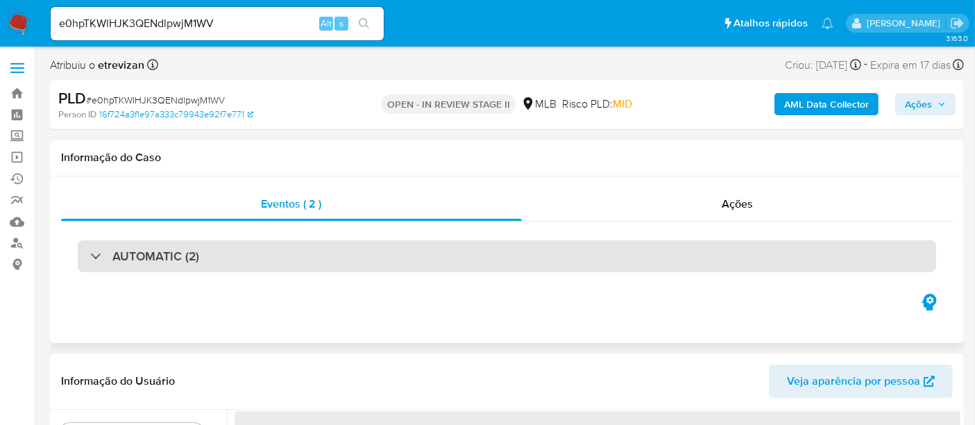
select select "10"
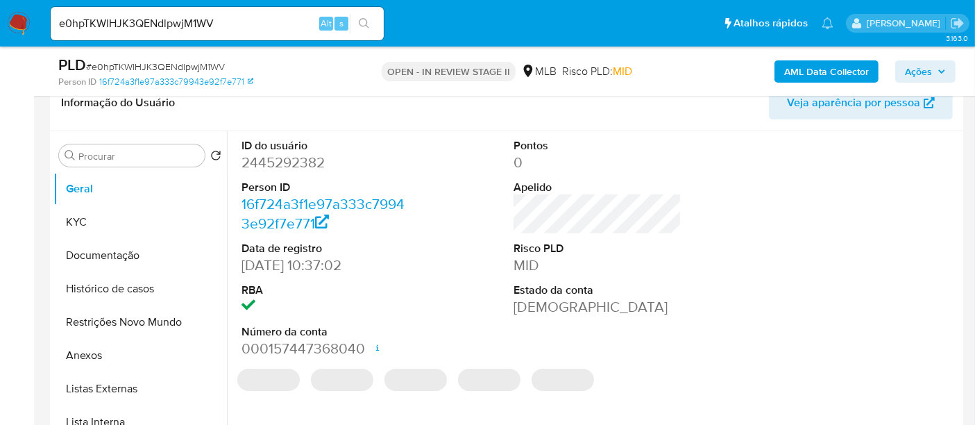
scroll to position [231, 0]
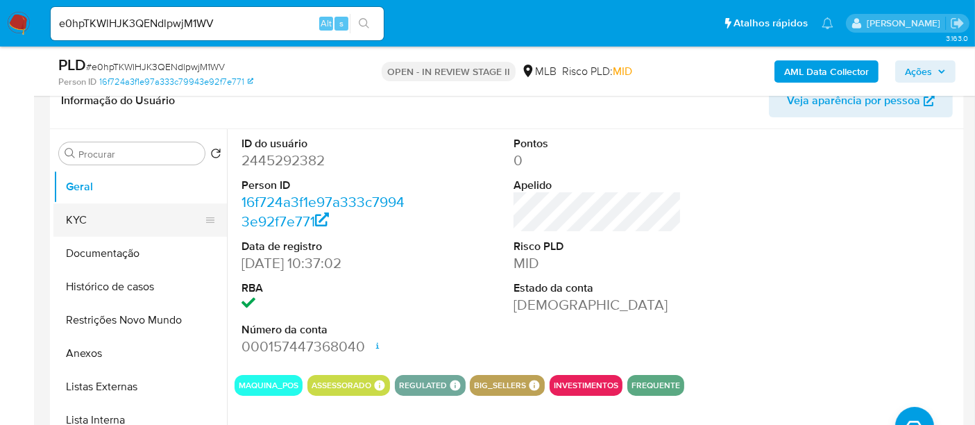
click at [92, 215] on button "KYC" at bounding box center [134, 219] width 162 height 33
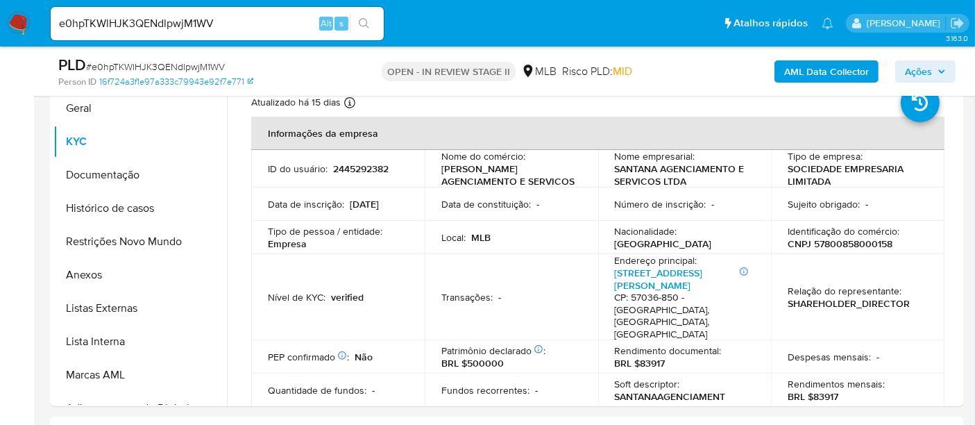
scroll to position [142, 0]
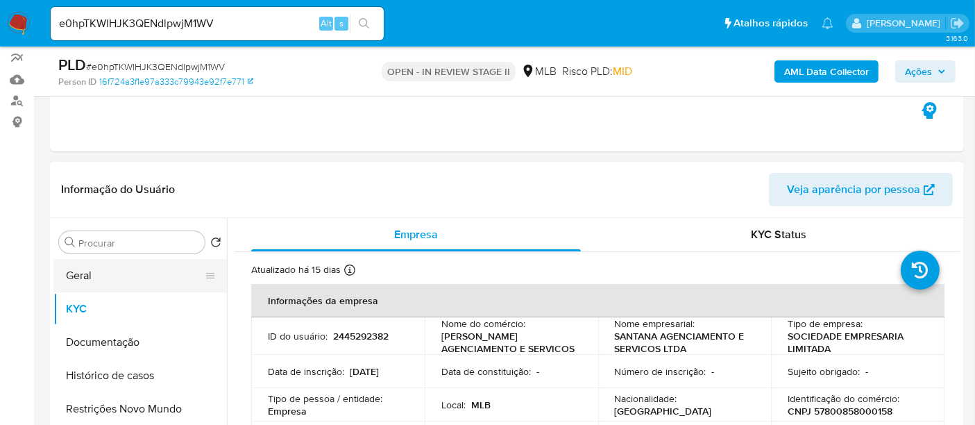
click at [90, 273] on button "Geral" at bounding box center [134, 275] width 162 height 33
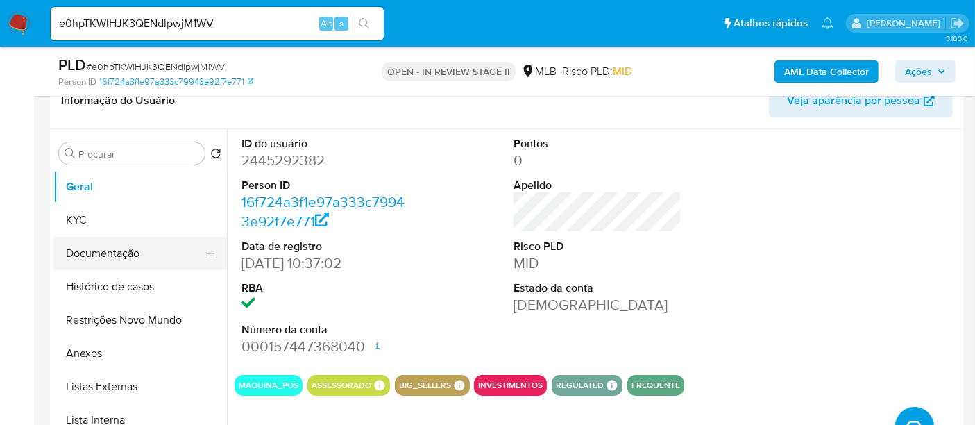
scroll to position [220, 0]
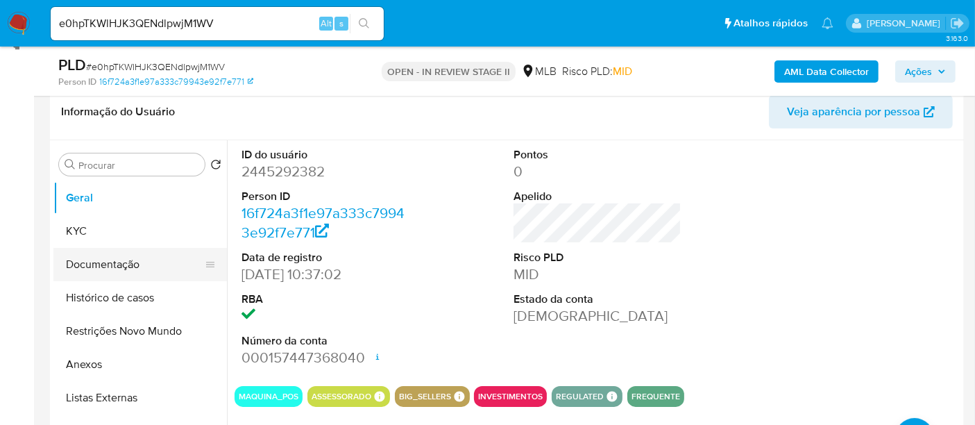
drag, startPoint x: 103, startPoint y: 264, endPoint x: 176, endPoint y: 264, distance: 72.8
click at [103, 264] on button "Documentação" at bounding box center [134, 264] width 162 height 33
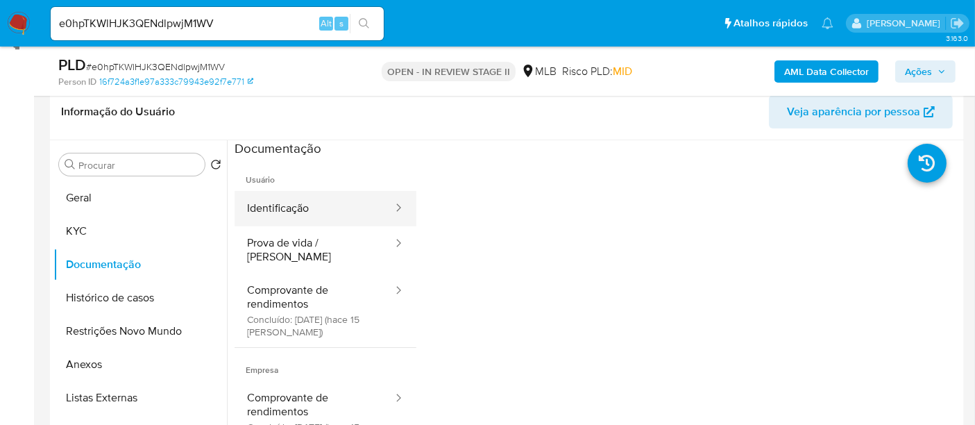
click at [316, 214] on button "Identificação" at bounding box center [314, 208] width 160 height 35
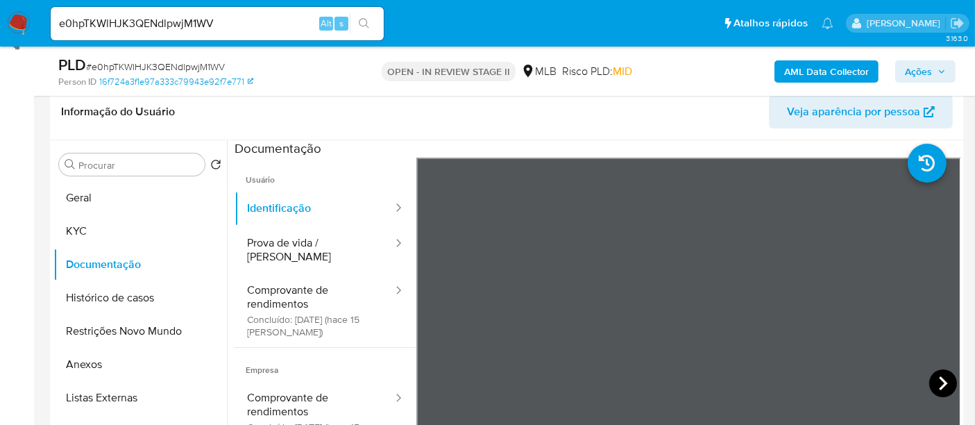
click at [932, 377] on icon at bounding box center [943, 383] width 28 height 28
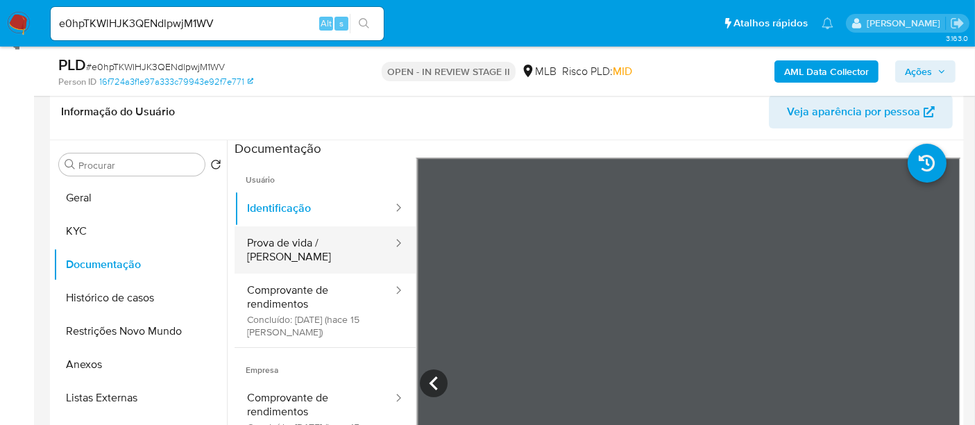
click at [279, 246] on button "Prova de vida / Selfie" at bounding box center [314, 249] width 160 height 47
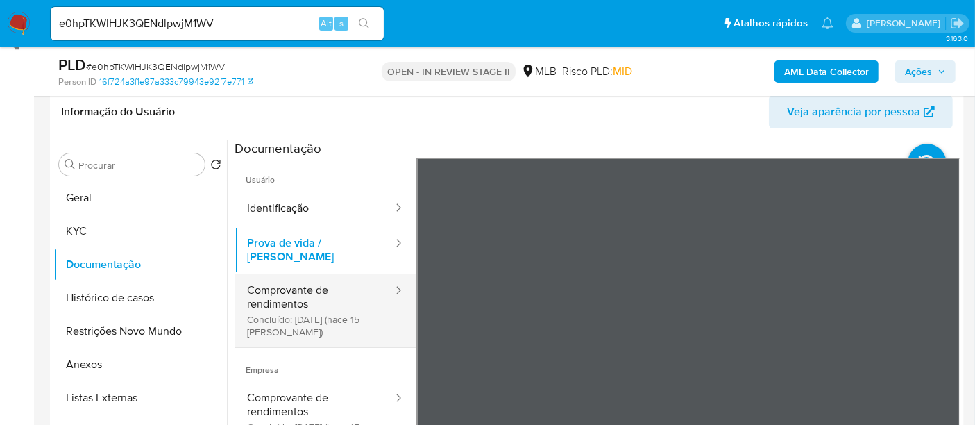
click at [294, 291] on button "Comprovante de rendimentos Concluído: 25/09/2025 (hace 15 días)" at bounding box center [314, 310] width 160 height 74
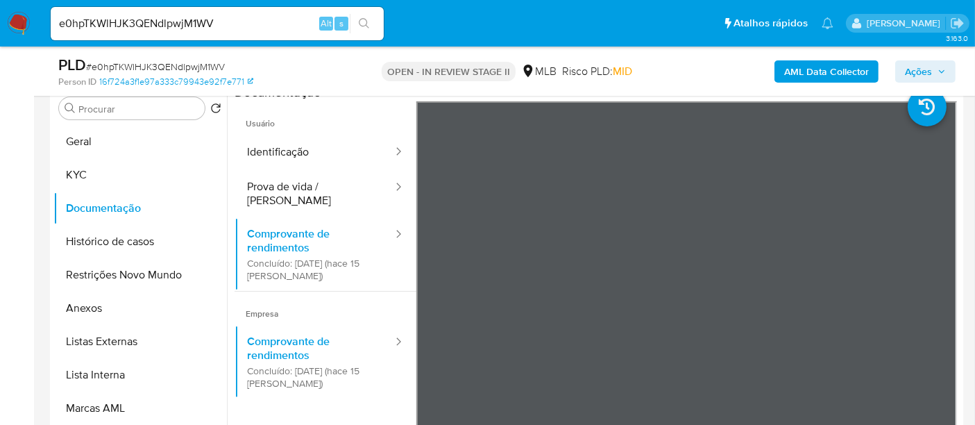
scroll to position [273, 0]
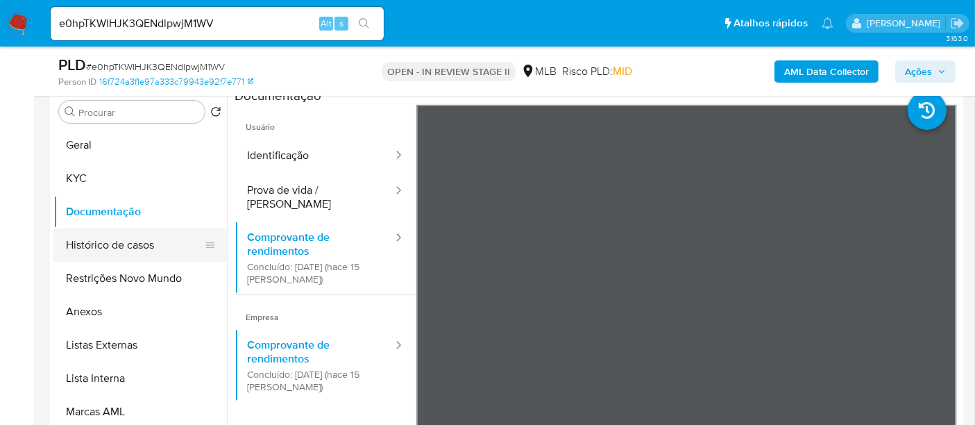
click at [114, 243] on button "Histórico de casos" at bounding box center [134, 244] width 162 height 33
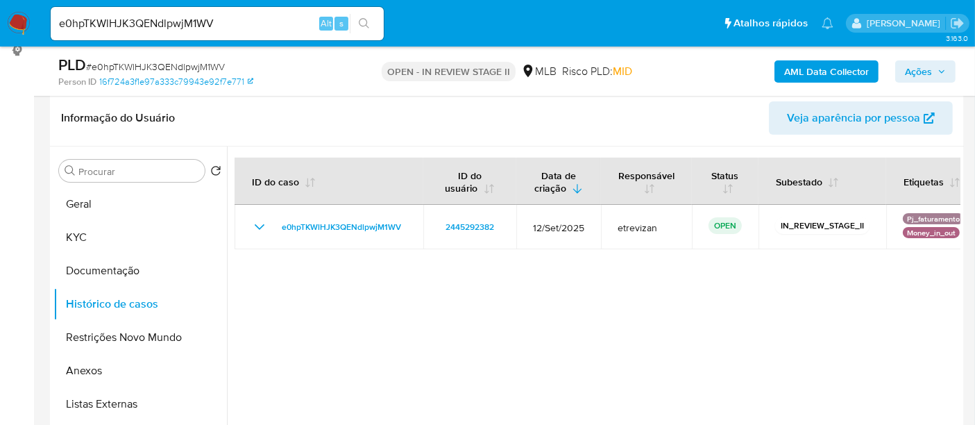
scroll to position [246, 0]
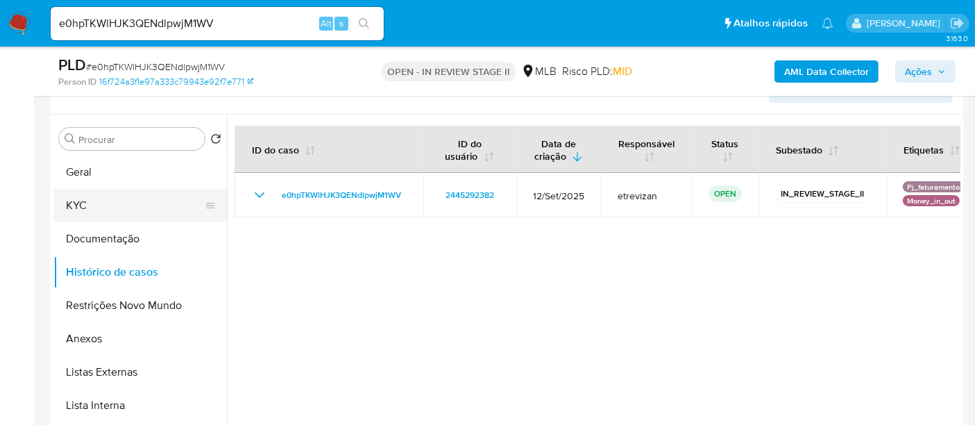
click at [76, 202] on button "KYC" at bounding box center [134, 205] width 162 height 33
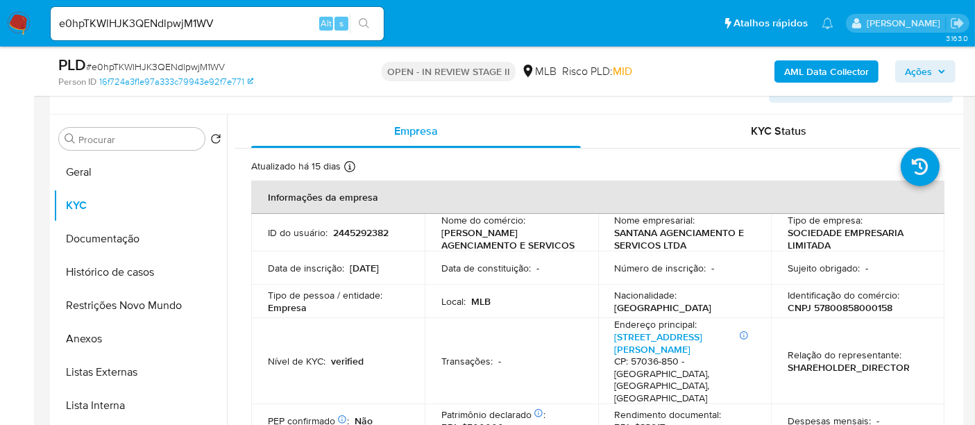
scroll to position [77, 0]
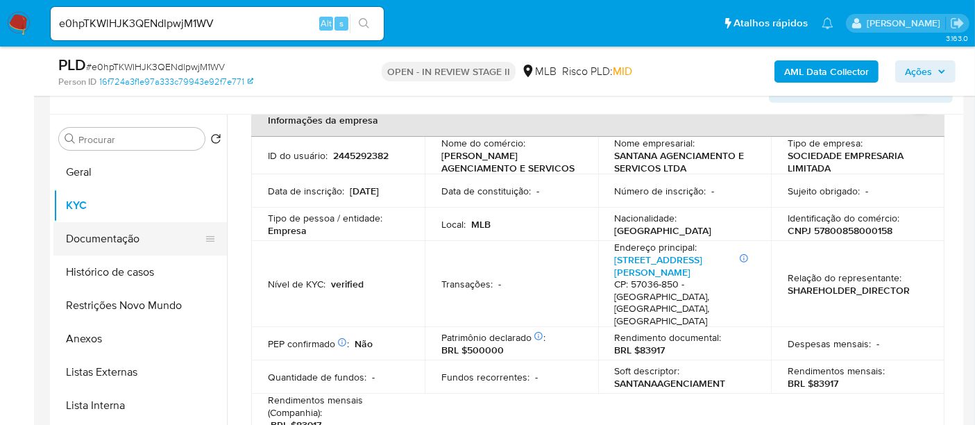
click at [105, 231] on button "Documentação" at bounding box center [134, 238] width 162 height 33
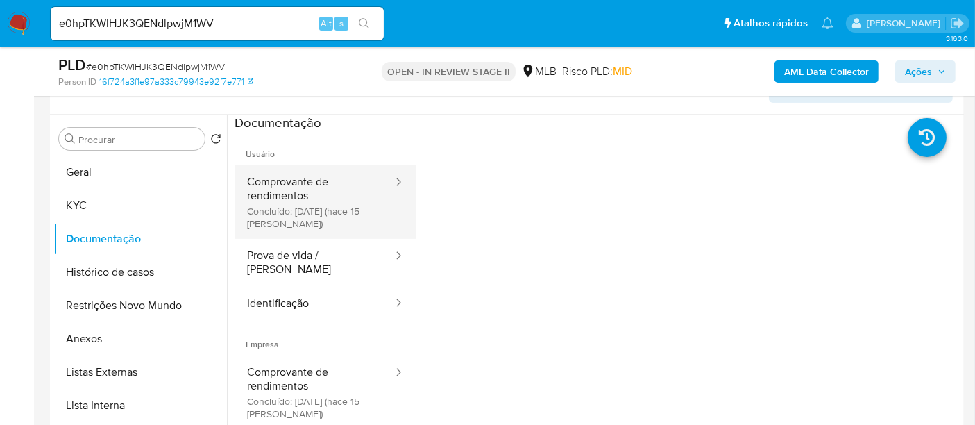
click at [297, 186] on button "Comprovante de rendimentos Concluído: 25/09/2025 (hace 15 días)" at bounding box center [314, 202] width 160 height 74
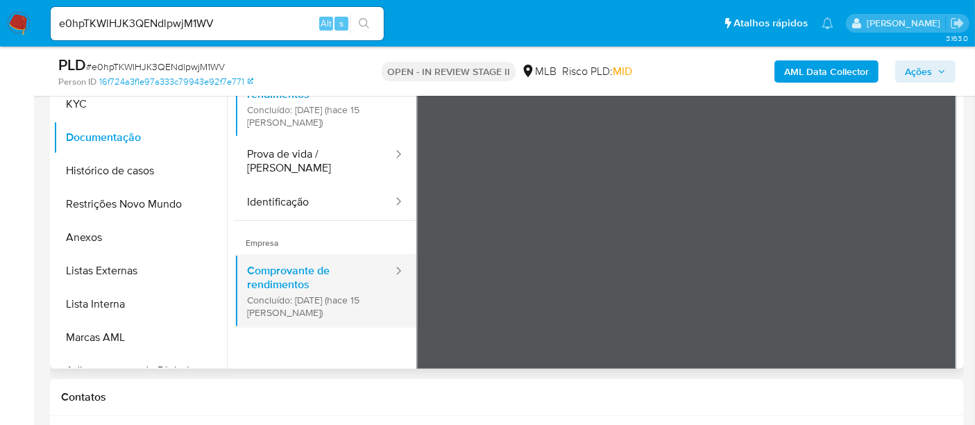
scroll to position [323, 0]
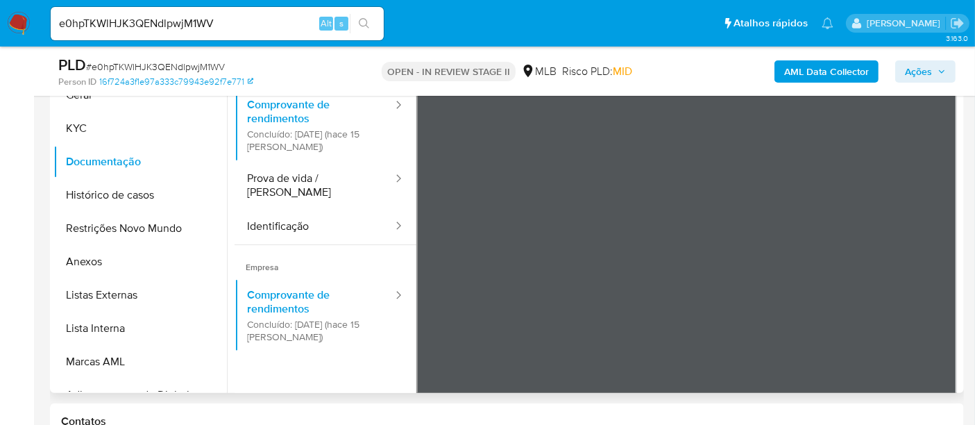
drag, startPoint x: 304, startPoint y: 214, endPoint x: 405, endPoint y: 223, distance: 101.6
click at [304, 214] on button "Identificação" at bounding box center [314, 226] width 160 height 35
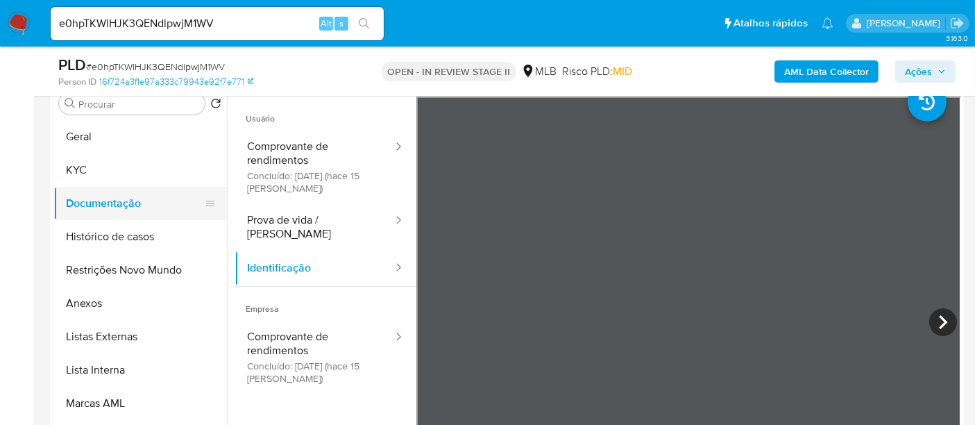
scroll to position [246, 0]
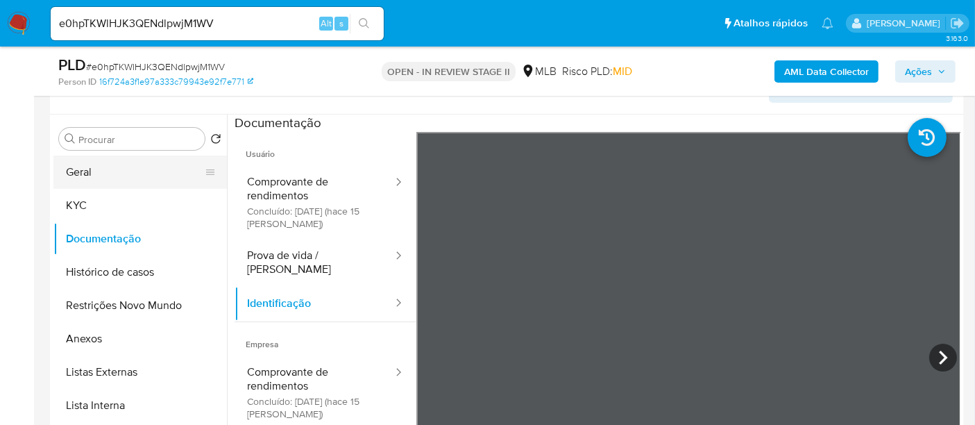
click at [98, 165] on button "Geral" at bounding box center [134, 171] width 162 height 33
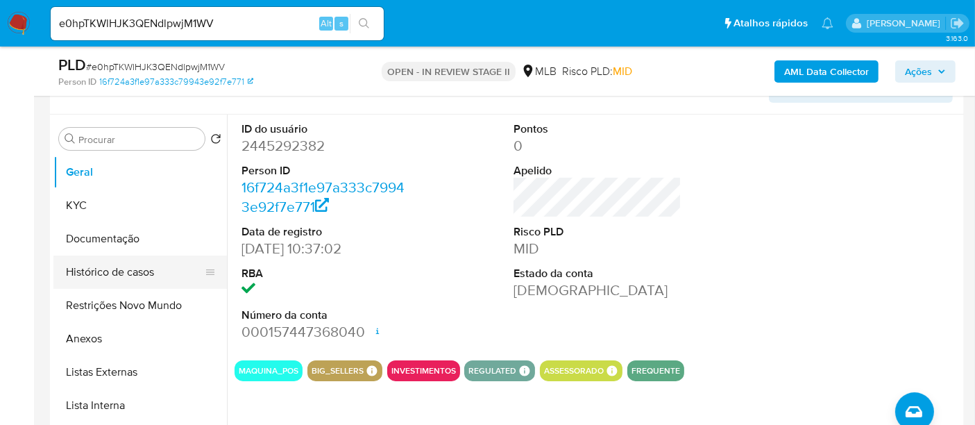
drag, startPoint x: 107, startPoint y: 273, endPoint x: 143, endPoint y: 273, distance: 36.1
click at [107, 273] on button "Histórico de casos" at bounding box center [134, 271] width 162 height 33
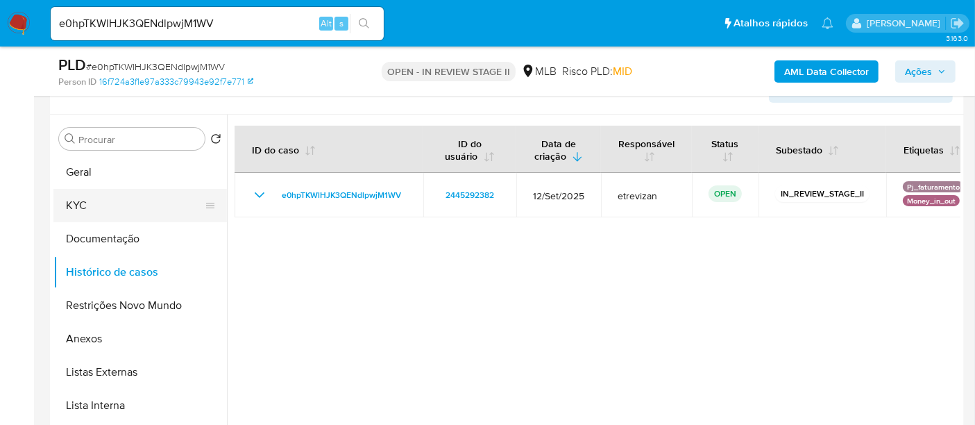
click at [73, 211] on button "KYC" at bounding box center [134, 205] width 162 height 33
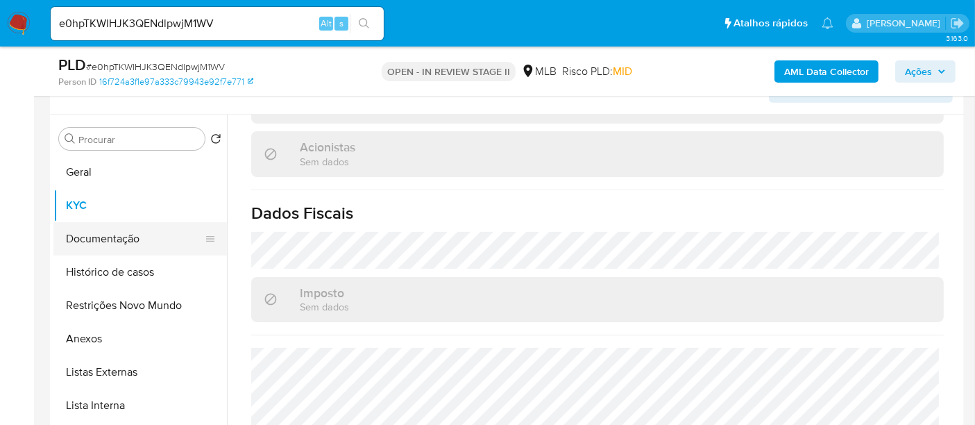
scroll to position [908, 0]
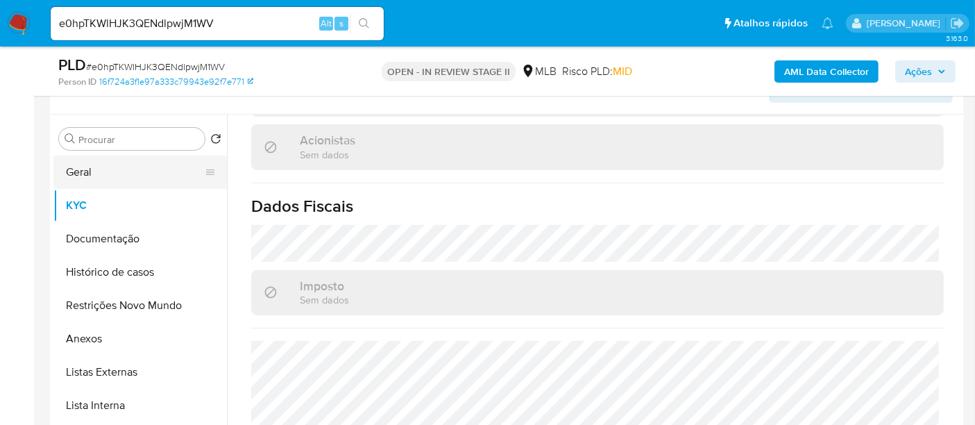
click at [83, 171] on button "Geral" at bounding box center [134, 171] width 162 height 33
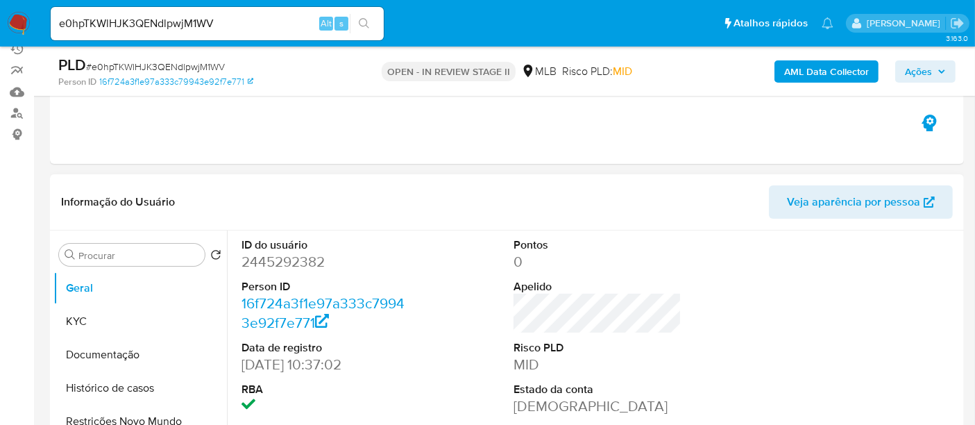
scroll to position [154, 0]
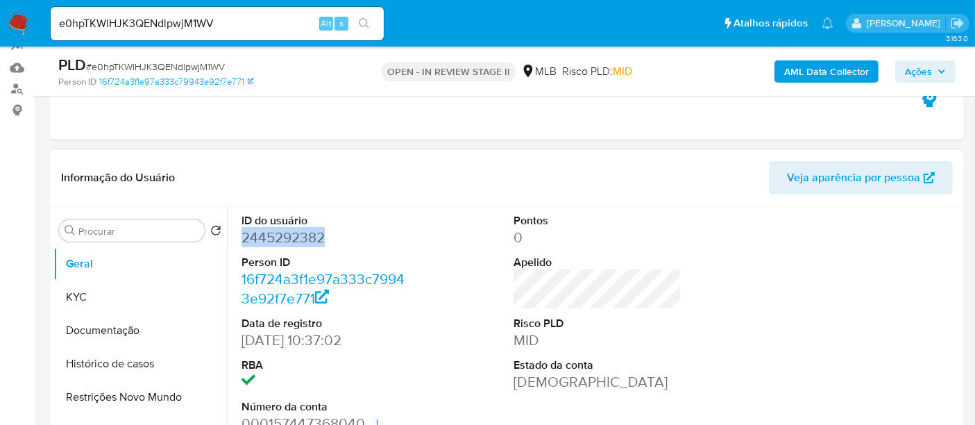
drag, startPoint x: 243, startPoint y: 239, endPoint x: 325, endPoint y: 237, distance: 82.6
click at [325, 237] on dd "2445292382" at bounding box center [325, 237] width 168 height 19
copy dd "2445292382"
drag, startPoint x: 236, startPoint y: 28, endPoint x: 0, endPoint y: 31, distance: 235.9
click at [0, 31] on nav "Pausado Ver notificaciones e0hpTKWlHJK3QENdlpwjM1WV Alt s Atalhos rápidos Presi…" at bounding box center [487, 23] width 975 height 46
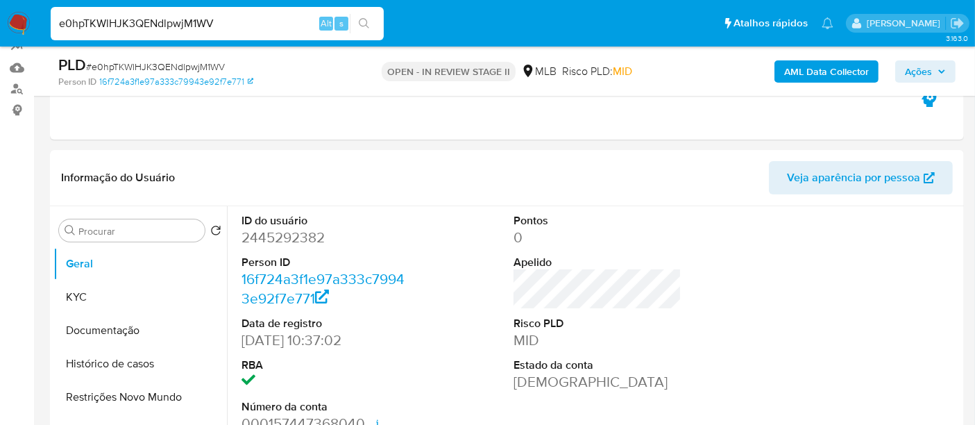
paste input "R4VKHxgFKy9iWx1qaUB2ZnPy"
type input "R4VKHxgFKy9iWx1qaUB2ZnPy"
click at [362, 17] on button "search-icon" at bounding box center [364, 23] width 28 height 19
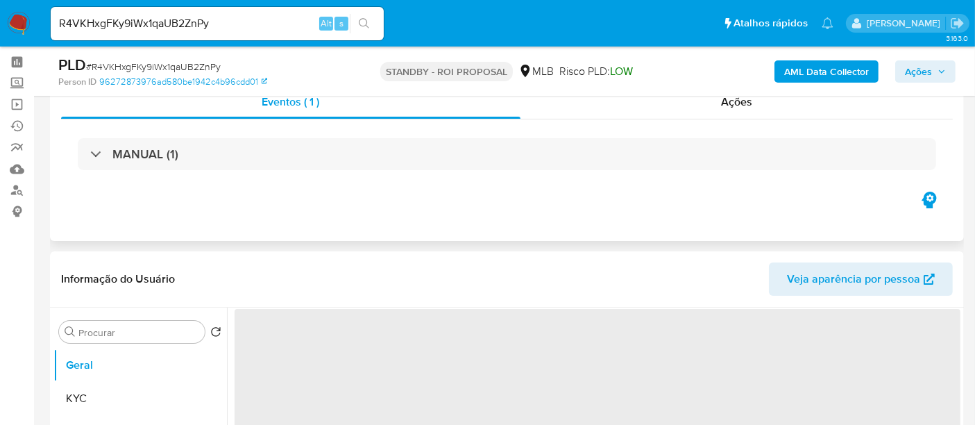
scroll to position [77, 0]
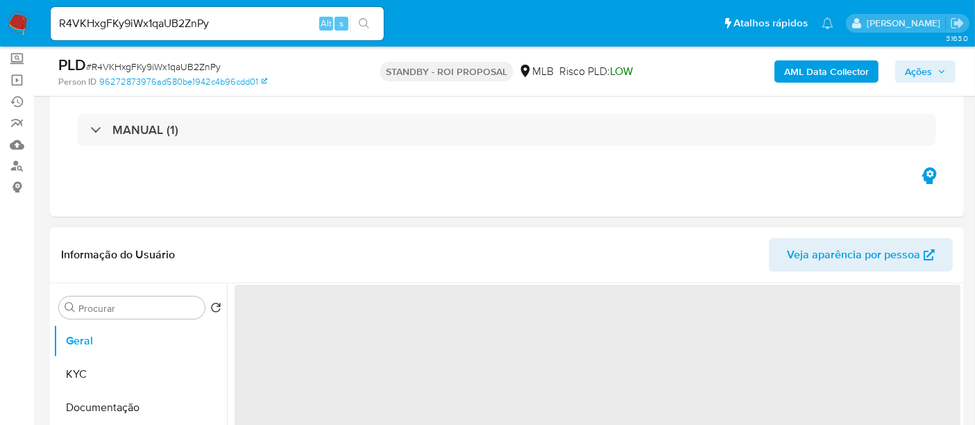
select select "10"
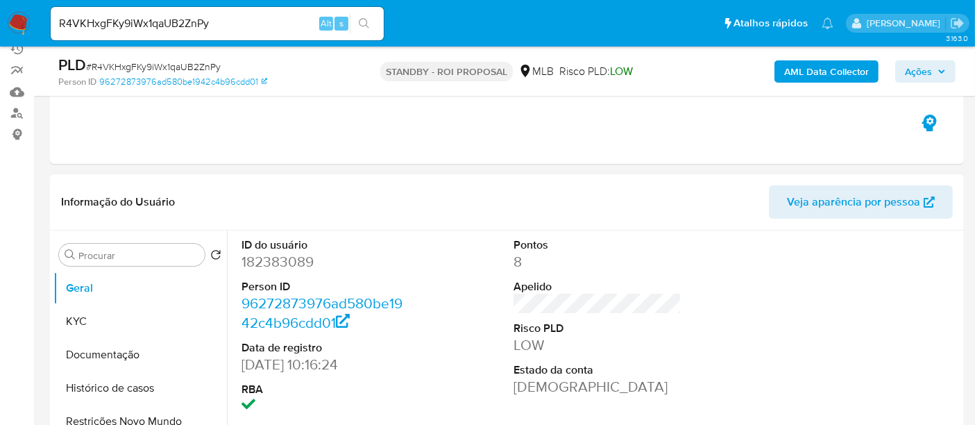
scroll to position [154, 0]
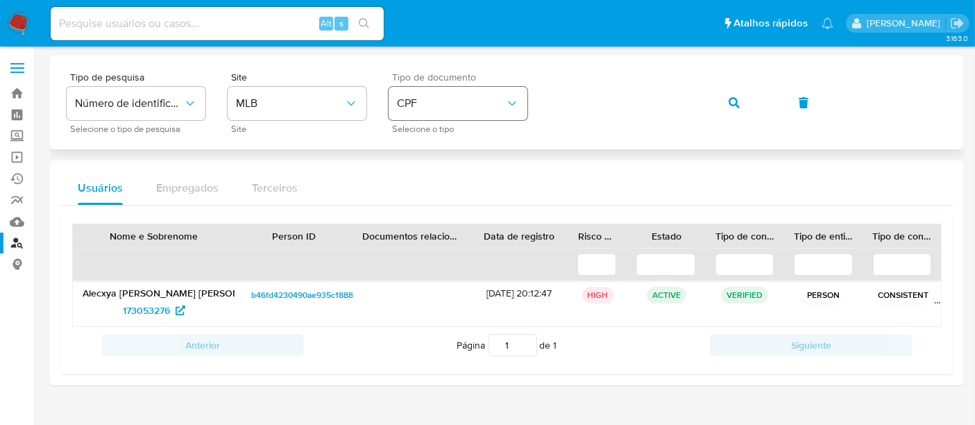
drag, startPoint x: 517, startPoint y: 98, endPoint x: 509, endPoint y: 108, distance: 12.9
click at [516, 98] on icon "identificationType" at bounding box center [512, 103] width 14 height 14
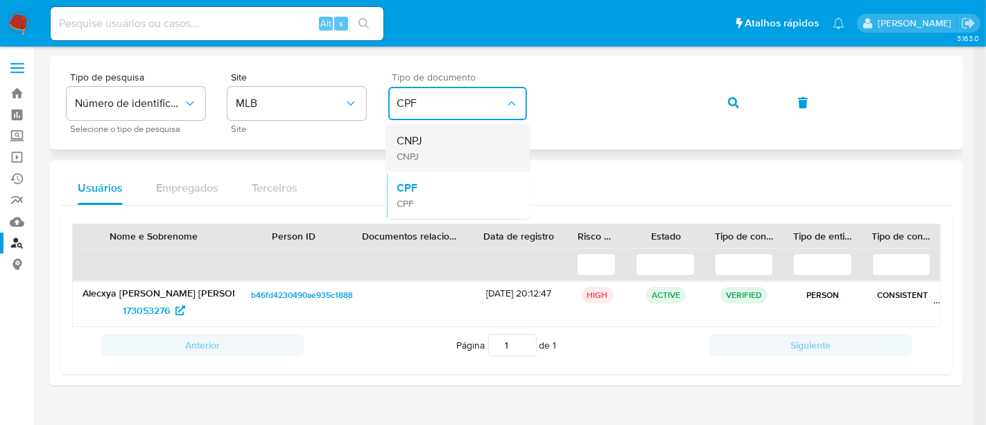
click at [423, 155] on div "CNPJ CNPJ" at bounding box center [454, 147] width 114 height 47
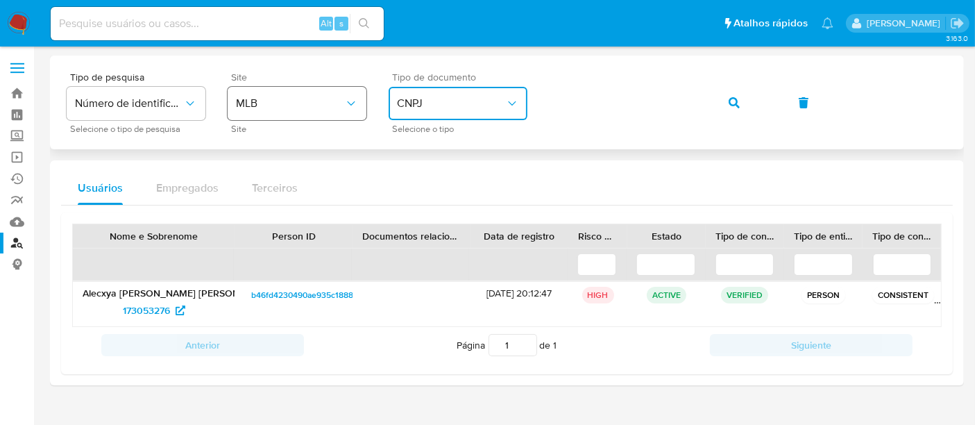
click at [232, 95] on div "Tipo de pesquisa Número de identificação Selecione o tipo de pesquisa Site MLB …" at bounding box center [507, 102] width 880 height 60
click at [728, 104] on icon "button" at bounding box center [733, 102] width 11 height 11
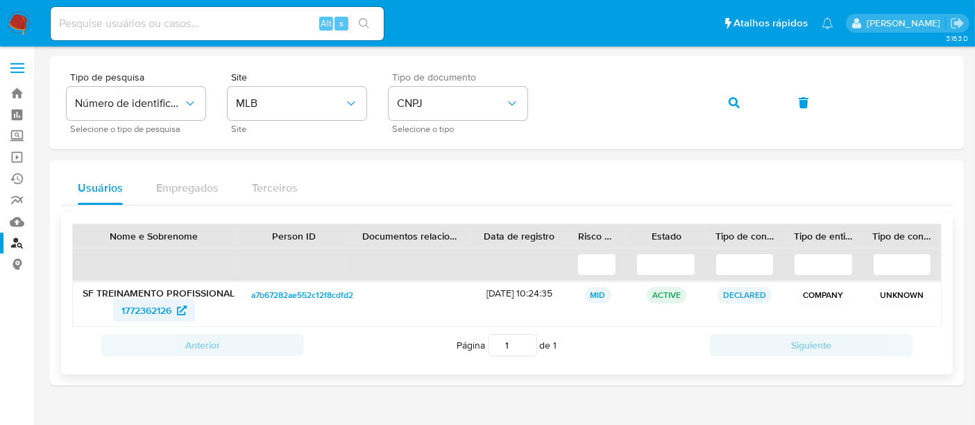
click at [164, 305] on span "1772362126" at bounding box center [146, 310] width 50 height 22
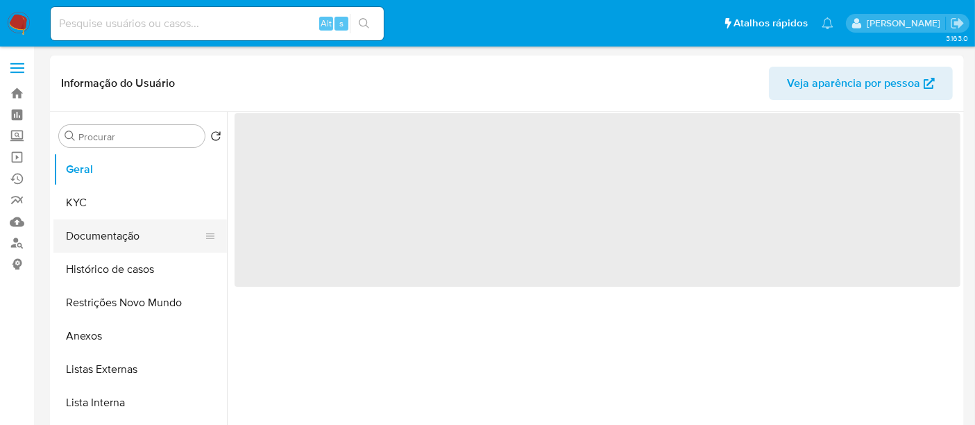
select select "10"
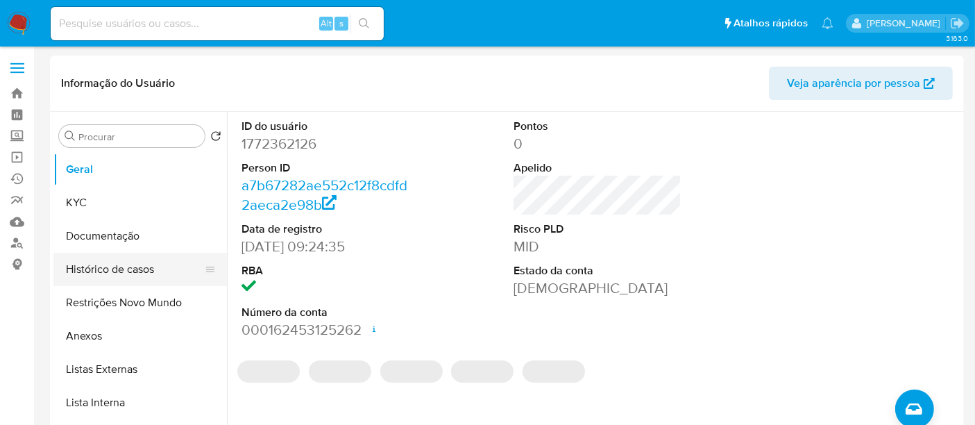
click at [113, 270] on button "Histórico de casos" at bounding box center [134, 268] width 162 height 33
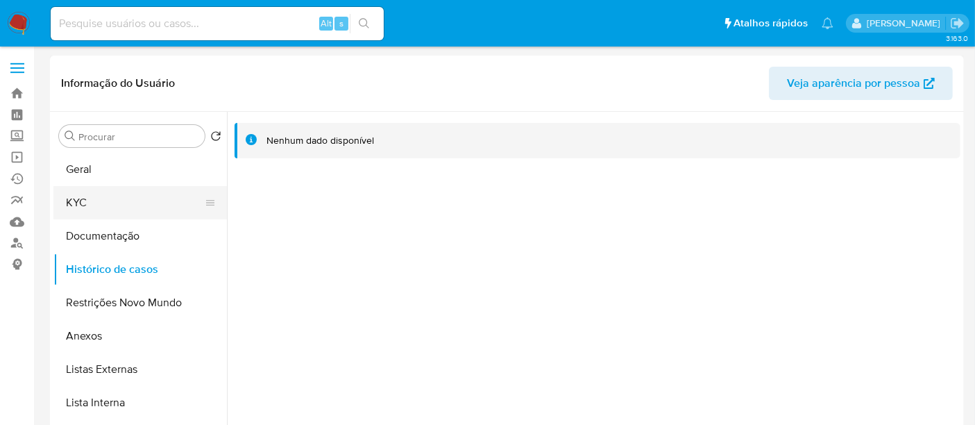
click at [91, 203] on button "KYC" at bounding box center [134, 202] width 162 height 33
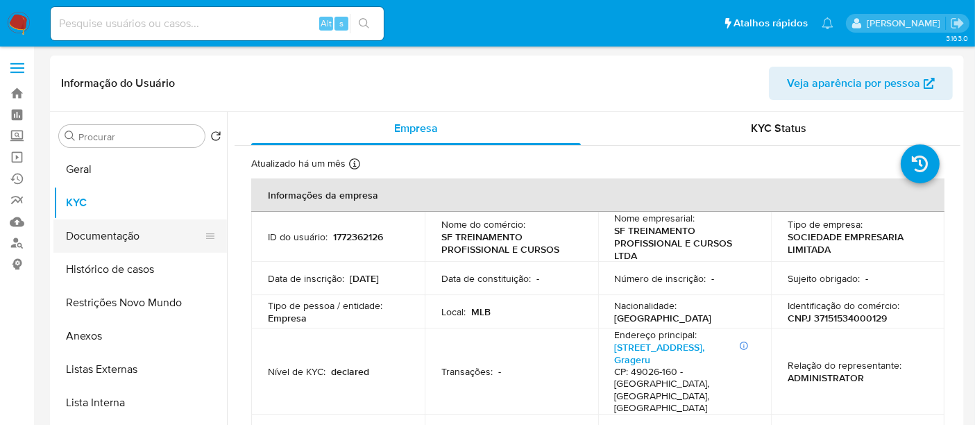
click at [124, 232] on button "Documentação" at bounding box center [134, 235] width 162 height 33
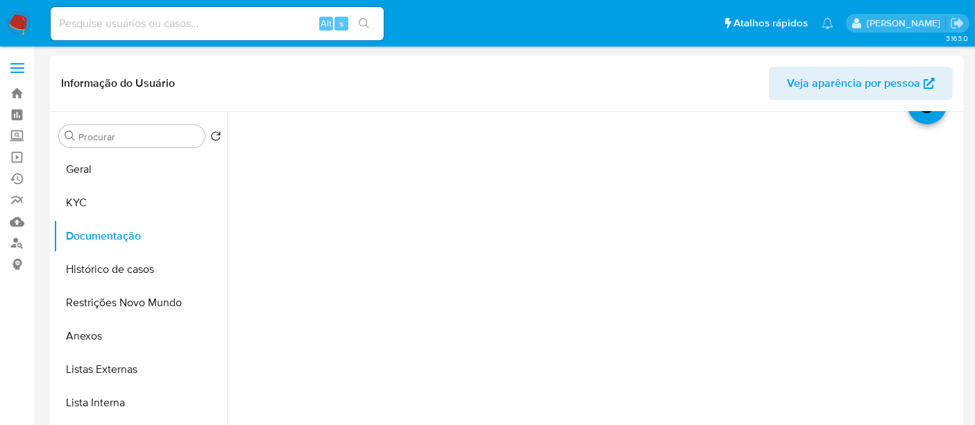
scroll to position [77, 0]
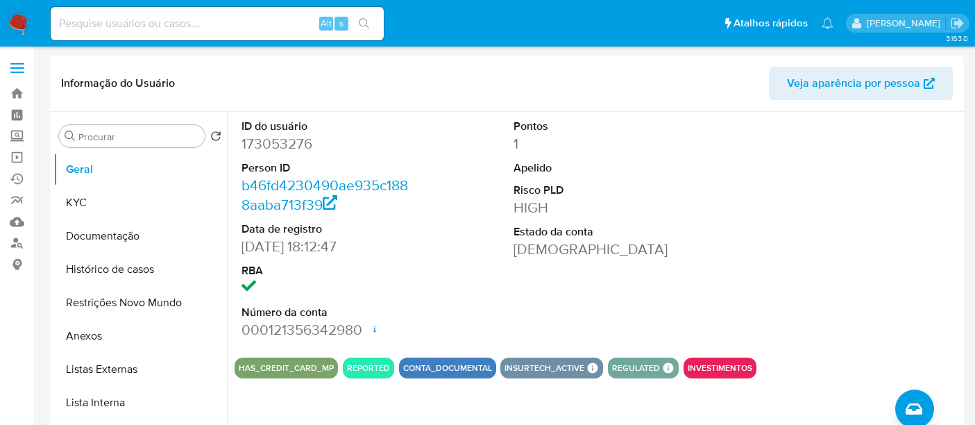
select select "10"
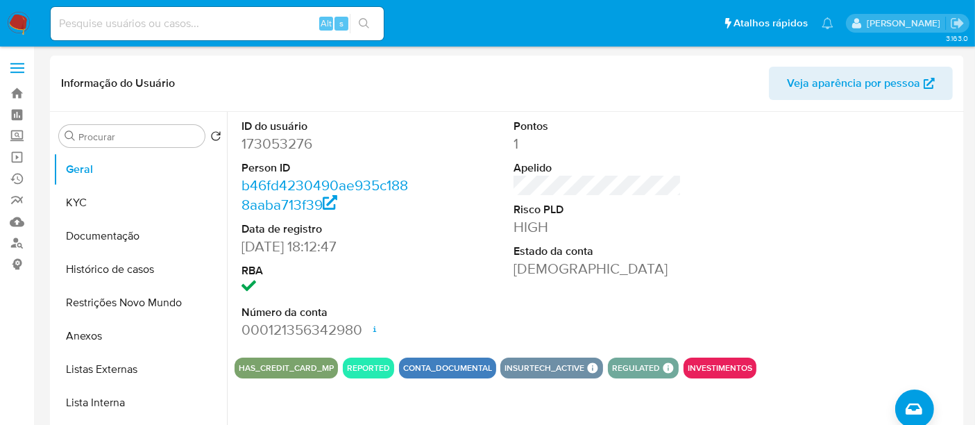
drag, startPoint x: 24, startPoint y: 15, endPoint x: 31, endPoint y: 19, distance: 9.0
click at [24, 15] on img at bounding box center [19, 24] width 24 height 24
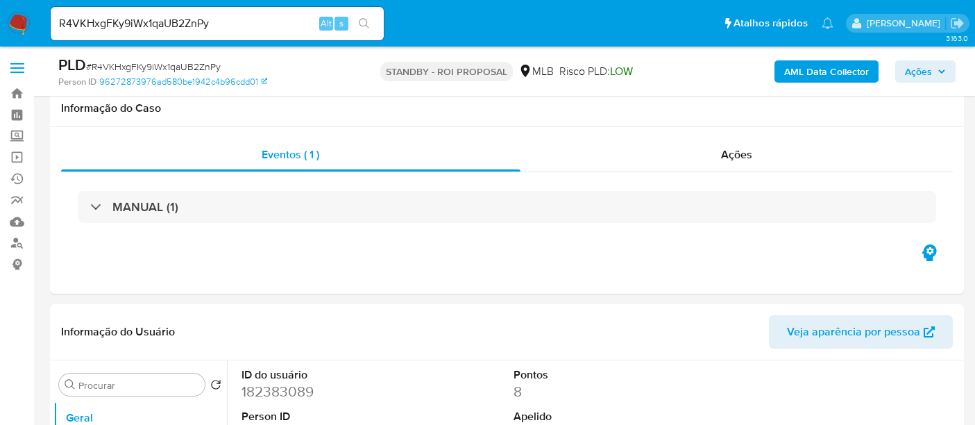
select select "10"
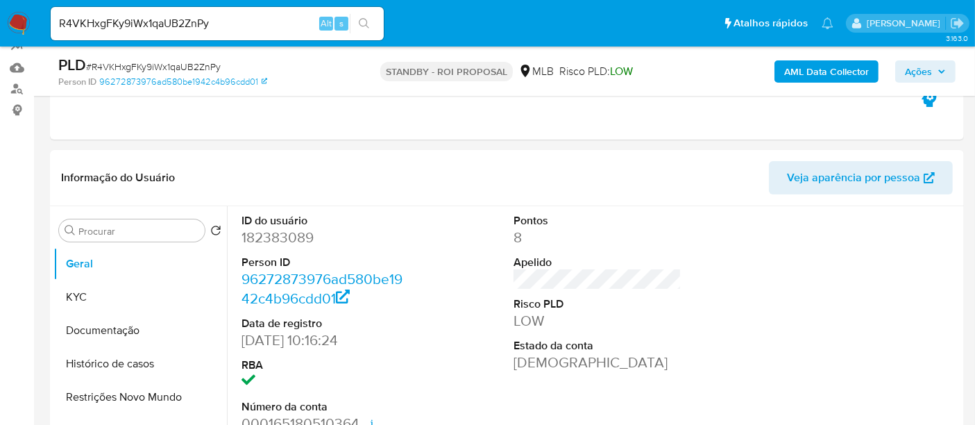
scroll to position [154, 0]
drag, startPoint x: 232, startPoint y: 24, endPoint x: 0, endPoint y: -7, distance: 233.8
click at [362, 21] on icon "search-icon" at bounding box center [364, 23] width 11 height 11
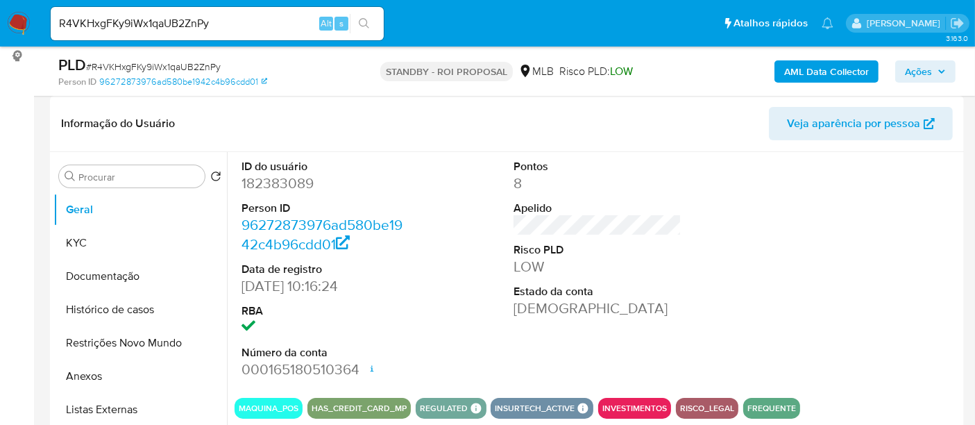
scroll to position [231, 0]
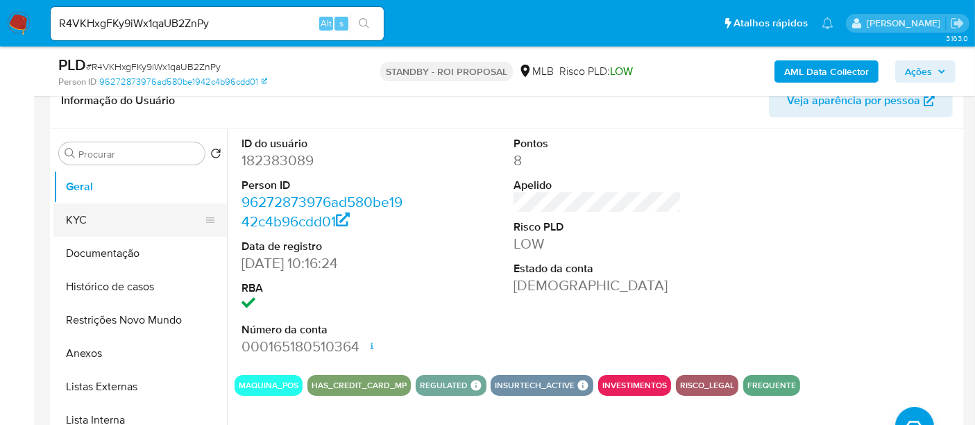
click at [97, 221] on button "KYC" at bounding box center [134, 219] width 162 height 33
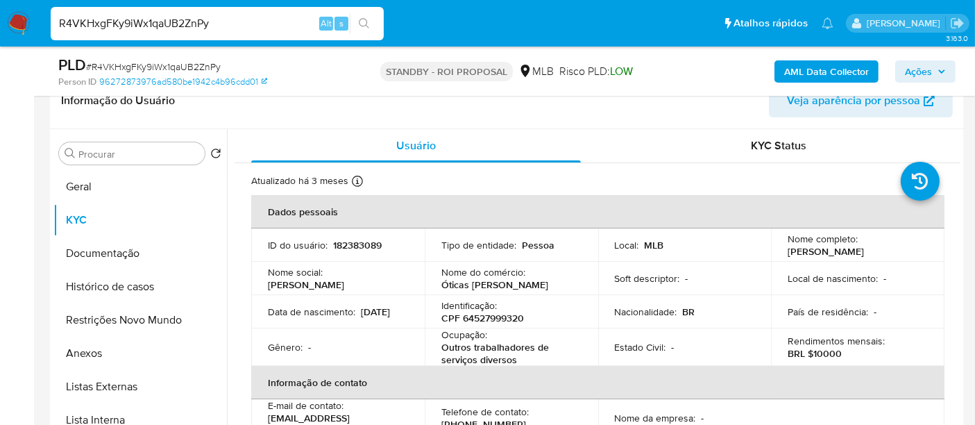
drag, startPoint x: 231, startPoint y: 26, endPoint x: 0, endPoint y: -18, distance: 235.2
paste input "CuzEBtF7S3hkwGqZc5PVdvTG"
type input "CuzEBtF7S3hkwGqZc5PVdvTG"
click at [362, 21] on icon "search-icon" at bounding box center [364, 23] width 11 height 11
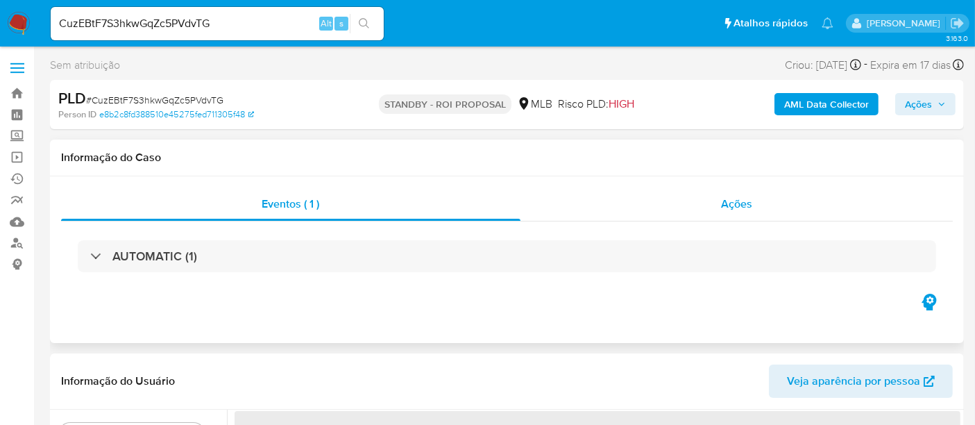
select select "10"
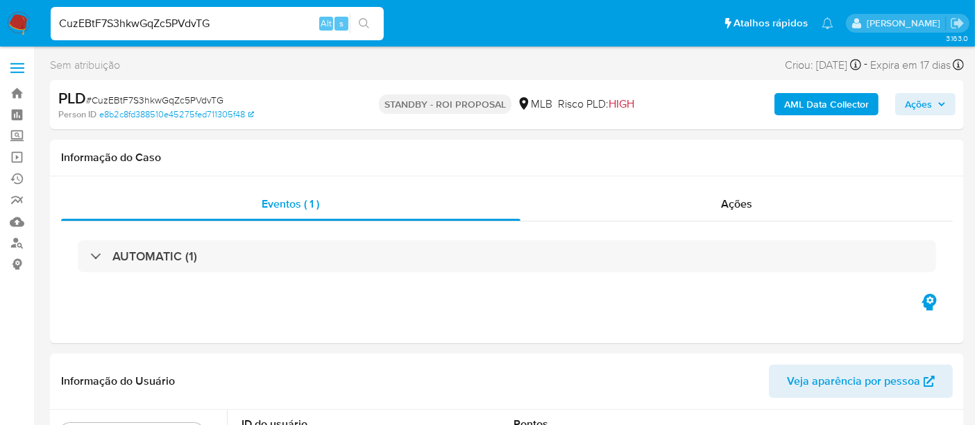
drag, startPoint x: 227, startPoint y: 19, endPoint x: 0, endPoint y: 25, distance: 226.9
click at [0, 25] on nav "Pausado Ver notificaciones CuzEBtF7S3hkwGqZc5PVdvTG Alt s Atalhos rápidos Presi…" at bounding box center [487, 23] width 975 height 46
paste input "scarvalhaes scarvalhaes"
drag, startPoint x: 212, startPoint y: 23, endPoint x: 0, endPoint y: 26, distance: 211.6
click at [0, 26] on nav "Pausado Ver notificaciones scarvalhaes scarvalhaes Alt s Atalhos rápidos Presio…" at bounding box center [487, 23] width 975 height 46
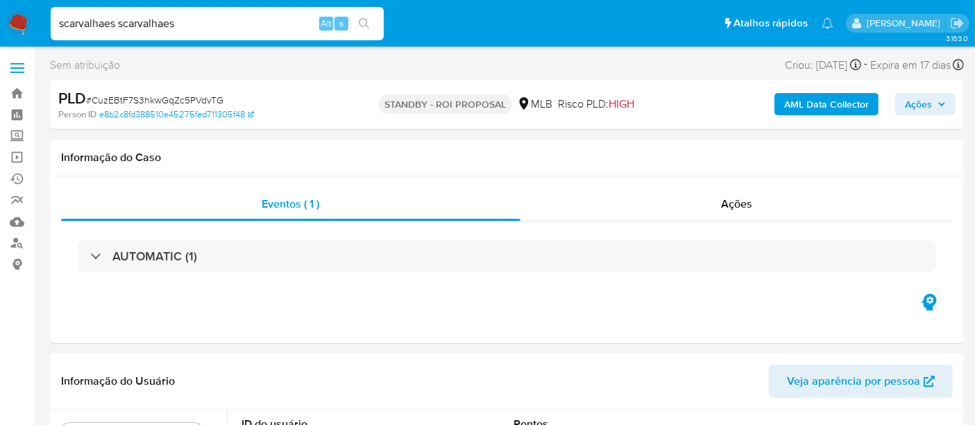
paste input "CuzEBtF7S3hkwGqZc5PVdvTG"
click at [359, 18] on icon "search-icon" at bounding box center [364, 23] width 11 height 11
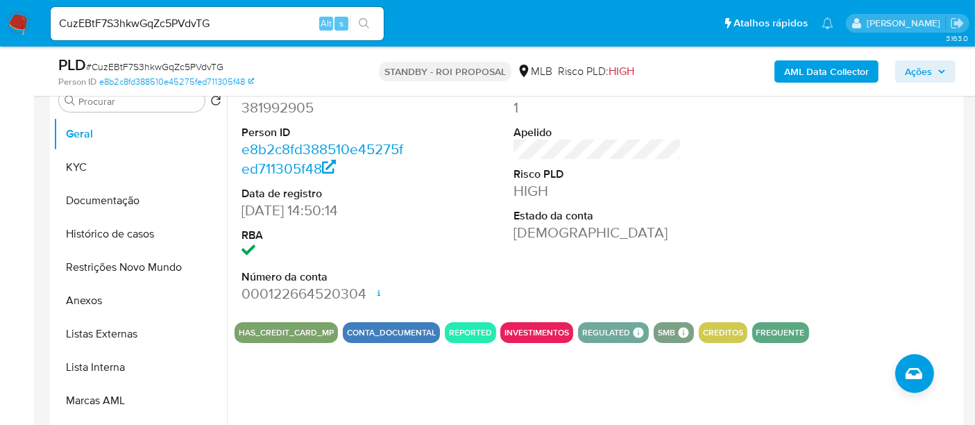
scroll to position [308, 0]
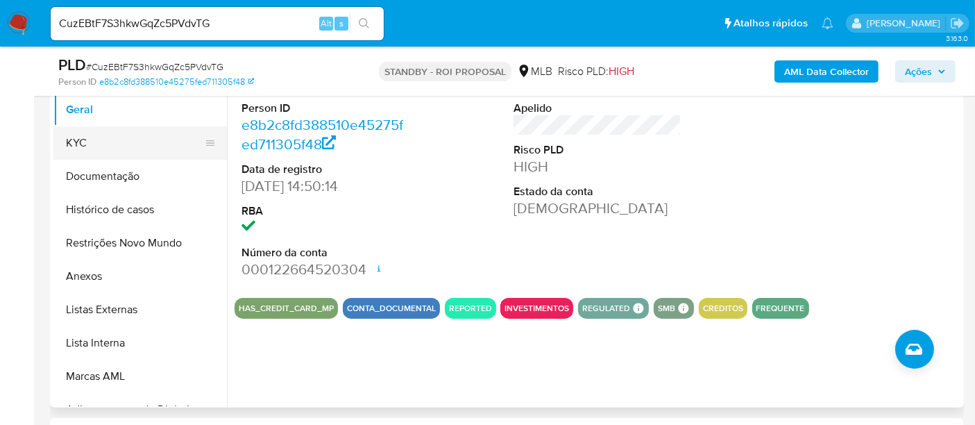
click at [81, 138] on button "KYC" at bounding box center [134, 142] width 162 height 33
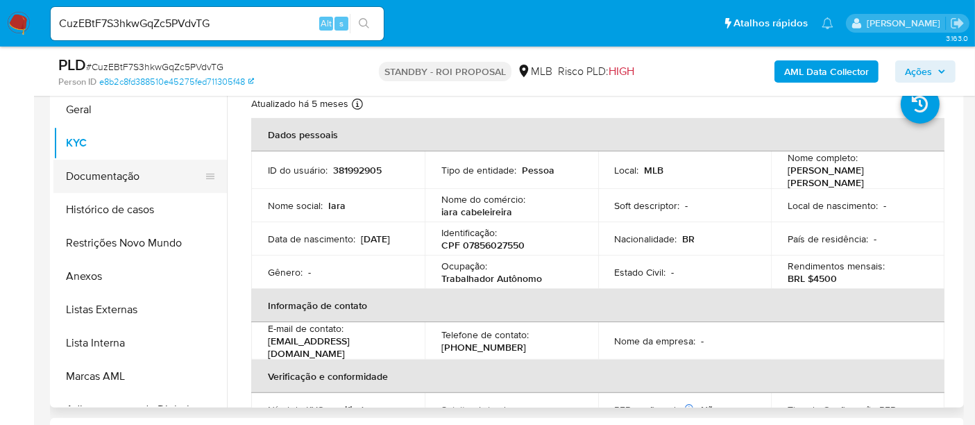
click at [134, 178] on button "Documentação" at bounding box center [134, 176] width 162 height 33
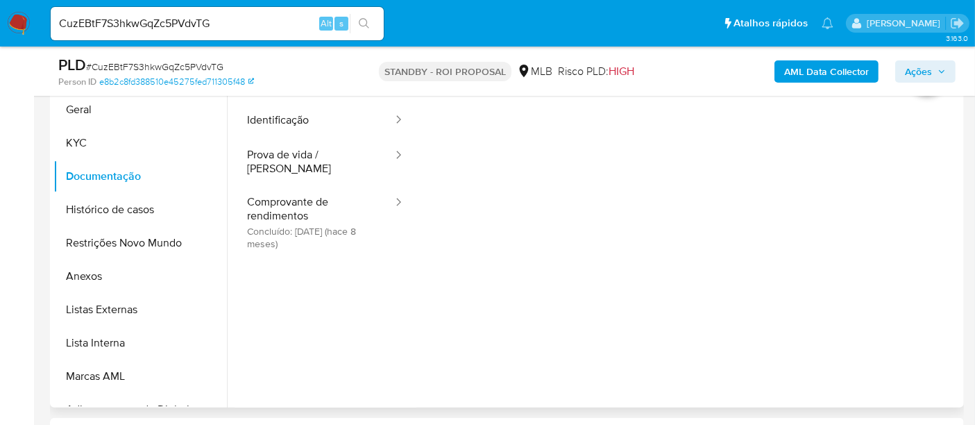
scroll to position [231, 0]
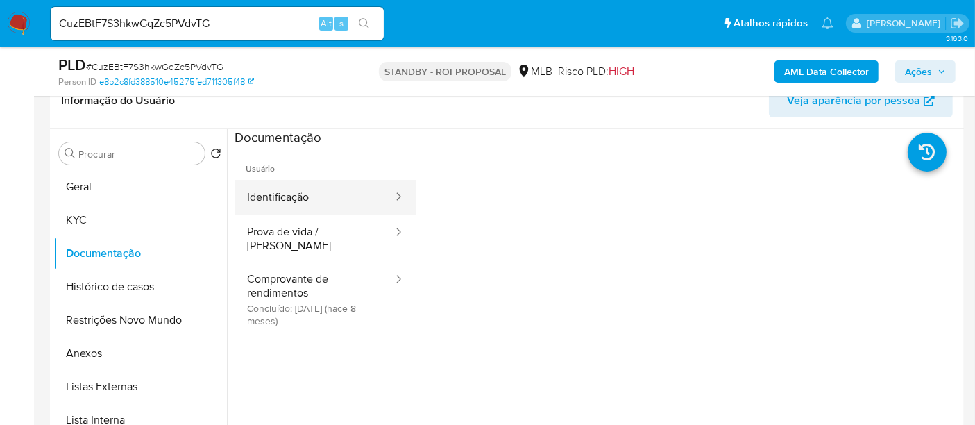
click at [336, 198] on button "Identificação" at bounding box center [314, 197] width 160 height 35
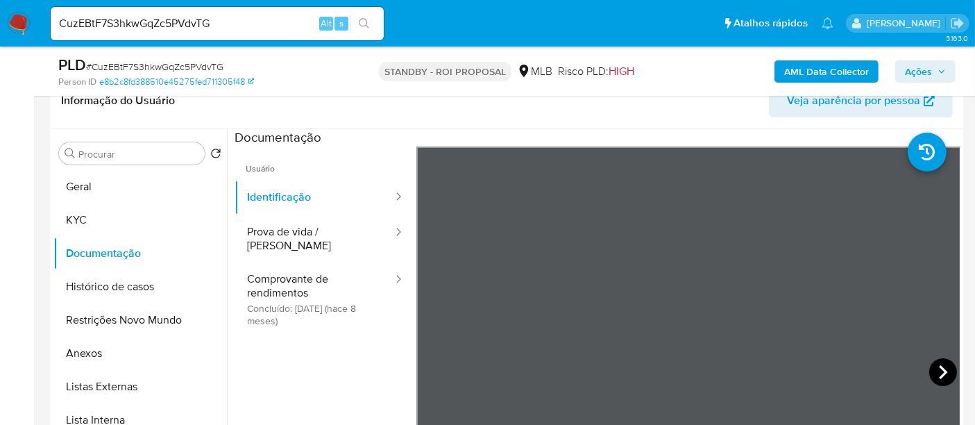
click at [939, 366] on icon at bounding box center [943, 372] width 28 height 28
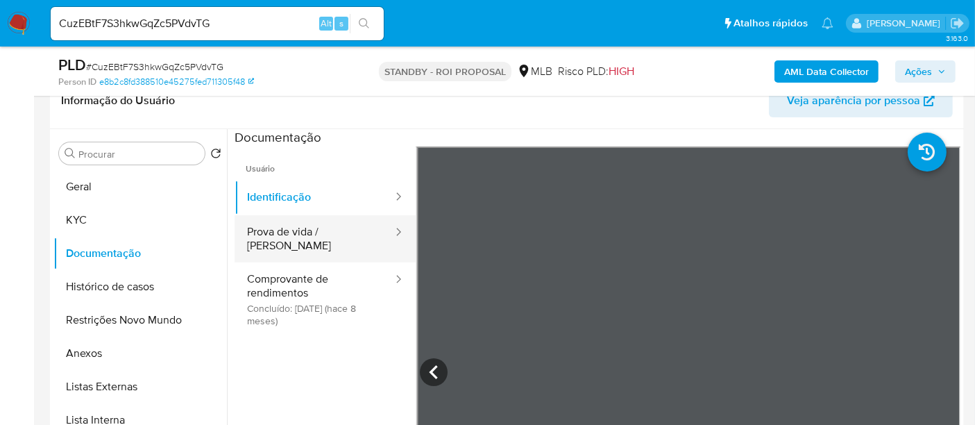
drag, startPoint x: 265, startPoint y: 225, endPoint x: 384, endPoint y: 225, distance: 119.3
click at [266, 225] on button "Prova de vida / Selfie" at bounding box center [314, 238] width 160 height 47
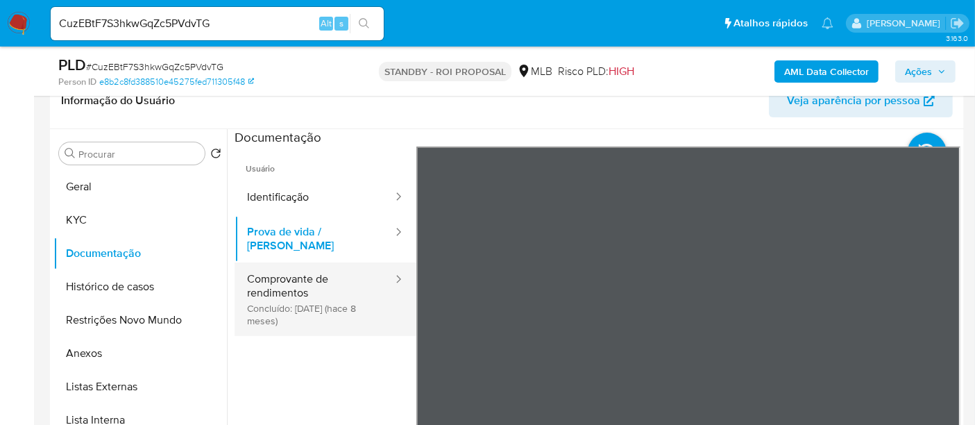
click at [307, 268] on button "Comprovante de rendimentos Concluído: 11/02/2025 (hace 8 meses)" at bounding box center [314, 299] width 160 height 74
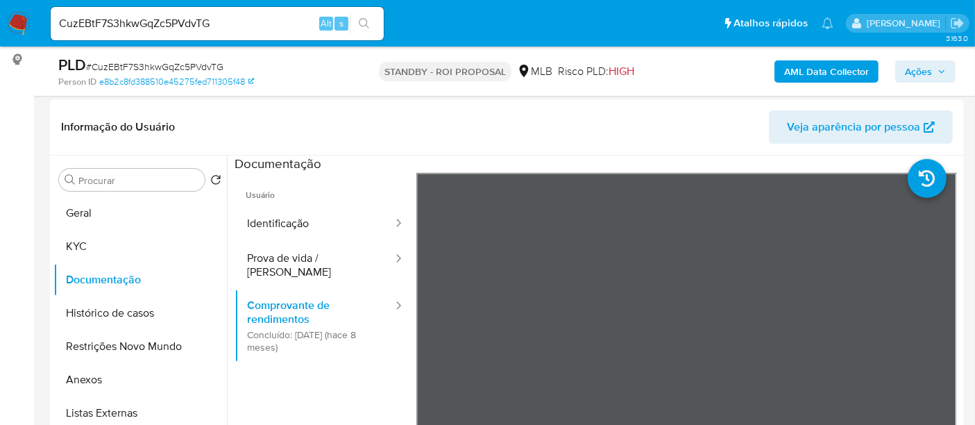
scroll to position [223, 0]
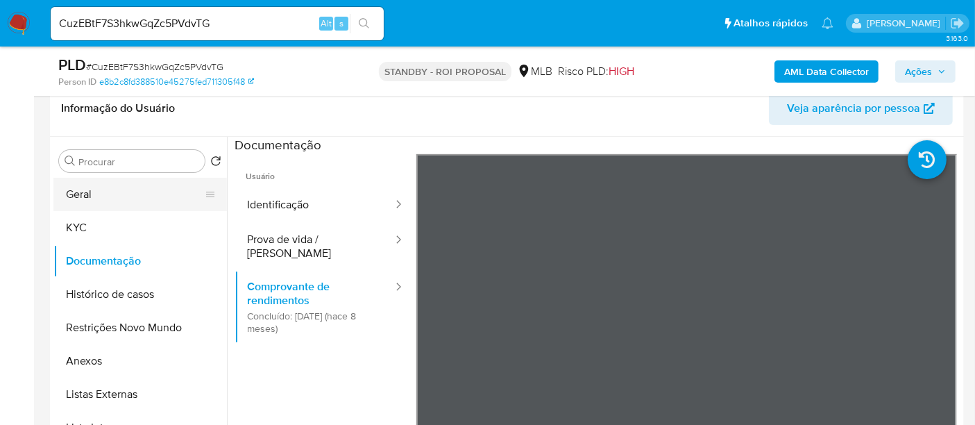
click at [98, 187] on button "Geral" at bounding box center [134, 194] width 162 height 33
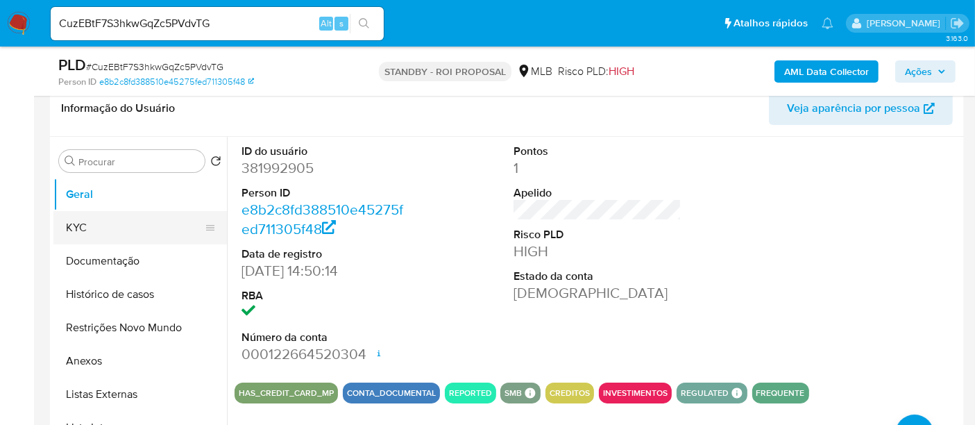
drag, startPoint x: 80, startPoint y: 228, endPoint x: 166, endPoint y: 227, distance: 86.0
click at [80, 227] on button "KYC" at bounding box center [134, 227] width 162 height 33
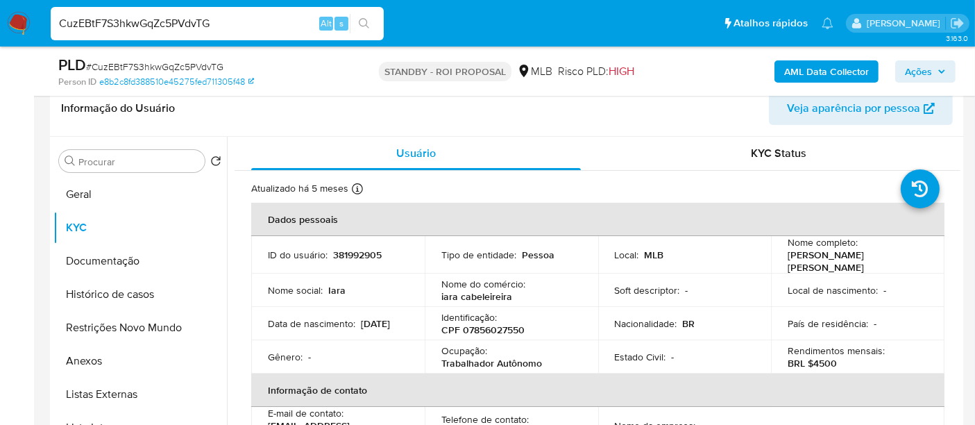
drag, startPoint x: 258, startPoint y: 22, endPoint x: 0, endPoint y: 33, distance: 258.3
click at [0, 33] on nav "Pausado Ver notificaciones CuzEBtF7S3hkwGqZc5PVdvTG Alt s Atalhos rápidos Presi…" at bounding box center [487, 23] width 975 height 46
paste input "kjaRT2qTaKFLqXmkt63pgGTl"
type input "kjaRT2qTaKFLqXmkt63pgGTl"
click at [366, 21] on icon "search-icon" at bounding box center [364, 23] width 11 height 11
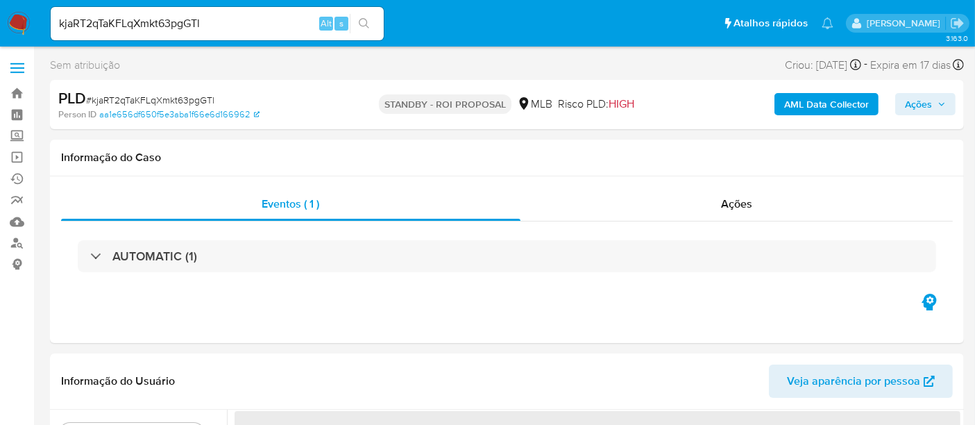
select select "10"
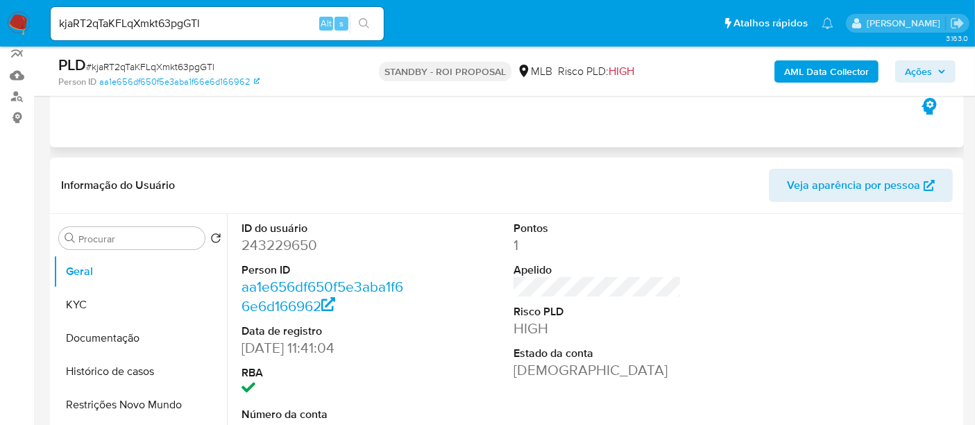
scroll to position [154, 0]
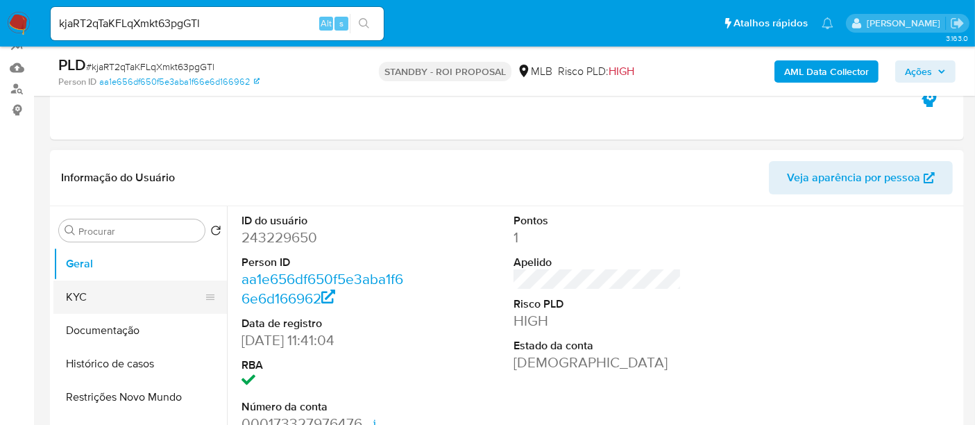
click at [72, 290] on button "KYC" at bounding box center [134, 296] width 162 height 33
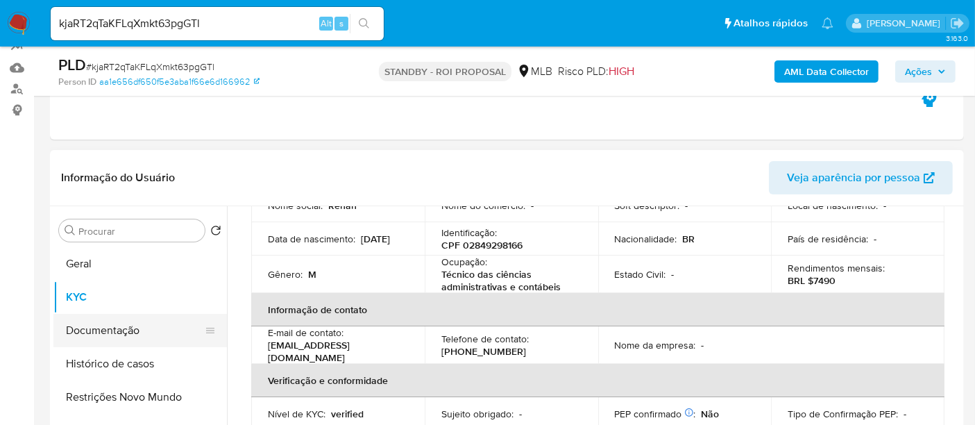
click at [96, 329] on button "Documentação" at bounding box center [134, 330] width 162 height 33
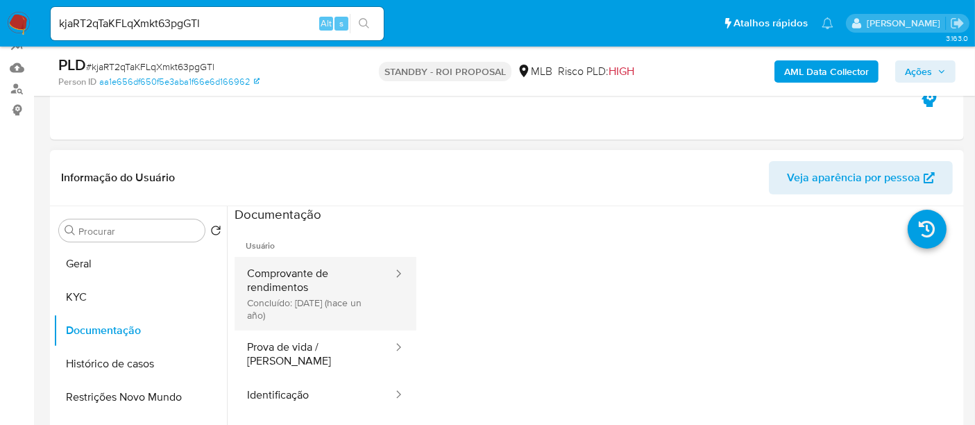
click at [336, 280] on button "Comprovante de rendimentos Concluído: 10/04/2024 (hace un año)" at bounding box center [314, 294] width 160 height 74
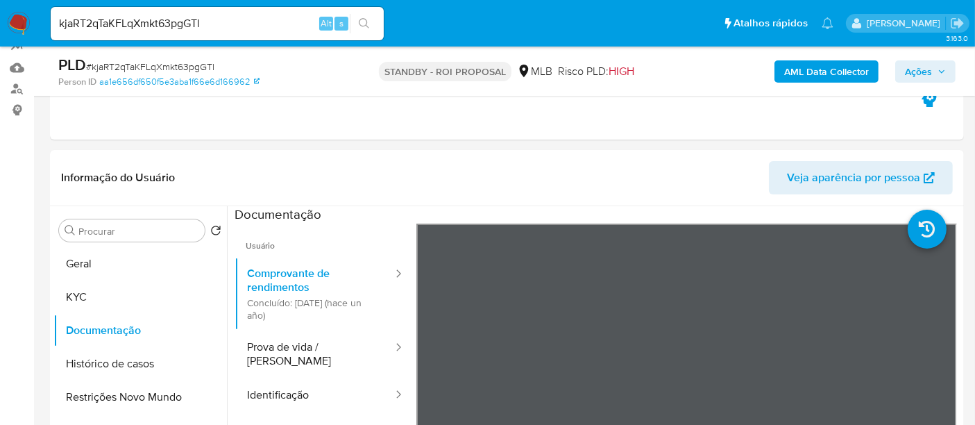
scroll to position [220, 0]
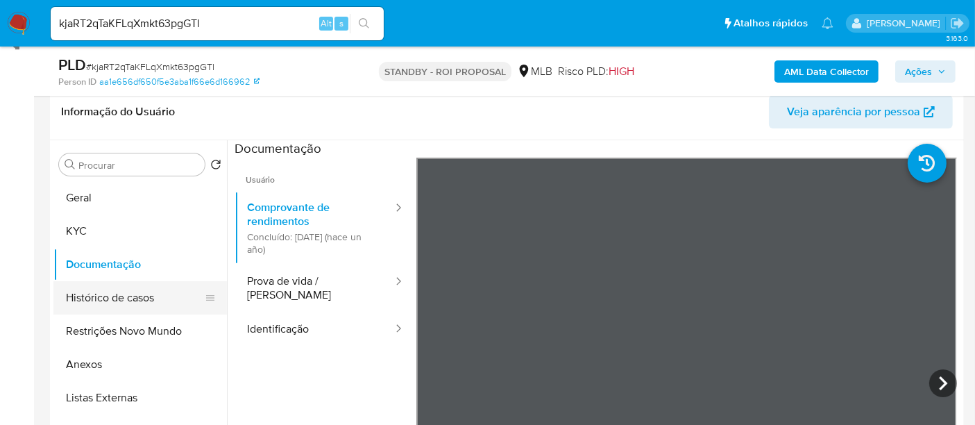
click at [138, 300] on button "Histórico de casos" at bounding box center [134, 297] width 162 height 33
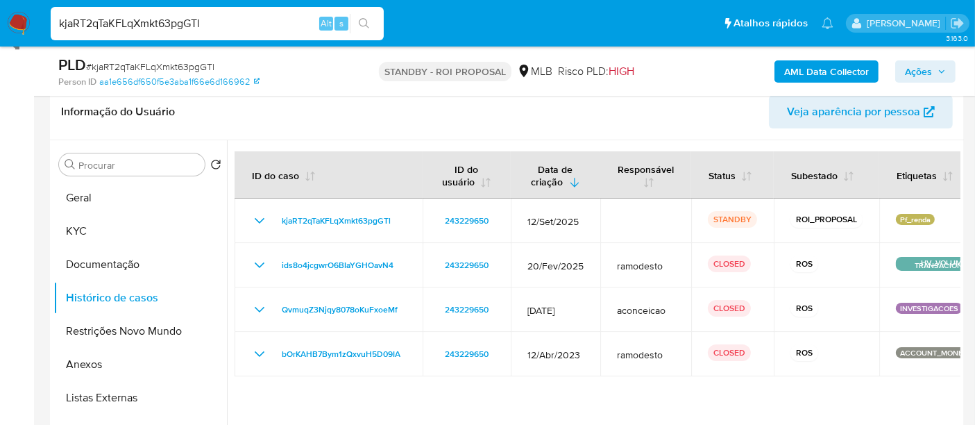
drag, startPoint x: 237, startPoint y: 21, endPoint x: 0, endPoint y: 21, distance: 237.2
click at [0, 21] on nav "Pausado Ver notificaciones kjaRT2qTaKFLqXmkt63pgGTl Alt s Atalhos rápidos Presi…" at bounding box center [487, 23] width 975 height 46
paste input "zbsjBDiCaRvSdxBNlB1G0Jcd"
type input "zbsjBDiCaRvSdxBNlB1G0Jcd"
click at [361, 15] on button "search-icon" at bounding box center [364, 23] width 28 height 19
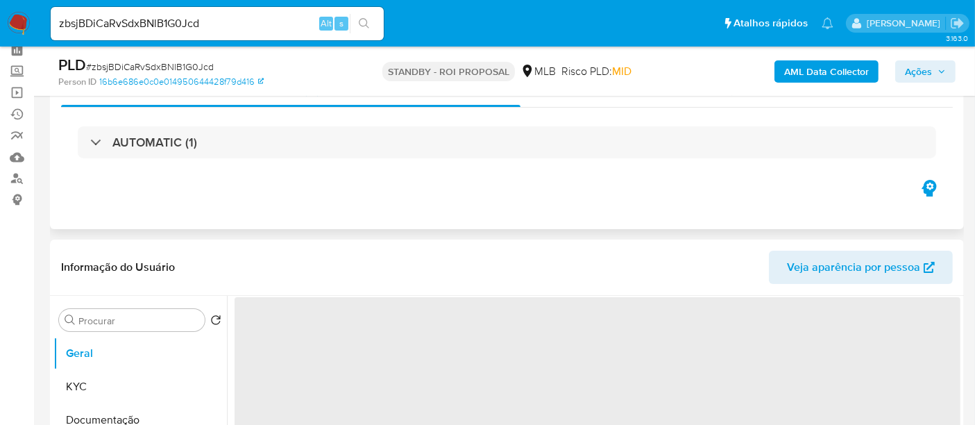
scroll to position [154, 0]
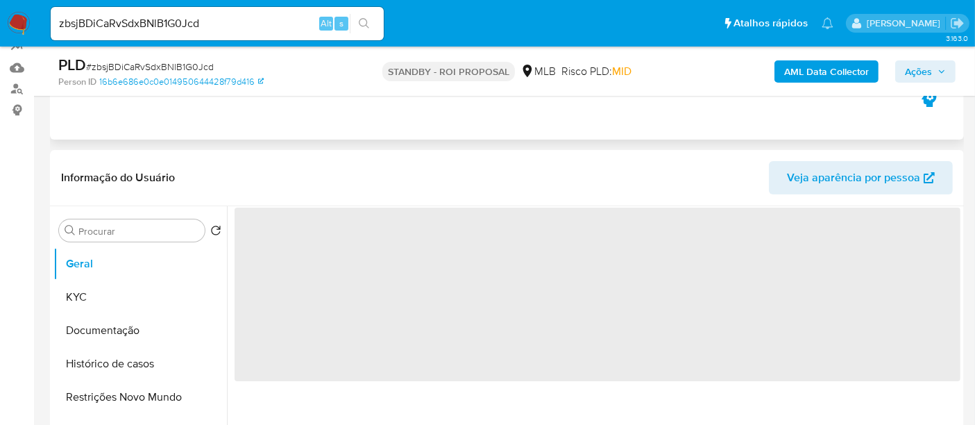
select select "10"
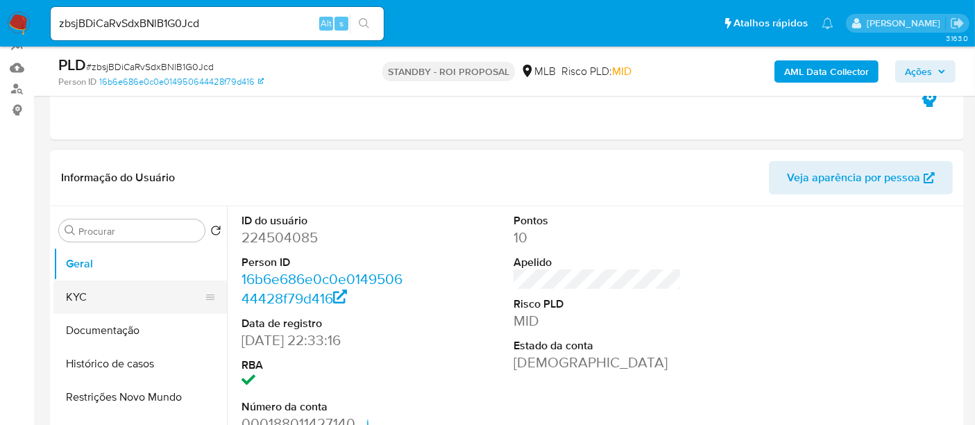
click at [83, 300] on button "KYC" at bounding box center [134, 296] width 162 height 33
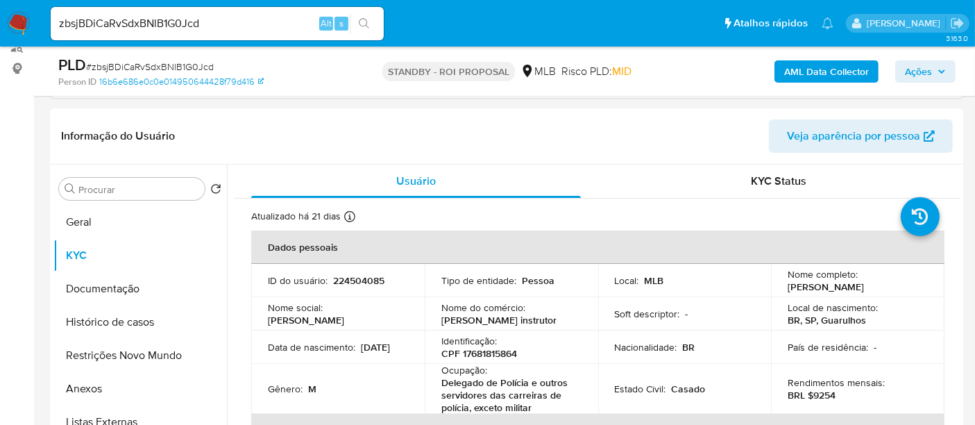
scroll to position [250, 0]
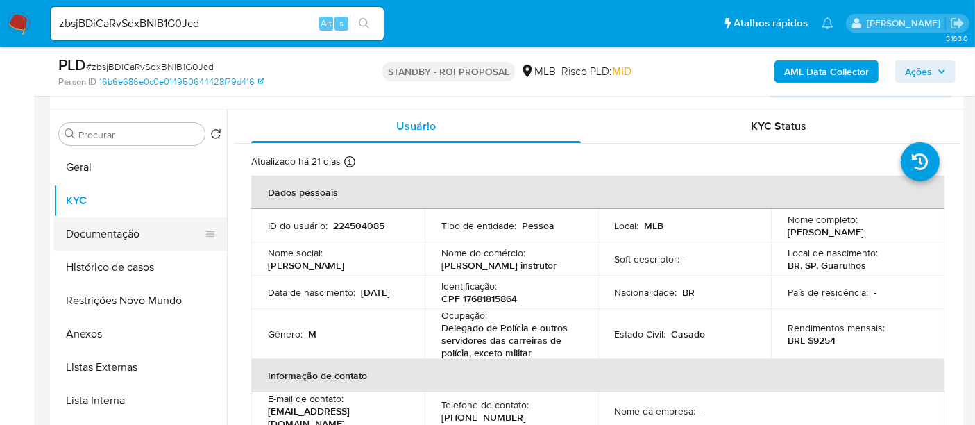
click at [125, 232] on button "Documentação" at bounding box center [134, 233] width 162 height 33
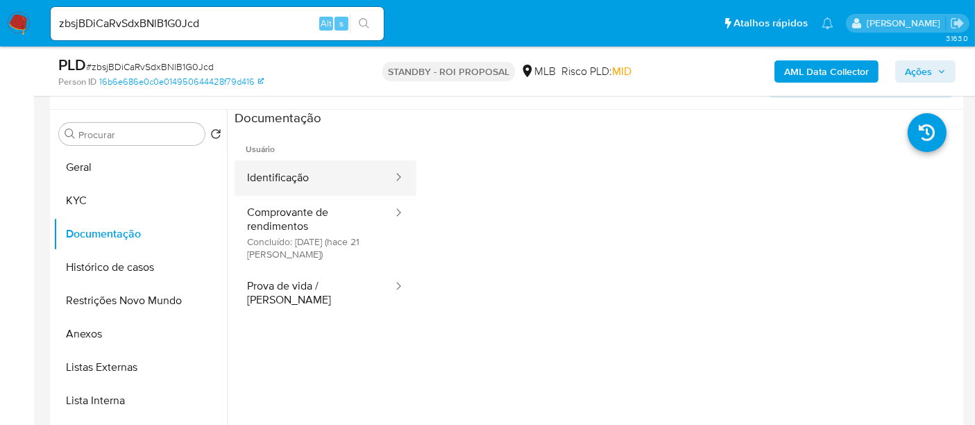
click at [339, 181] on button "Identificação" at bounding box center [314, 177] width 160 height 35
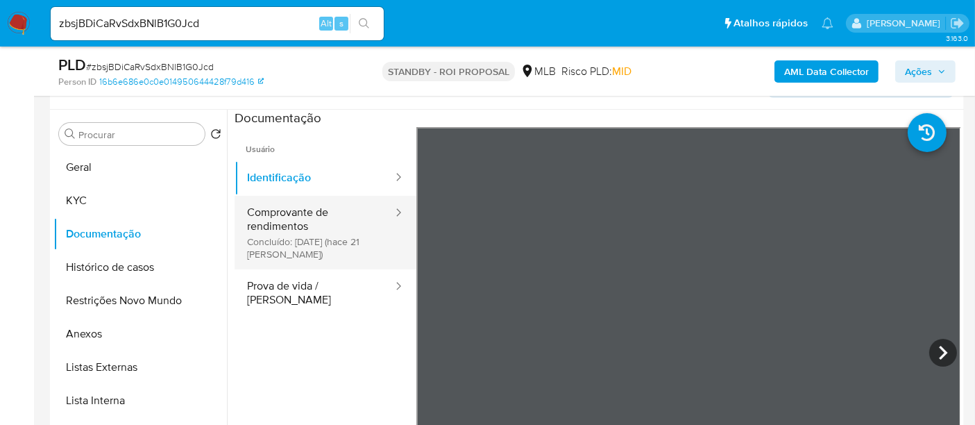
click at [293, 212] on button "Comprovante de rendimentos Concluído: 19/09/2025 (hace 21 días)" at bounding box center [314, 233] width 160 height 74
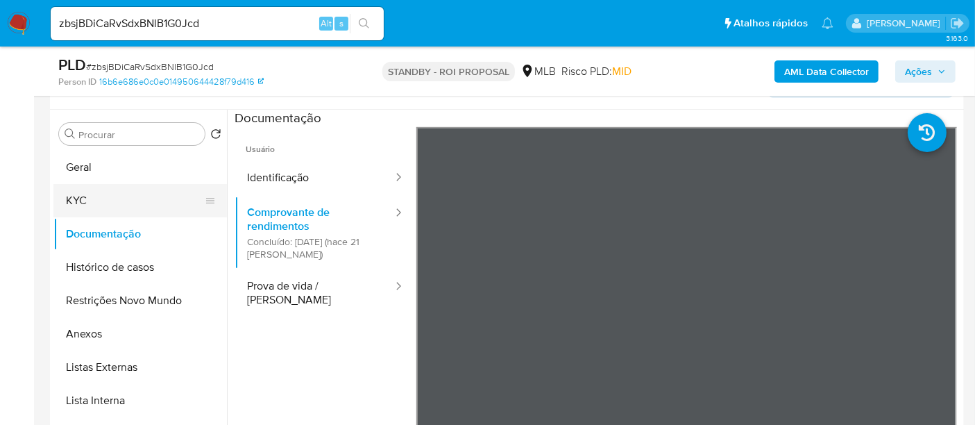
click at [89, 194] on button "KYC" at bounding box center [134, 200] width 162 height 33
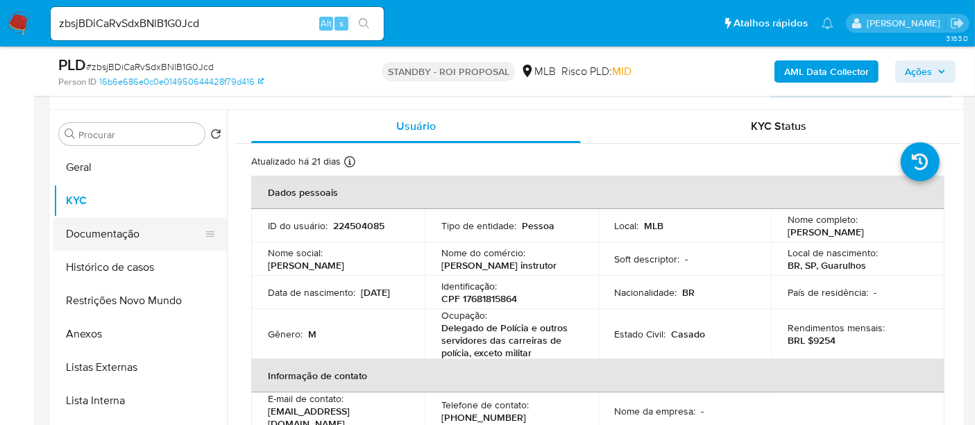
click at [103, 230] on button "Documentação" at bounding box center [134, 233] width 162 height 33
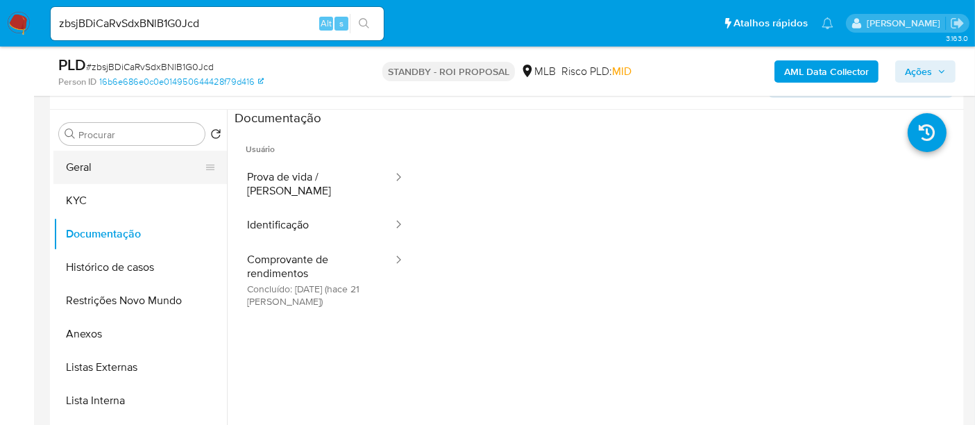
click at [97, 171] on button "Geral" at bounding box center [134, 167] width 162 height 33
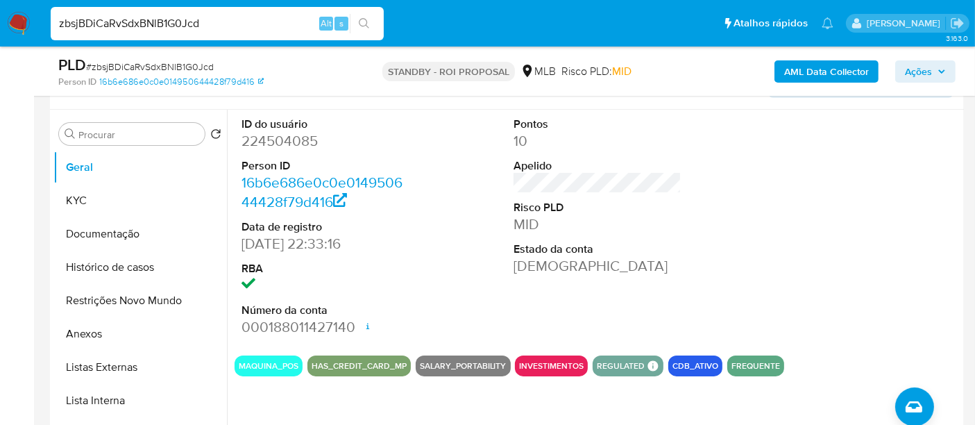
drag, startPoint x: 217, startPoint y: 22, endPoint x: 0, endPoint y: 12, distance: 217.3
click at [0, 12] on nav "Pausado Ver notificaciones zbsjBDiCaRvSdxBNlB1G0Jcd Alt s Atalhos rápidos Presi…" at bounding box center [487, 23] width 975 height 46
paste input "epvSKjDPYJwfmtbqRVuX68zw"
type input "epvSKjDPYJwfmtbqRVuX68zw"
click at [362, 15] on button "search-icon" at bounding box center [364, 23] width 28 height 19
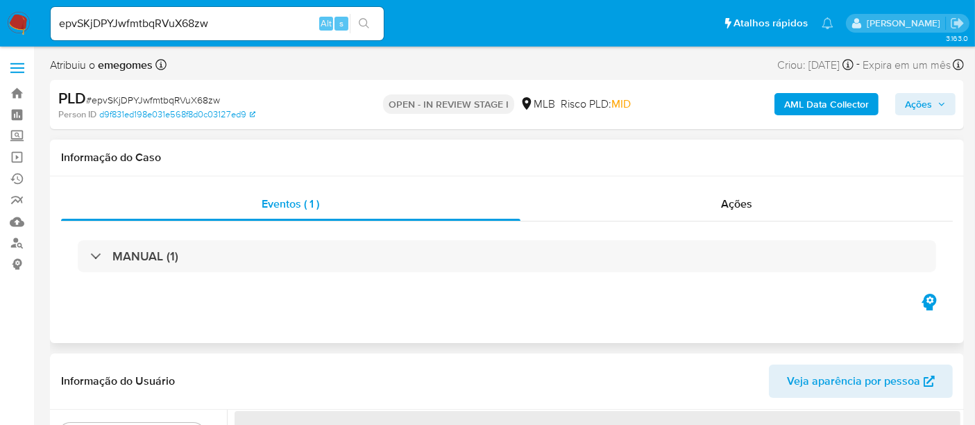
select select "10"
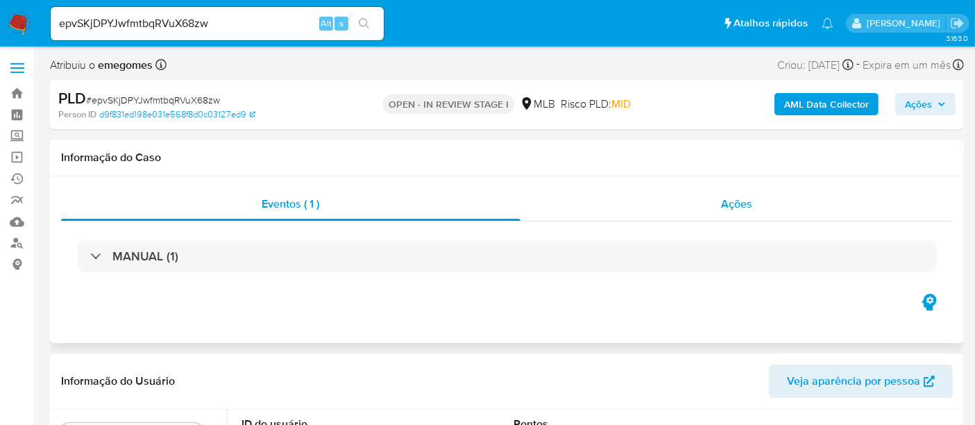
click at [744, 205] on span "Ações" at bounding box center [736, 204] width 31 height 16
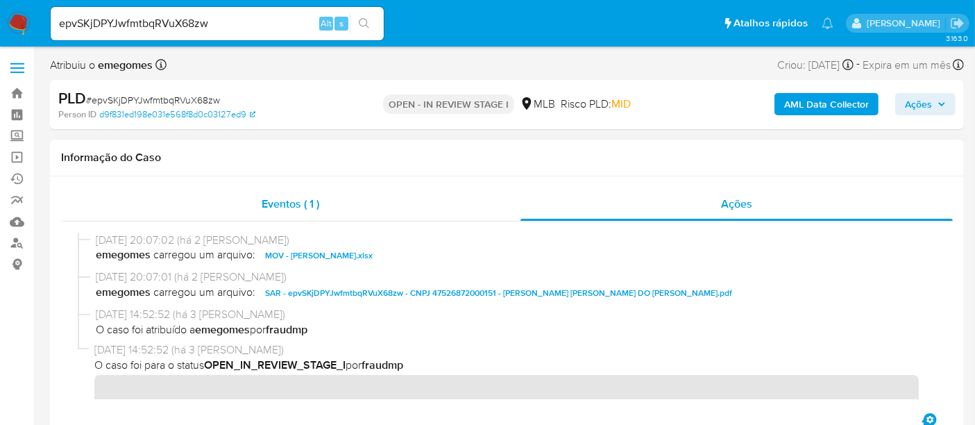
click at [281, 200] on span "Eventos ( 1 )" at bounding box center [291, 204] width 58 height 16
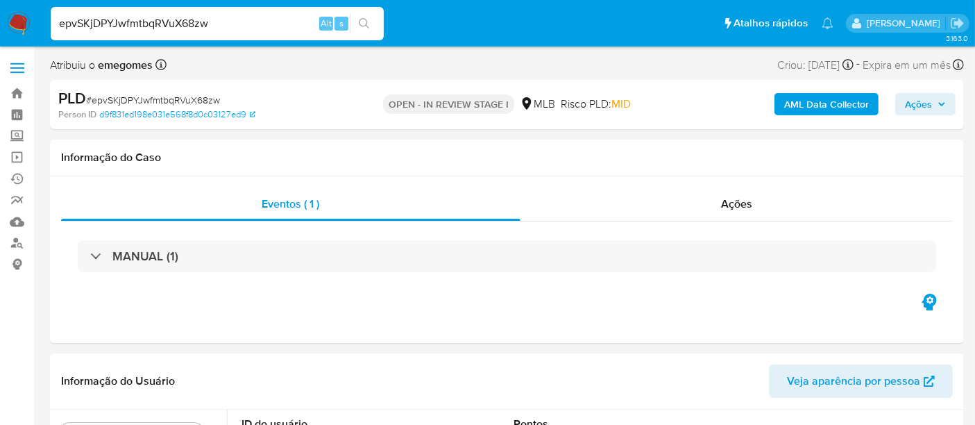
drag, startPoint x: 211, startPoint y: 24, endPoint x: 0, endPoint y: -42, distance: 221.1
paste input "MZR7GEX330NlpqkknBMHPhiQ"
type input "MZR7GEX330NlpqkknBMHPhiQ"
click at [361, 20] on icon "search-icon" at bounding box center [364, 23] width 11 height 11
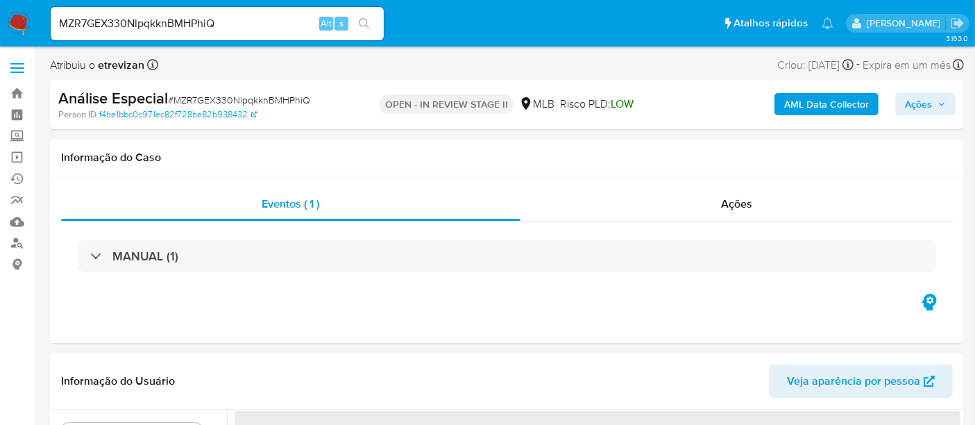
select select "10"
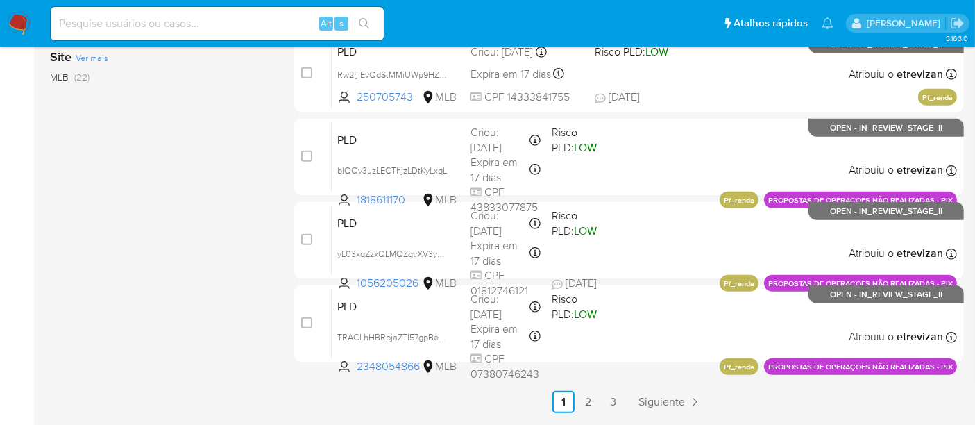
scroll to position [719, 0]
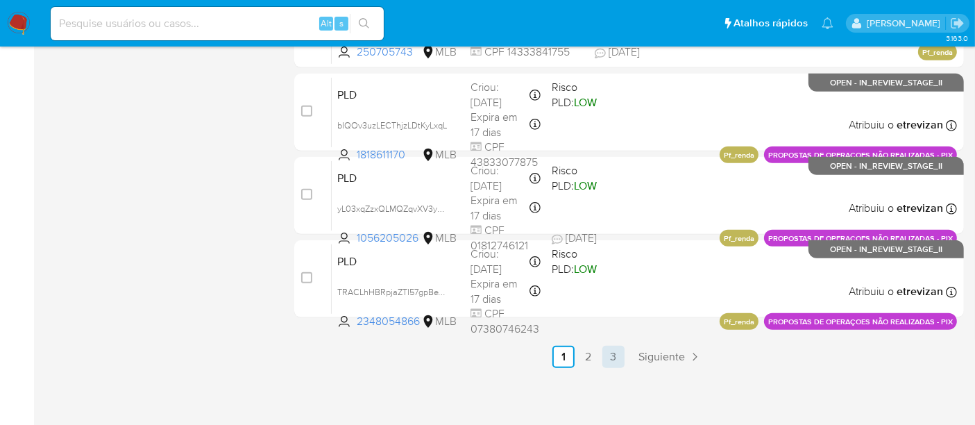
click at [618, 355] on link "3" at bounding box center [613, 356] width 22 height 22
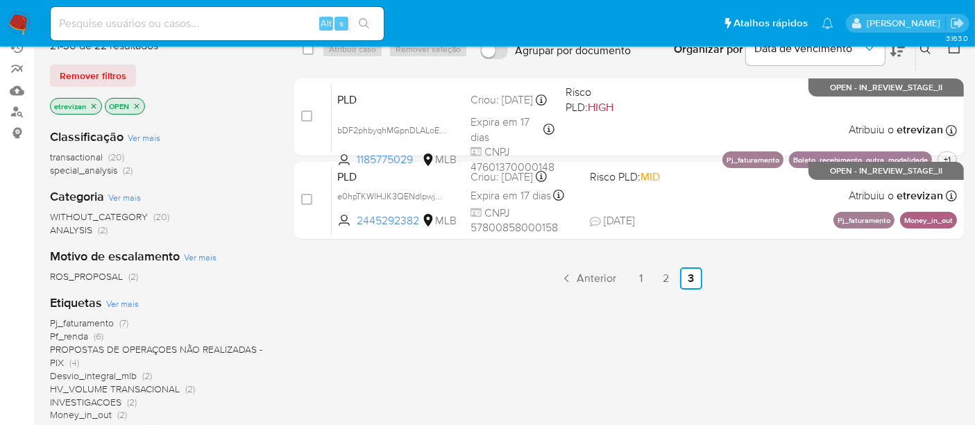
scroll to position [113, 0]
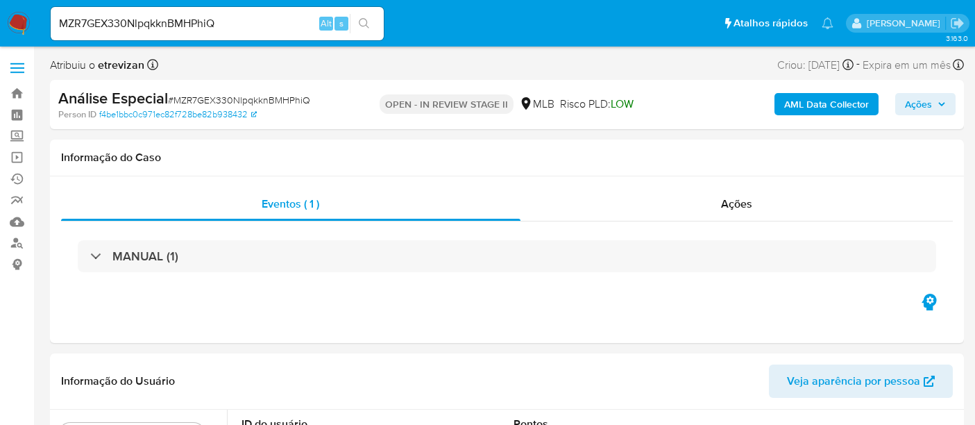
select select "10"
click at [939, 101] on icon "button" at bounding box center [941, 104] width 8 height 8
click at [941, 105] on icon "button" at bounding box center [942, 104] width 6 height 3
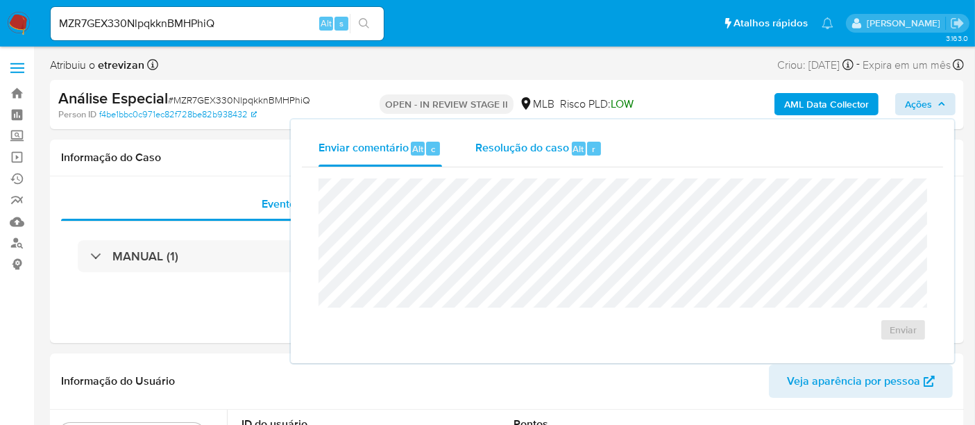
click at [497, 148] on span "Resolução do caso" at bounding box center [522, 148] width 94 height 16
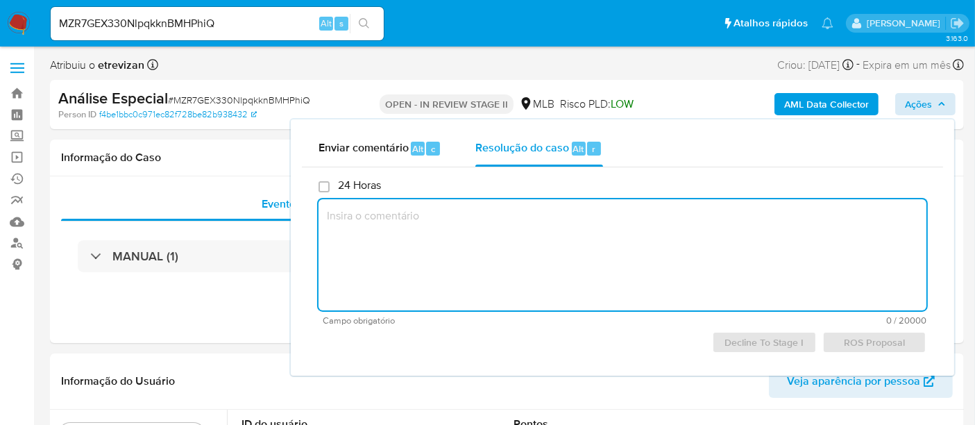
click at [348, 214] on textarea at bounding box center [622, 254] width 608 height 111
paste textarea "Loremip: Dolor Sitametc Adip el Seddoei: 02/90/5159 Tempori: Utlaboree do magna…"
type textarea "Loremip: Dolor Sitametc Adip el Seddoei: 02/90/5159 Tempori: Utlaboree do magna…"
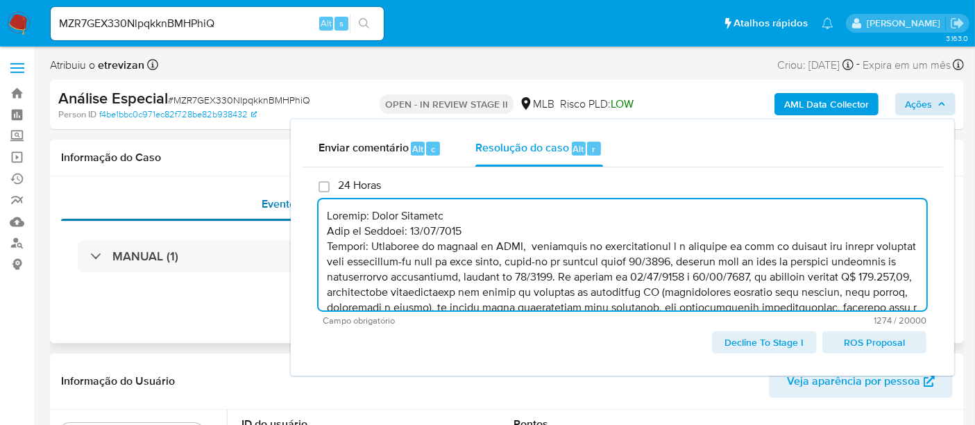
drag, startPoint x: 486, startPoint y: 228, endPoint x: 239, endPoint y: 209, distance: 247.0
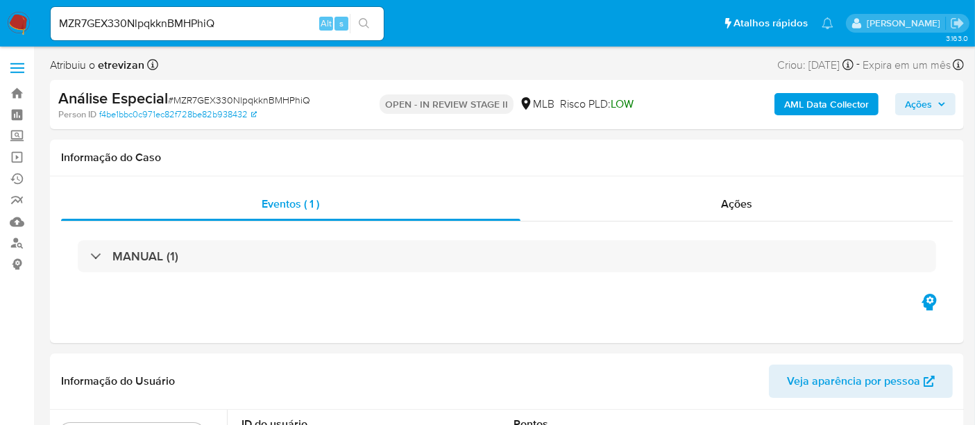
click at [945, 108] on span "Ações" at bounding box center [925, 103] width 41 height 19
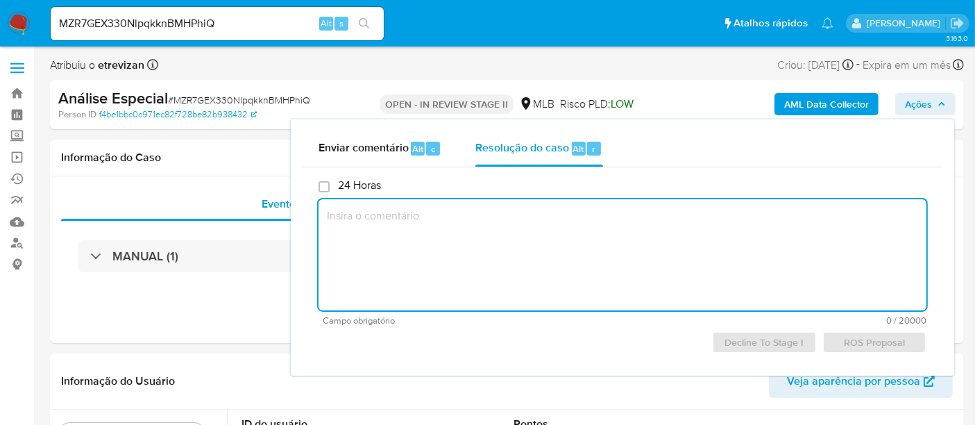
click at [407, 223] on textarea at bounding box center [622, 254] width 608 height 111
paste textarea "Revisão: Érico Trevizan Data da Revisão: 09/10/2025 Parecer: Favorável ao repor…"
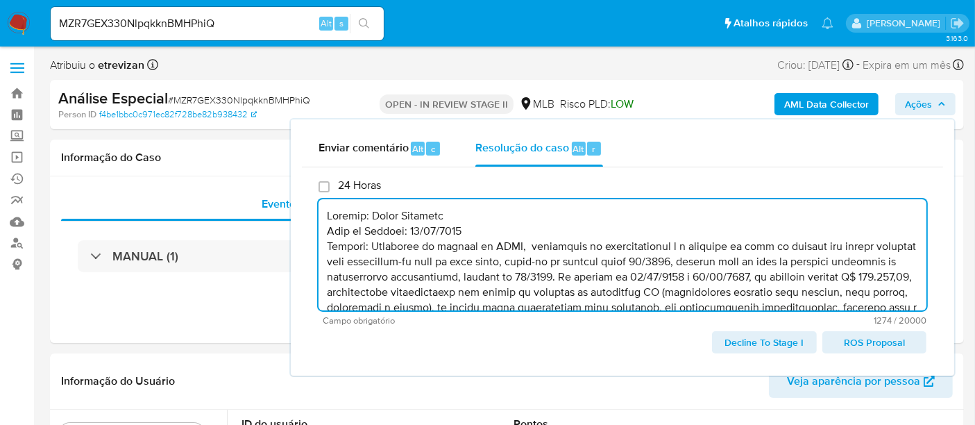
click at [493, 233] on textarea at bounding box center [622, 254] width 608 height 111
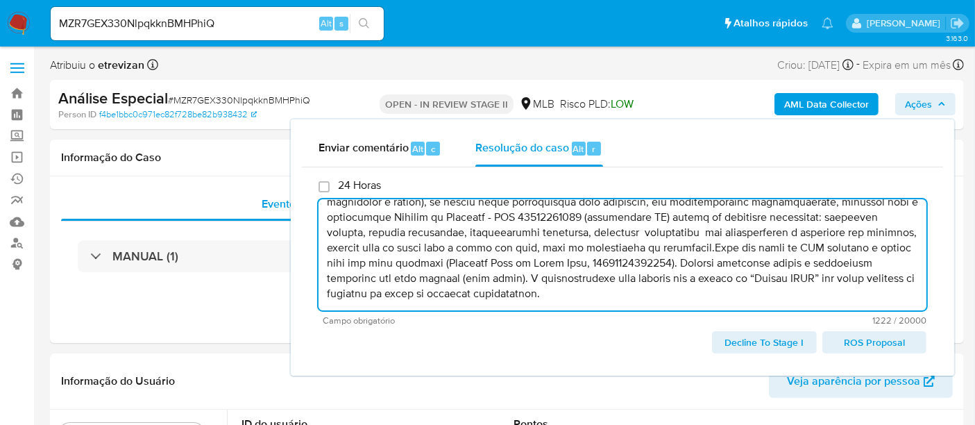
scroll to position [87, 0]
drag, startPoint x: 797, startPoint y: 266, endPoint x: 853, endPoint y: 282, distance: 57.7
click at [853, 282] on textarea at bounding box center [622, 254] width 608 height 111
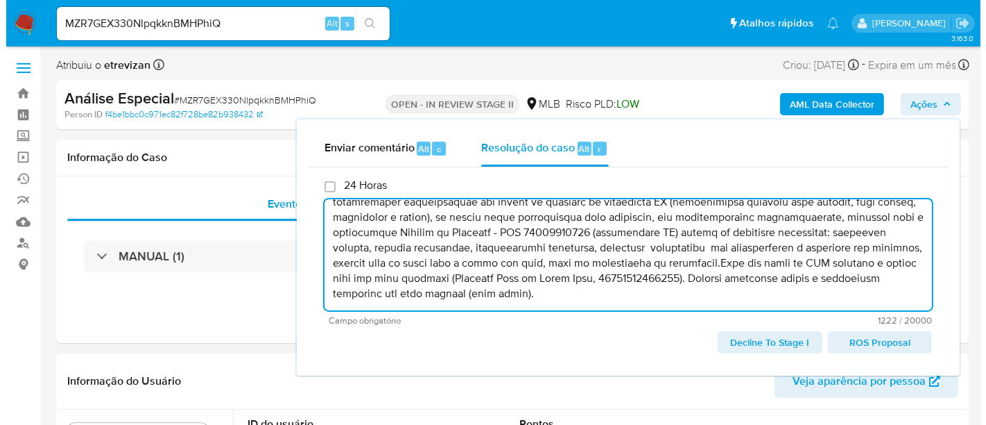
scroll to position [75, 0]
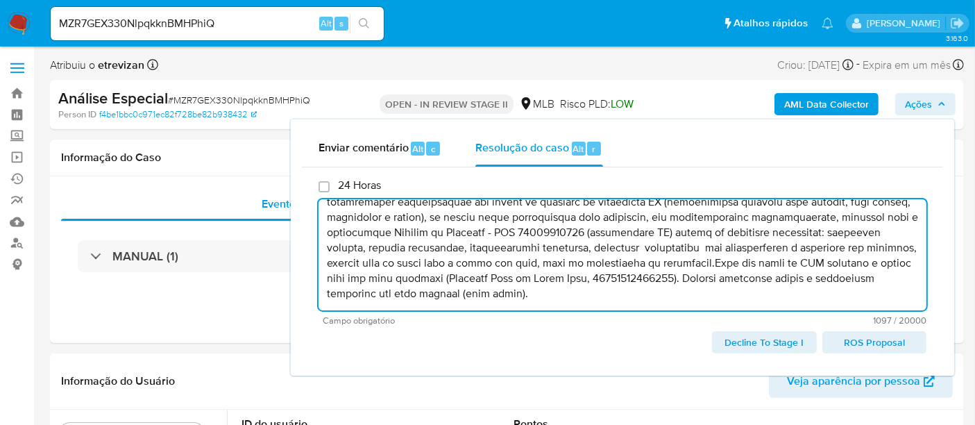
click at [882, 341] on span "ROS Proposal" at bounding box center [874, 341] width 85 height 19
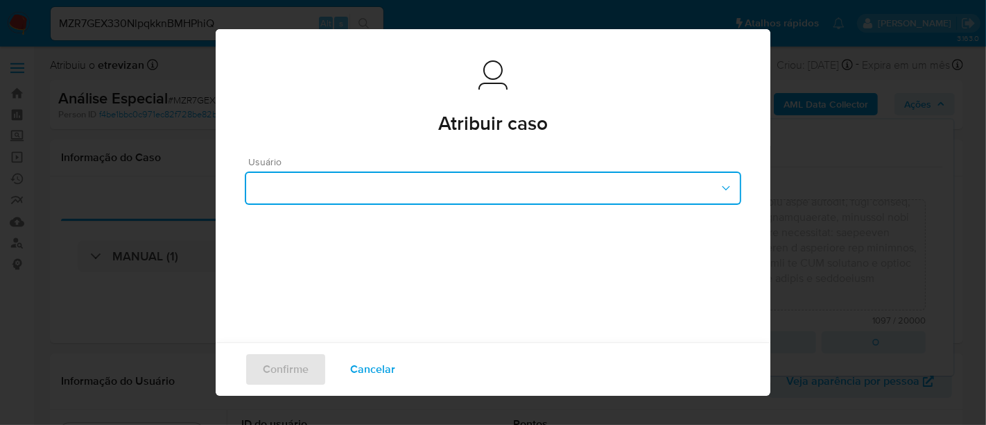
click at [719, 187] on icon "button" at bounding box center [726, 188] width 14 height 14
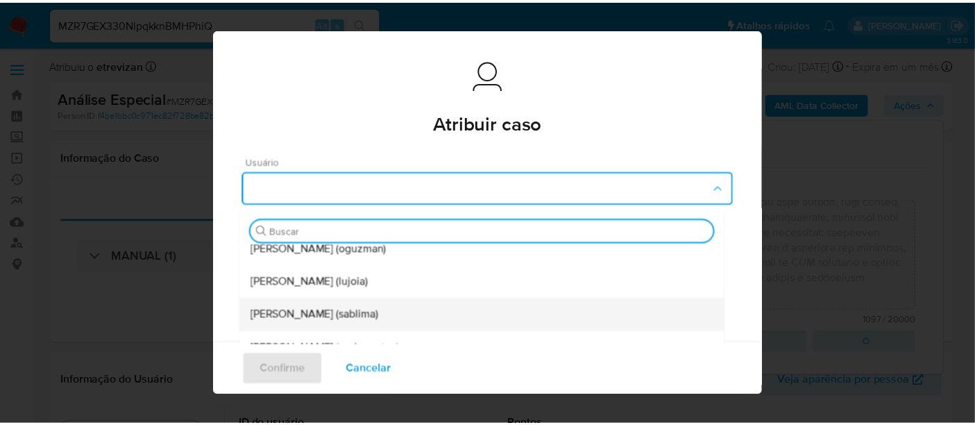
scroll to position [243, 0]
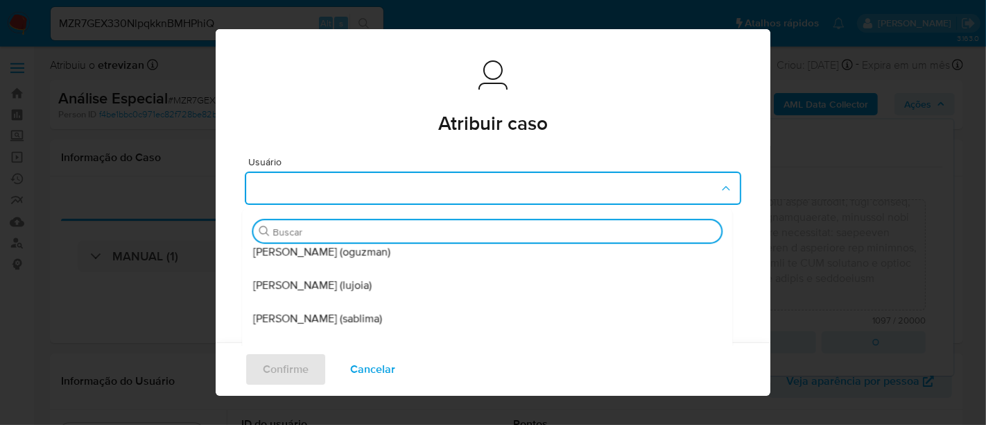
drag, startPoint x: 347, startPoint y: 287, endPoint x: 345, endPoint y: 280, distance: 7.2
click at [347, 286] on span "[PERSON_NAME] [PERSON_NAME] (lujoia)" at bounding box center [312, 285] width 119 height 14
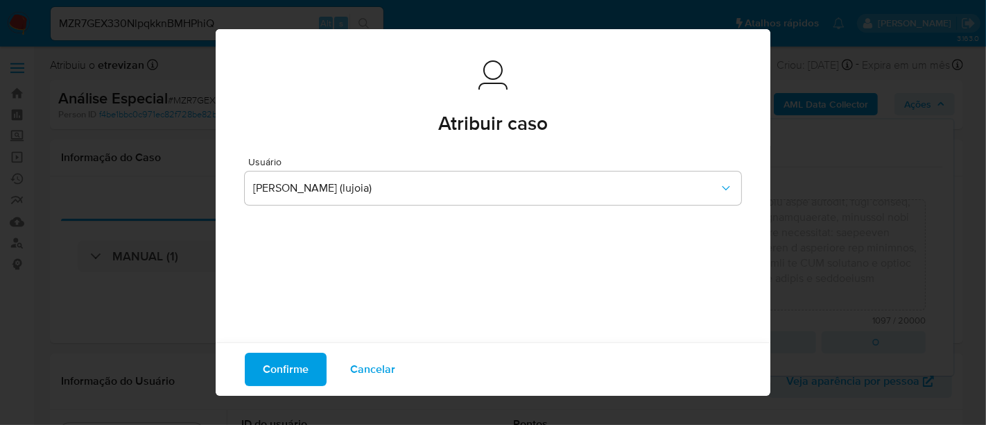
click at [280, 375] on span "Confirme" at bounding box center [286, 369] width 46 height 31
type textarea "Parecer: Favorável ao reporte ao COAF, manutenção do relacionamento e a inclusã…"
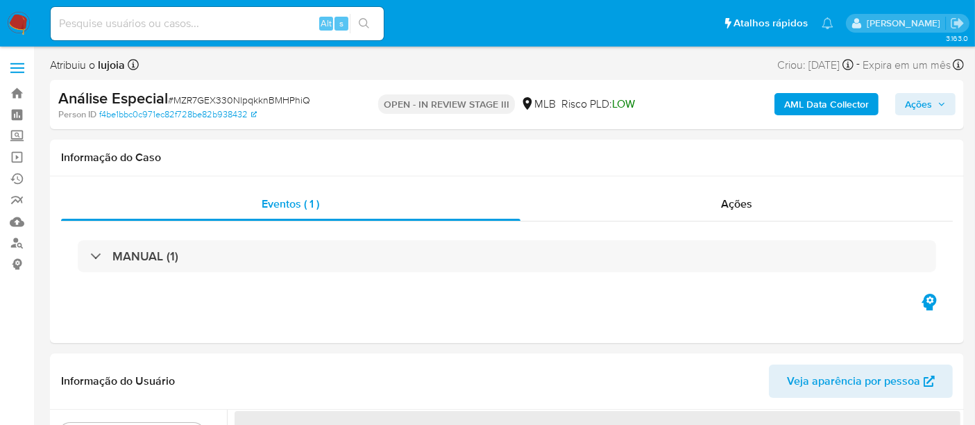
select select "10"
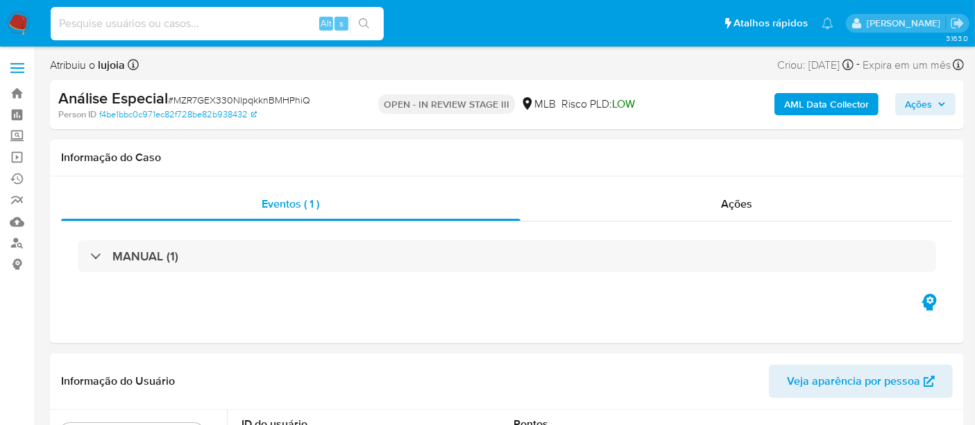
click at [186, 24] on input at bounding box center [217, 24] width 333 height 18
paste input "8NJfcrVc5ZY7WANVeKTvlgee"
type input "8NJfcrVc5ZY7WANVeKTvlgee"
click at [359, 21] on icon "search-icon" at bounding box center [364, 23] width 10 height 10
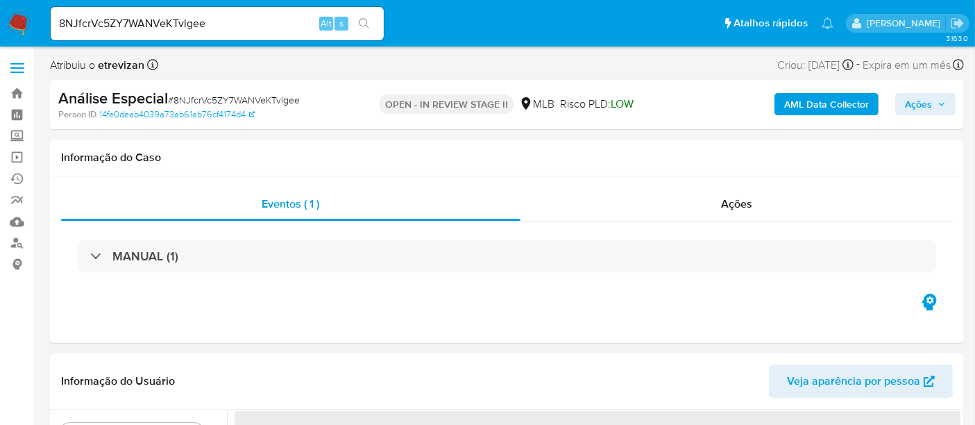
select select "10"
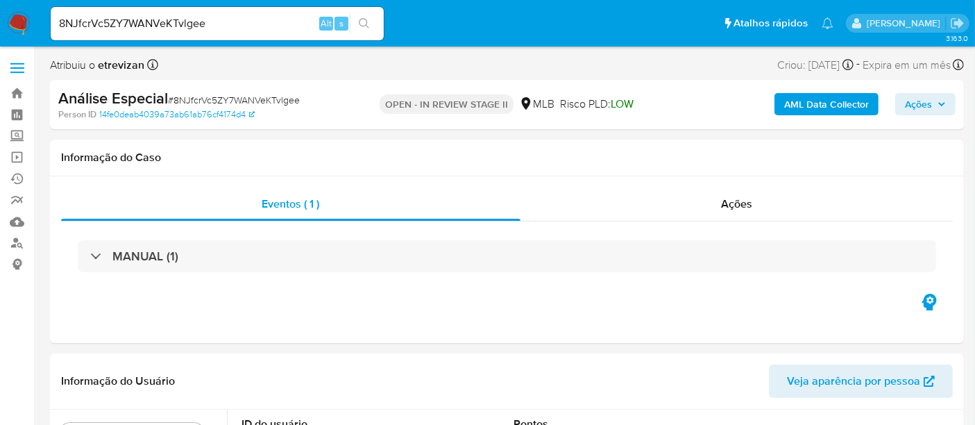
click at [945, 108] on icon "button" at bounding box center [941, 104] width 8 height 8
click at [939, 103] on icon "button" at bounding box center [942, 104] width 6 height 3
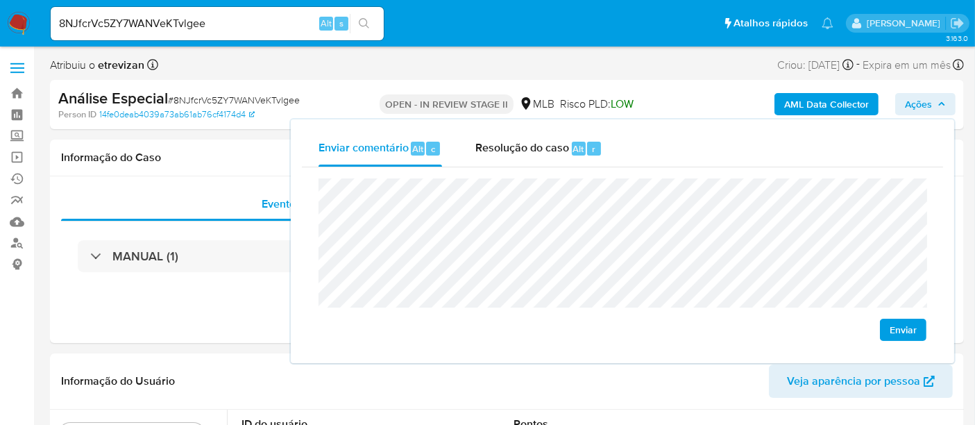
click at [947, 104] on button "Ações" at bounding box center [925, 104] width 60 height 22
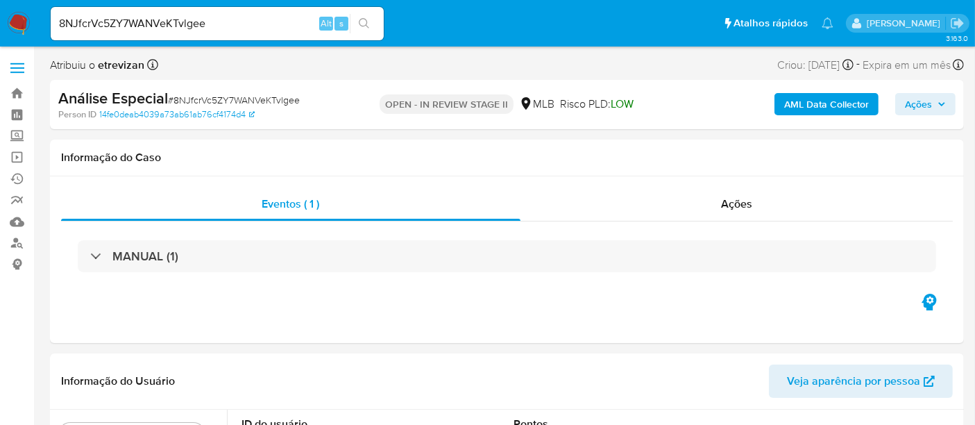
click at [947, 104] on button "Ações" at bounding box center [925, 104] width 60 height 22
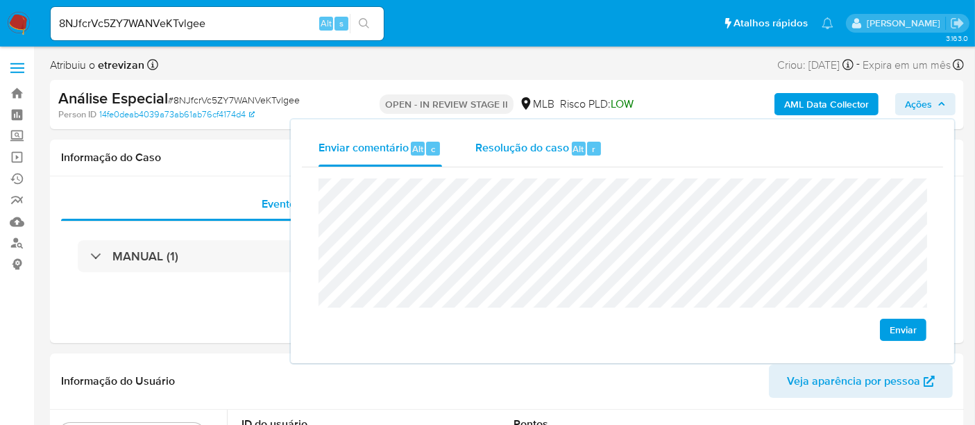
click at [542, 148] on span "Resolução do caso" at bounding box center [522, 148] width 94 height 16
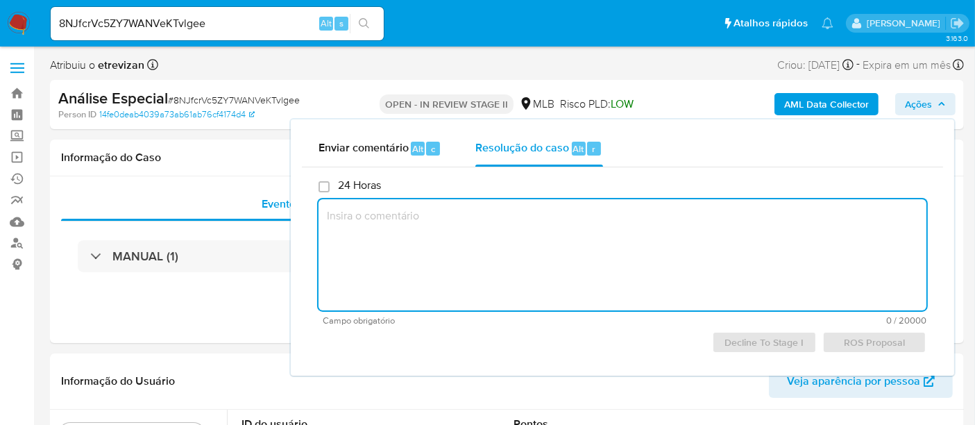
click at [454, 219] on textarea at bounding box center [622, 254] width 608 height 111
paste textarea "Parecer: Favorável ao reporte ao COAF, a manutenção do relacionamento e a inclu…"
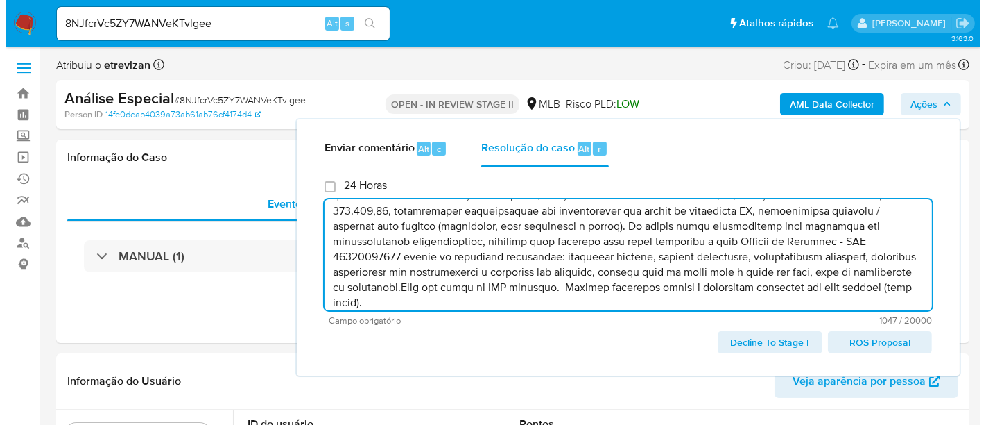
scroll to position [59, 0]
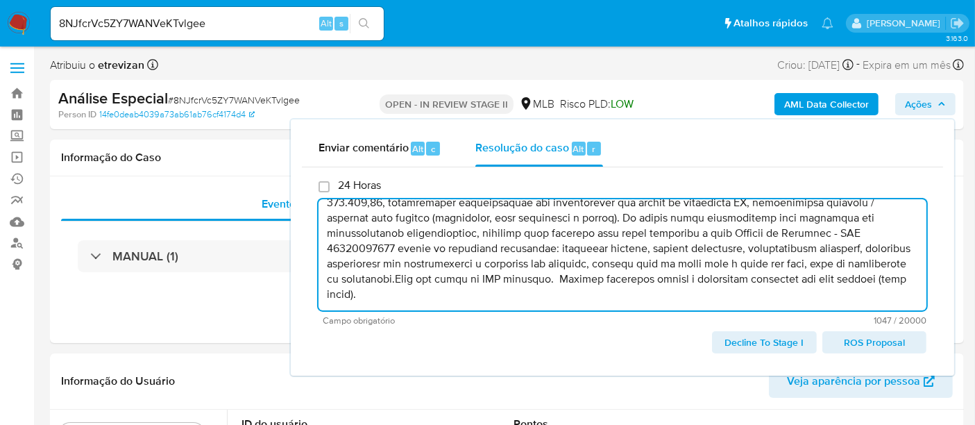
click at [874, 340] on span "ROS Proposal" at bounding box center [874, 341] width 85 height 19
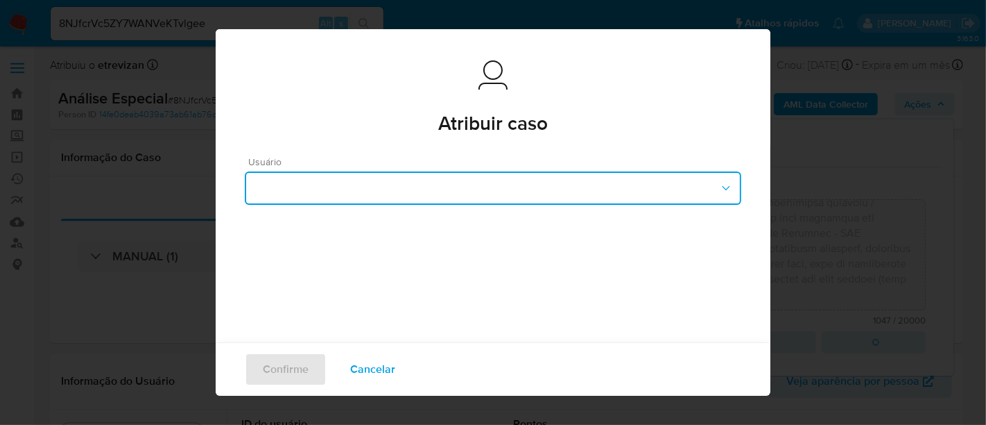
click at [717, 187] on button "button" at bounding box center [493, 187] width 497 height 33
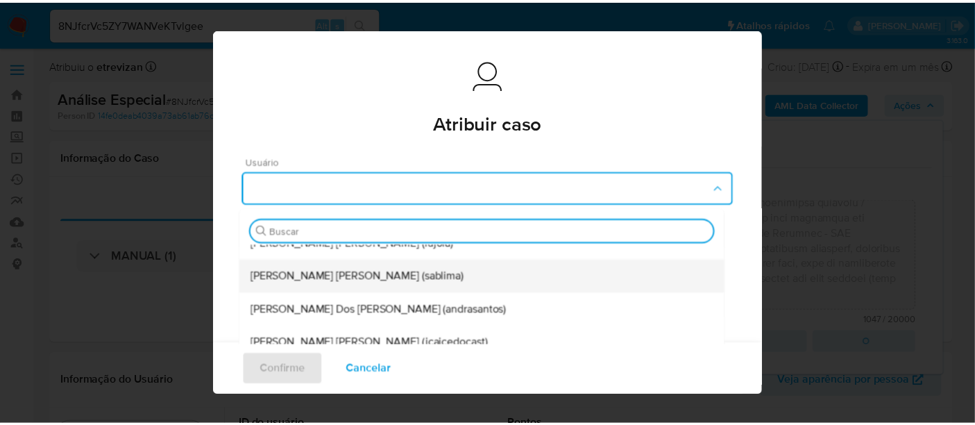
scroll to position [207, 0]
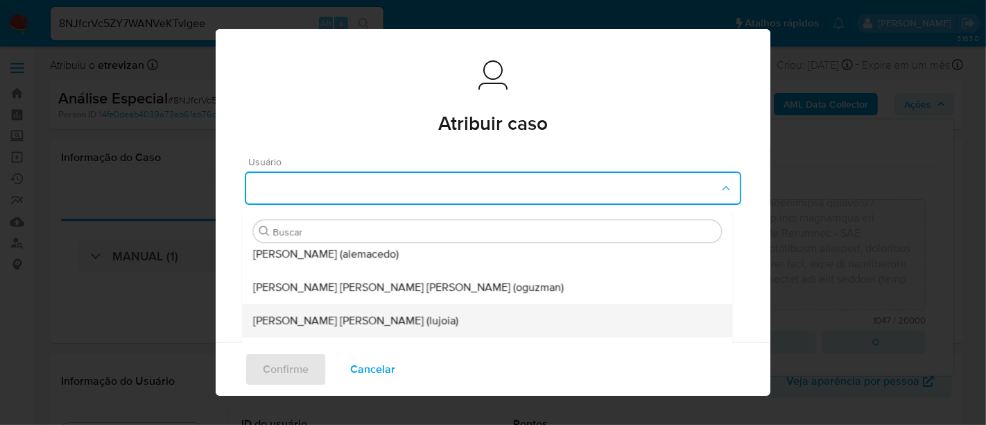
click at [318, 314] on span "Luciana Cristina Joia Tabai (lujoia)" at bounding box center [355, 321] width 205 height 14
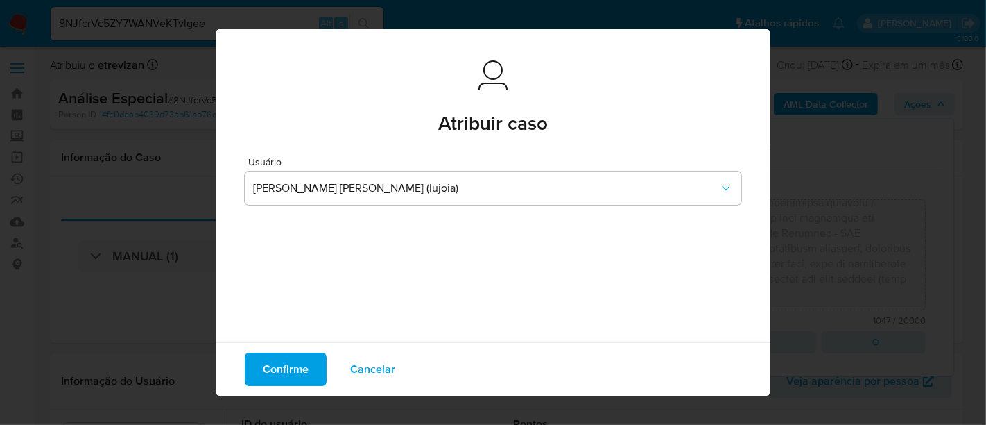
click at [286, 366] on span "Confirme" at bounding box center [286, 369] width 46 height 31
type textarea "Parecer: Favorável ao reporte ao COAF, a manutenção do relacionamento e a inclu…"
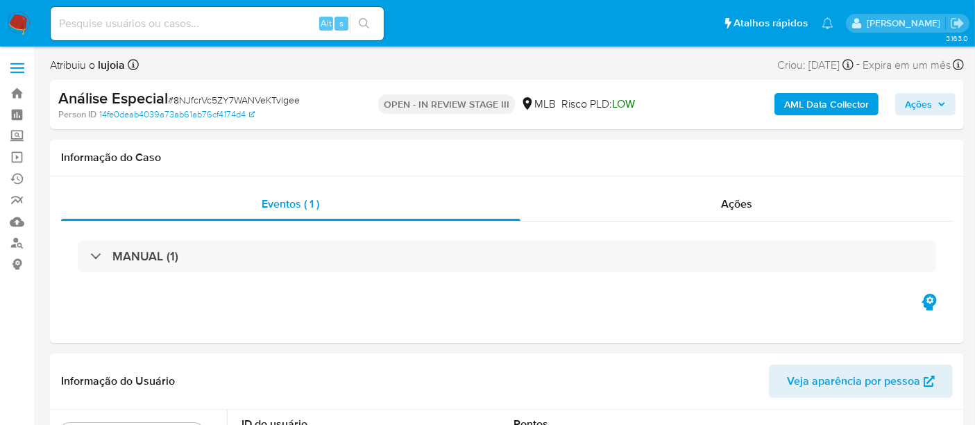
select select "10"
click at [17, 155] on link "Operações em massa" at bounding box center [82, 157] width 165 height 22
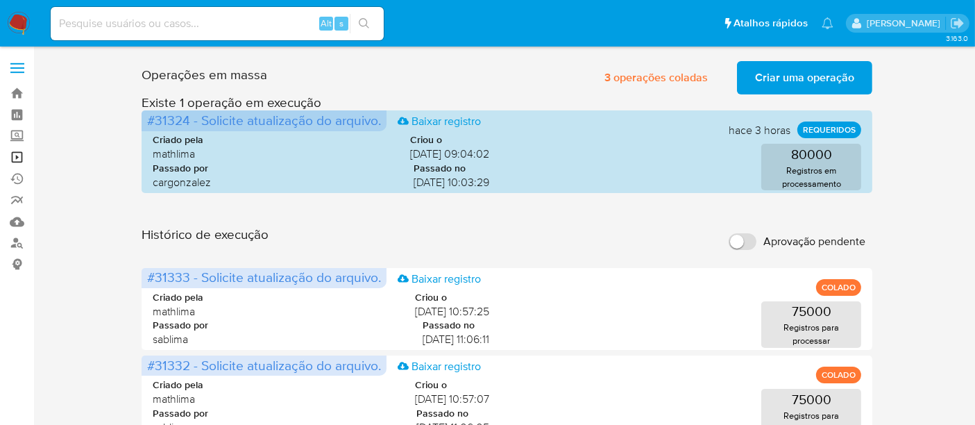
click at [13, 153] on link "Operações em massa" at bounding box center [82, 157] width 165 height 22
click at [805, 77] on span "Criar uma operação" at bounding box center [804, 77] width 99 height 31
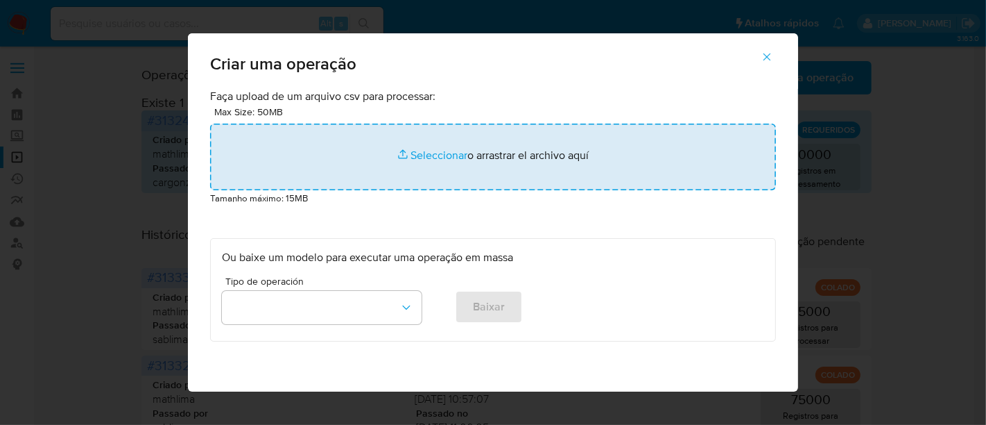
click at [429, 153] on input "file" at bounding box center [493, 156] width 566 height 67
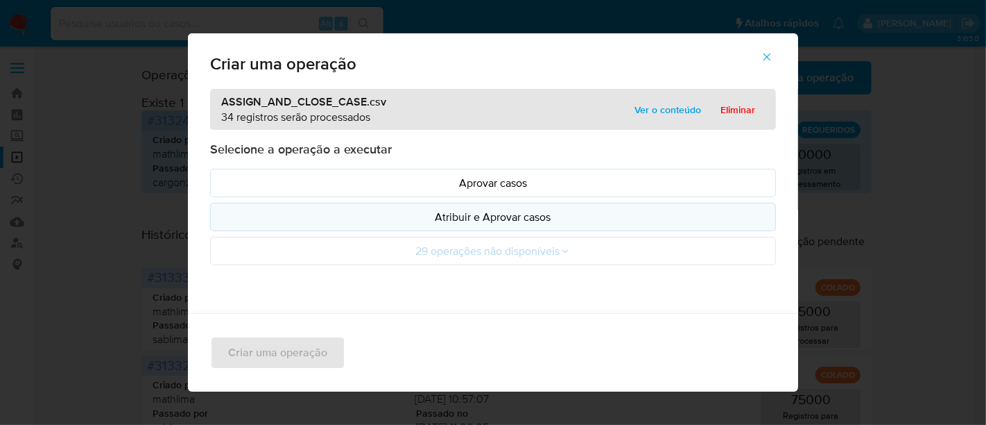
click at [495, 219] on p "Atribuir e Aprovar casos" at bounding box center [493, 217] width 542 height 16
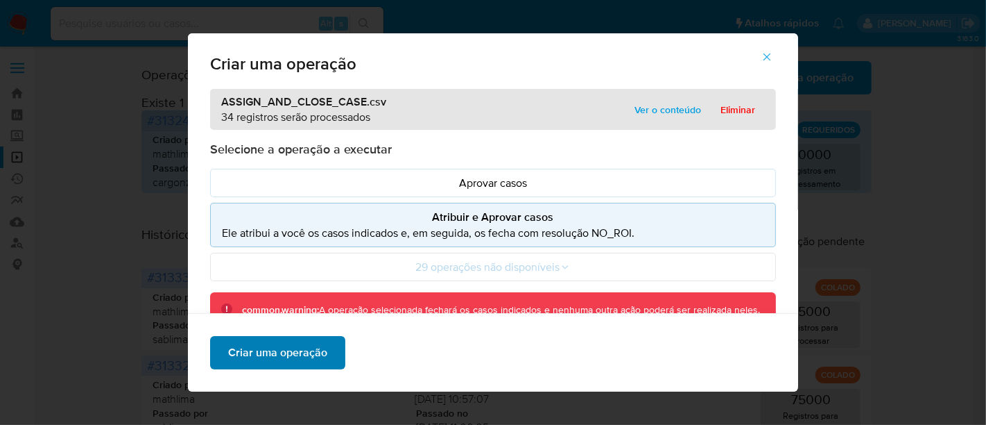
click at [276, 352] on span "Criar uma operação" at bounding box center [277, 352] width 99 height 31
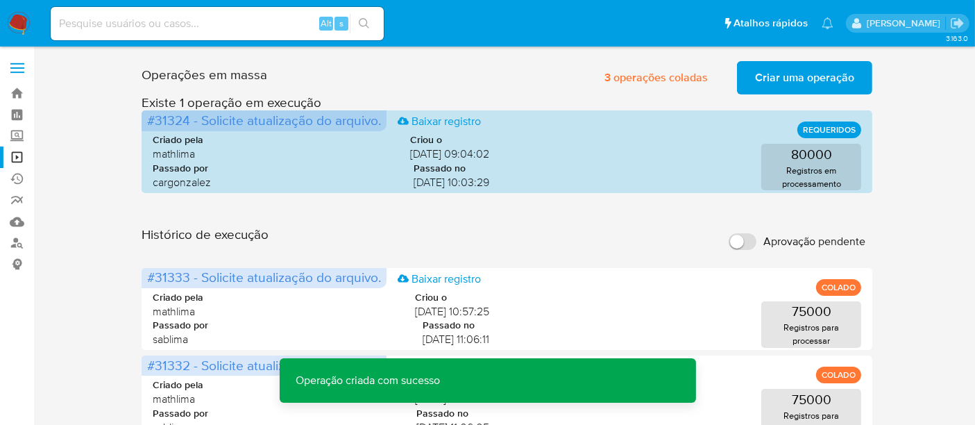
click at [819, 74] on span "Criar uma operação" at bounding box center [804, 77] width 99 height 31
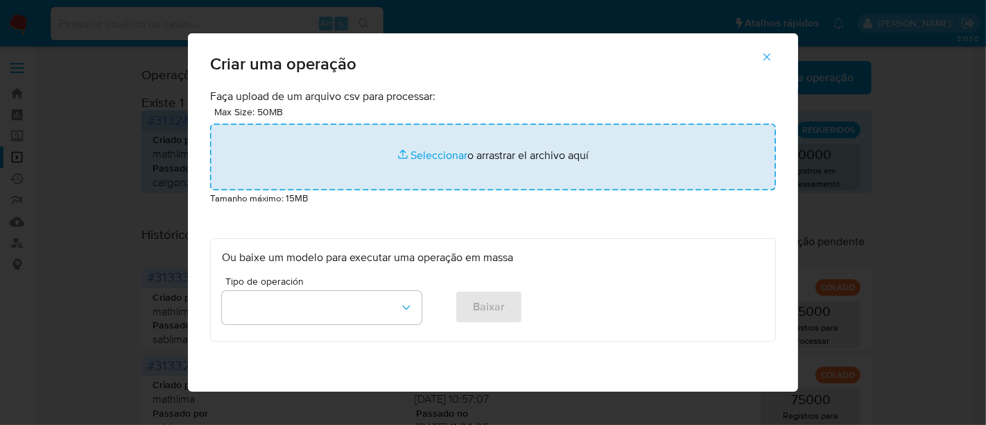
click at [431, 153] on input "file" at bounding box center [493, 156] width 566 height 67
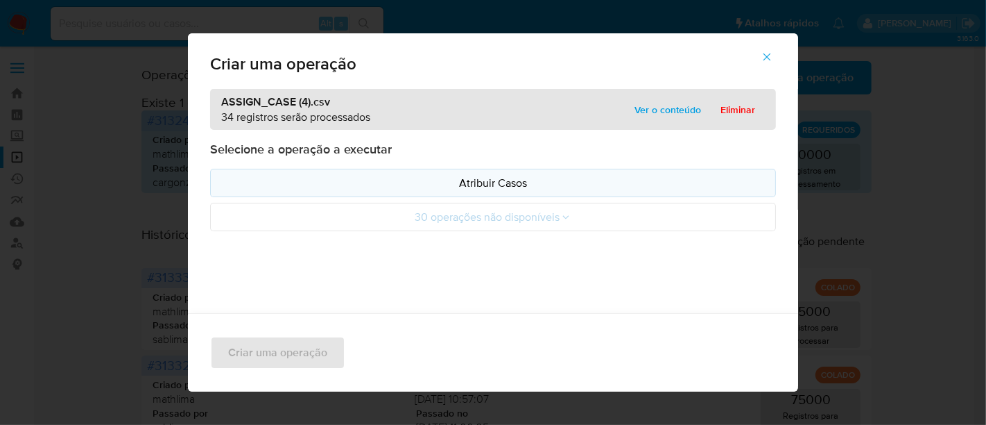
click at [513, 182] on p "Atribuir Casos" at bounding box center [493, 183] width 542 height 16
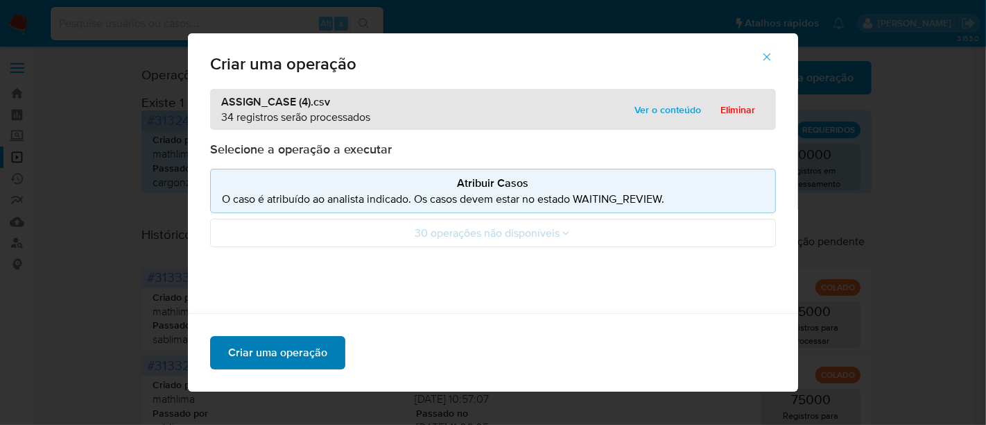
click at [296, 350] on span "Criar uma operação" at bounding box center [277, 352] width 99 height 31
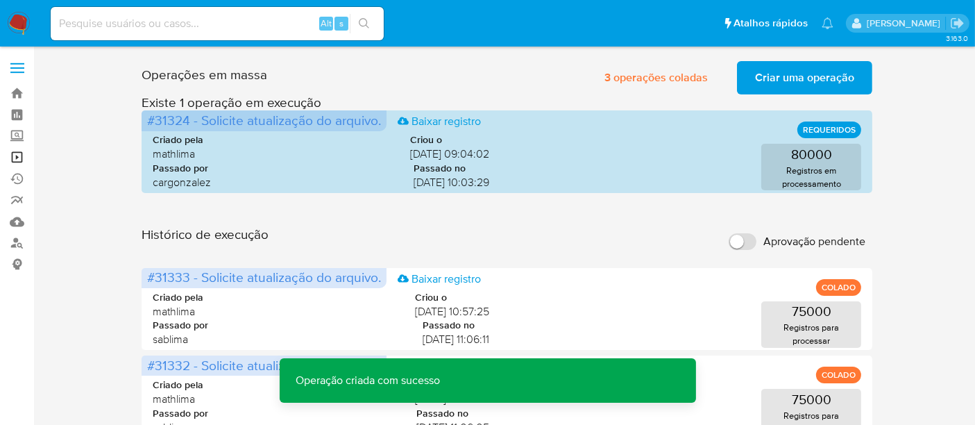
click at [16, 155] on link "Operações em massa" at bounding box center [82, 157] width 165 height 22
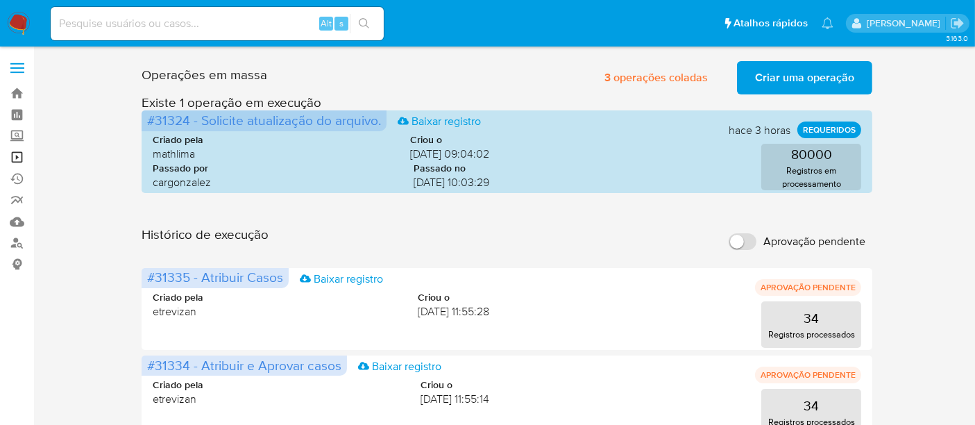
click at [15, 156] on link "Operações em massa" at bounding box center [82, 157] width 165 height 22
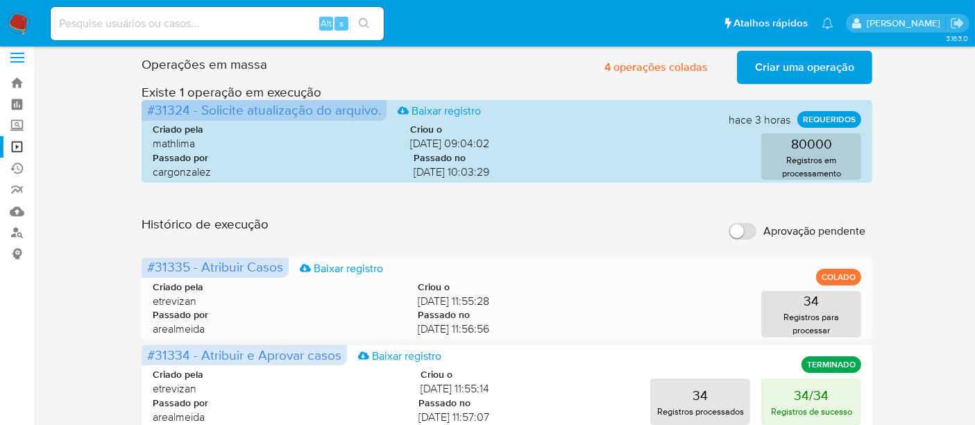
scroll to position [77, 0]
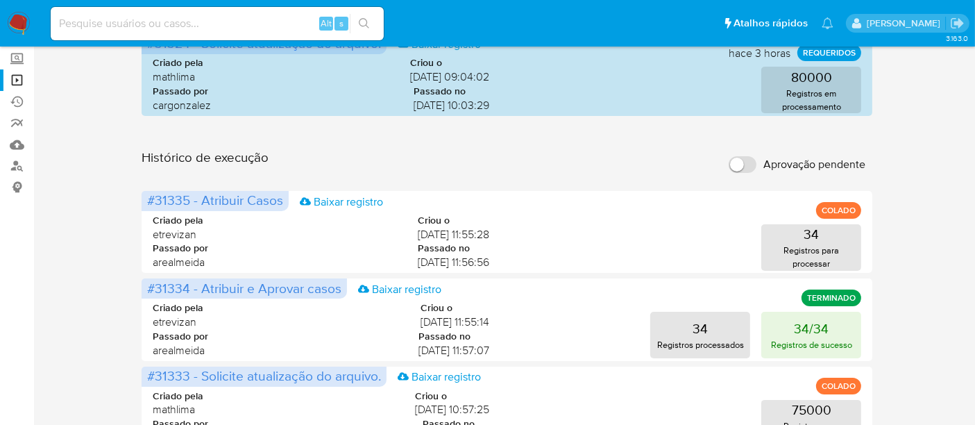
click at [19, 19] on img at bounding box center [19, 24] width 24 height 24
